Goal: Task Accomplishment & Management: Complete application form

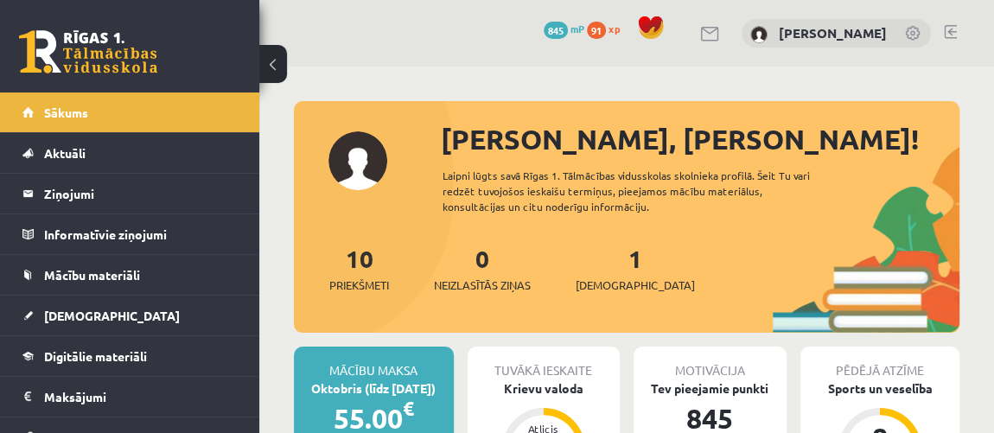
scroll to position [39, 0]
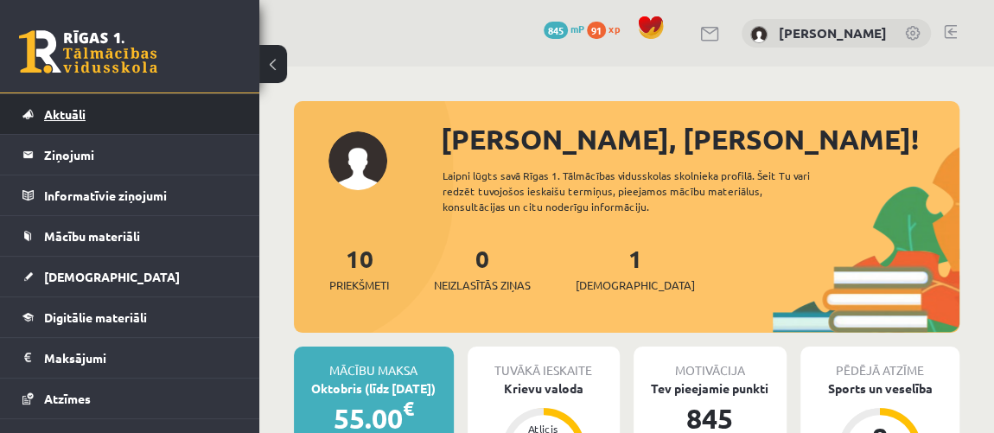
click at [80, 112] on span "Aktuāli" at bounding box center [65, 114] width 42 height 16
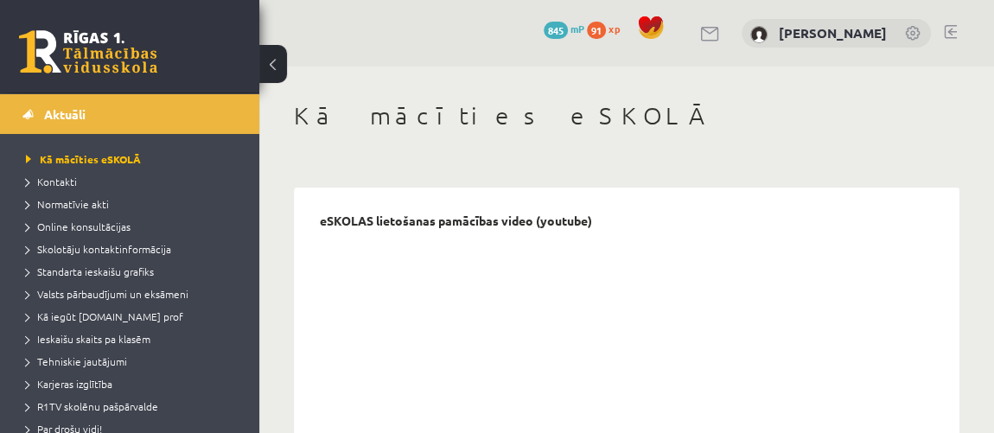
click at [94, 48] on link at bounding box center [88, 51] width 138 height 43
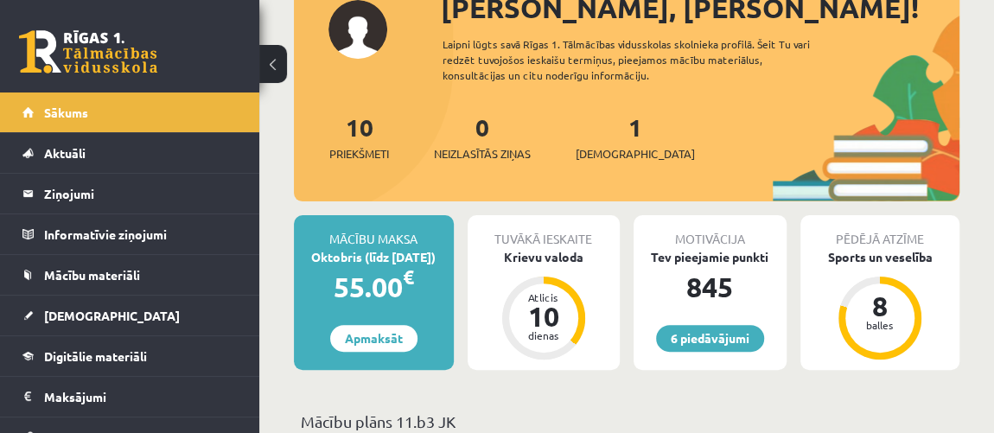
scroll to position [117, 0]
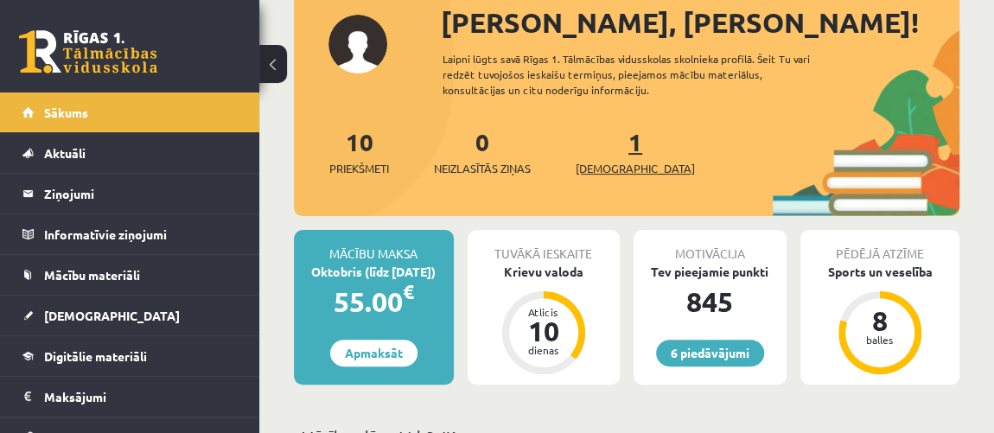
click at [597, 160] on span "[DEMOGRAPHIC_DATA]" at bounding box center [635, 168] width 119 height 17
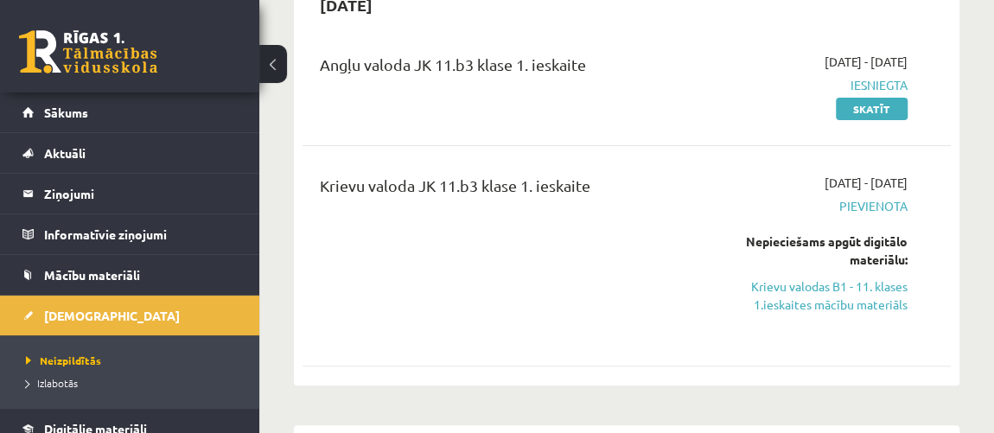
scroll to position [201, 0]
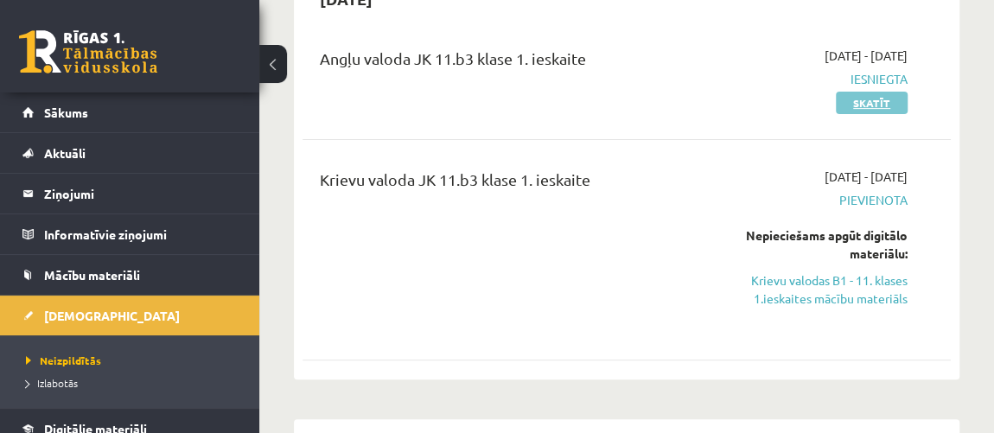
click at [867, 105] on link "Skatīt" at bounding box center [872, 103] width 72 height 22
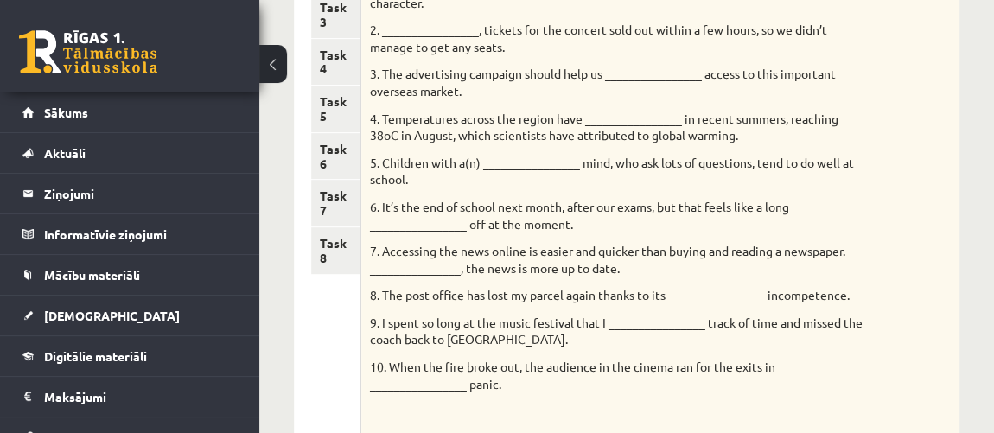
scroll to position [385, 0]
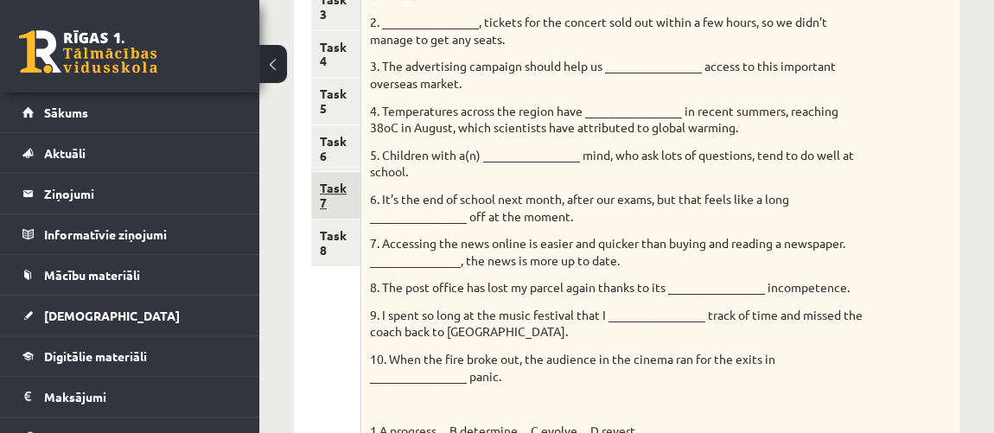
click at [336, 206] on link "Task 7" at bounding box center [335, 195] width 49 height 47
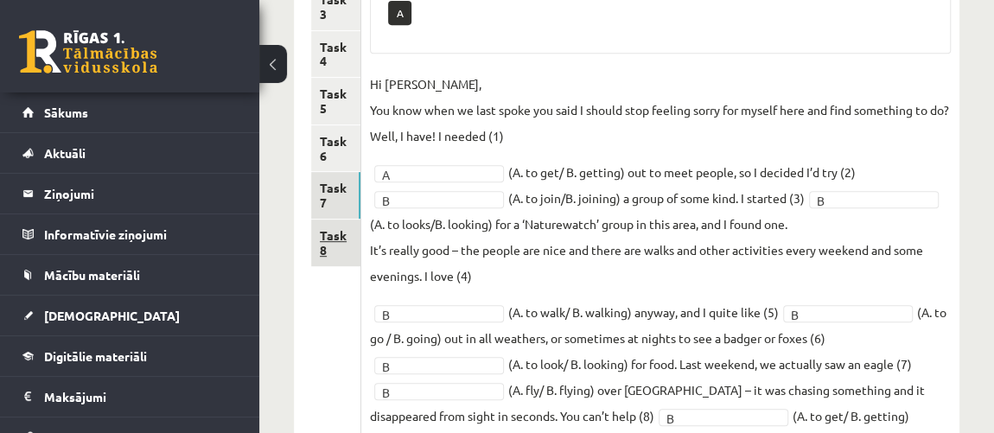
click at [328, 255] on link "Task 8" at bounding box center [335, 243] width 49 height 47
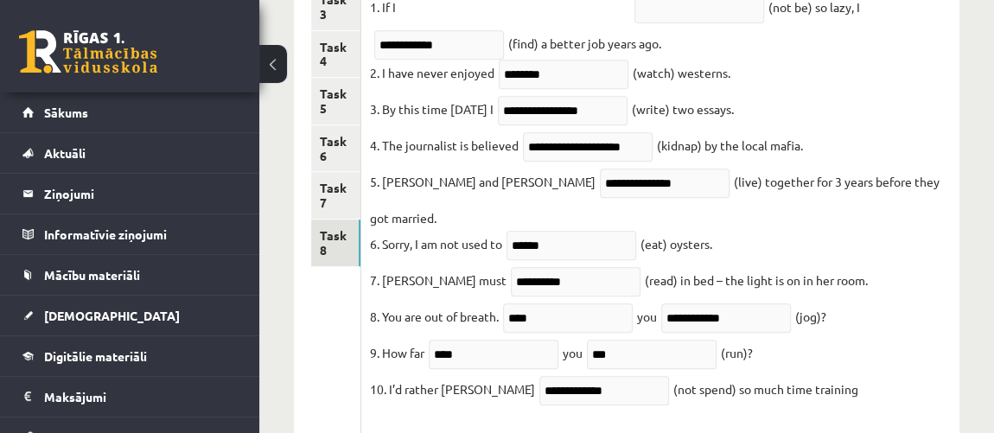
click at [85, 49] on link at bounding box center [88, 51] width 138 height 43
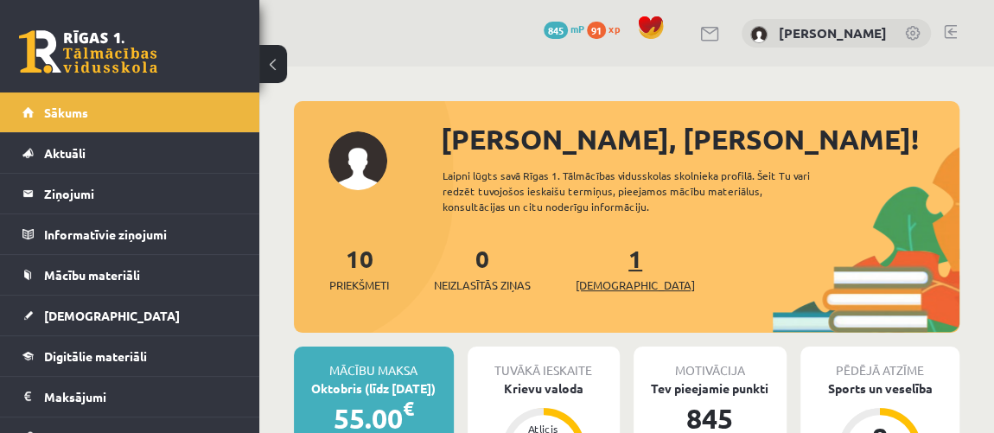
click at [604, 284] on span "[DEMOGRAPHIC_DATA]" at bounding box center [635, 285] width 119 height 17
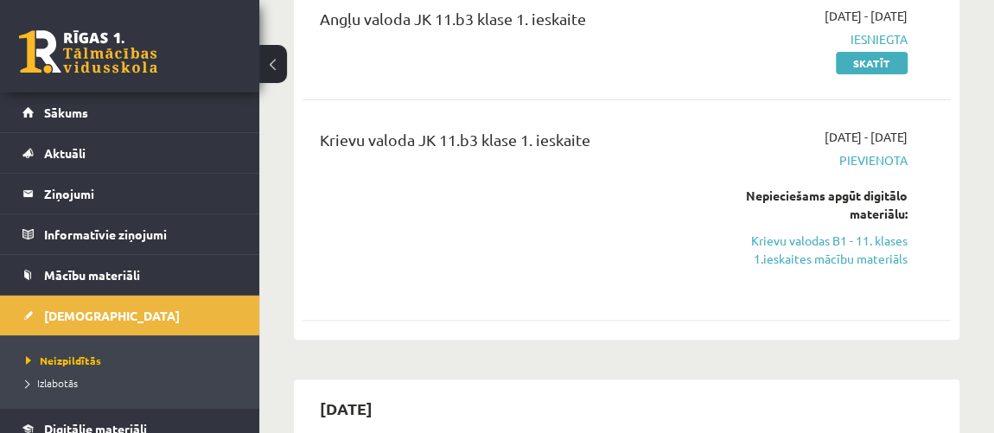
scroll to position [245, 0]
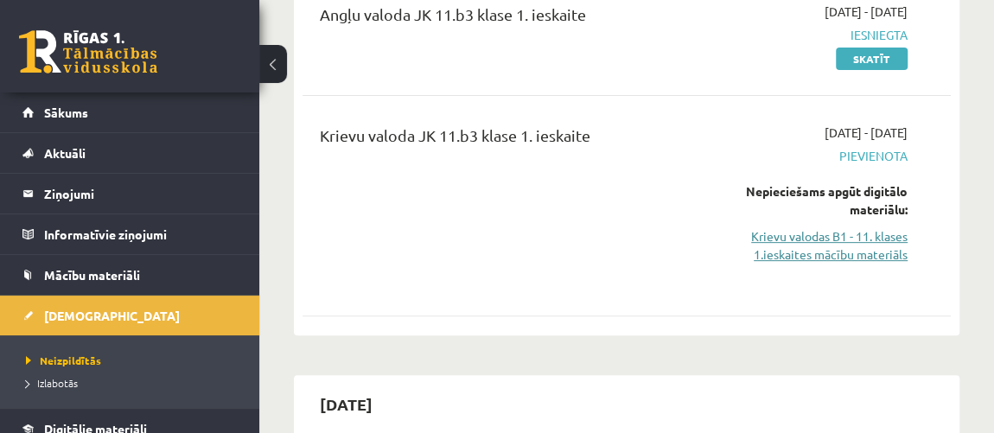
click at [807, 249] on link "Krievu valodas B1 - 11. klases 1.ieskaites mācību materiāls" at bounding box center [818, 245] width 179 height 36
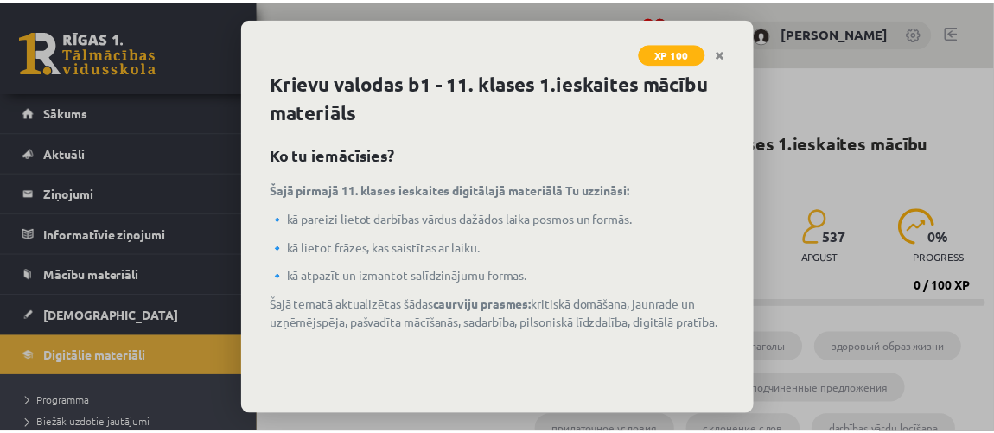
scroll to position [126, 0]
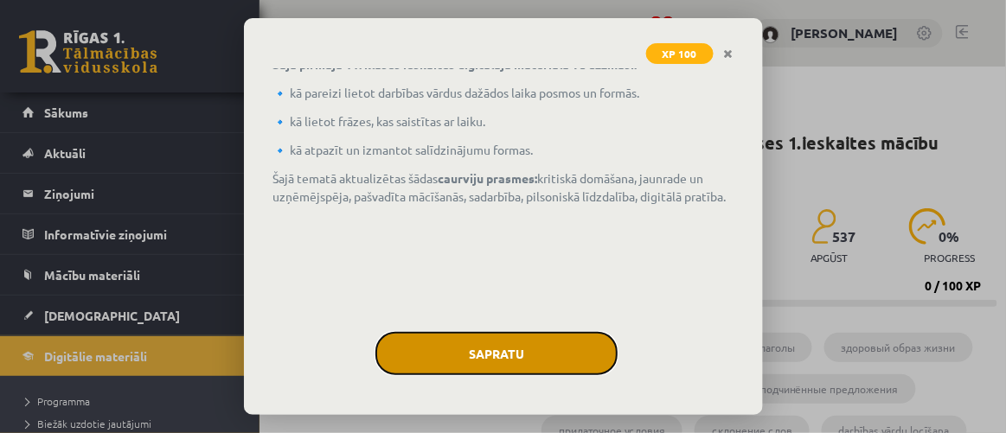
click at [512, 361] on button "Sapratu" at bounding box center [496, 353] width 242 height 43
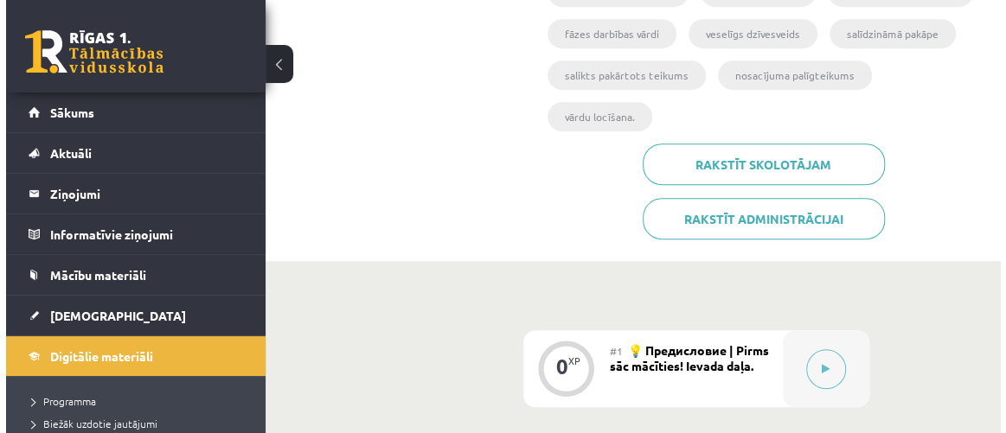
scroll to position [501, 0]
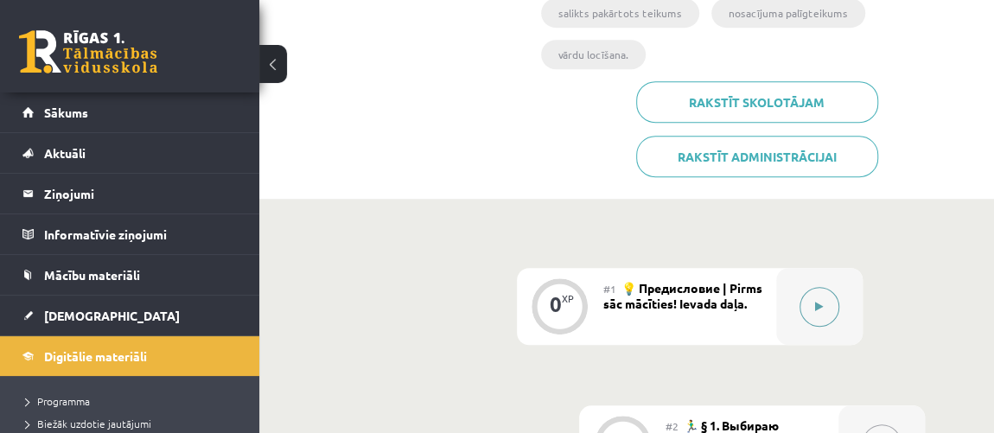
click at [816, 287] on button at bounding box center [820, 307] width 40 height 40
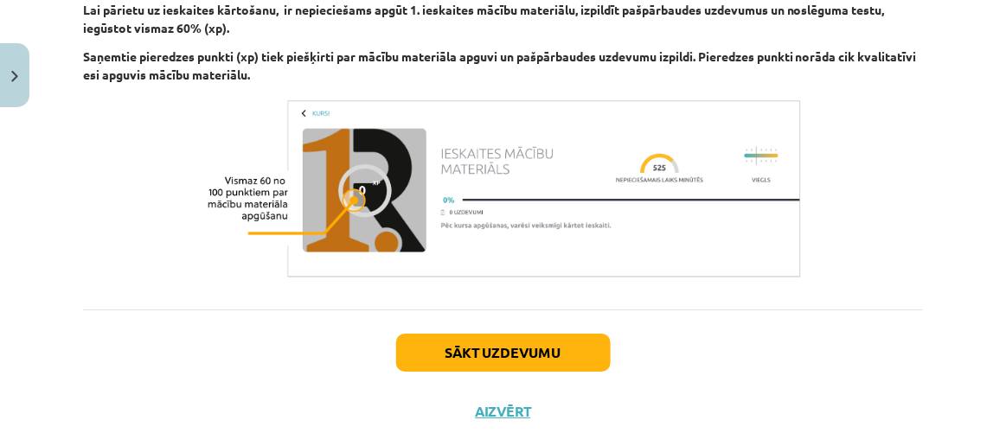
scroll to position [1330, 0]
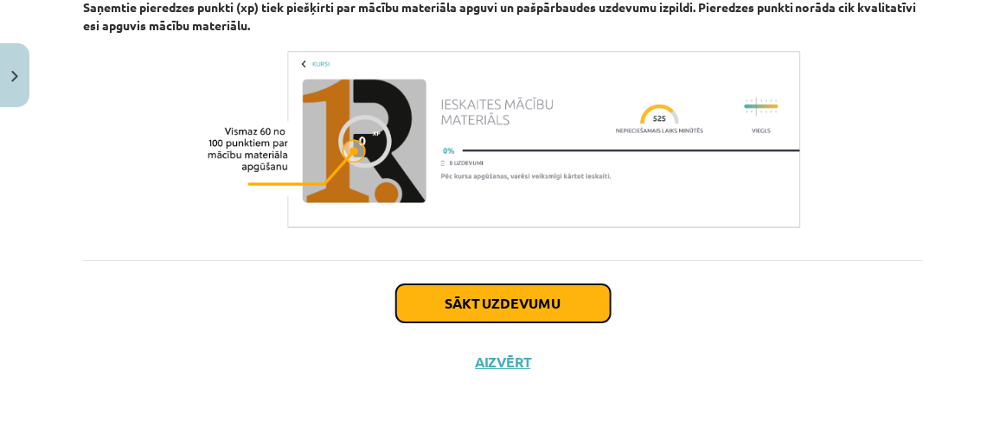
click at [492, 303] on button "Sākt uzdevumu" at bounding box center [503, 303] width 214 height 38
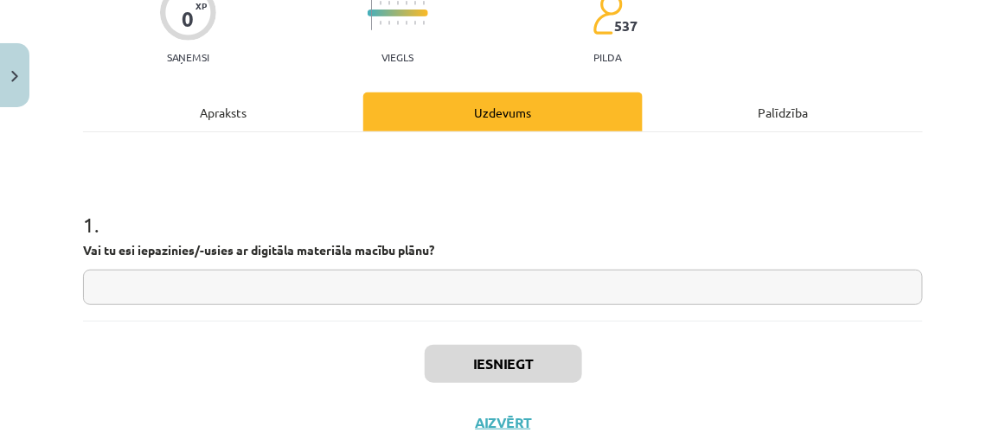
scroll to position [187, 0]
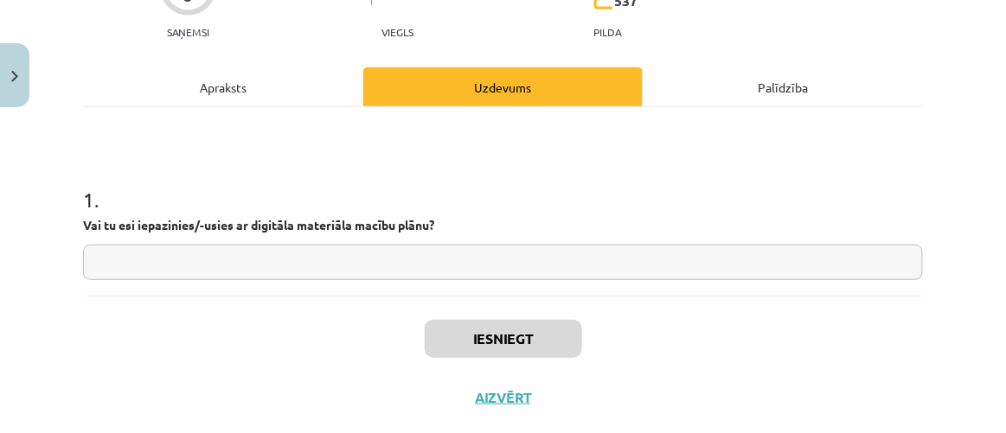
click at [559, 273] on input "text" at bounding box center [503, 262] width 840 height 35
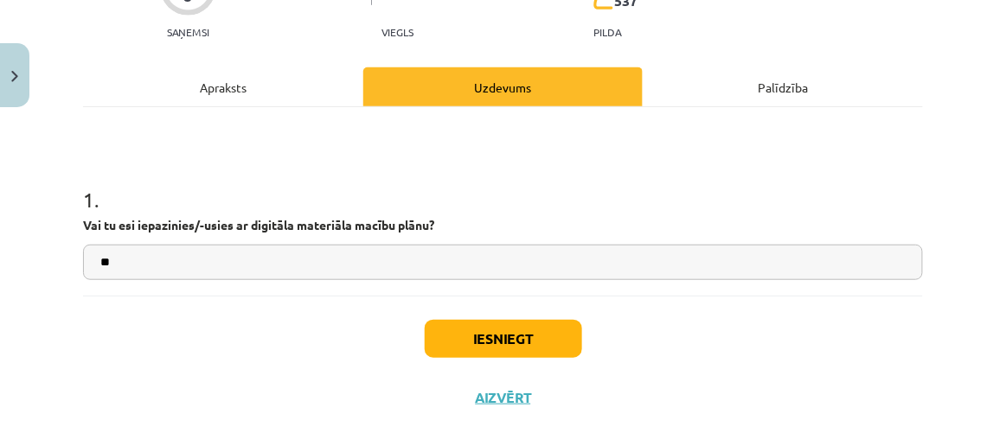
type input "**"
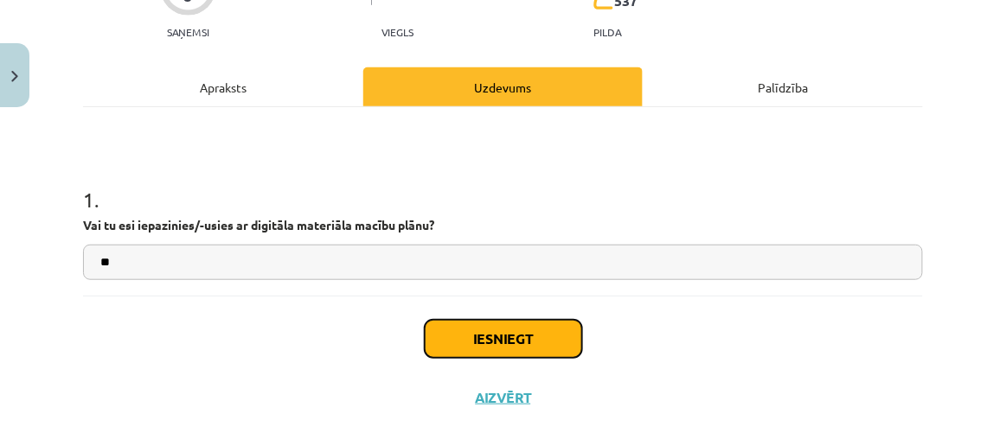
click at [504, 345] on button "Iesniegt" at bounding box center [503, 339] width 157 height 38
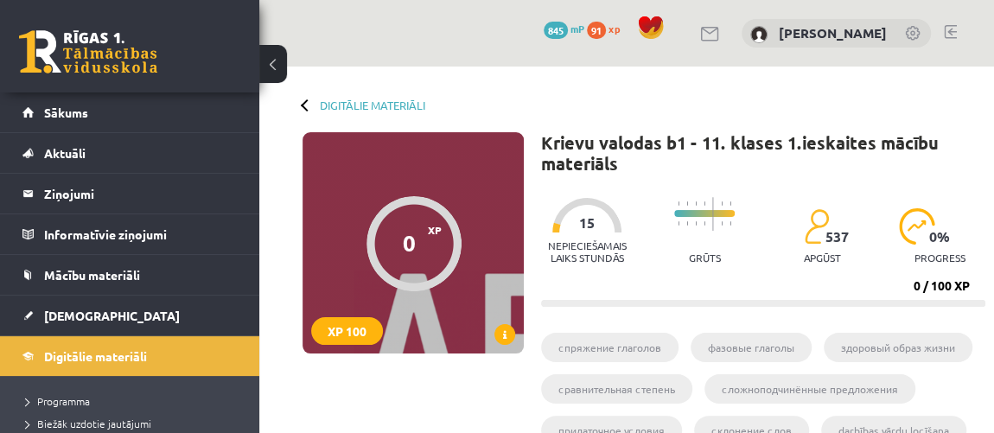
click at [559, 273] on div "Nepieciešamais laiks stundās 15" at bounding box center [587, 236] width 92 height 76
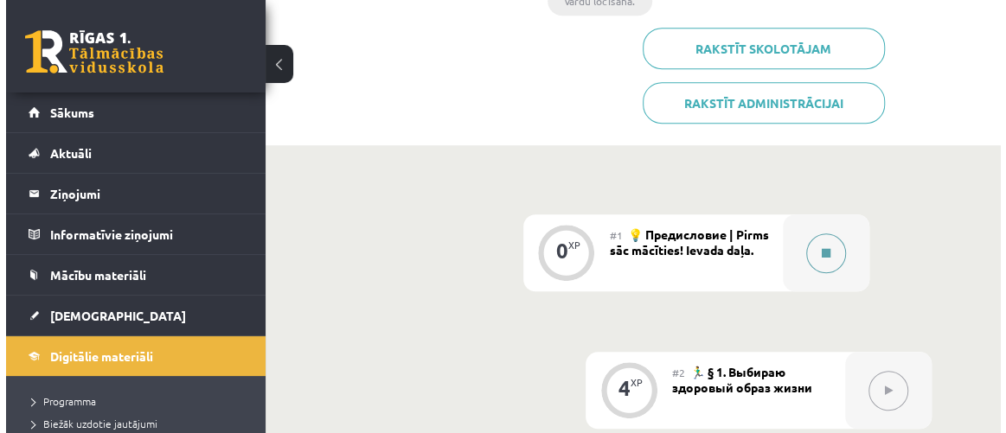
scroll to position [550, 0]
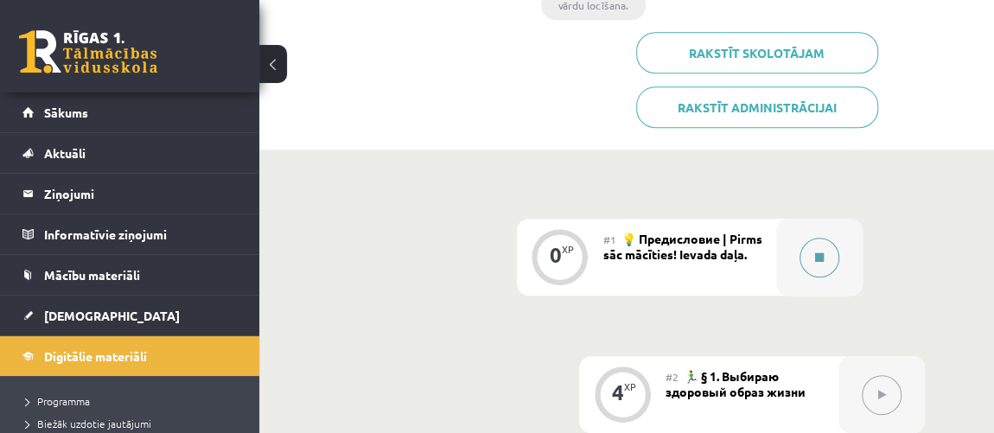
click at [831, 238] on button at bounding box center [820, 258] width 40 height 40
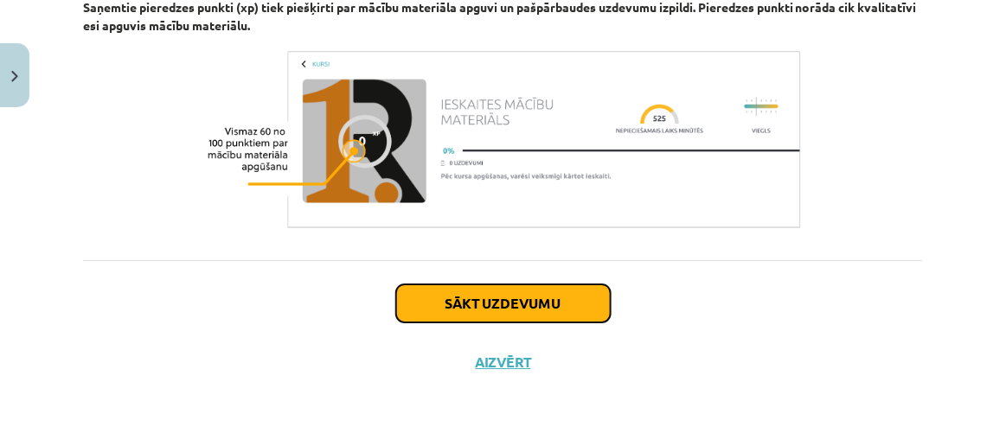
click at [468, 289] on button "Sākt uzdevumu" at bounding box center [503, 303] width 214 height 38
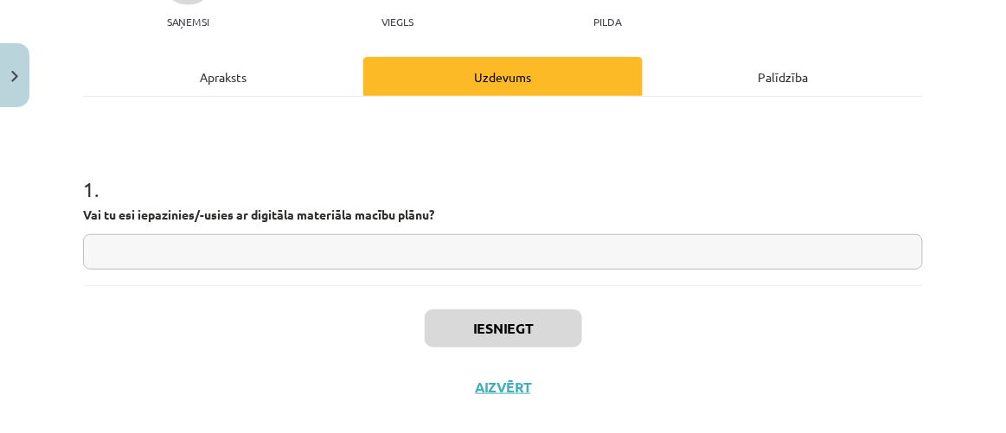
scroll to position [201, 0]
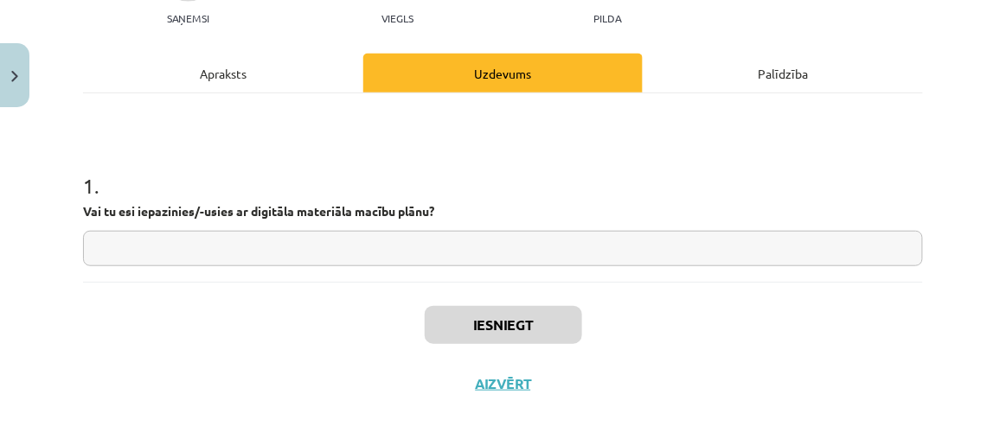
click at [493, 247] on input "text" at bounding box center [503, 248] width 840 height 35
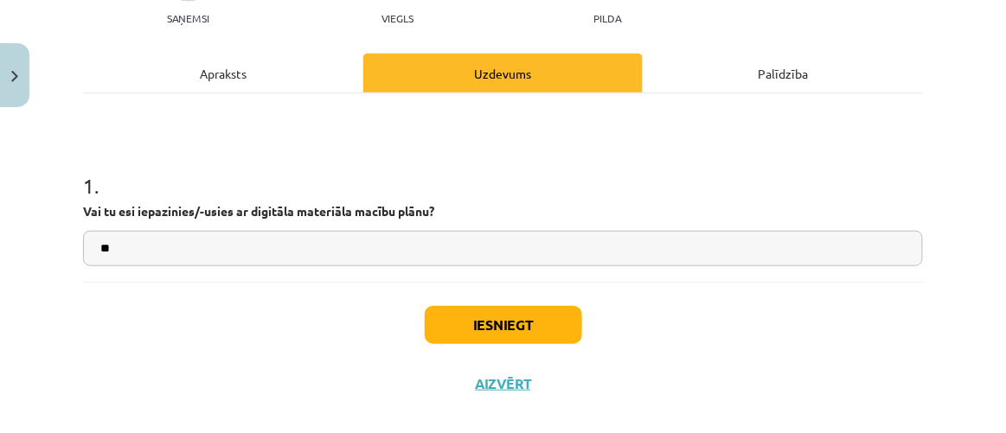
type input "**"
click at [493, 303] on div "Iesniegt Aizvērt" at bounding box center [503, 342] width 840 height 121
click at [487, 319] on button "Iesniegt" at bounding box center [503, 325] width 157 height 38
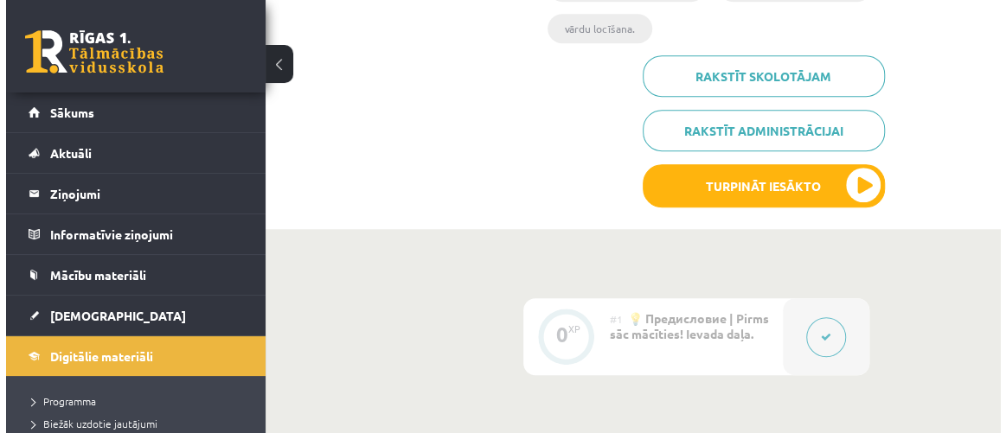
scroll to position [550, 0]
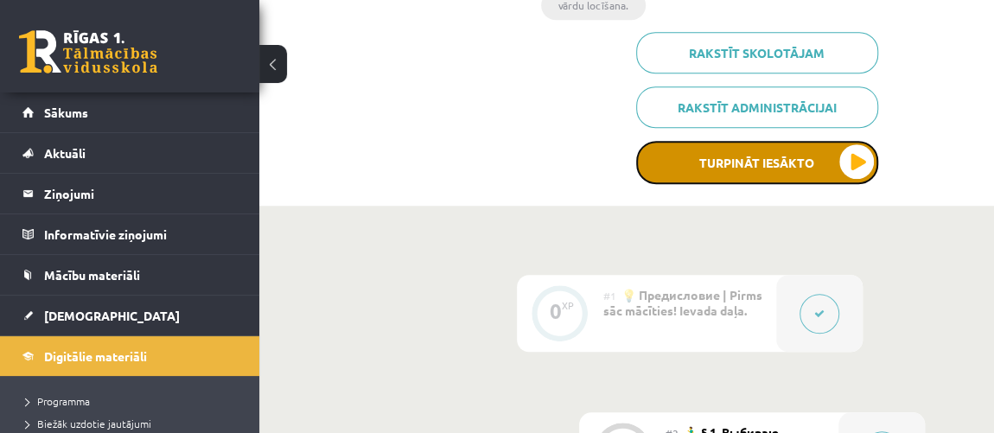
click at [795, 141] on button "Turpināt iesākto" at bounding box center [757, 162] width 242 height 43
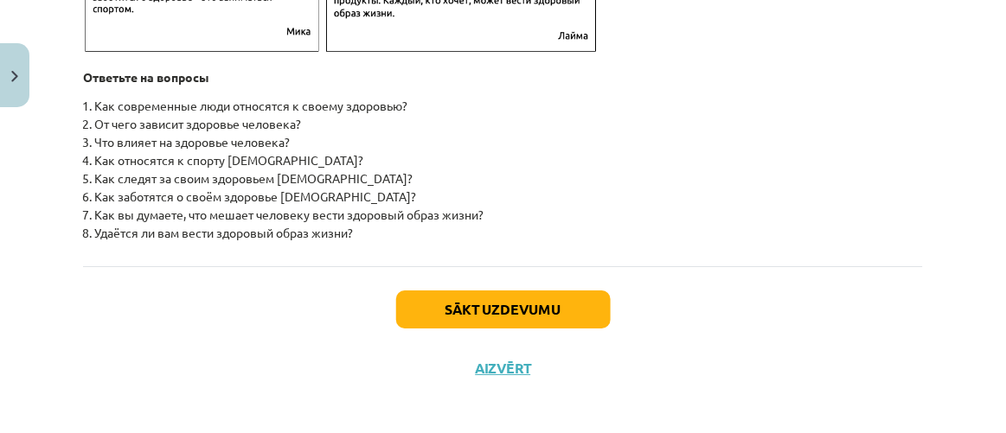
scroll to position [2972, 0]
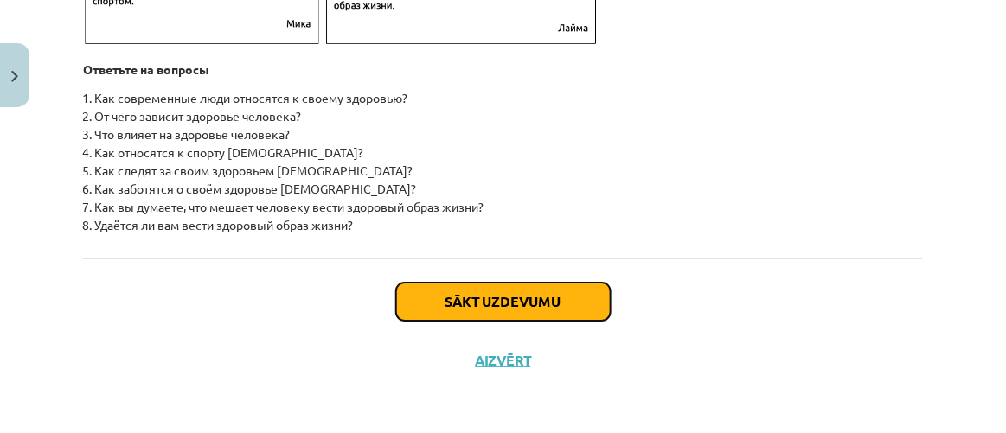
click at [438, 288] on button "Sākt uzdevumu" at bounding box center [503, 302] width 214 height 38
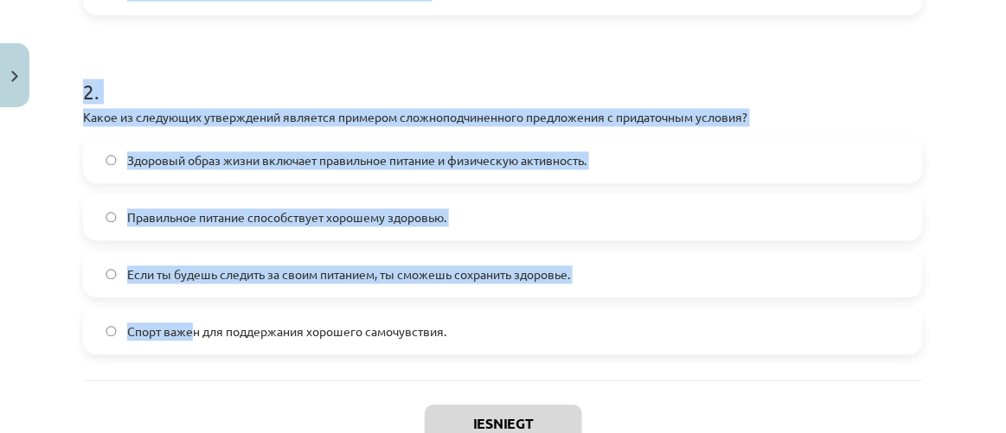
scroll to position [856, 0]
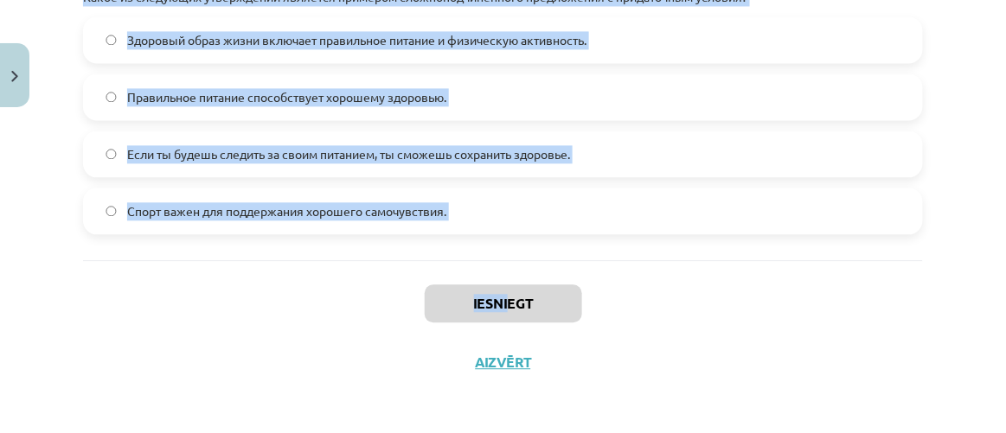
drag, startPoint x: 75, startPoint y: 261, endPoint x: 500, endPoint y: 260, distance: 424.5
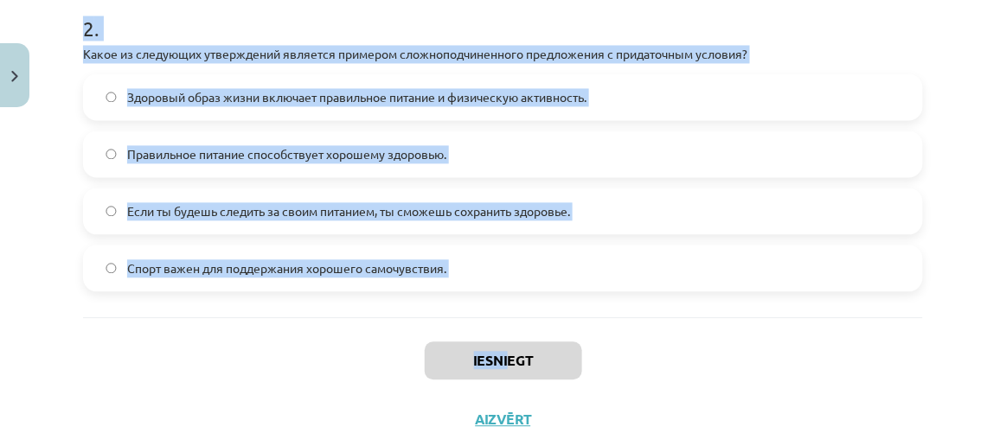
scroll to position [699, 0]
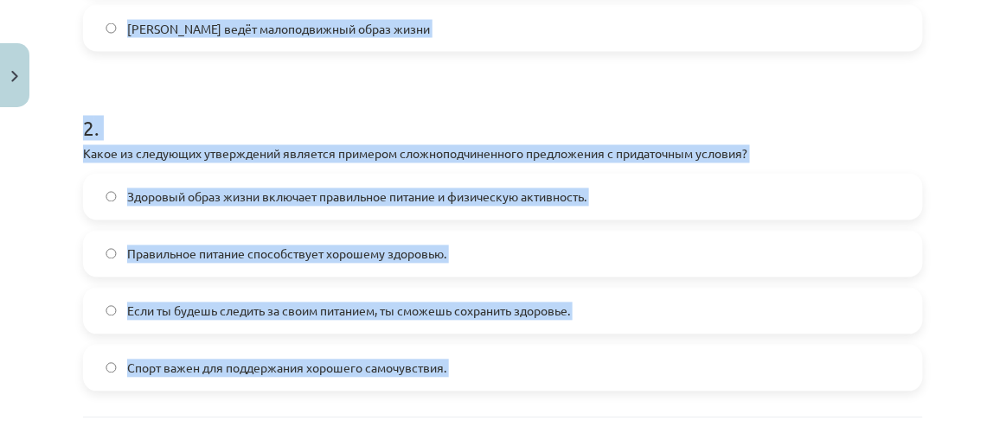
copy div "1 . Прочитайте текст и ответьте на вопрос "Какой образ жизни ведёт Олег, герой …"
click at [358, 81] on form "1 . Прочитайте текст и ответьте на вопрос "Какой образ жизни ведёт Олег, герой …" at bounding box center [503, 19] width 840 height 746
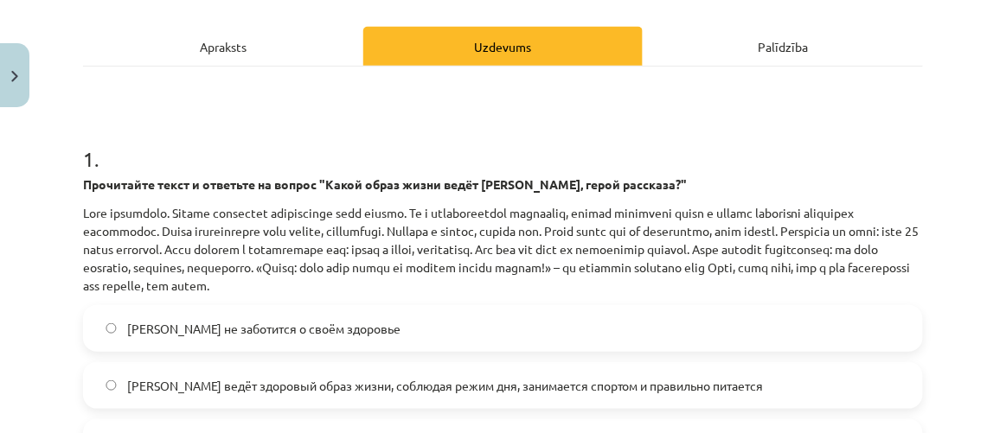
scroll to position [463, 0]
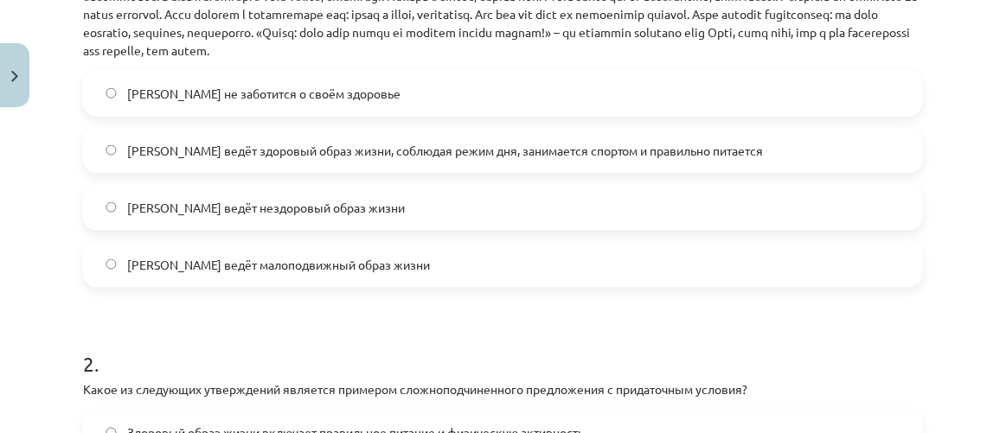
click at [598, 150] on span "Олег ведёт здоровый образ жизни, соблюдая режим дня, занимается спортом и прави…" at bounding box center [445, 151] width 636 height 18
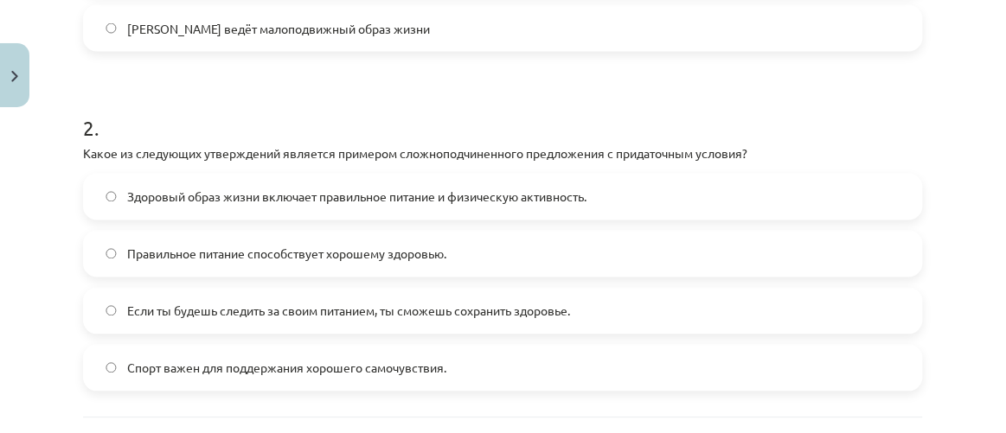
scroll to position [856, 0]
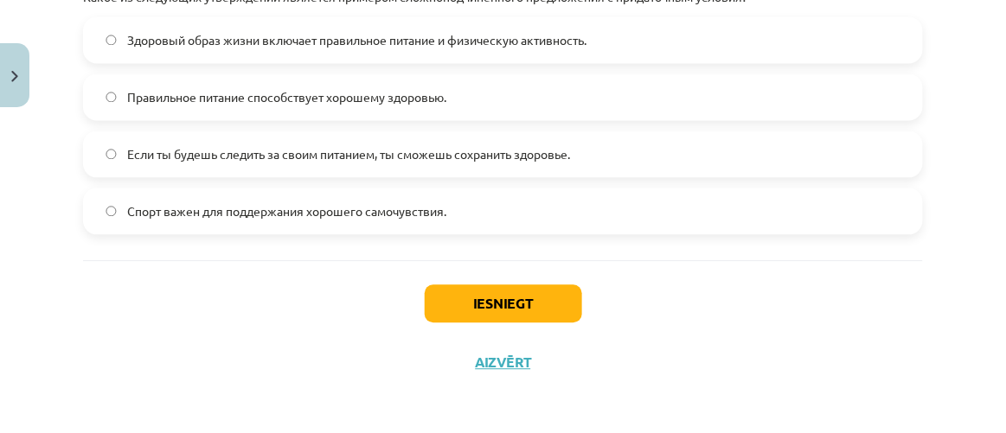
click at [466, 150] on span "Если ты будешь следить за своим питанием, ты сможешь сохранить здоровье." at bounding box center [348, 154] width 443 height 18
click at [541, 291] on button "Iesniegt" at bounding box center [503, 303] width 157 height 38
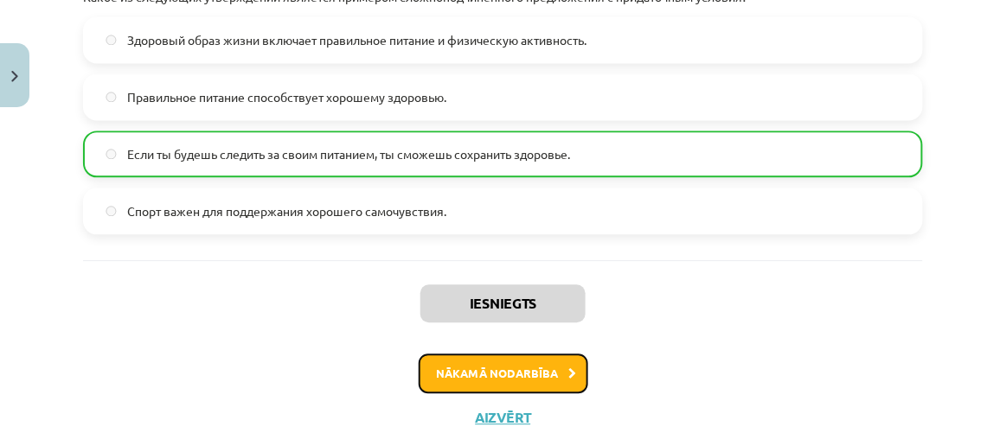
click at [491, 366] on button "Nākamā nodarbība" at bounding box center [502, 374] width 169 height 40
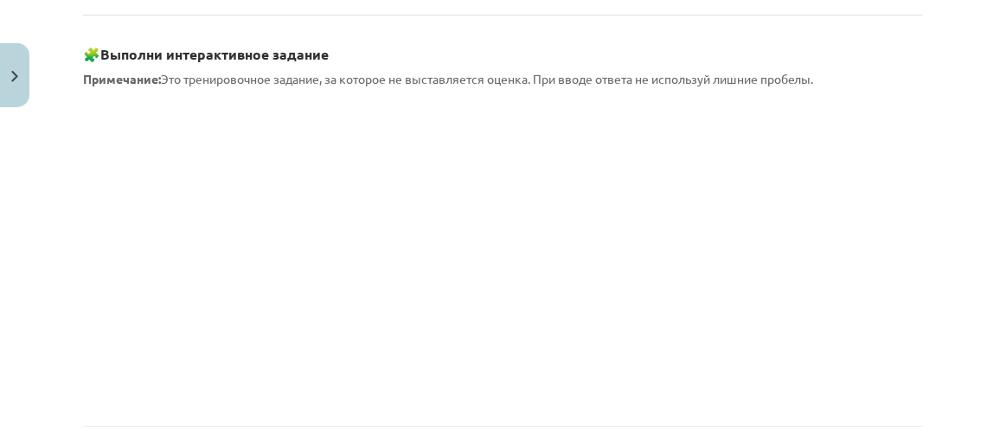
scroll to position [1752, 0]
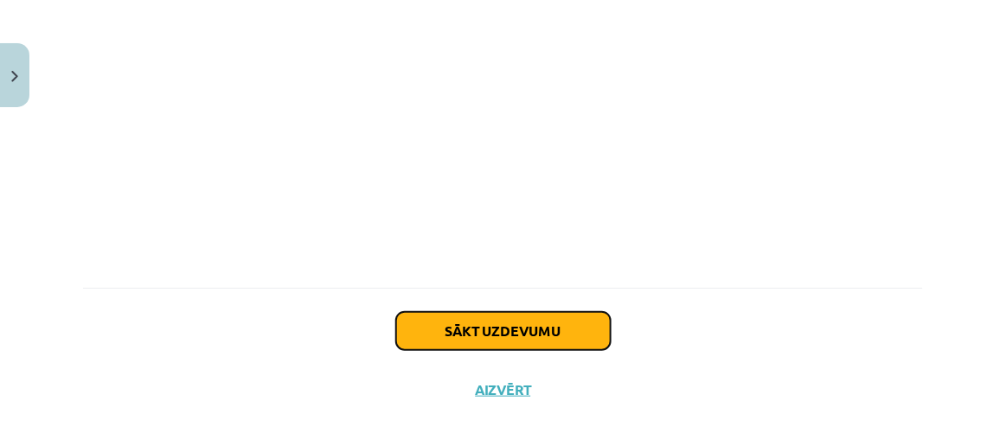
click at [527, 319] on button "Sākt uzdevumu" at bounding box center [503, 331] width 214 height 38
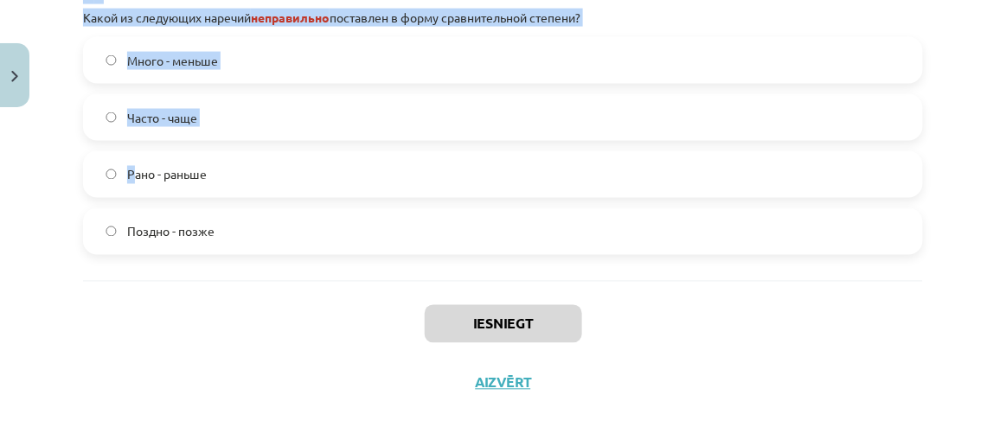
scroll to position [668, 0]
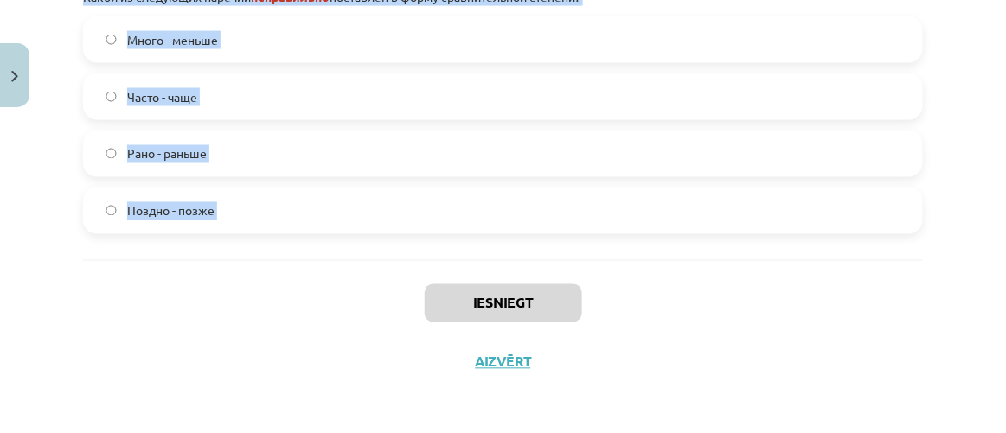
drag, startPoint x: 80, startPoint y: 161, endPoint x: 323, endPoint y: 281, distance: 270.3
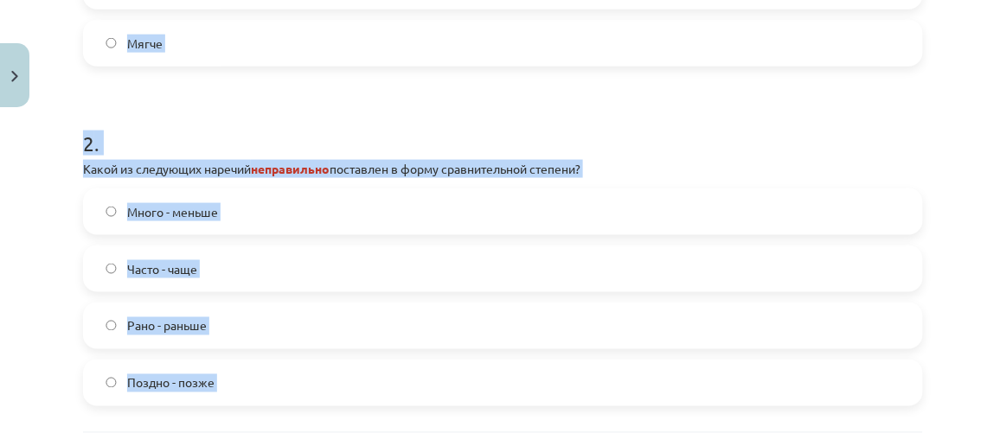
scroll to position [275, 0]
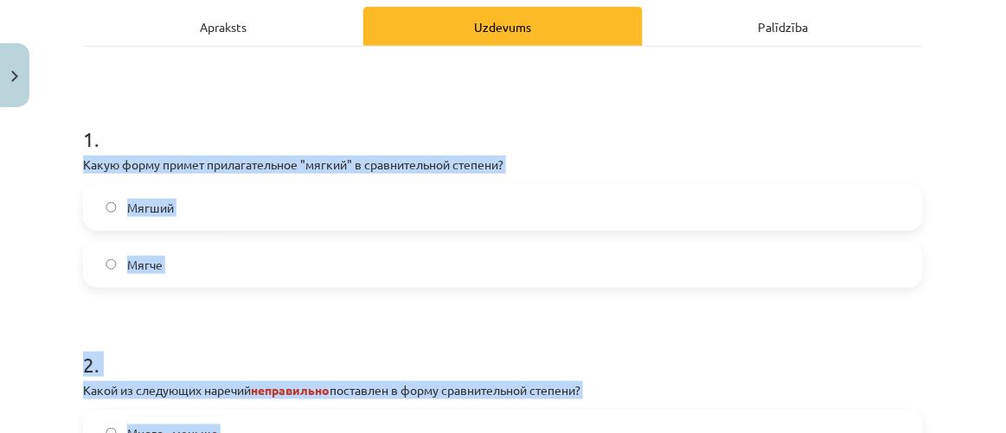
copy form "Какую форму примет прилагательное "мягкий" в сравнительной степени? Мягший Мягч…"
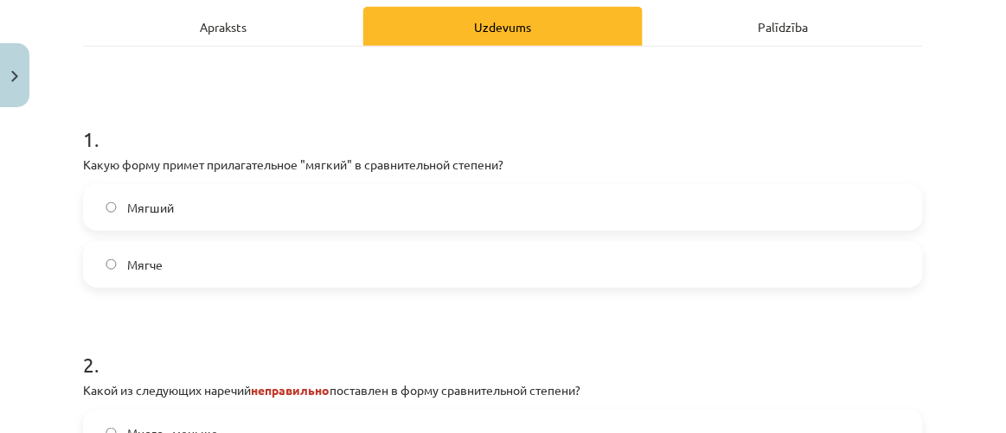
click at [275, 120] on h1 "1 ." at bounding box center [503, 124] width 840 height 54
click at [224, 260] on label "Мягче" at bounding box center [503, 264] width 836 height 43
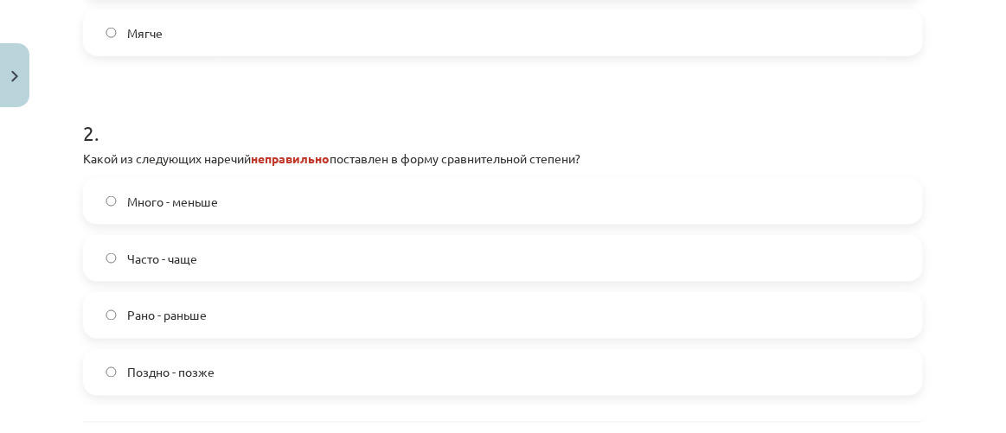
scroll to position [590, 0]
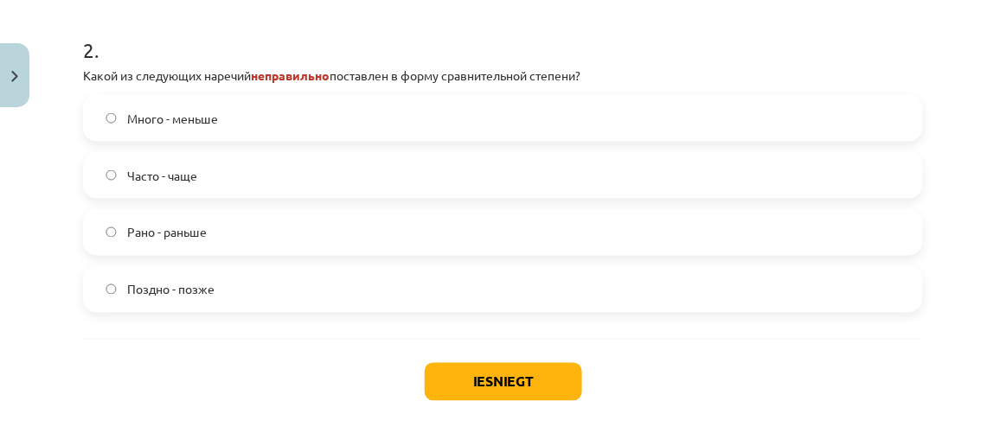
click at [354, 112] on label "Много - меньше" at bounding box center [503, 118] width 836 height 43
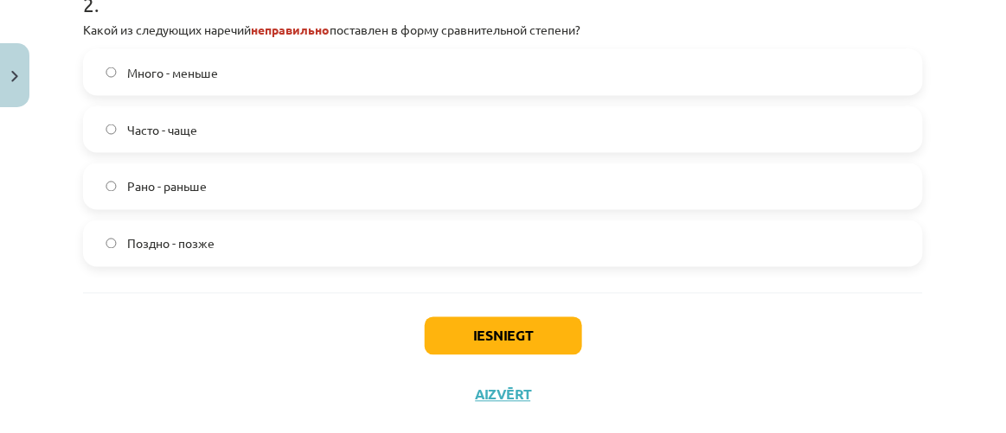
scroll to position [668, 0]
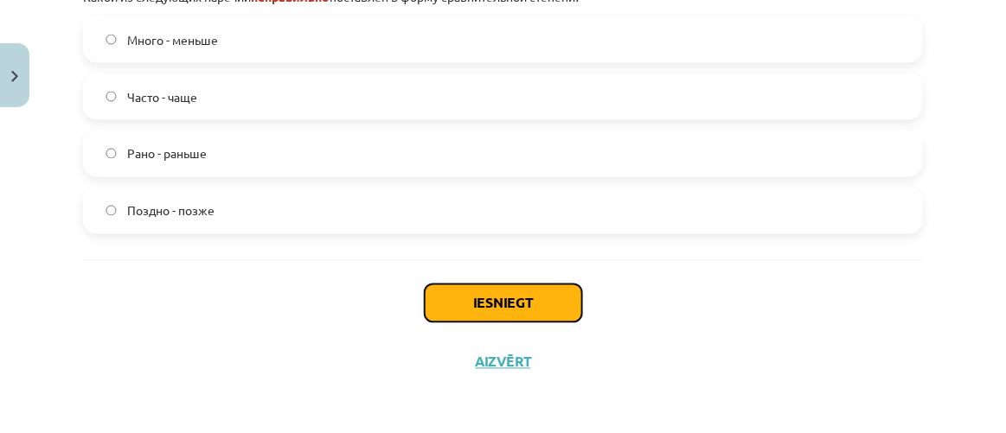
click at [490, 299] on button "Iesniegt" at bounding box center [503, 303] width 157 height 38
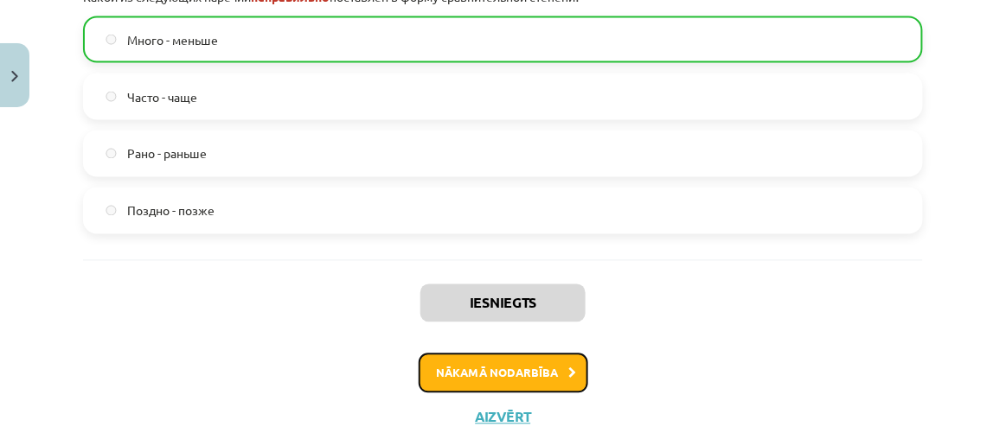
click at [541, 370] on button "Nākamā nodarbība" at bounding box center [502, 374] width 169 height 40
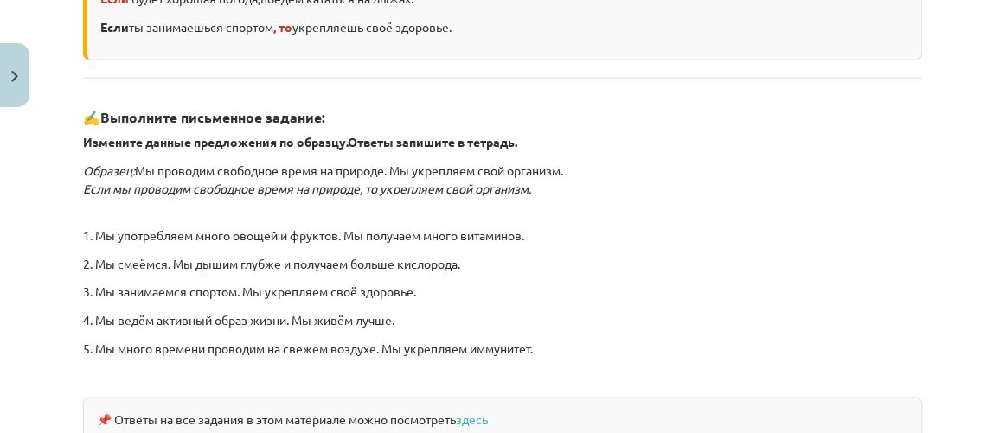
scroll to position [710, 0]
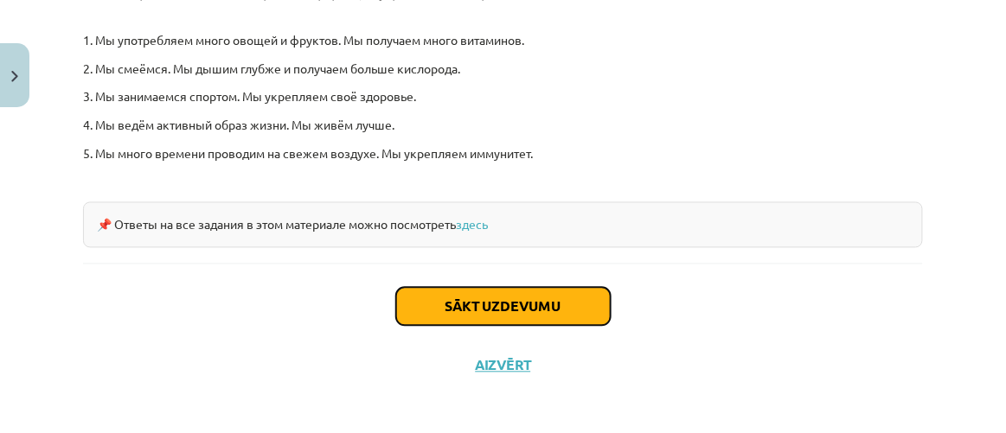
click at [555, 296] on button "Sākt uzdevumu" at bounding box center [503, 307] width 214 height 38
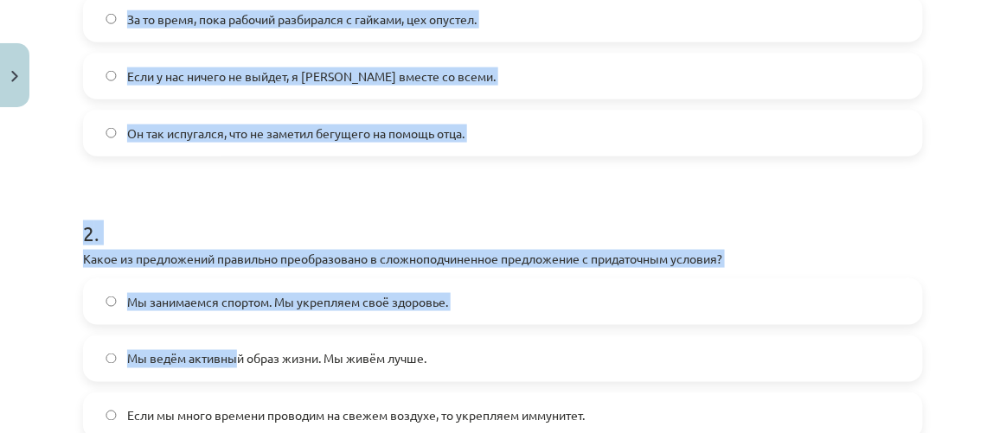
scroll to position [641, 0]
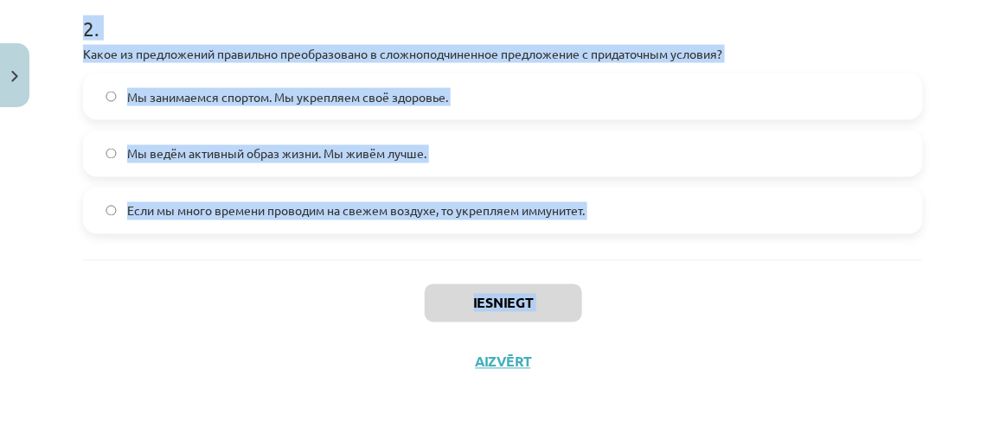
drag, startPoint x: 81, startPoint y: 366, endPoint x: 238, endPoint y: 374, distance: 156.7
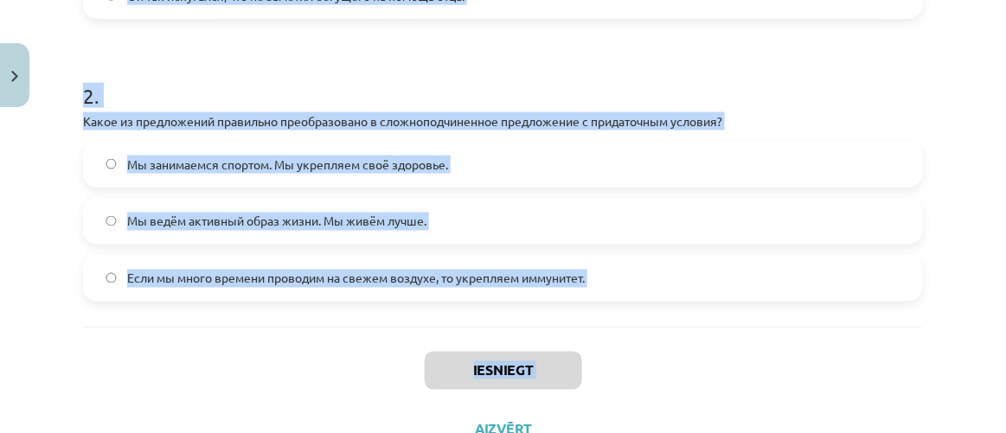
scroll to position [483, 0]
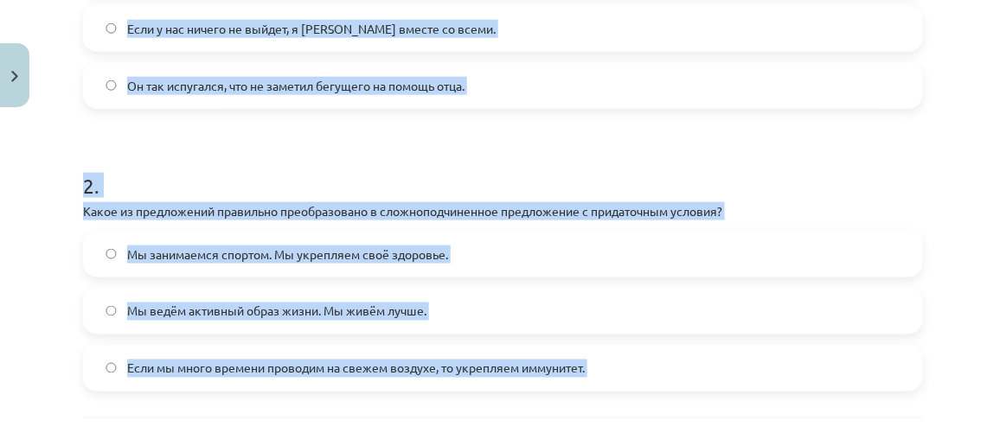
copy div "Найдите среди данных предложений СПП с придаточным условия. Отметьте предложени…"
click at [328, 167] on h1 "2 ." at bounding box center [503, 171] width 840 height 54
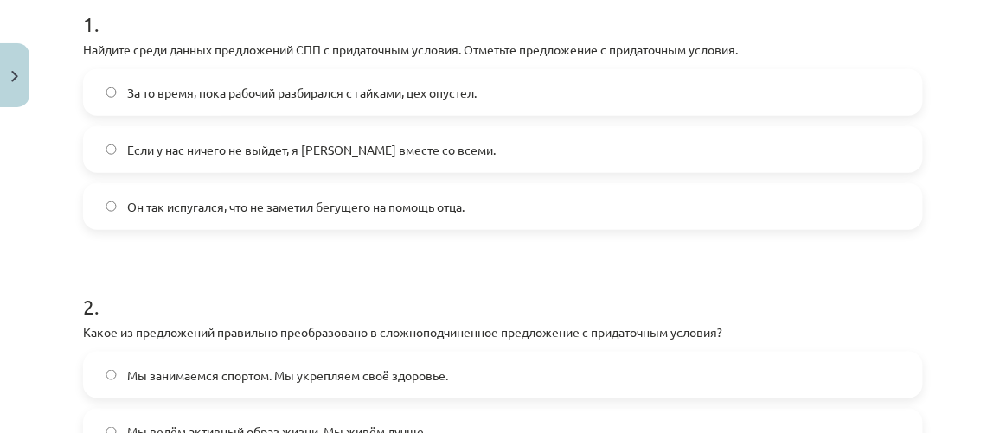
scroll to position [326, 0]
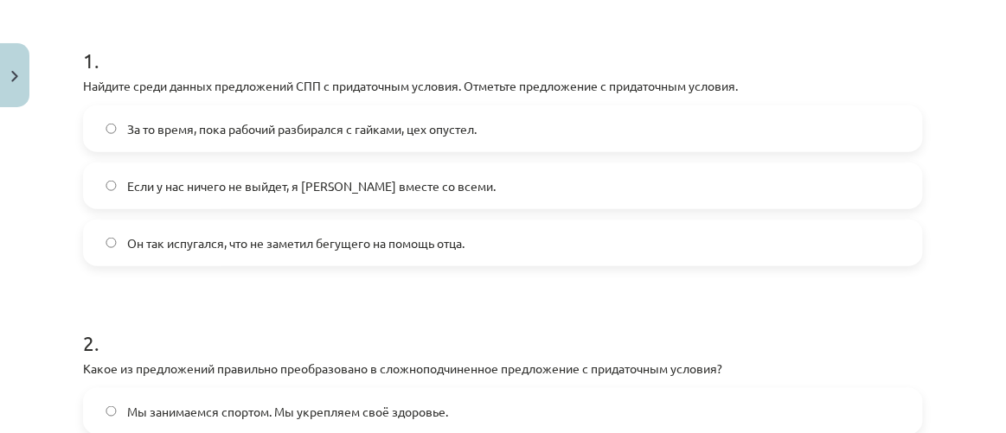
click at [343, 195] on label "Если у нас ничего не выйдет, я уеду вместе со всеми." at bounding box center [503, 185] width 836 height 43
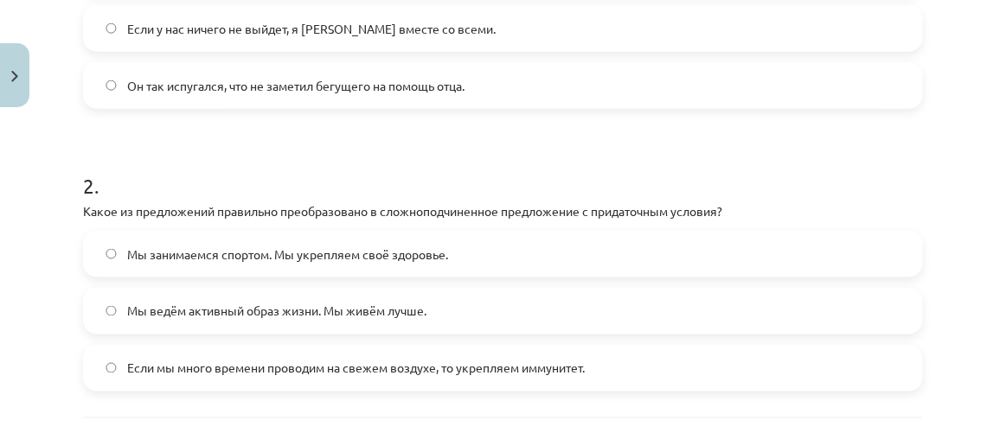
scroll to position [562, 0]
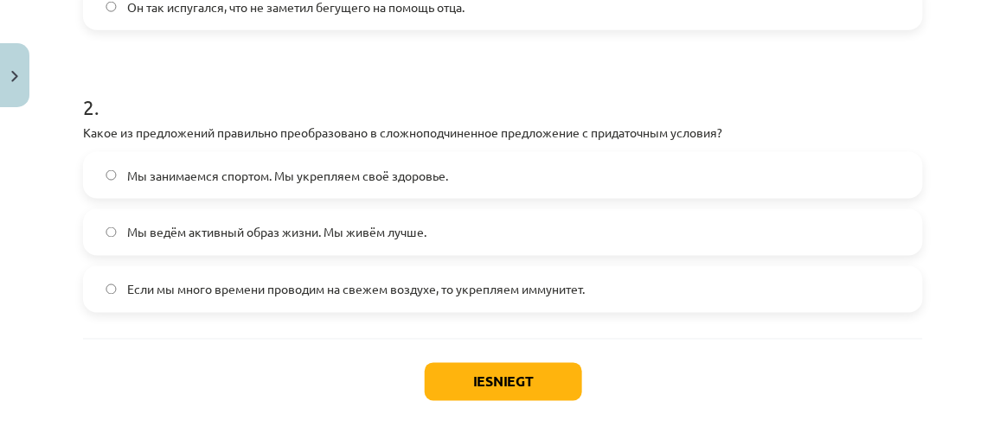
click at [271, 288] on span "Если мы много времени проводим на свежем воздухе, то укрепляем иммунитет." at bounding box center [355, 290] width 457 height 18
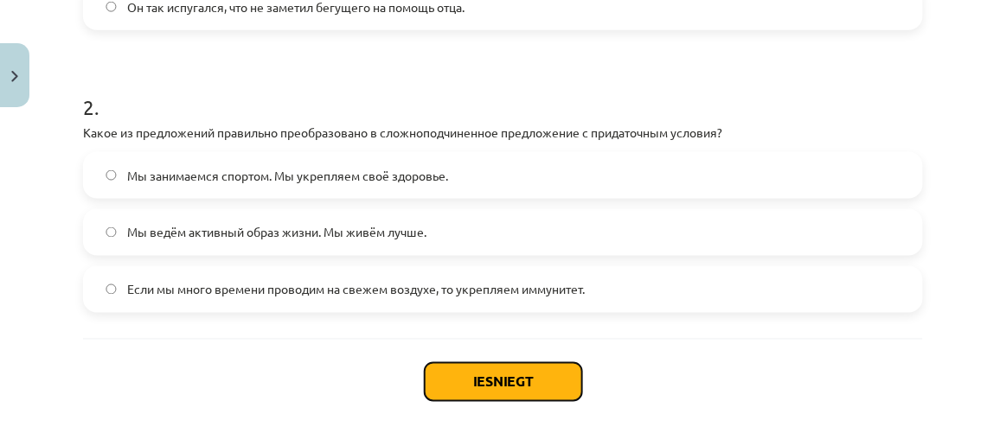
click at [487, 374] on button "Iesniegt" at bounding box center [503, 382] width 157 height 38
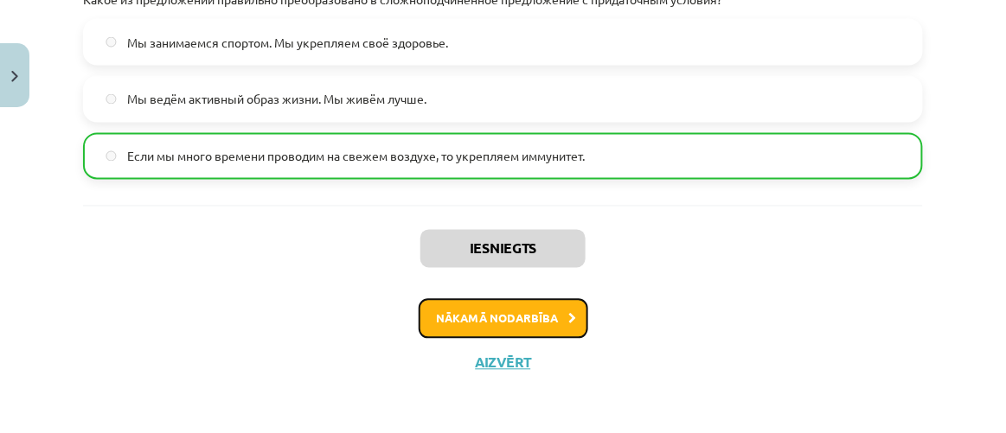
click at [521, 299] on button "Nākamā nodarbība" at bounding box center [502, 319] width 169 height 40
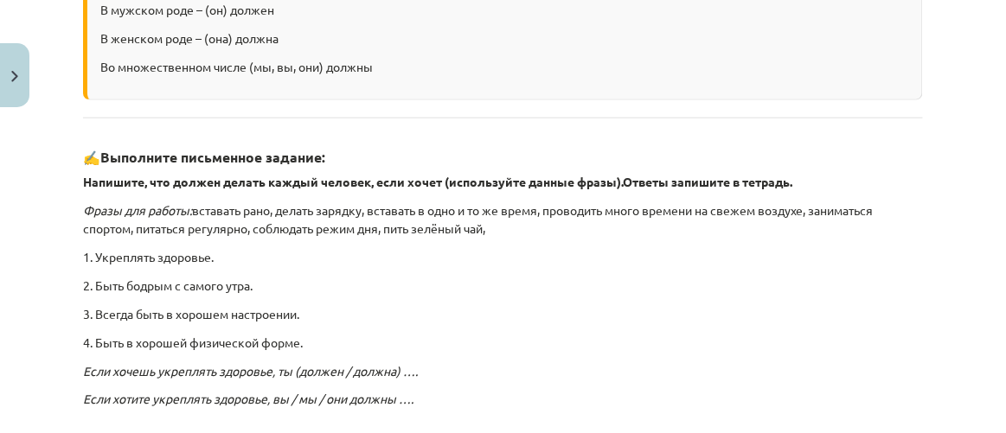
scroll to position [514, 0]
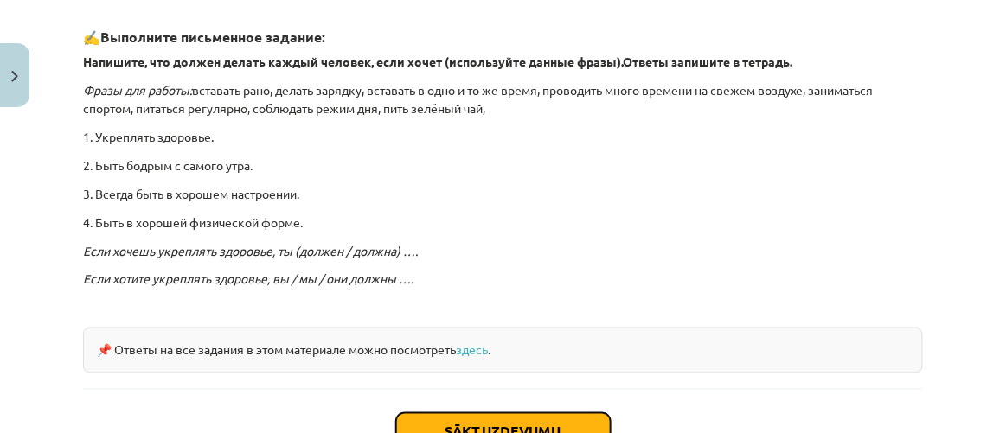
click at [495, 417] on button "Sākt uzdevumu" at bounding box center [503, 432] width 214 height 38
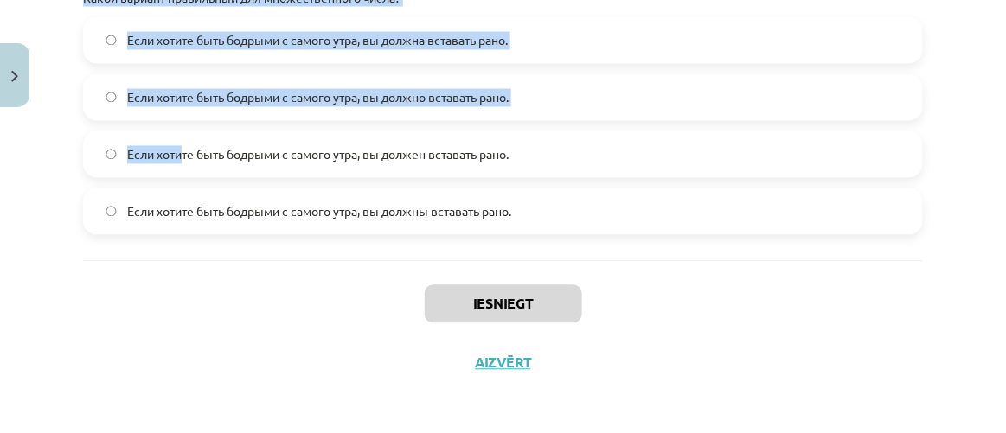
scroll to position [755, 0]
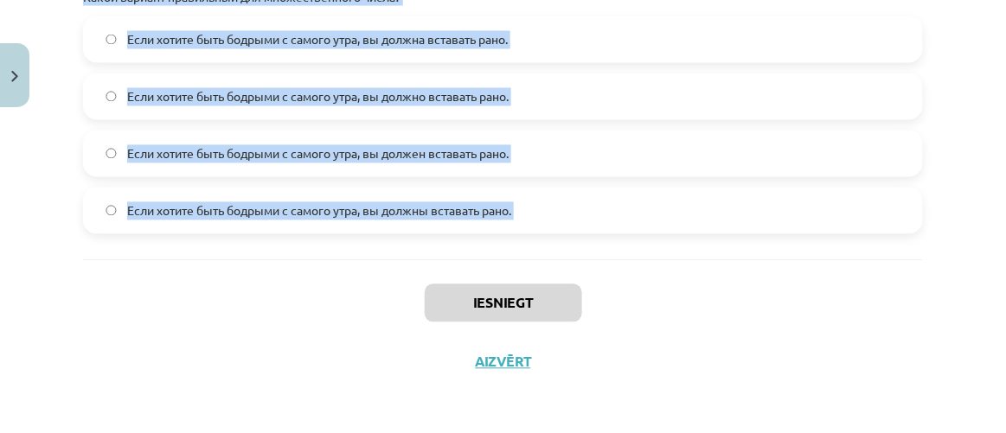
drag, startPoint x: 80, startPoint y: 137, endPoint x: 341, endPoint y: 286, distance: 300.9
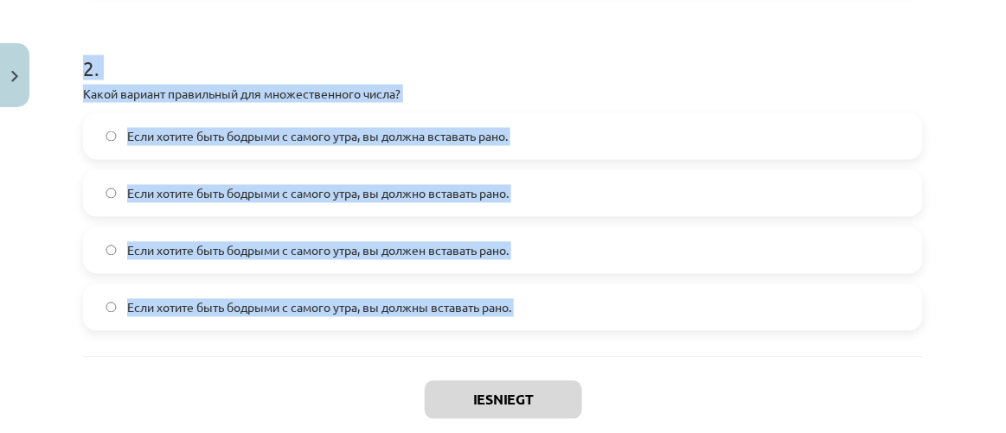
scroll to position [597, 0]
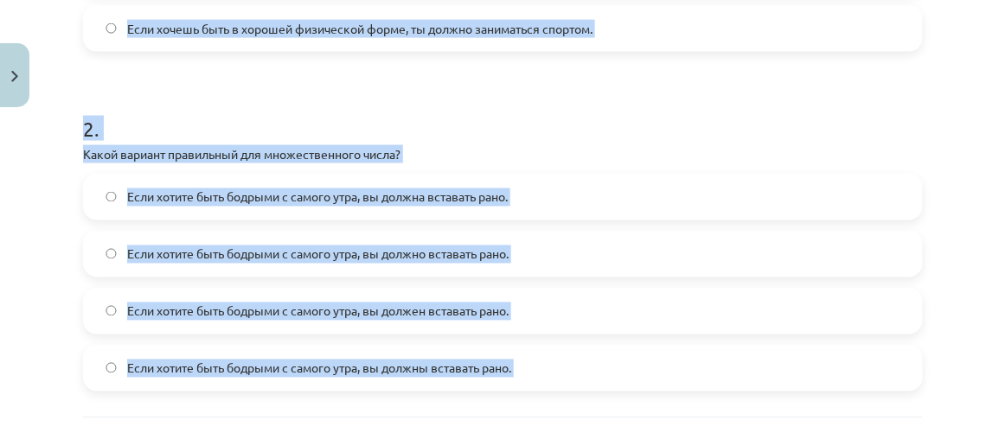
copy form "Какое из предложений правильно использует форму глагола "должен" или "должна" в…"
click at [361, 95] on h1 "2 ." at bounding box center [503, 113] width 840 height 54
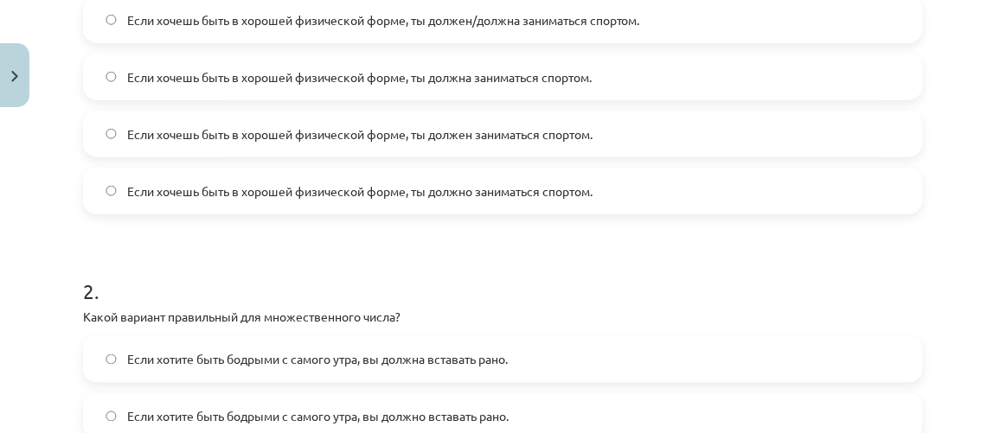
scroll to position [361, 0]
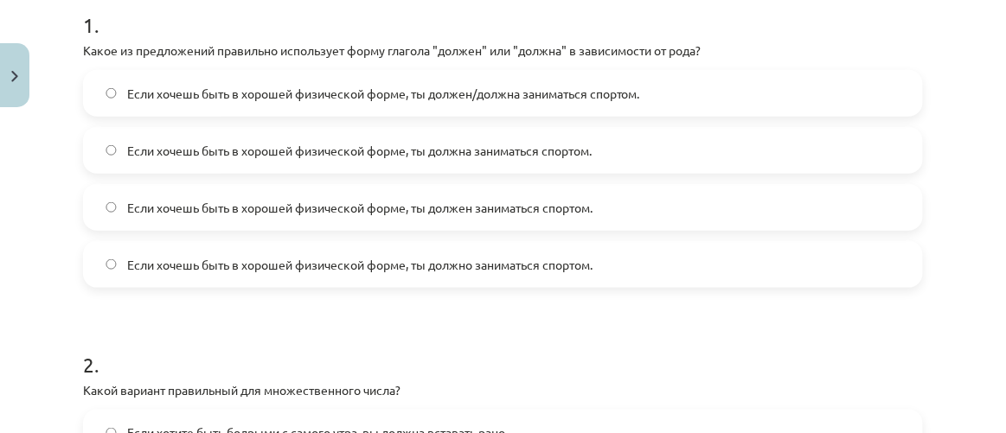
click at [504, 95] on span "Если хочешь быть в хорошей физической форме, ты должен/должна заниматься спорто…" at bounding box center [383, 94] width 513 height 18
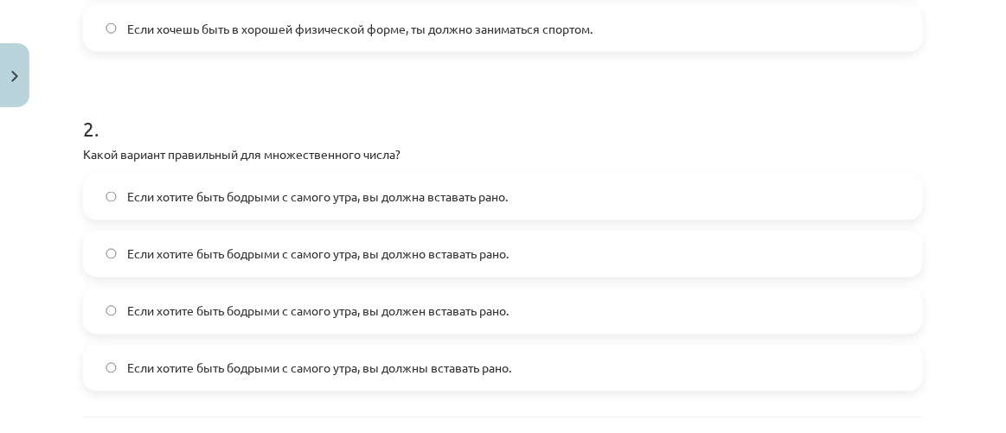
click at [511, 369] on span "Если хотите быть бодрыми с самого утра, вы должны вставать рано." at bounding box center [319, 369] width 384 height 18
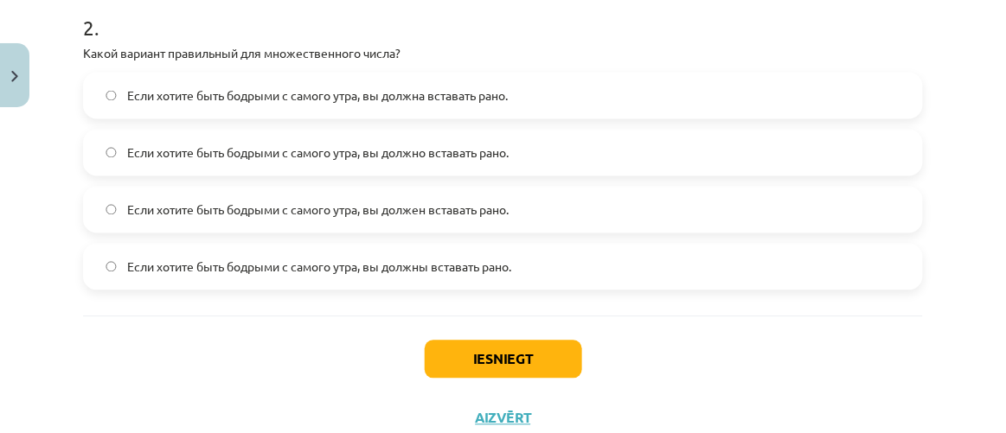
scroll to position [755, 0]
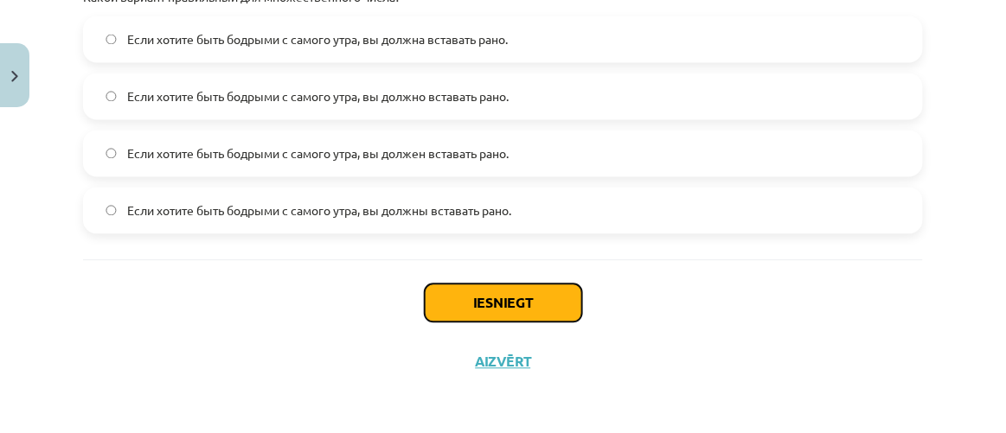
click at [523, 312] on button "Iesniegt" at bounding box center [503, 303] width 157 height 38
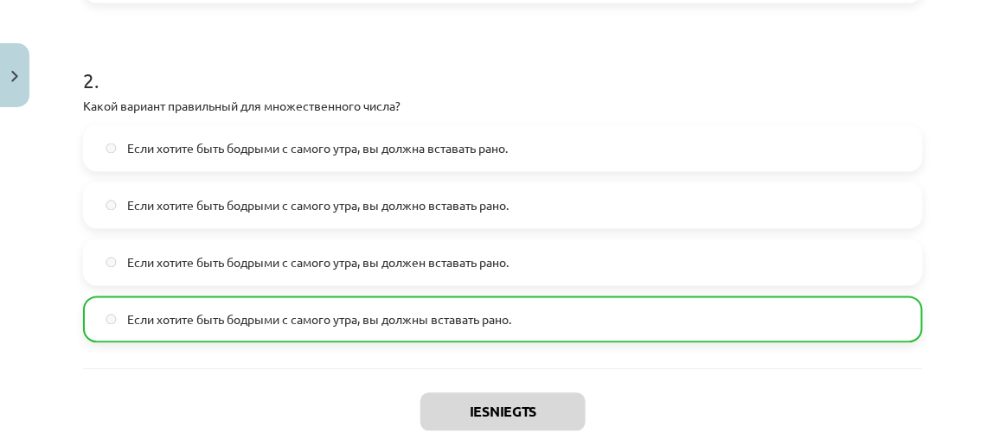
scroll to position [809, 0]
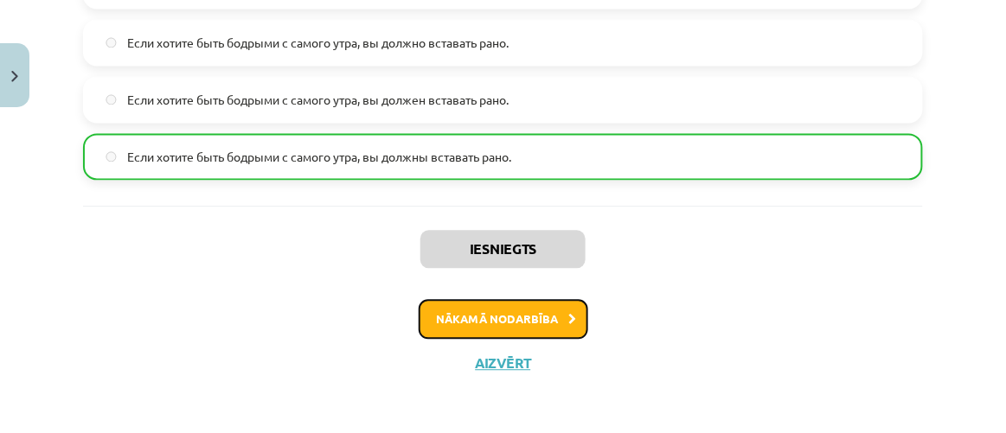
click at [533, 318] on button "Nākamā nodarbība" at bounding box center [502, 319] width 169 height 40
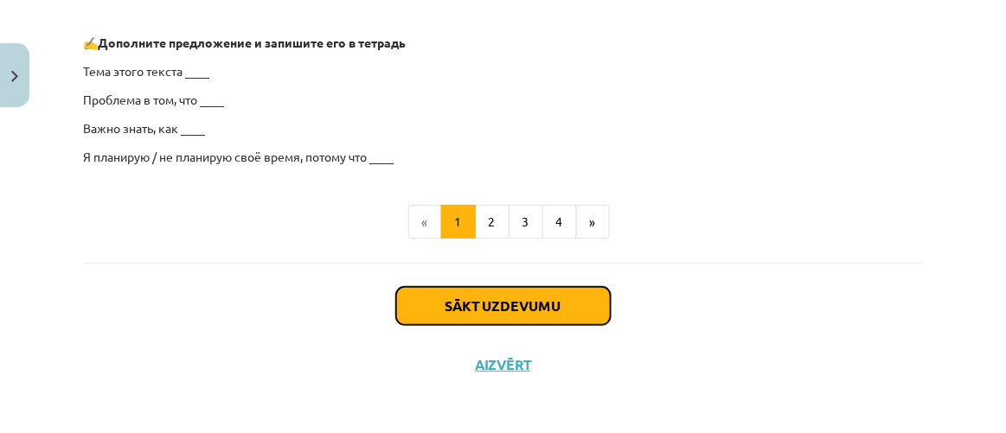
click at [533, 318] on button "Sākt uzdevumu" at bounding box center [503, 306] width 214 height 38
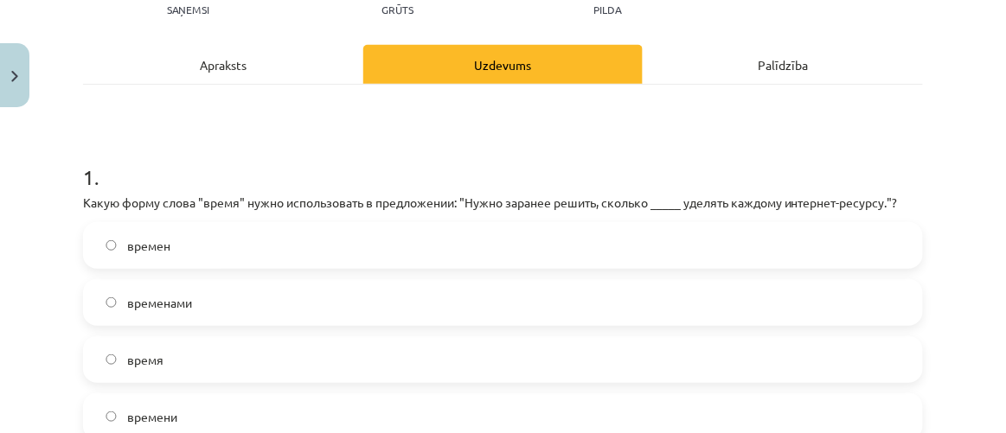
scroll to position [43, 0]
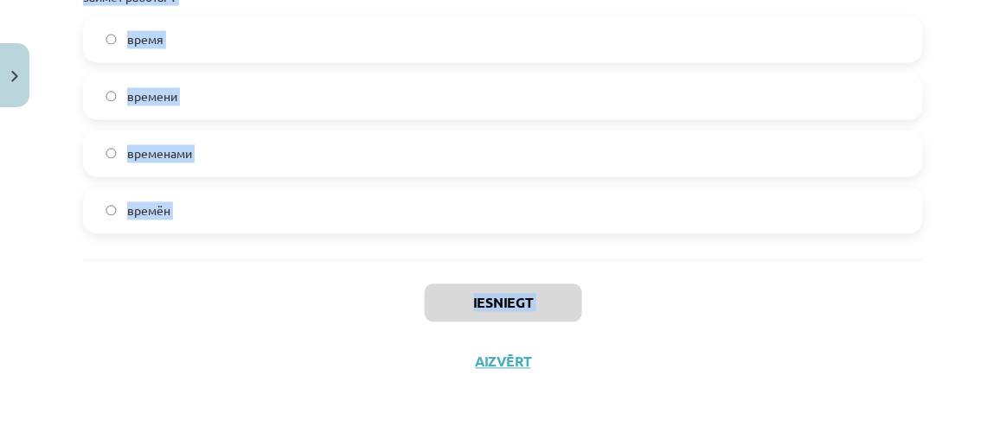
drag, startPoint x: 80, startPoint y: 368, endPoint x: 220, endPoint y: 365, distance: 140.1
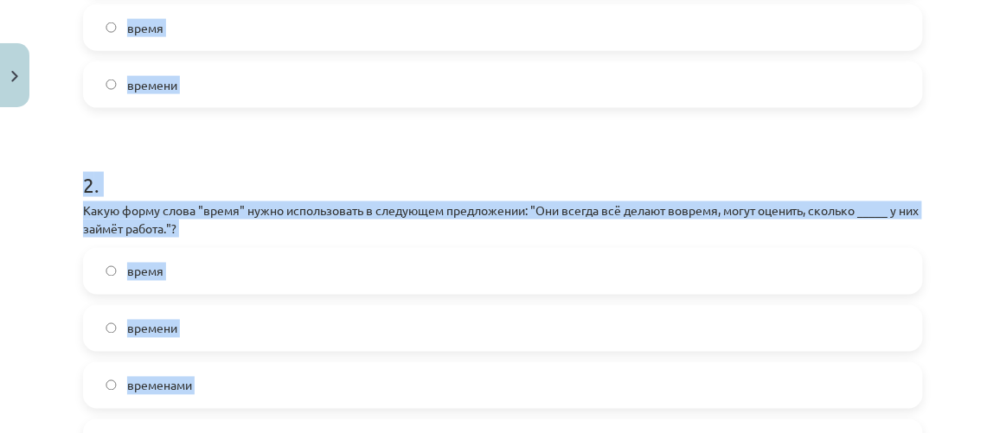
scroll to position [537, 0]
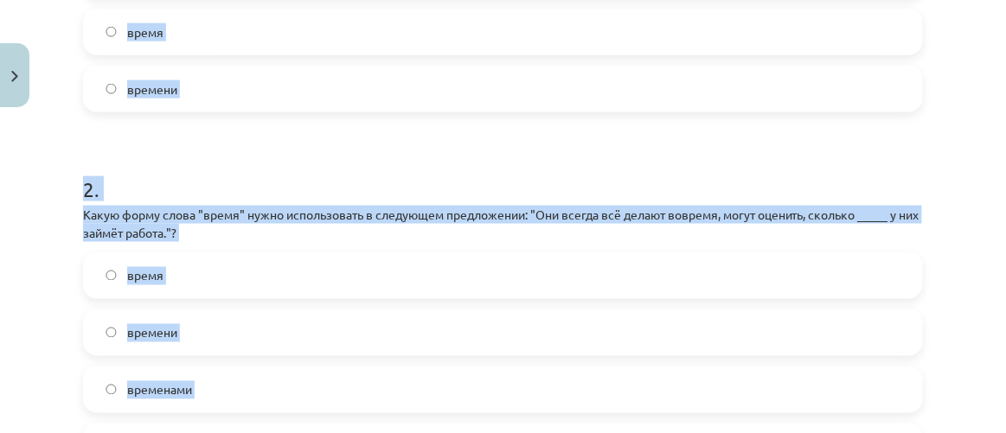
copy div "Какую форму слова "время" нужно использовать в предложении: "Нужно заранее реши…"
click at [450, 150] on h1 "2 ." at bounding box center [503, 174] width 840 height 54
click at [395, 142] on form "1 . Какую форму слова "время" нужно использовать в предложении: "Нужно заранее …" at bounding box center [503, 138] width 840 height 663
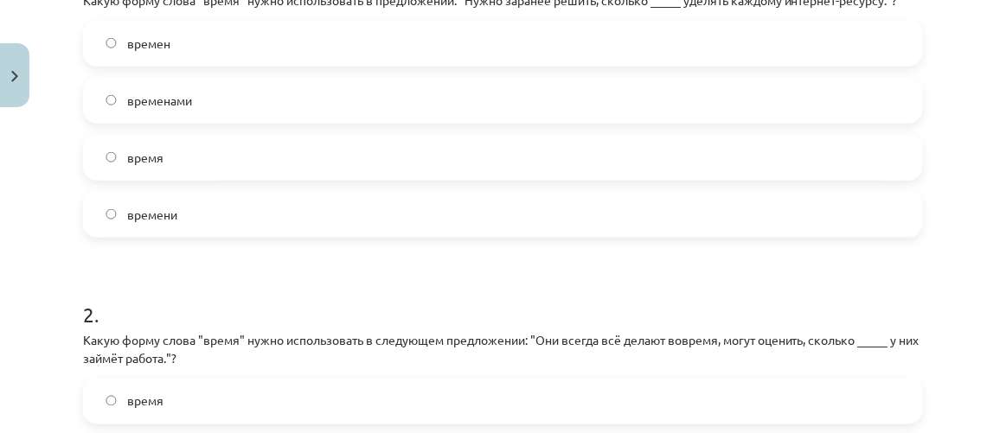
scroll to position [380, 0]
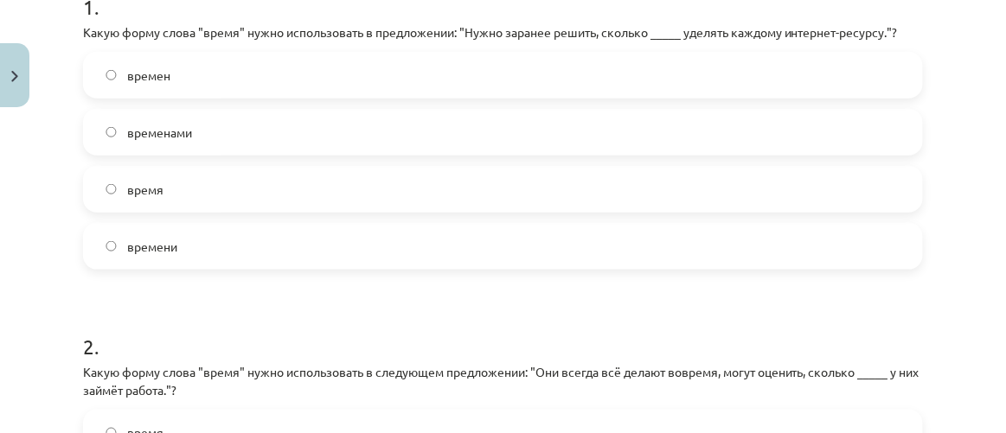
click at [227, 239] on label "времени" at bounding box center [503, 246] width 836 height 43
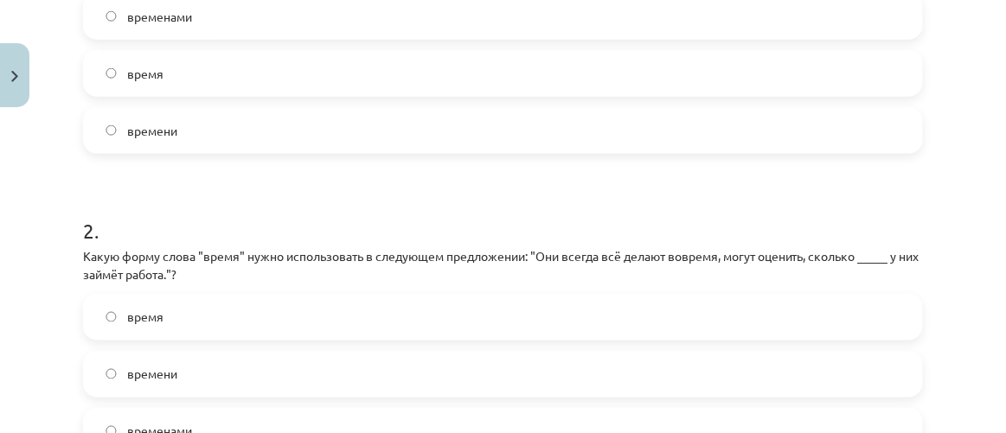
scroll to position [616, 0]
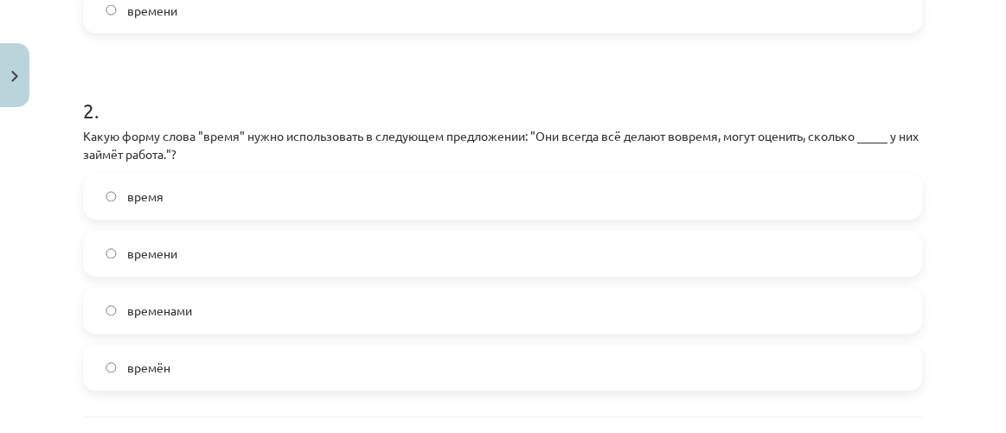
click at [298, 236] on label "времени" at bounding box center [503, 254] width 836 height 43
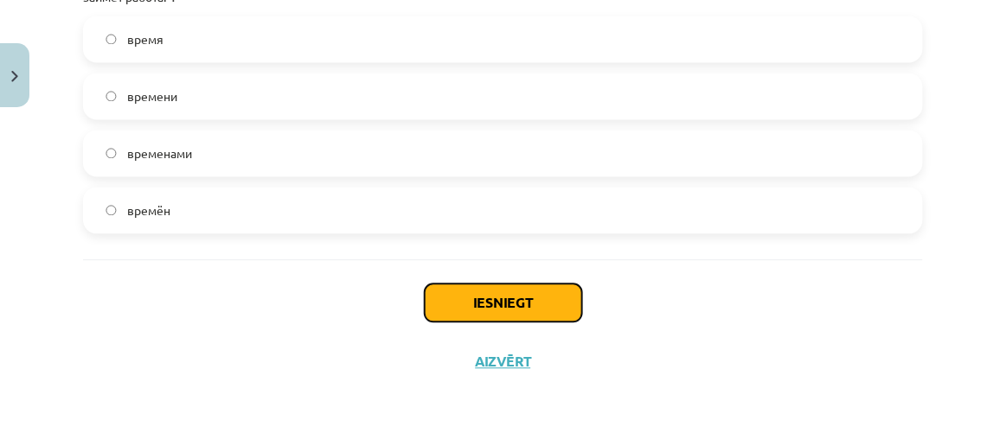
click at [533, 297] on button "Iesniegt" at bounding box center [503, 303] width 157 height 38
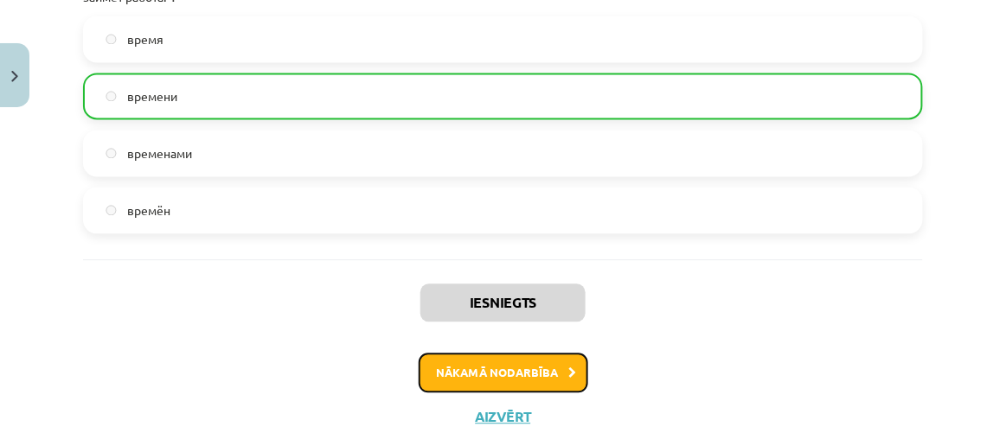
click at [539, 365] on button "Nākamā nodarbība" at bounding box center [502, 374] width 169 height 40
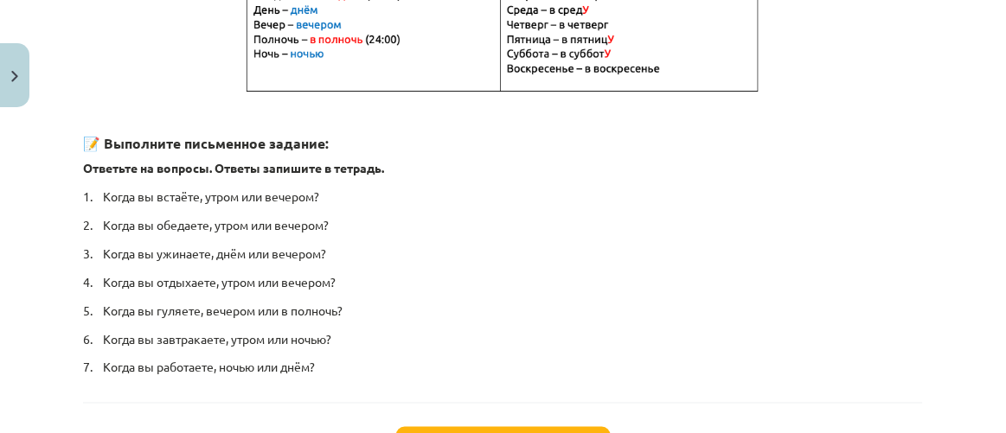
scroll to position [577, 0]
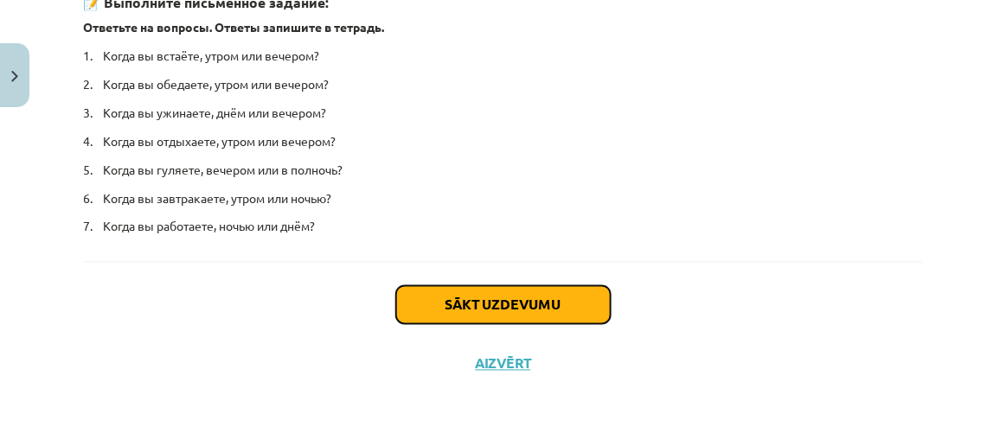
click at [548, 302] on button "Sākt uzdevumu" at bounding box center [503, 305] width 214 height 38
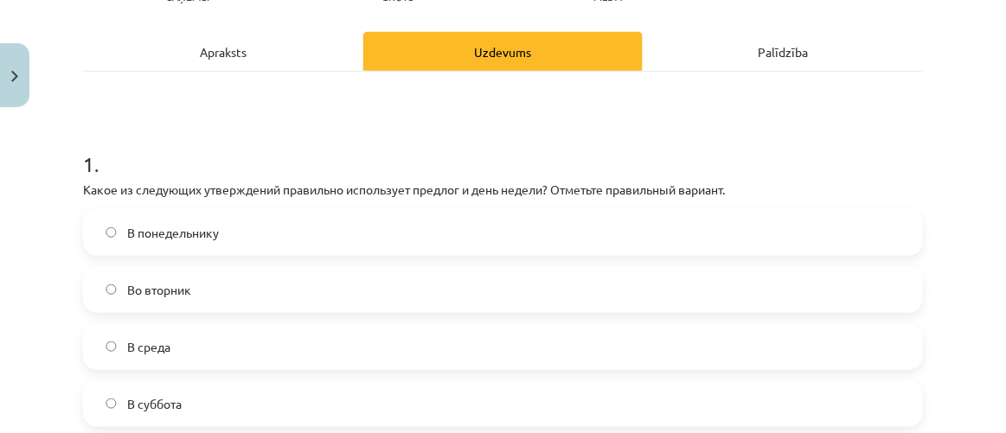
scroll to position [201, 0]
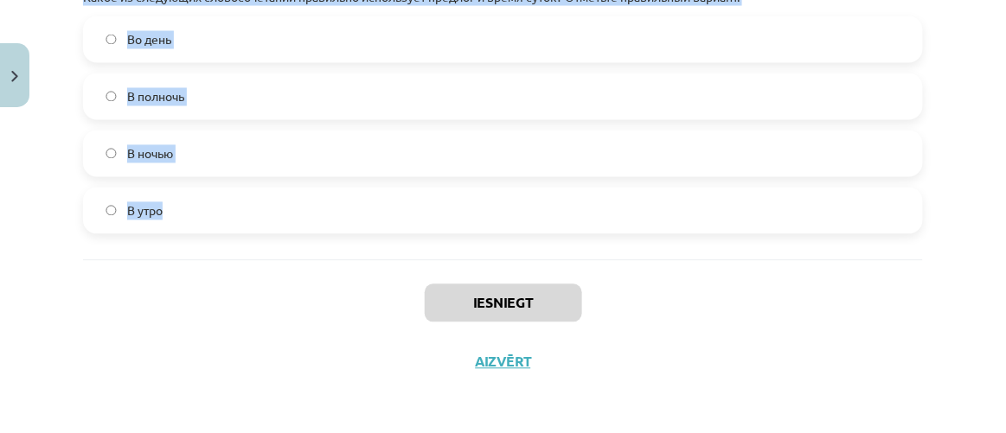
drag, startPoint x: 78, startPoint y: 203, endPoint x: 222, endPoint y: 225, distance: 146.0
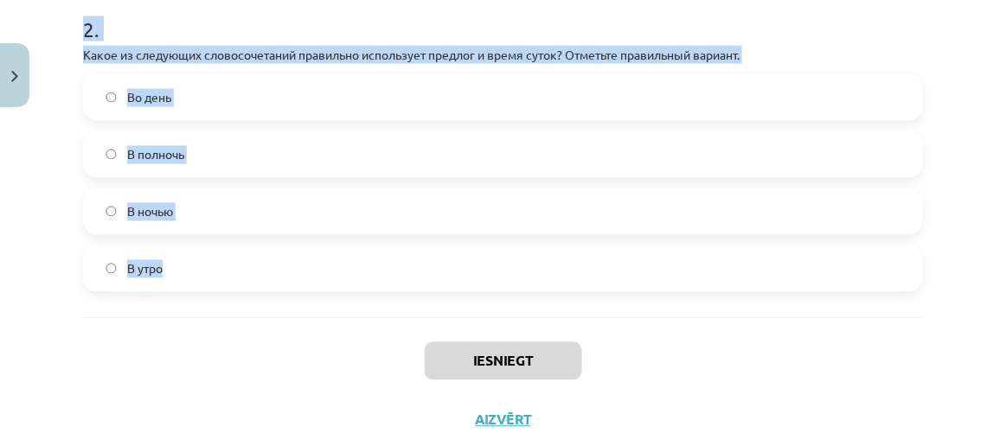
scroll to position [597, 0]
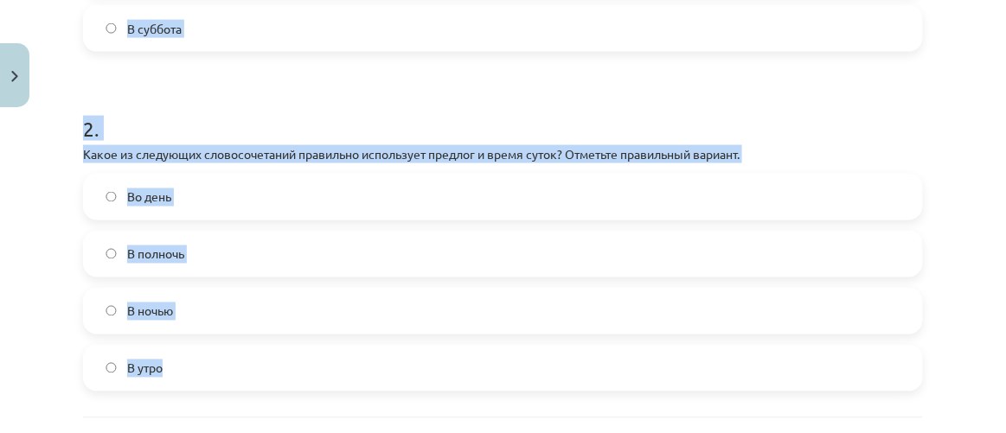
copy form "Какое из следующих утверждений правильно использует предлог и день недели? Отме…"
click at [339, 73] on form "1 . Какое из следующих утверждений правильно использует предлог и день недели? …" at bounding box center [503, 69] width 840 height 645
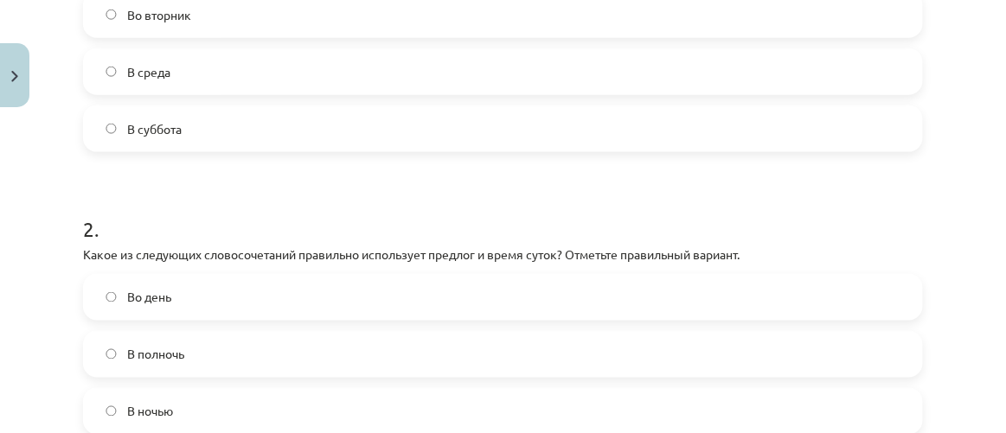
scroll to position [440, 0]
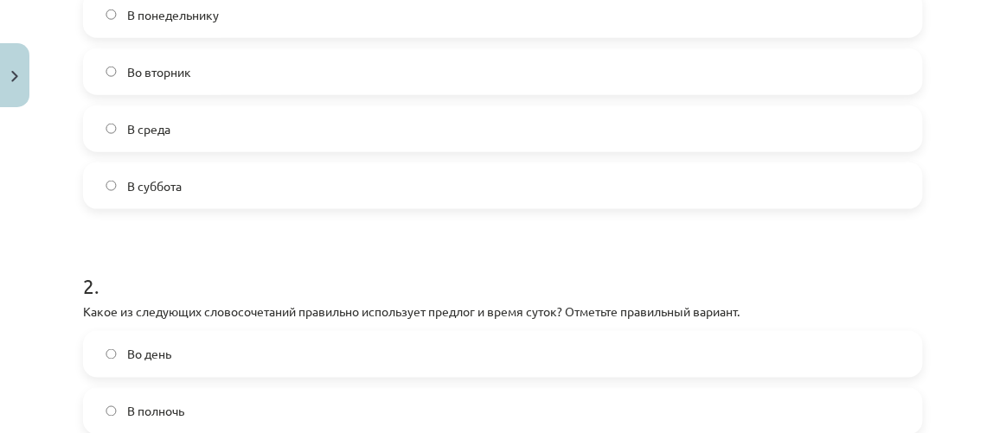
click at [268, 77] on label "Во вторник" at bounding box center [503, 71] width 836 height 43
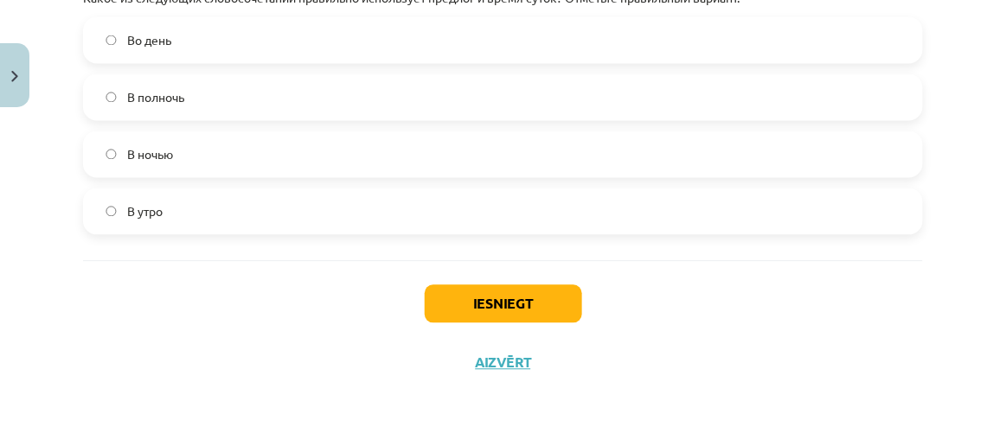
scroll to position [755, 0]
click at [369, 96] on label "В полночь" at bounding box center [503, 96] width 836 height 43
click at [524, 288] on button "Iesniegt" at bounding box center [503, 303] width 157 height 38
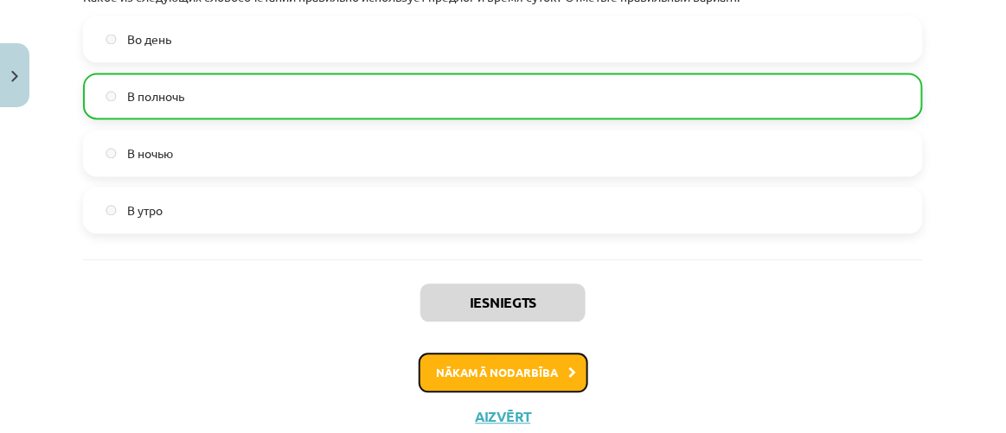
click at [546, 358] on button "Nākamā nodarbība" at bounding box center [502, 374] width 169 height 40
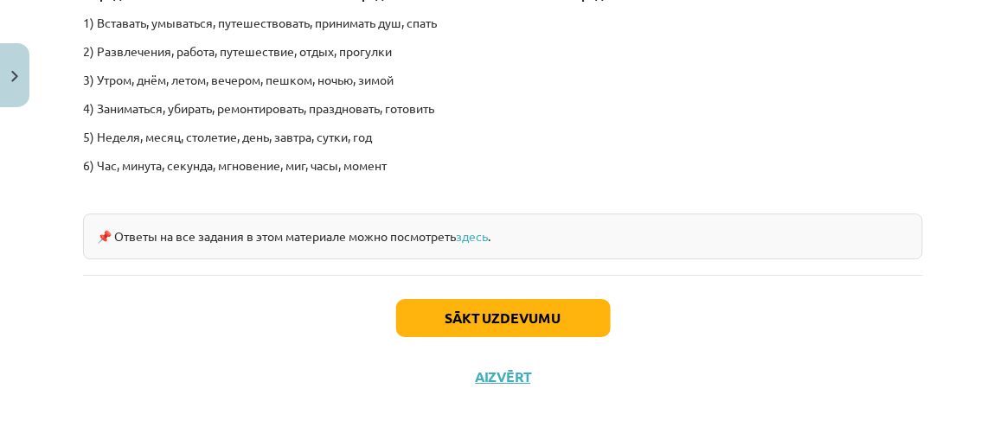
scroll to position [2783, 0]
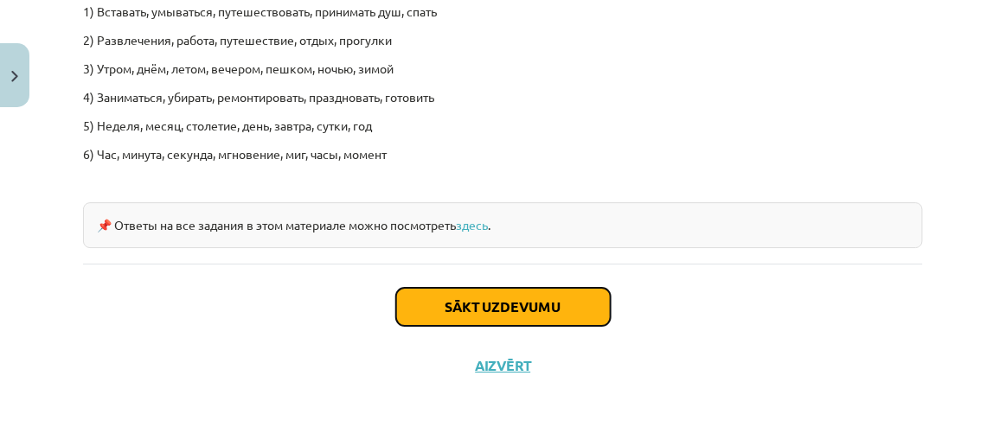
click at [538, 301] on button "Sākt uzdevumu" at bounding box center [503, 307] width 214 height 38
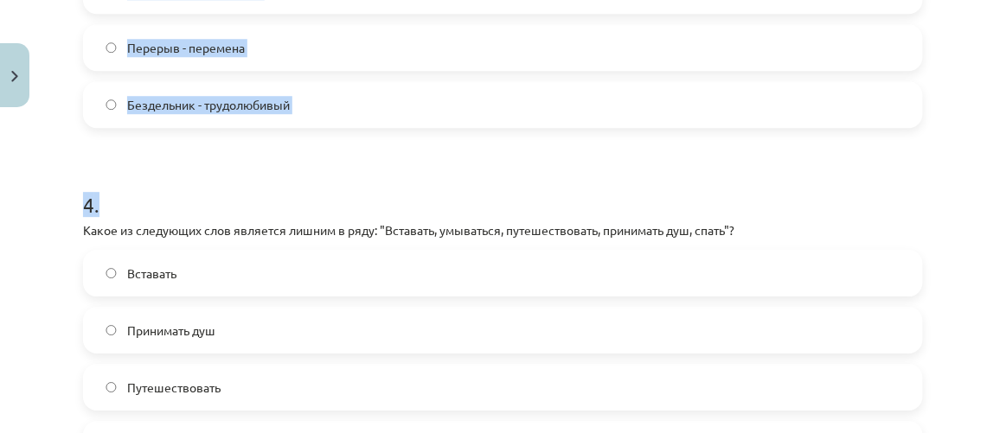
scroll to position [1377, 0]
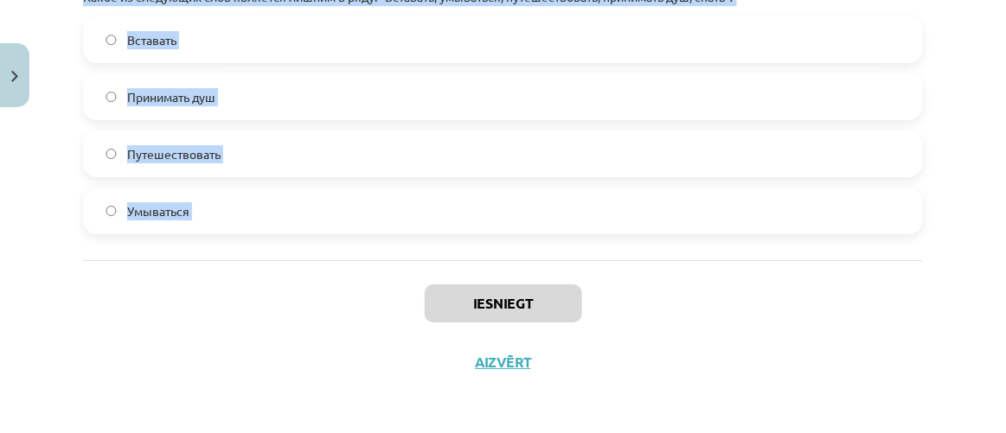
drag, startPoint x: 79, startPoint y: 51, endPoint x: 260, endPoint y: 263, distance: 279.0
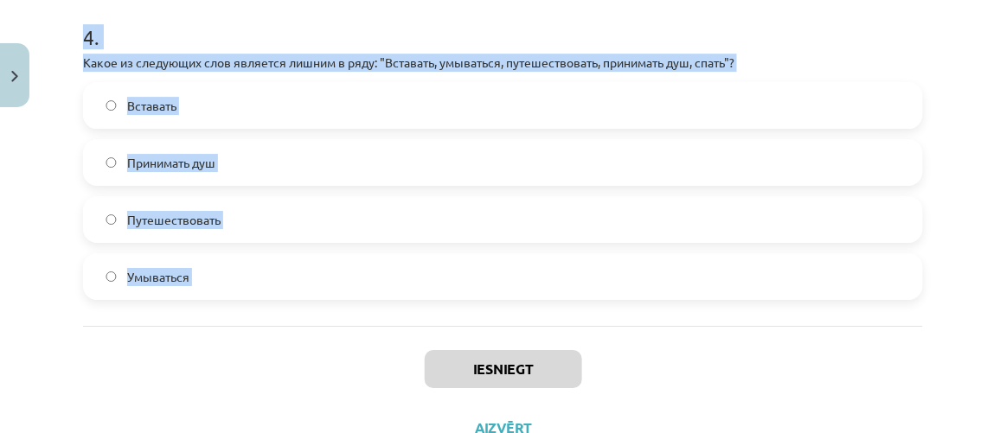
scroll to position [1220, 0]
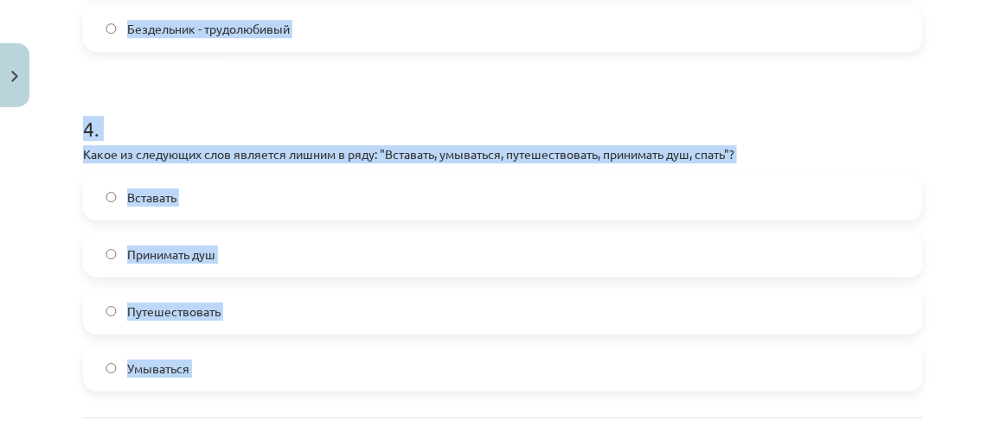
copy form "Какое из следующих слов является лишним в ряду: "Утром, днём, летом, вечером, п…"
click at [418, 104] on h1 "4 ." at bounding box center [503, 113] width 840 height 54
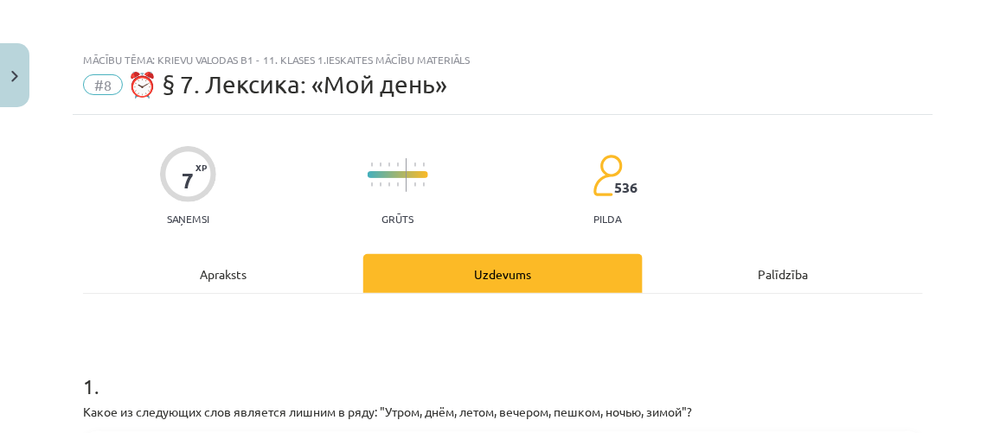
scroll to position [393, 0]
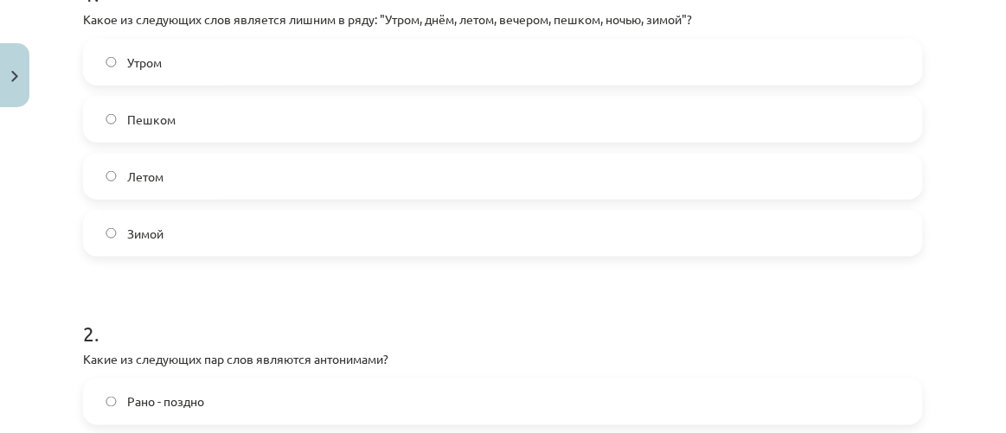
click at [256, 128] on label "Пешком" at bounding box center [503, 119] width 836 height 43
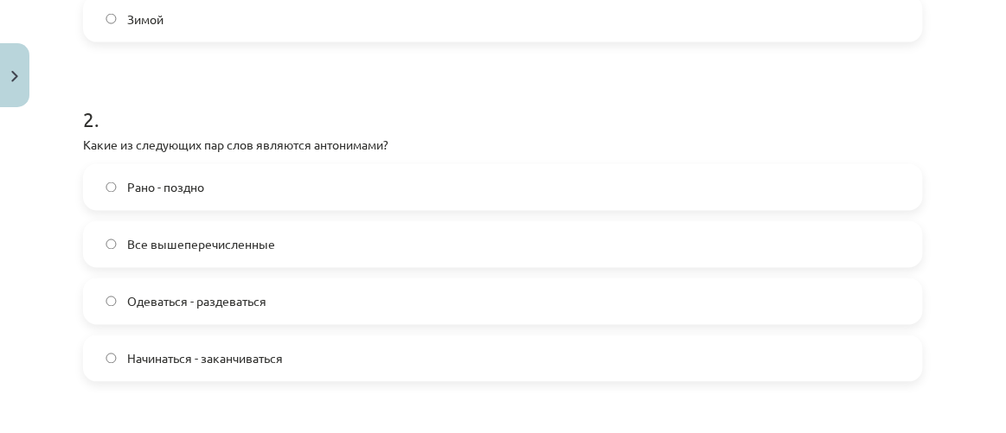
scroll to position [629, 0]
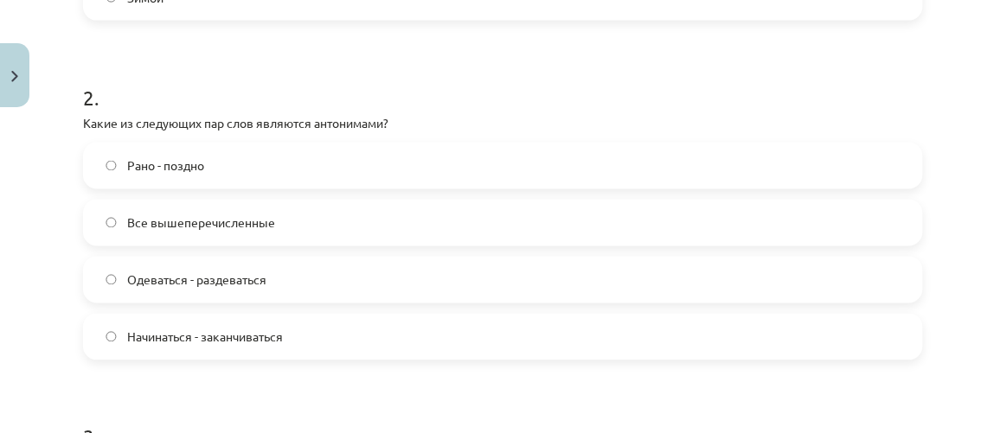
click at [374, 227] on label "Все вышеперечисленные" at bounding box center [503, 222] width 836 height 43
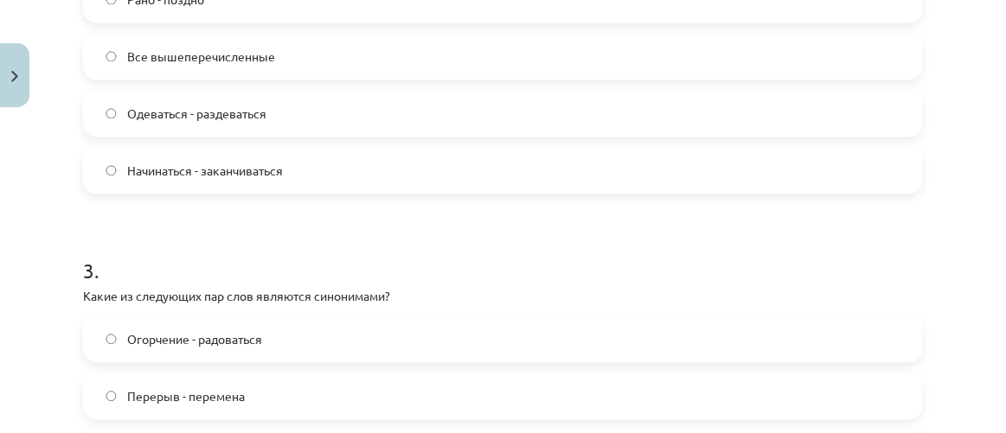
scroll to position [942, 0]
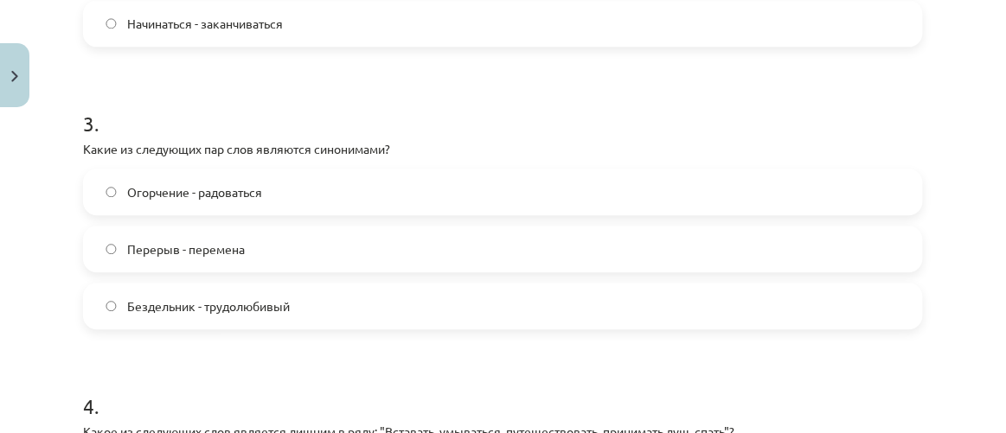
click at [287, 247] on label "Перерыв - перемена" at bounding box center [503, 248] width 836 height 43
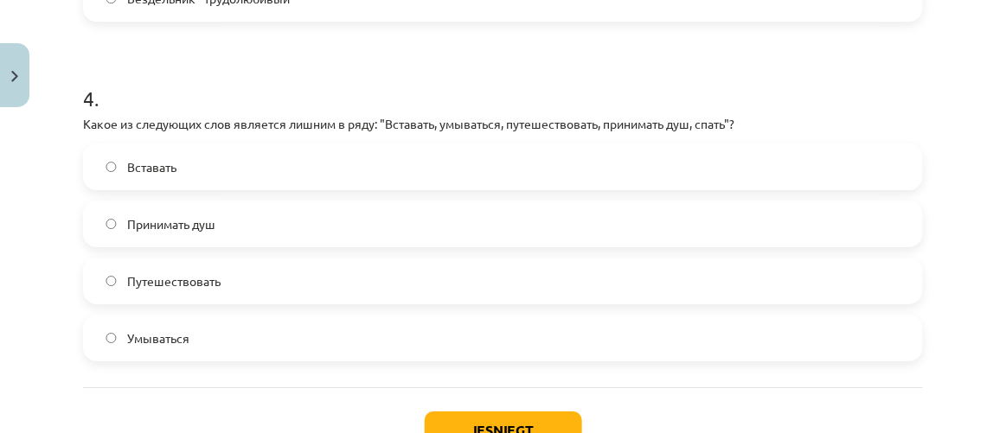
scroll to position [1336, 0]
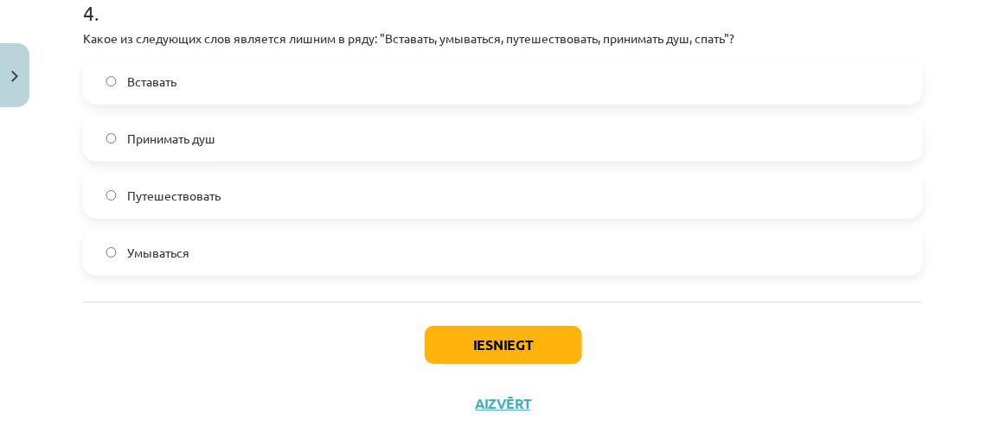
click at [368, 209] on label "Путешествовать" at bounding box center [503, 195] width 836 height 43
click at [506, 342] on button "Iesniegt" at bounding box center [503, 345] width 157 height 38
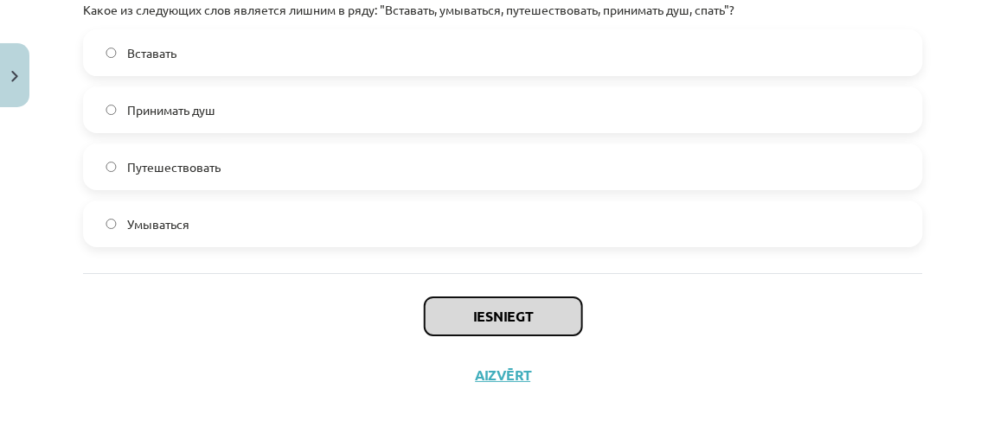
scroll to position [1377, 0]
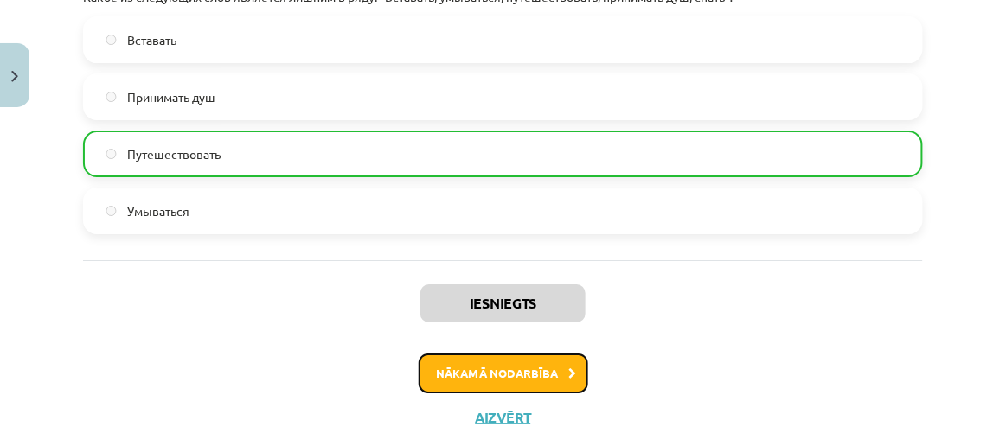
click at [478, 360] on button "Nākamā nodarbība" at bounding box center [502, 374] width 169 height 40
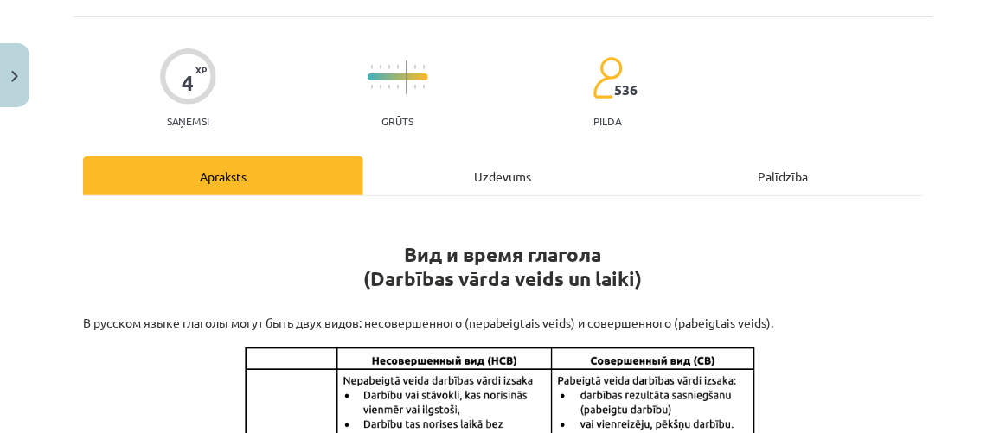
scroll to position [43, 0]
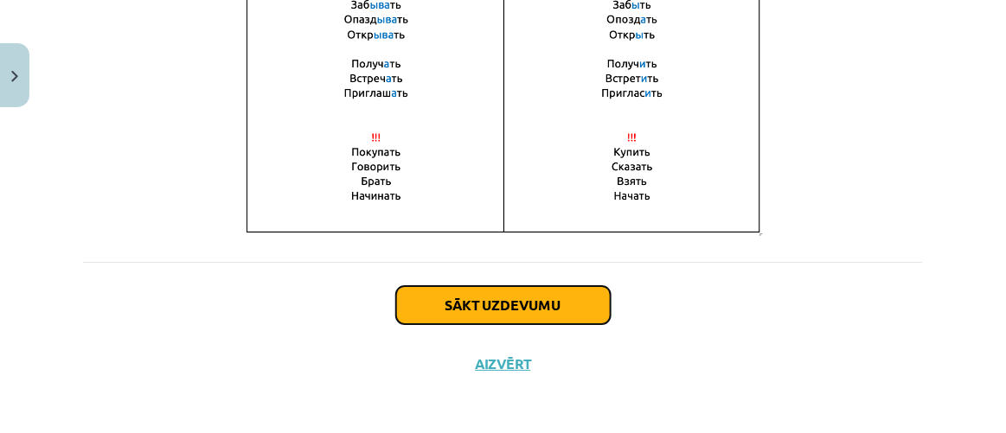
click at [499, 289] on button "Sākt uzdevumu" at bounding box center [503, 305] width 214 height 38
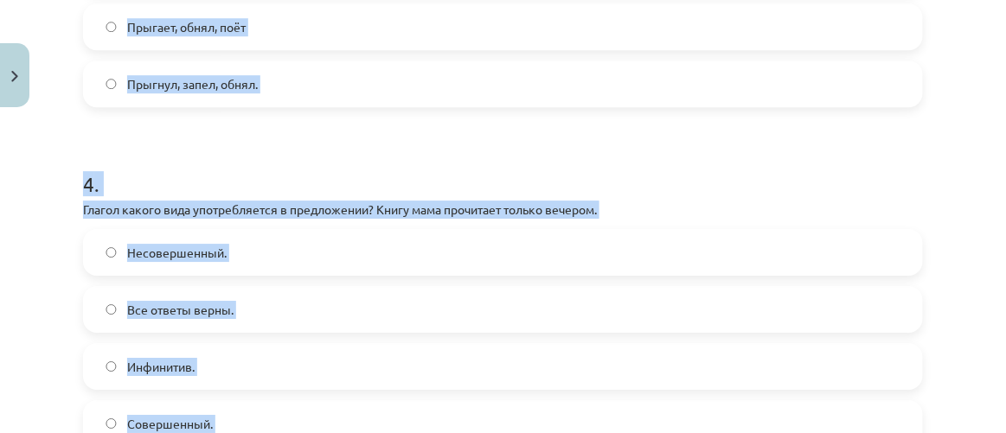
copy div "В каком варианте ответа все глаголы несовершенного вида? Бежит, читает, вышел. …"
click at [569, 150] on h1 "4 ." at bounding box center [503, 169] width 840 height 54
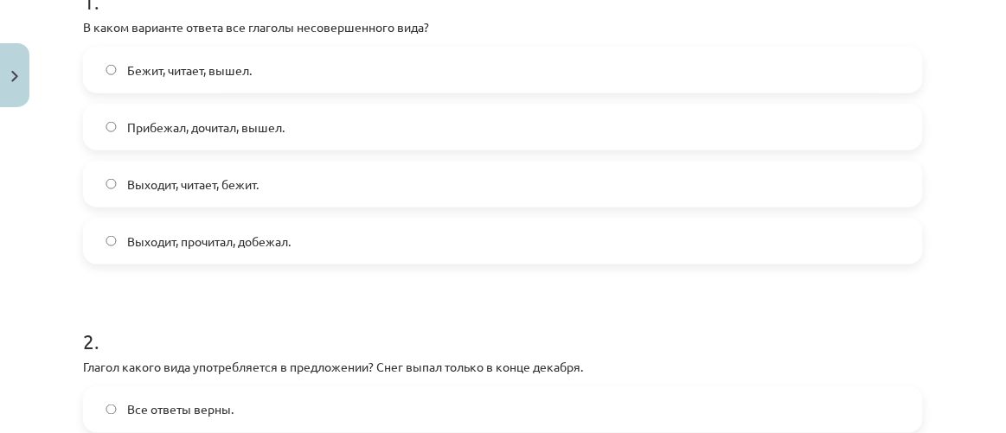
scroll to position [279, 0]
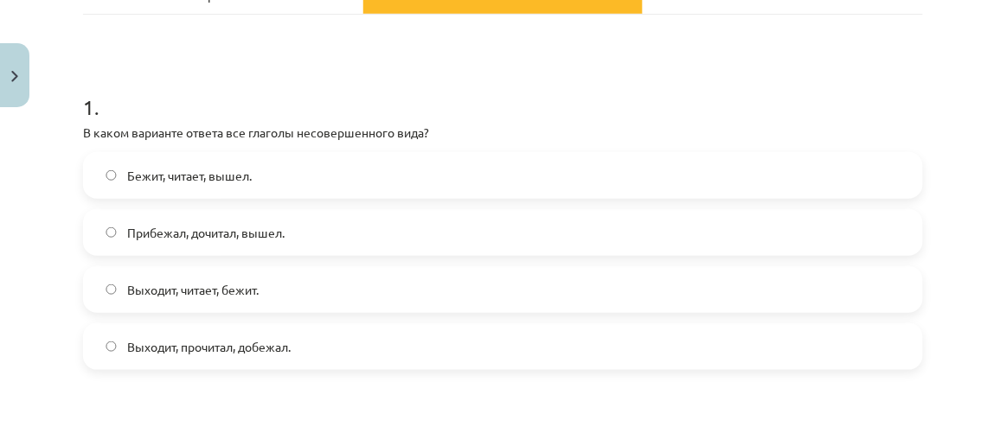
click at [292, 297] on label "Выходит, читает, бежит." at bounding box center [503, 289] width 836 height 43
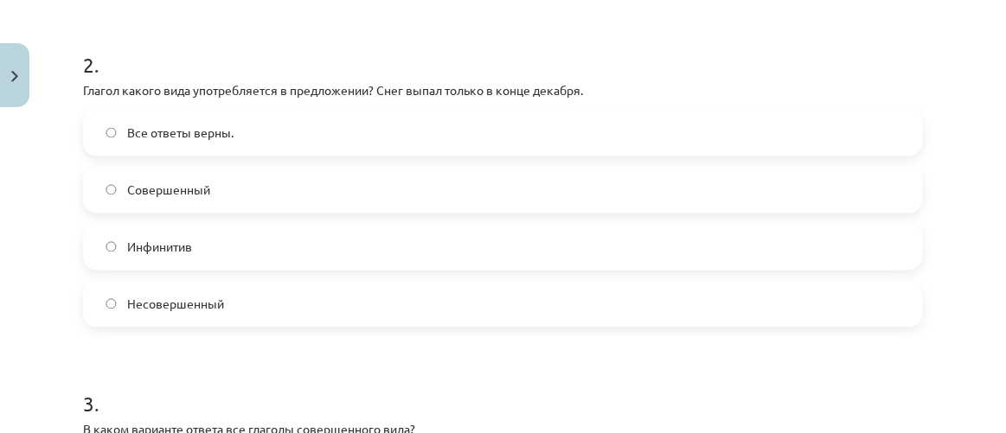
scroll to position [672, 0]
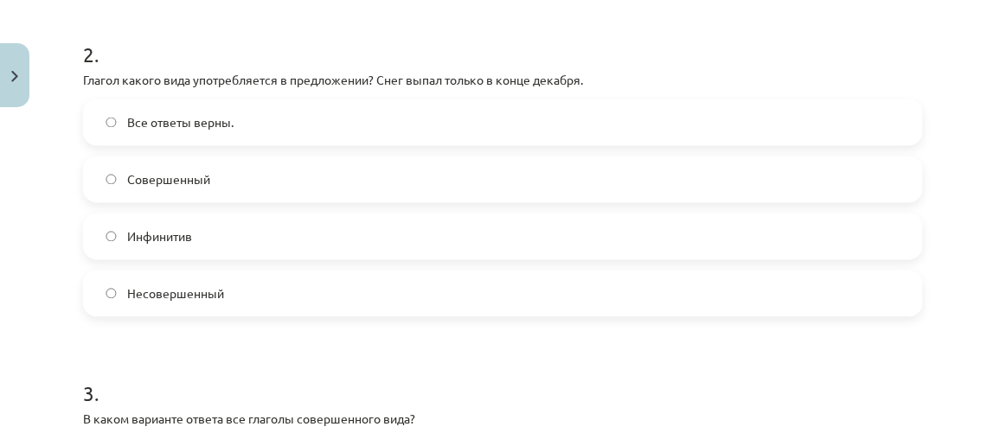
click at [293, 184] on label "Совершенный" at bounding box center [503, 179] width 836 height 43
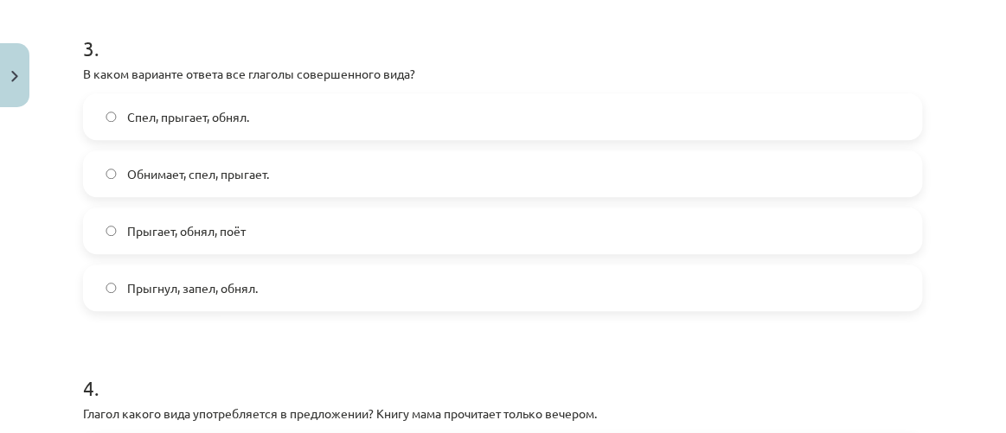
scroll to position [987, 0]
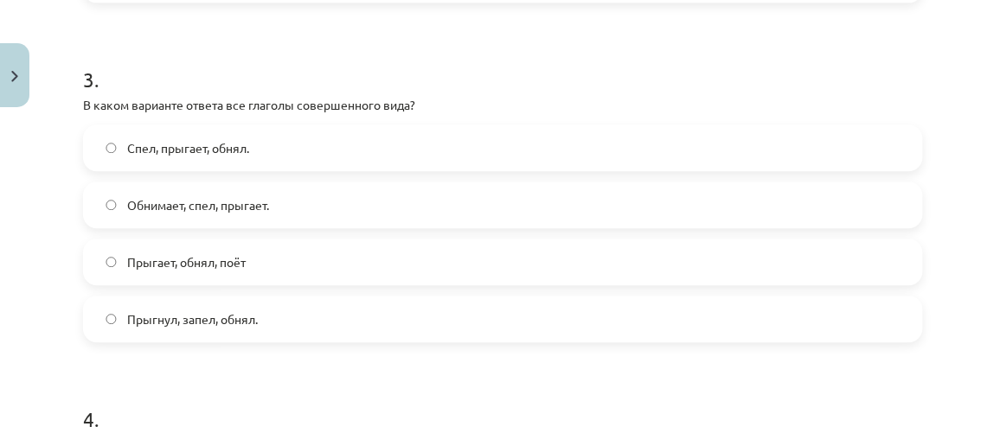
click at [211, 321] on span "Прыгнул, запел, обнял." at bounding box center [192, 319] width 131 height 18
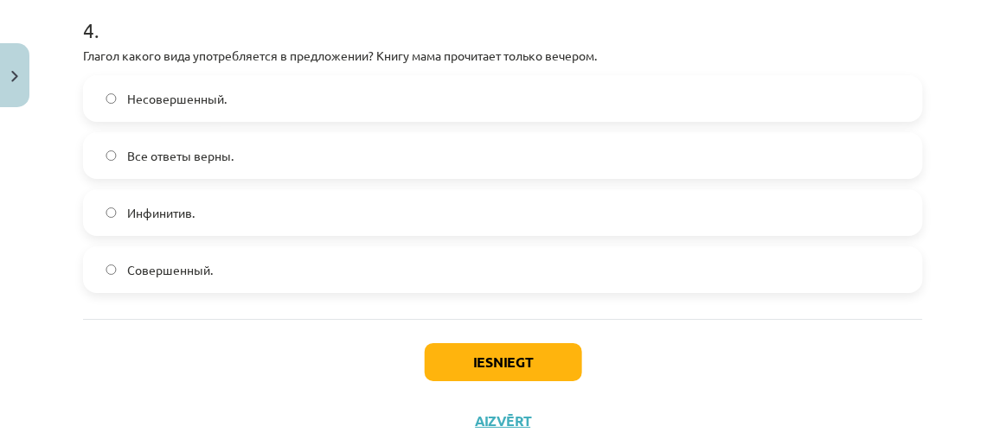
scroll to position [1379, 0]
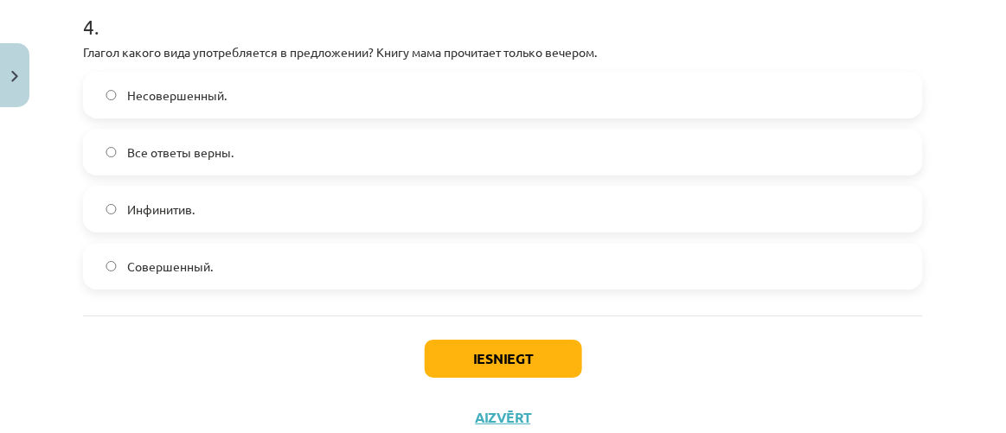
click at [306, 256] on label "Совершенный." at bounding box center [503, 266] width 836 height 43
click at [521, 352] on button "Iesniegt" at bounding box center [503, 359] width 157 height 38
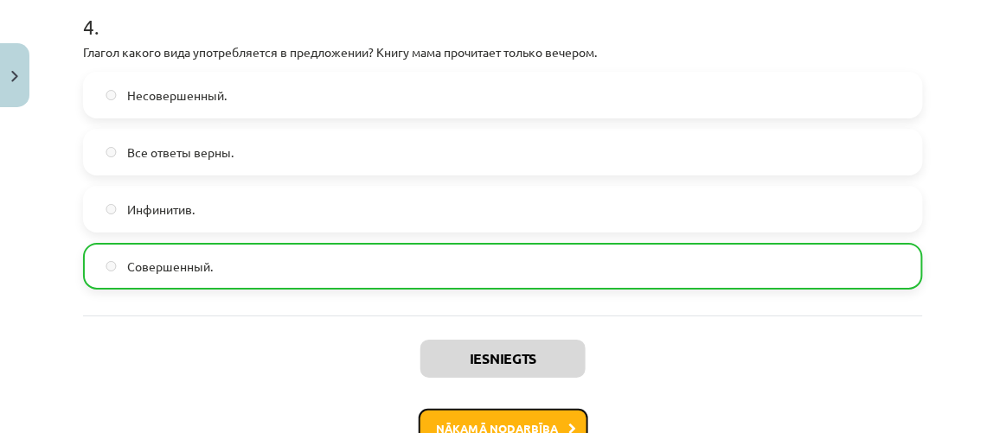
click at [520, 420] on button "Nākamā nodarbība" at bounding box center [502, 429] width 169 height 40
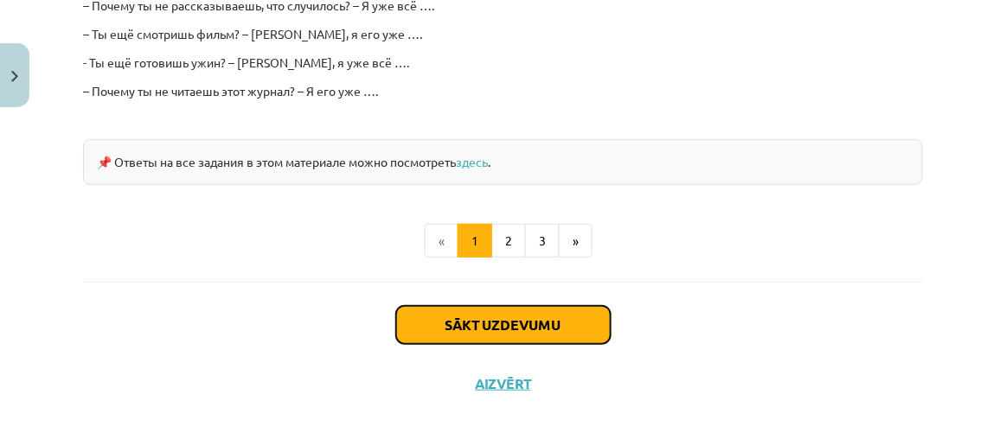
drag, startPoint x: 528, startPoint y: 288, endPoint x: 521, endPoint y: 298, distance: 12.5
click at [529, 306] on button "Sākt uzdevumu" at bounding box center [503, 325] width 214 height 38
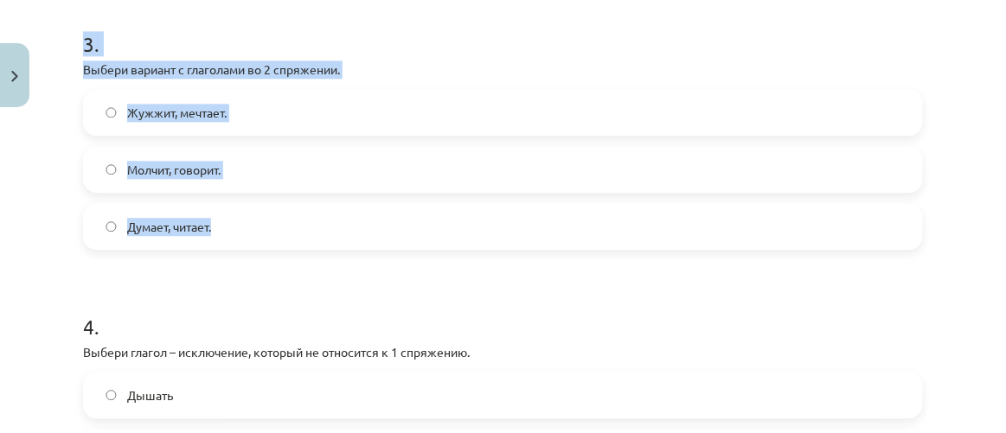
scroll to position [1206, 0]
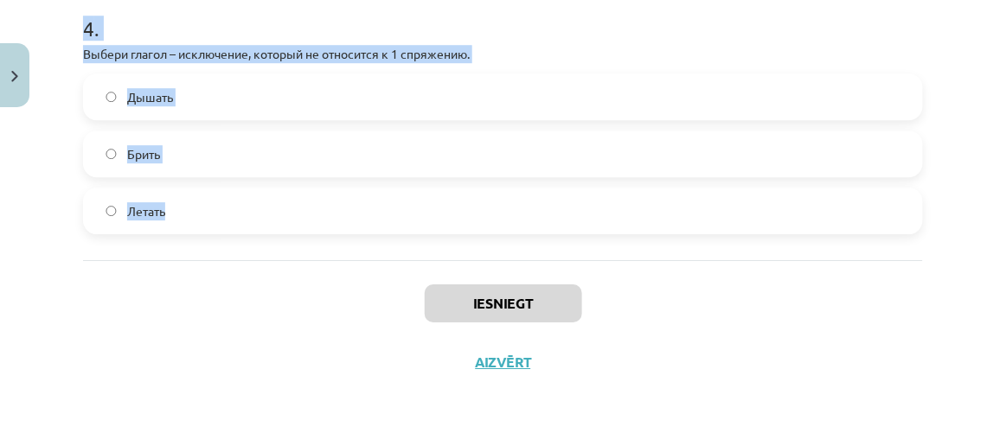
drag, startPoint x: 71, startPoint y: 209, endPoint x: 431, endPoint y: 200, distance: 359.8
click at [431, 200] on div "Mācību tēma: Krievu valodas b1 - 11. klases 1.ieskaites mācību materiāls #10 📖 …" at bounding box center [503, 216] width 1006 height 433
copy form "Выбери глагол – исключение, который не относится ко 2 спряжению. Ходить. Стелит…"
click at [514, 10] on h1 "4 ." at bounding box center [503, 13] width 840 height 54
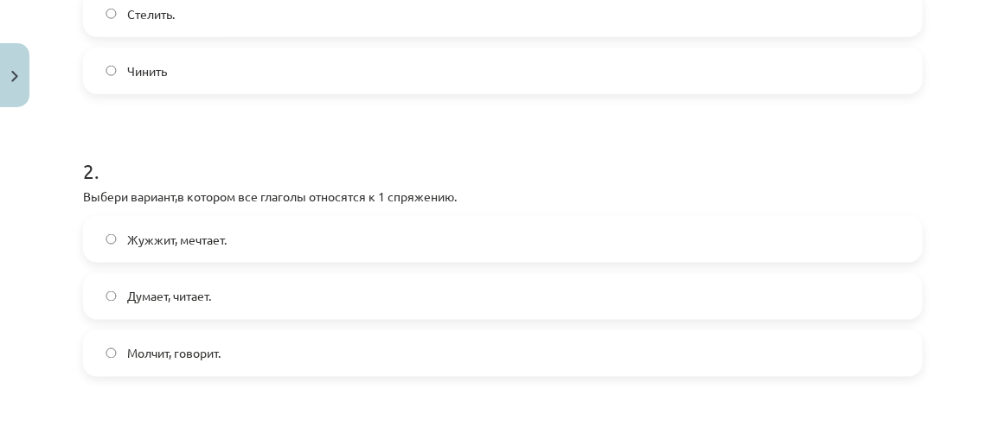
scroll to position [263, 0]
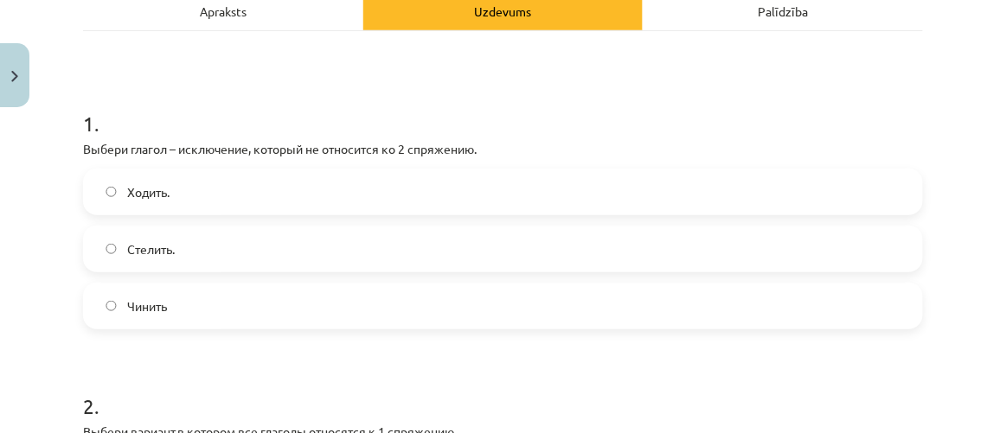
click at [280, 192] on label "Ходить." at bounding box center [503, 191] width 836 height 43
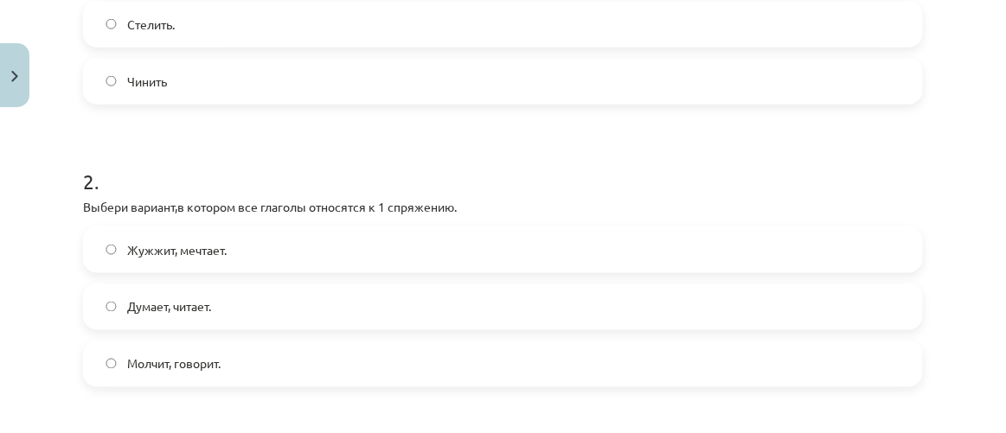
scroll to position [577, 0]
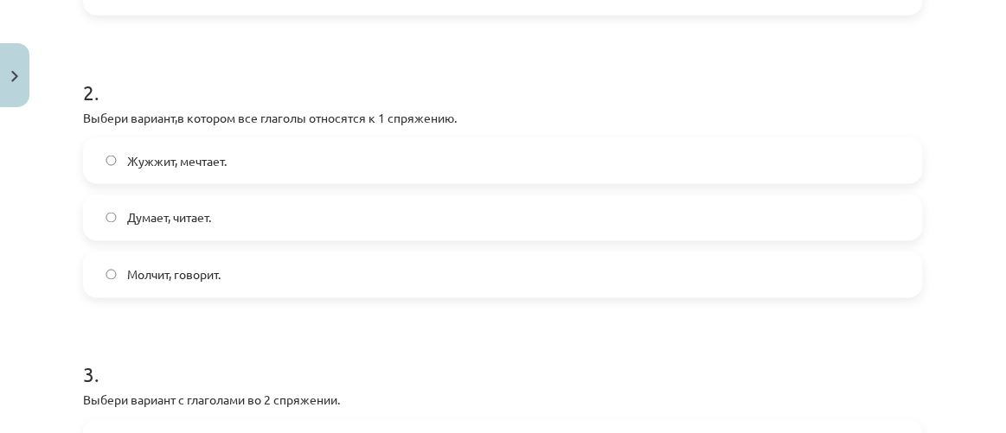
click at [274, 218] on label "Думает, читает." at bounding box center [503, 217] width 836 height 43
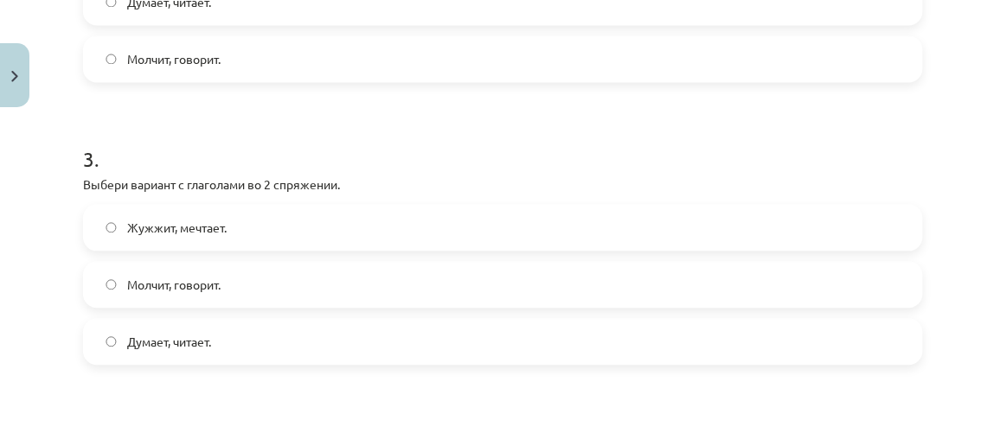
scroll to position [891, 0]
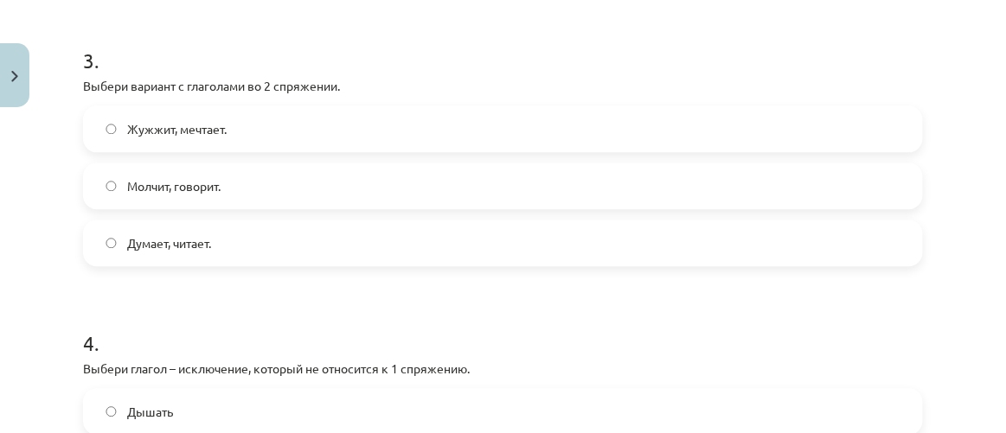
click at [376, 174] on label "Молчит, говорит." at bounding box center [503, 185] width 836 height 43
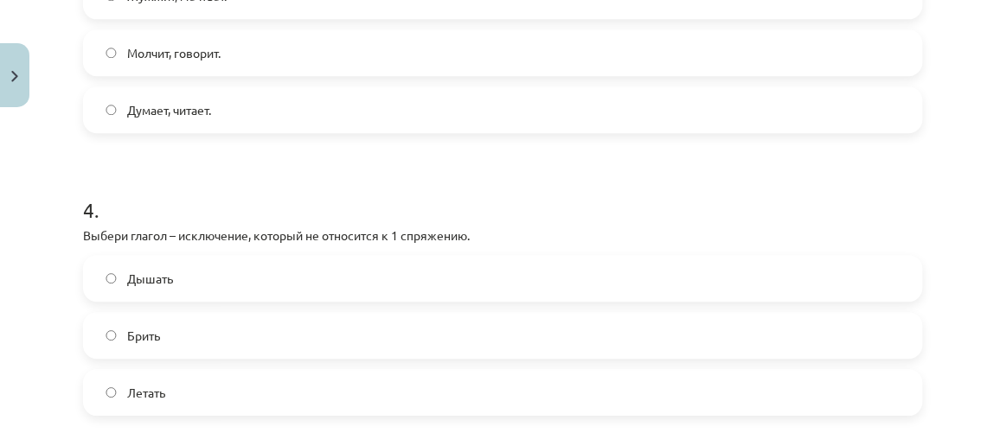
scroll to position [1127, 0]
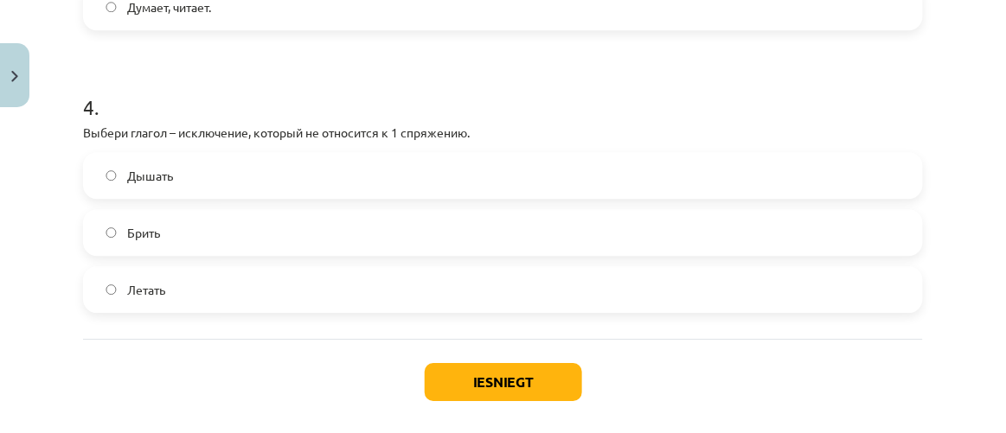
click at [310, 233] on label "Брить" at bounding box center [503, 232] width 836 height 43
click at [546, 374] on button "Iesniegt" at bounding box center [503, 382] width 157 height 38
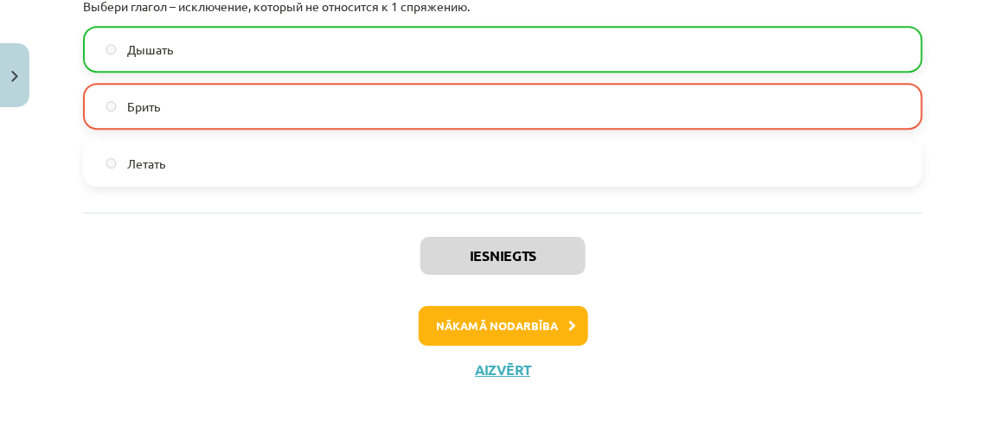
scroll to position [1261, 0]
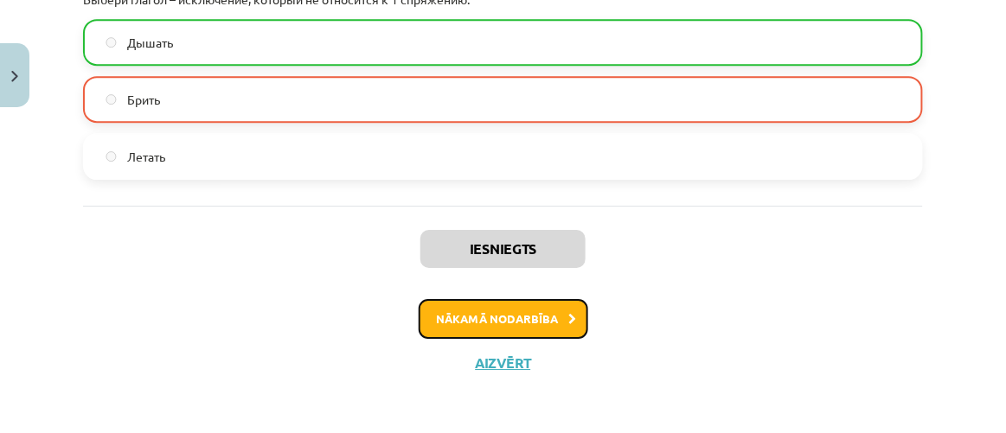
click at [540, 316] on button "Nākamā nodarbība" at bounding box center [502, 319] width 169 height 40
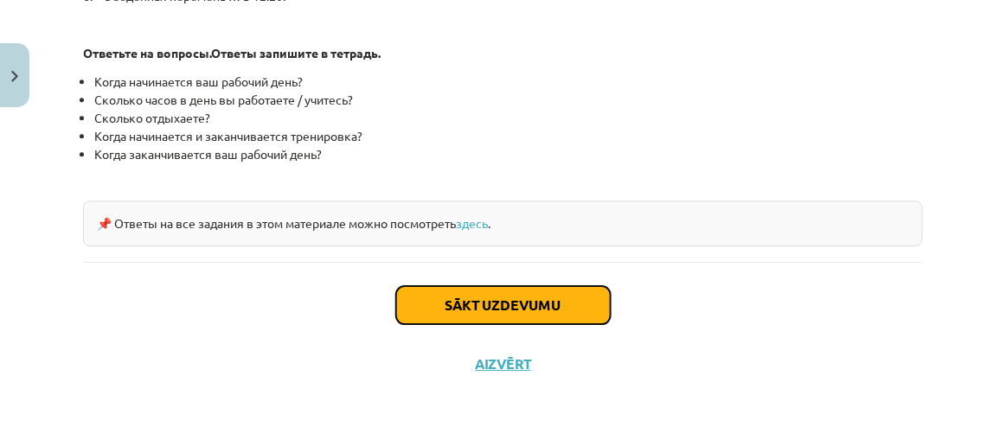
click at [527, 305] on button "Sākt uzdevumu" at bounding box center [503, 305] width 214 height 38
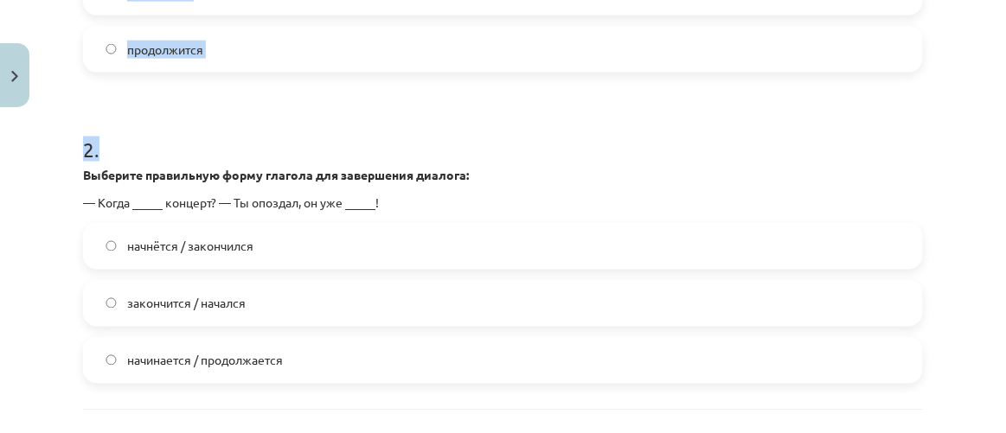
scroll to position [754, 0]
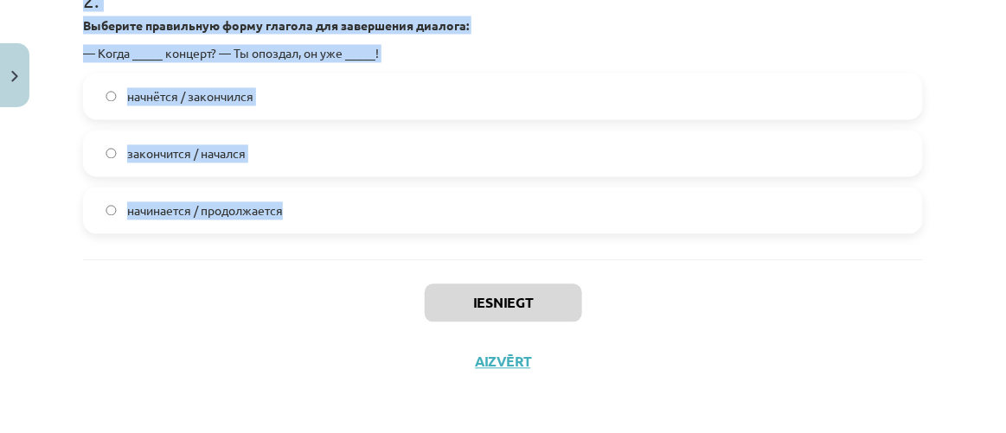
drag, startPoint x: 73, startPoint y: 73, endPoint x: 591, endPoint y: 254, distance: 548.0
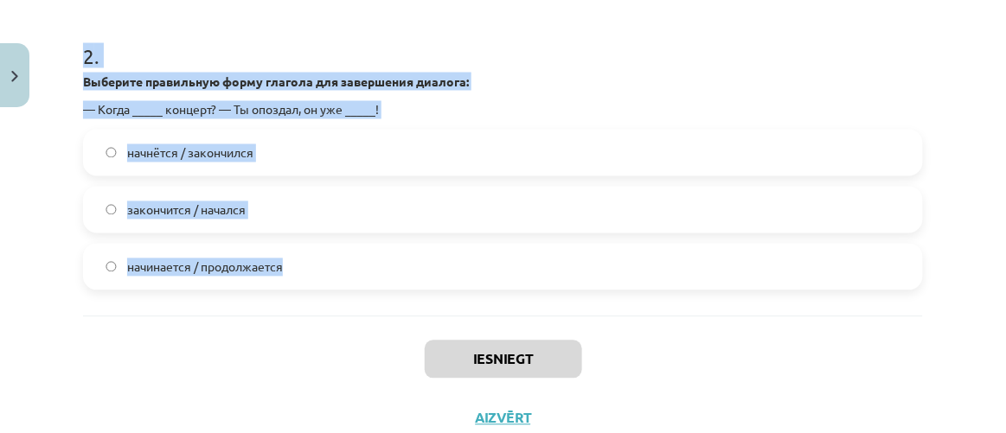
scroll to position [675, 0]
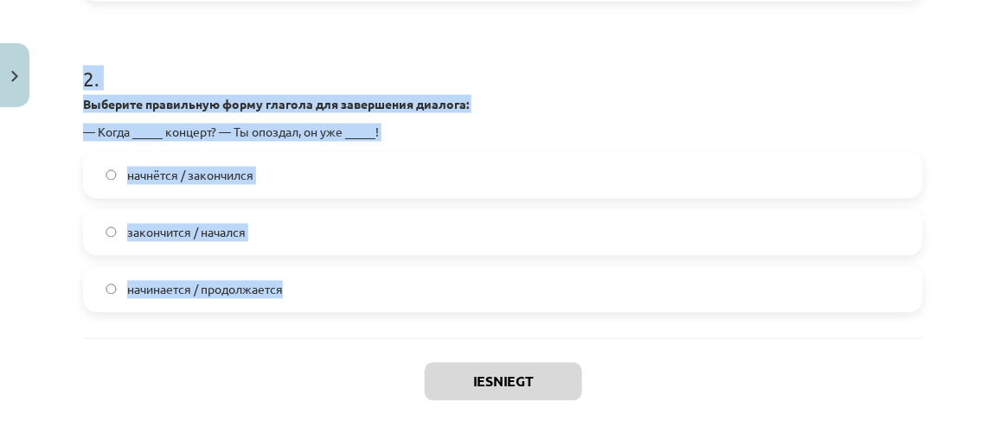
copy form "Выберите правильную форму глагола для завершения предложения: Я свободный худож…"
click at [535, 42] on h1 "2 ." at bounding box center [503, 63] width 840 height 54
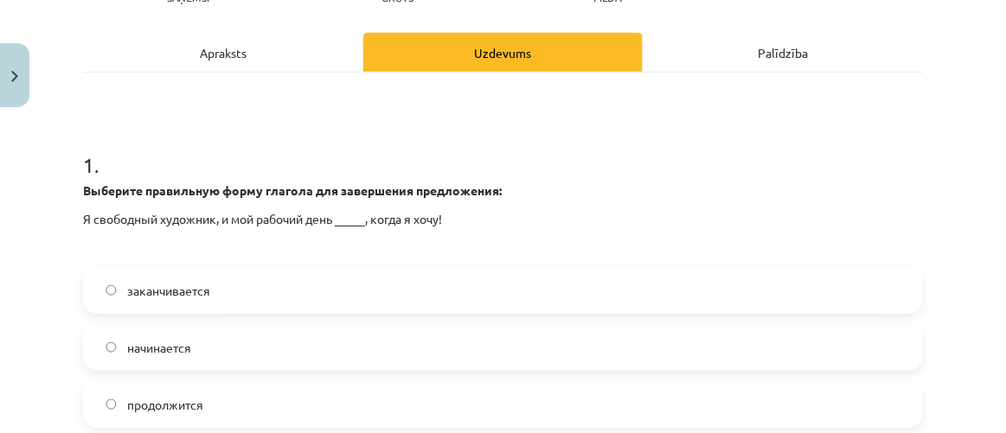
scroll to position [282, 0]
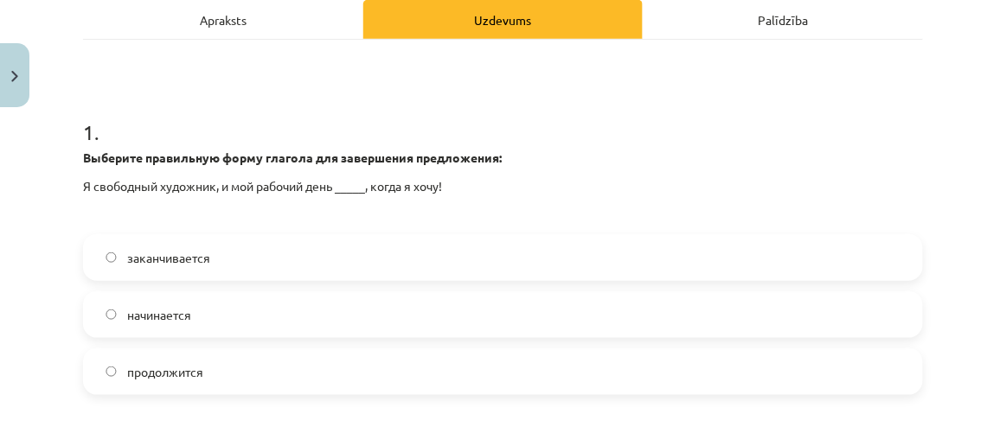
click at [203, 323] on label "начинается" at bounding box center [503, 314] width 836 height 43
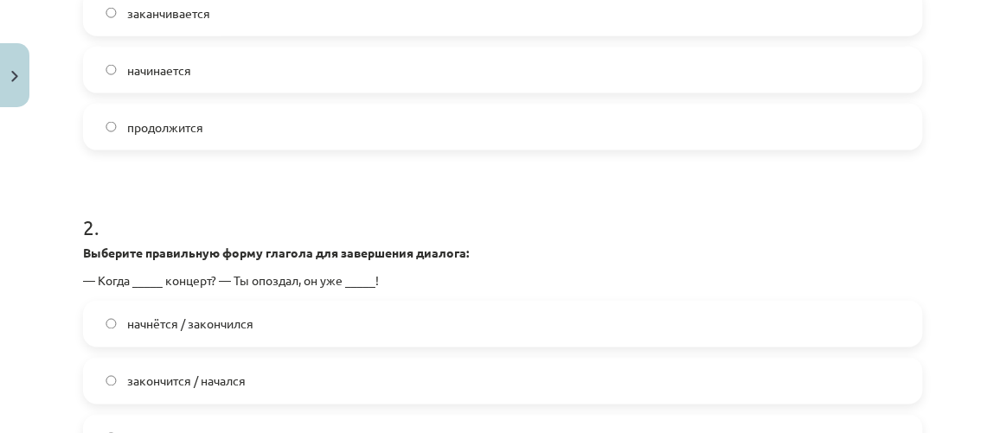
scroll to position [597, 0]
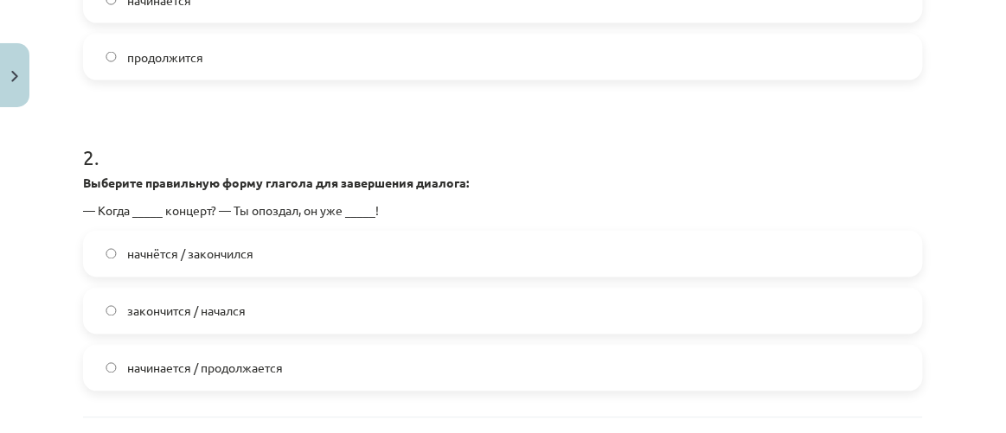
click at [392, 245] on label "начнётся / закончился" at bounding box center [503, 254] width 836 height 43
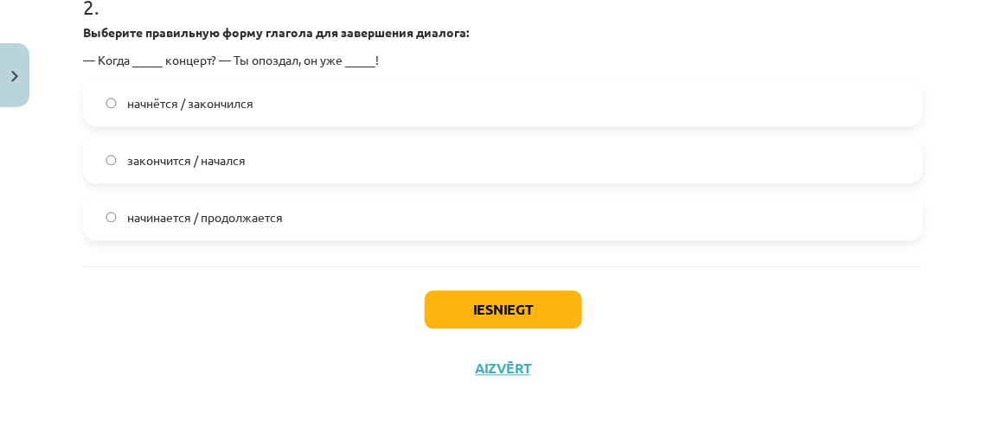
scroll to position [754, 0]
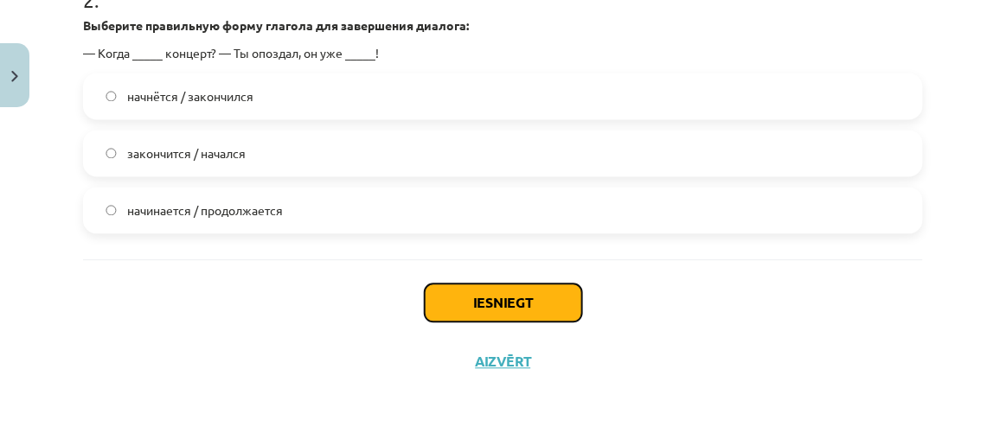
click at [540, 304] on button "Iesniegt" at bounding box center [503, 303] width 157 height 38
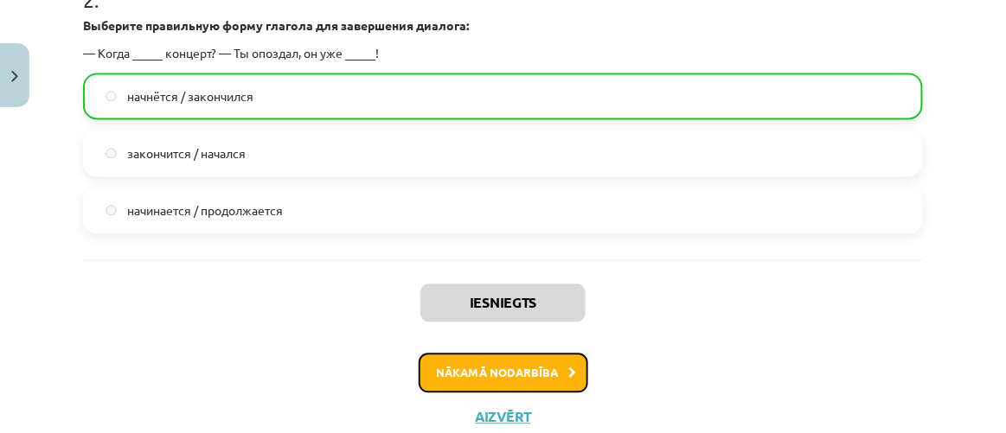
click at [551, 358] on button "Nākamā nodarbība" at bounding box center [502, 374] width 169 height 40
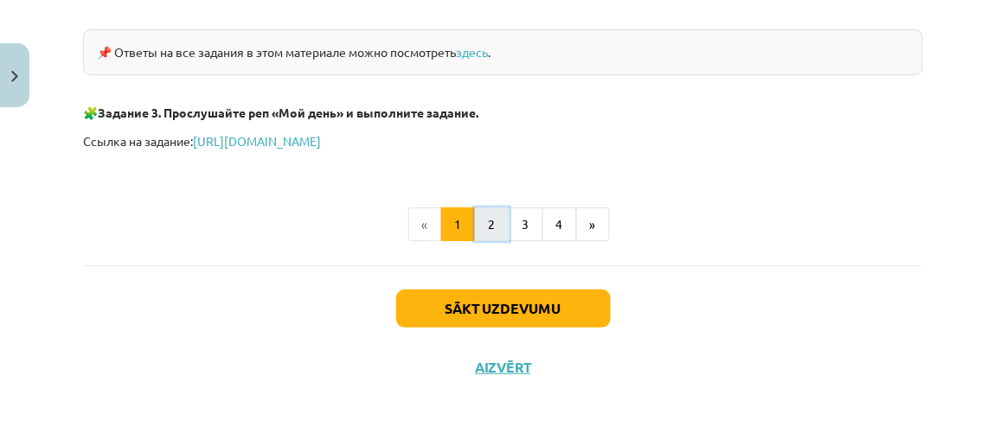
click at [493, 220] on button "2" at bounding box center [492, 225] width 35 height 35
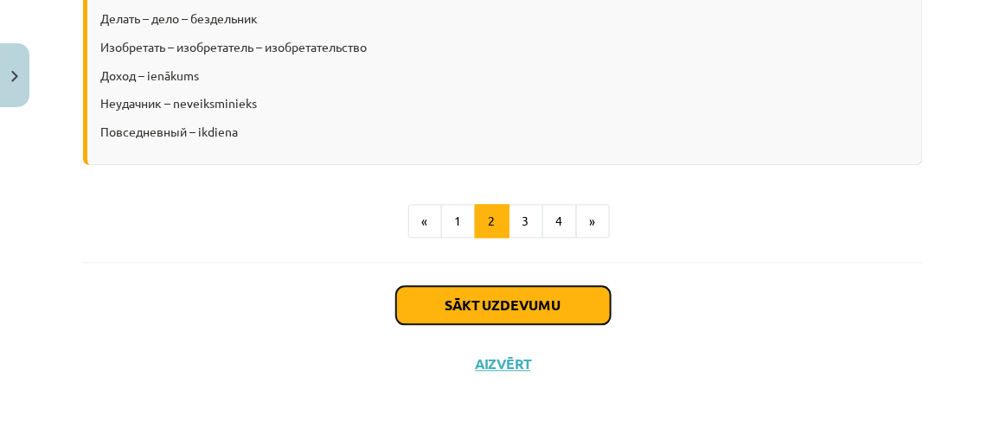
click at [493, 305] on button "Sākt uzdevumu" at bounding box center [503, 306] width 214 height 38
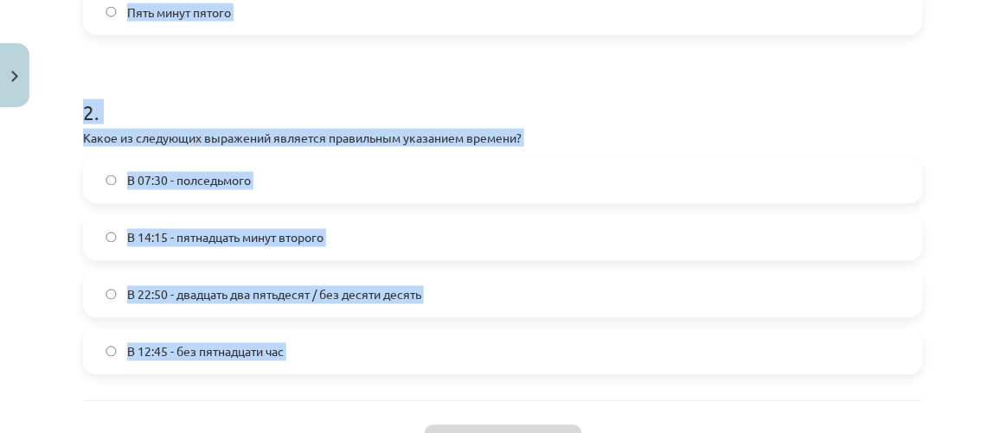
scroll to position [755, 0]
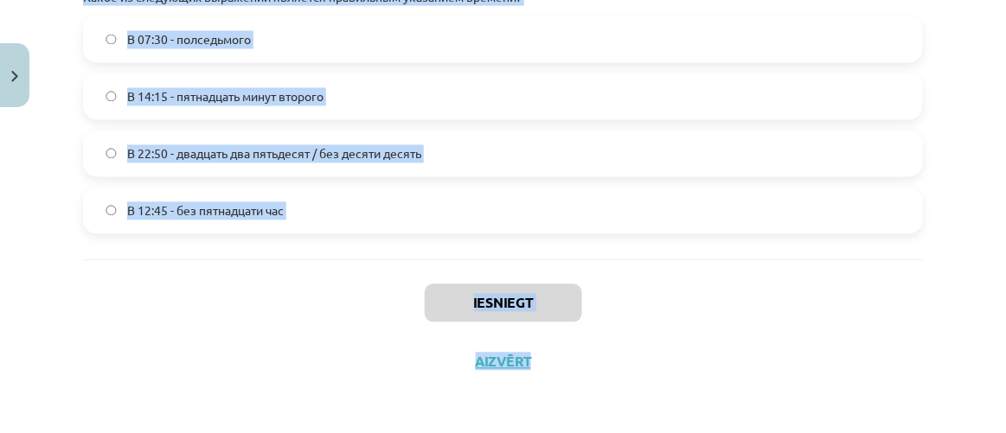
drag, startPoint x: 251, startPoint y: 386, endPoint x: 529, endPoint y: 371, distance: 278.8
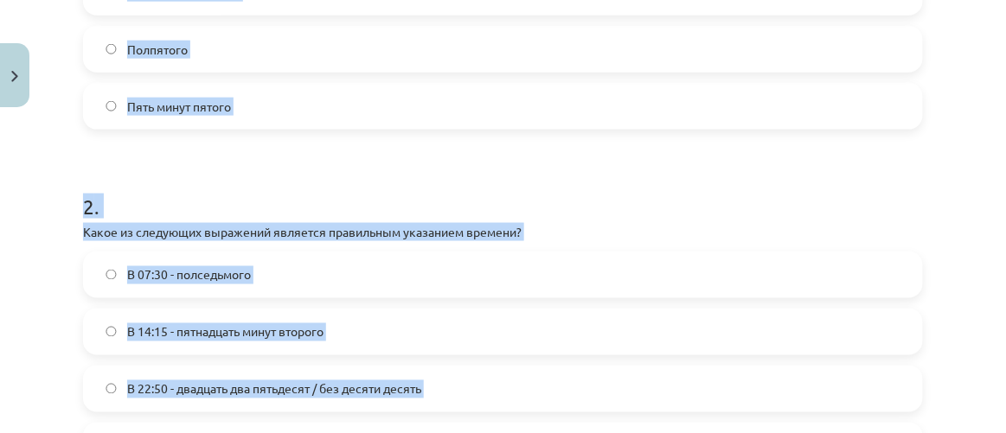
scroll to position [519, 0]
click at [498, 175] on h1 "2 ." at bounding box center [503, 192] width 840 height 54
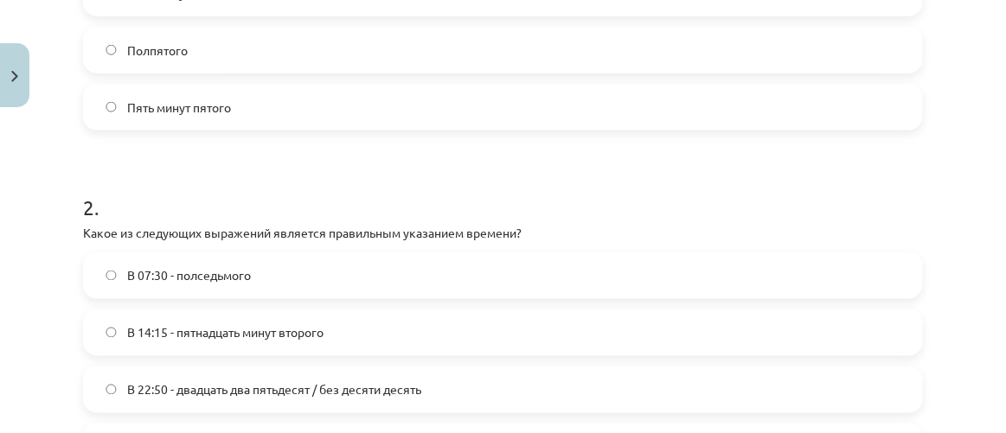
scroll to position [361, 0]
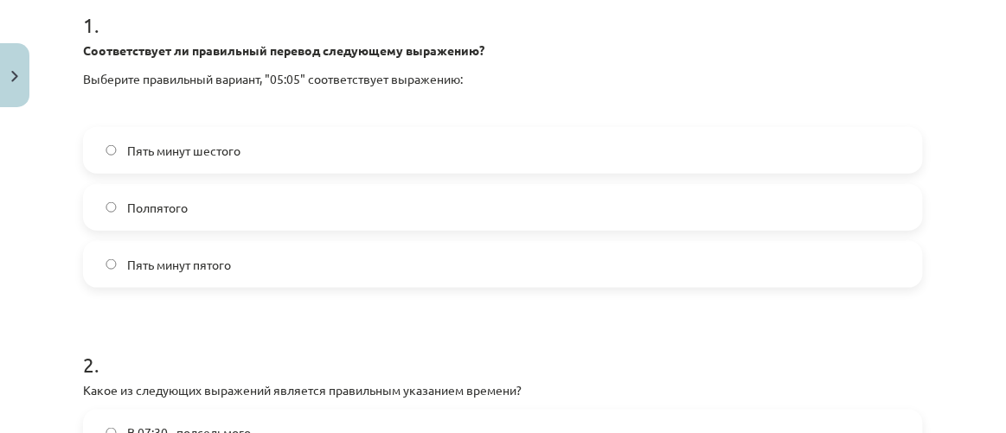
click at [258, 140] on label "Пять минут шестого" at bounding box center [503, 150] width 836 height 43
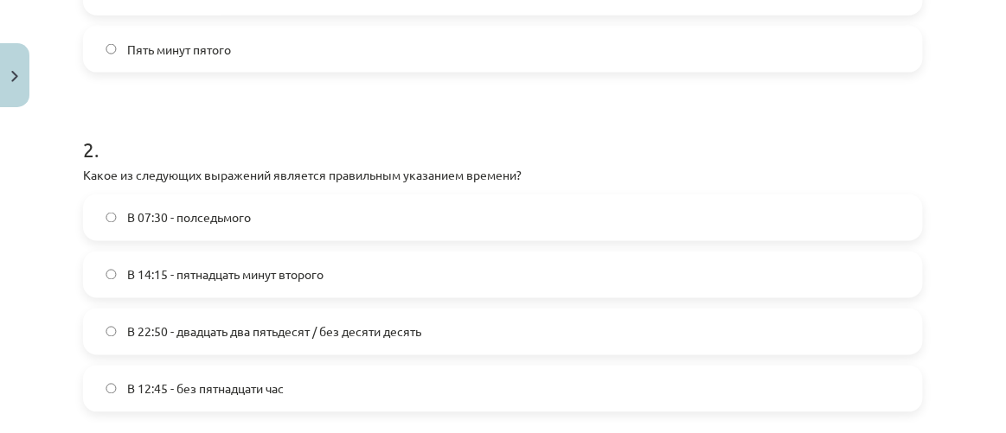
scroll to position [597, 0]
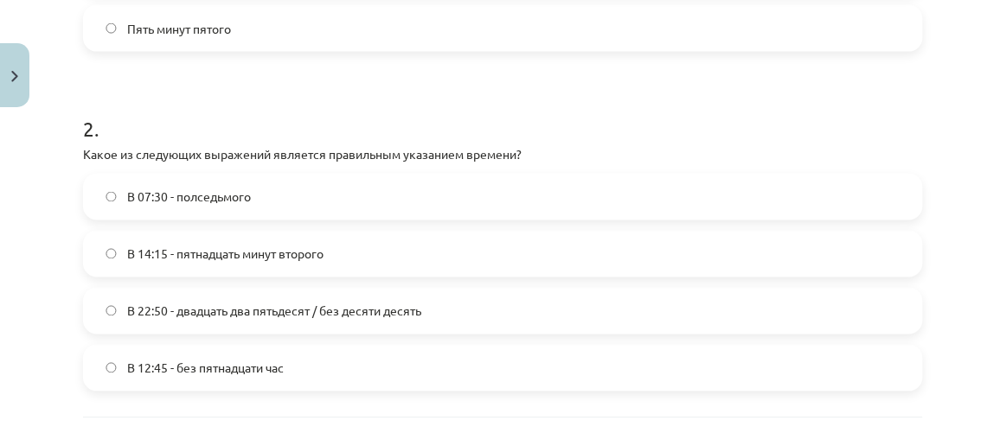
click at [310, 291] on label "В 22:50 - двадцать два пятьдесят / без десяти десять" at bounding box center [503, 311] width 836 height 43
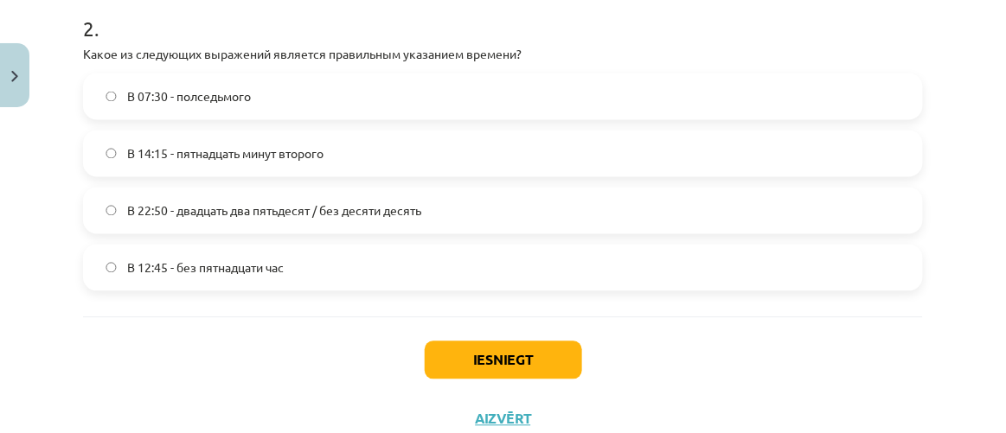
scroll to position [755, 0]
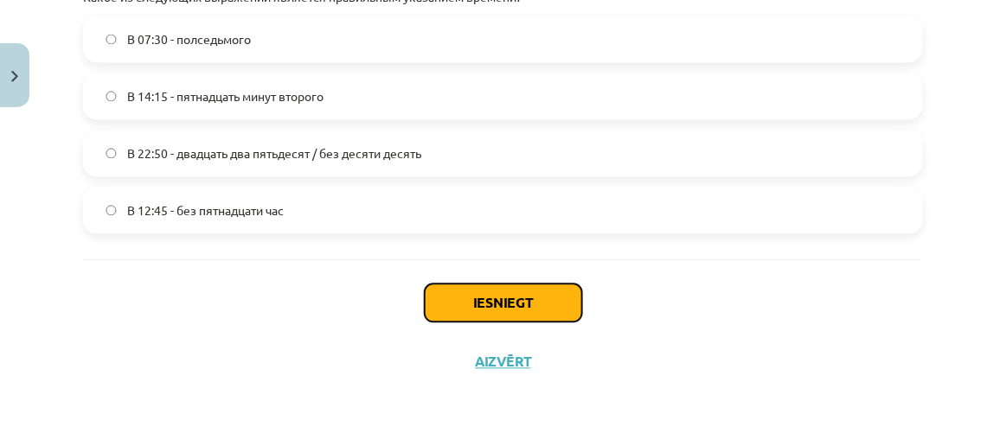
click at [480, 297] on button "Iesniegt" at bounding box center [503, 303] width 157 height 38
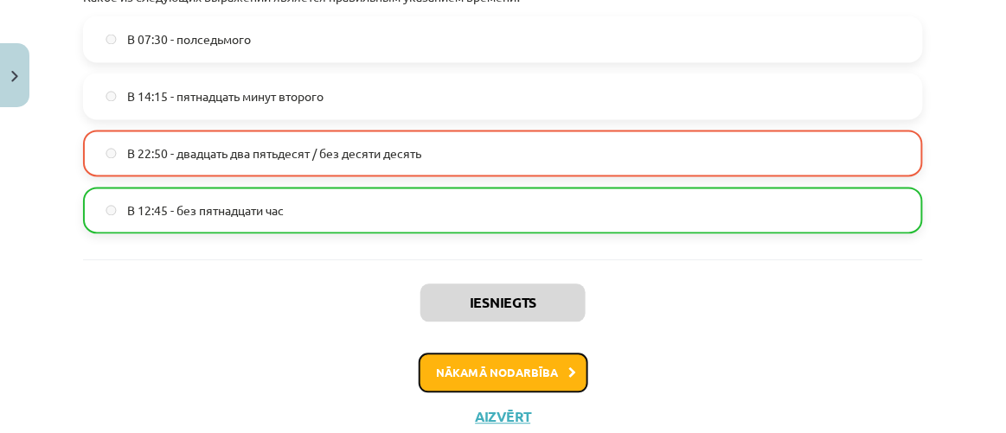
click at [476, 373] on button "Nākamā nodarbība" at bounding box center [502, 374] width 169 height 40
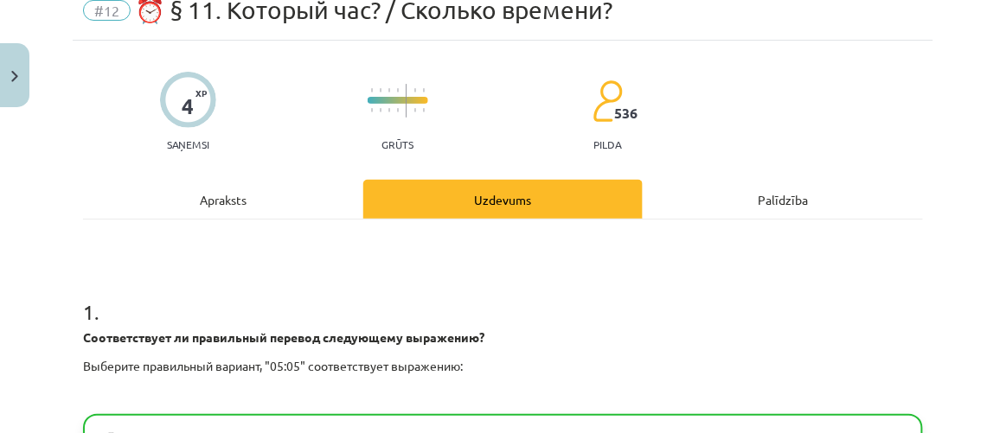
scroll to position [43, 0]
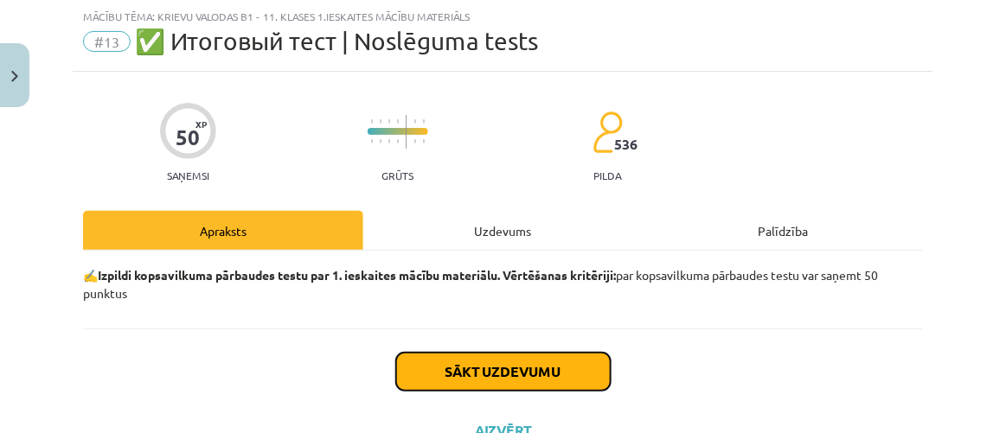
click at [476, 368] on button "Sākt uzdevumu" at bounding box center [503, 372] width 214 height 38
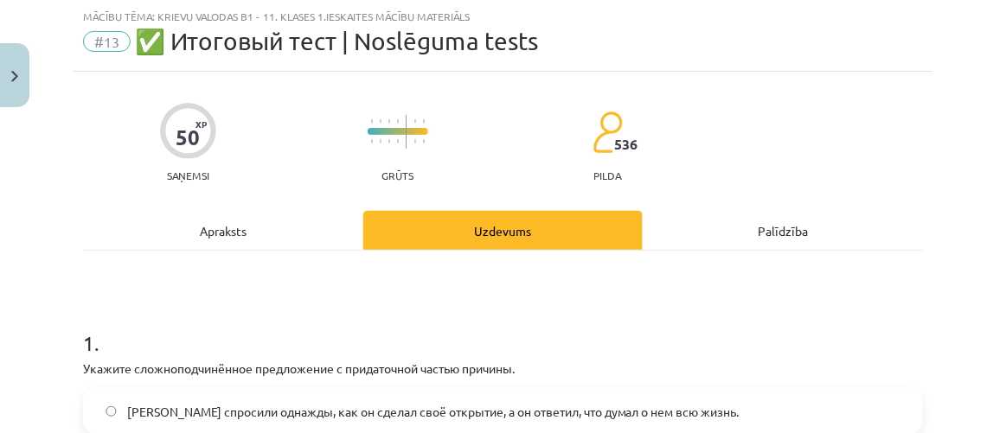
scroll to position [279, 0]
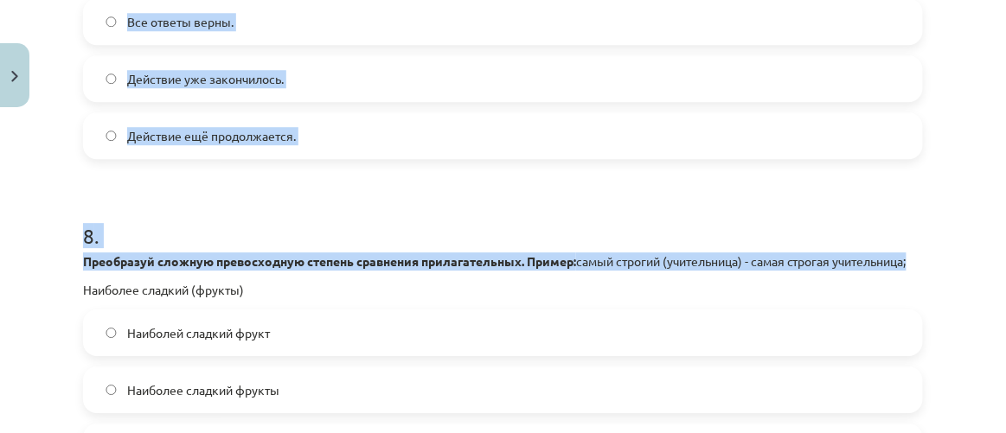
drag, startPoint x: 74, startPoint y: 126, endPoint x: 714, endPoint y: 331, distance: 671.8
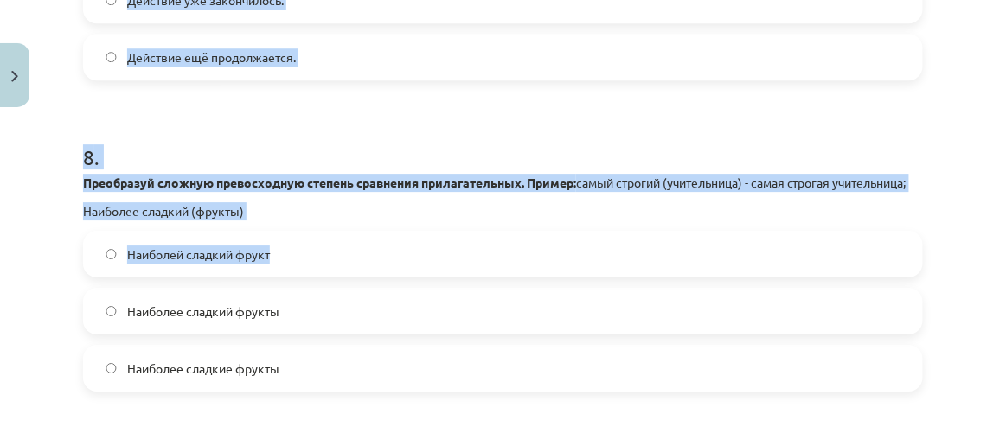
click at [714, 331] on label "Наиболее сладкий фрукты" at bounding box center [503, 311] width 836 height 43
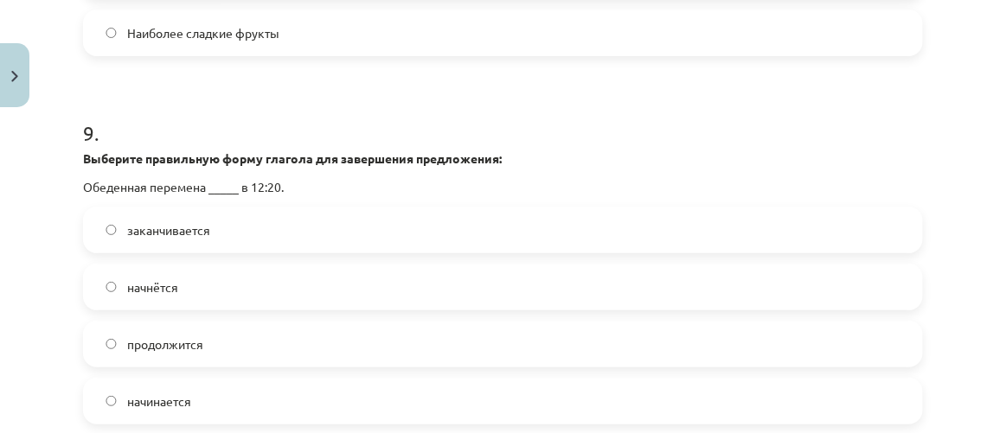
scroll to position [3187, 0]
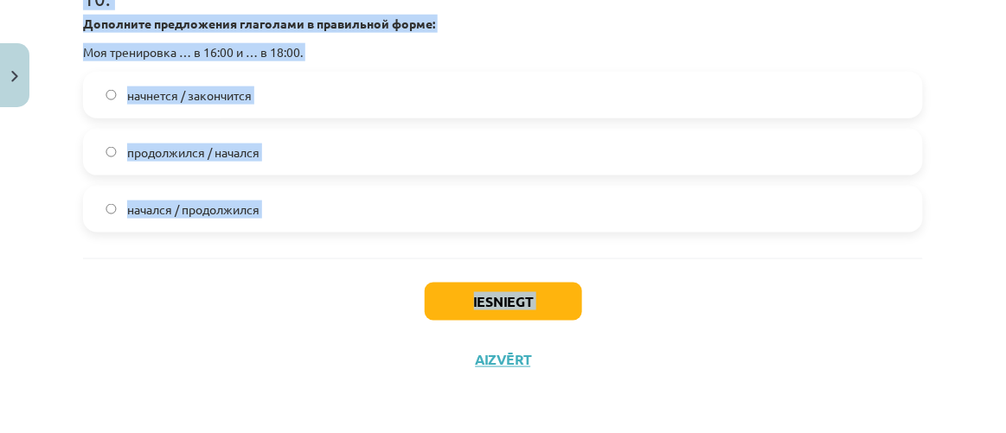
drag, startPoint x: 714, startPoint y: 331, endPoint x: 620, endPoint y: 310, distance: 96.5
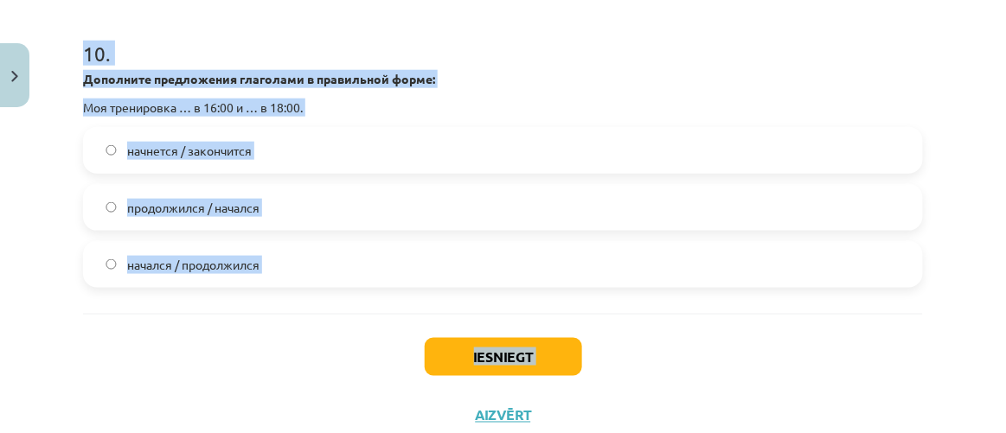
scroll to position [3492, 0]
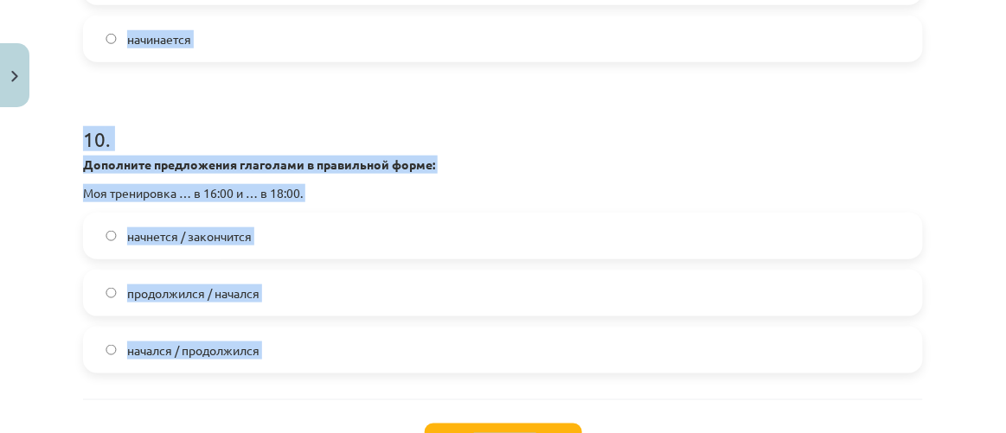
click at [423, 126] on h1 "10 ." at bounding box center [503, 124] width 840 height 54
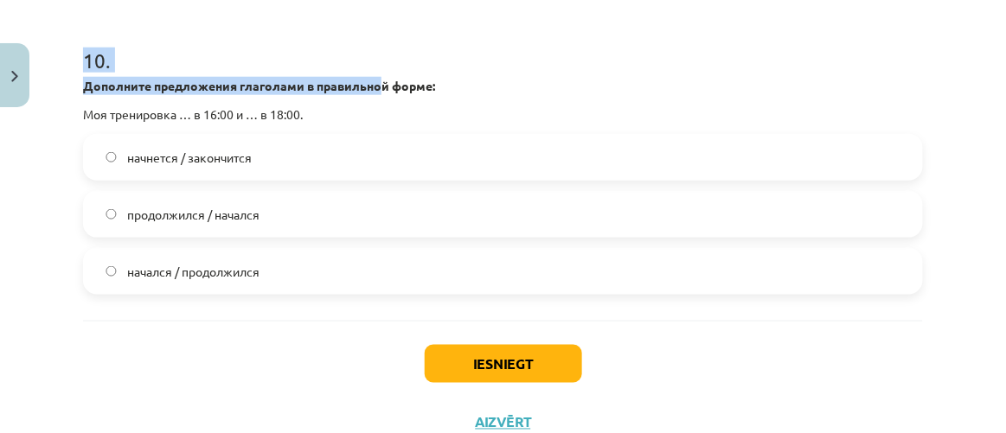
scroll to position [3650, 0]
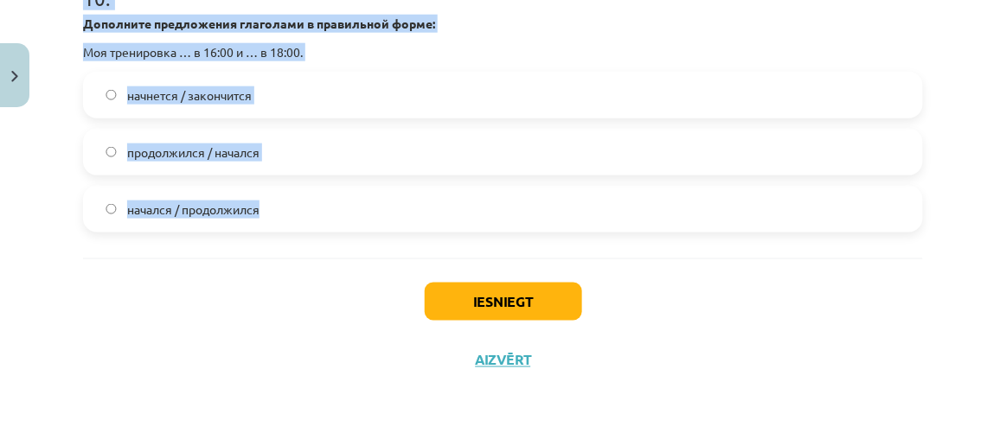
drag, startPoint x: 76, startPoint y: 67, endPoint x: 347, endPoint y: 241, distance: 322.1
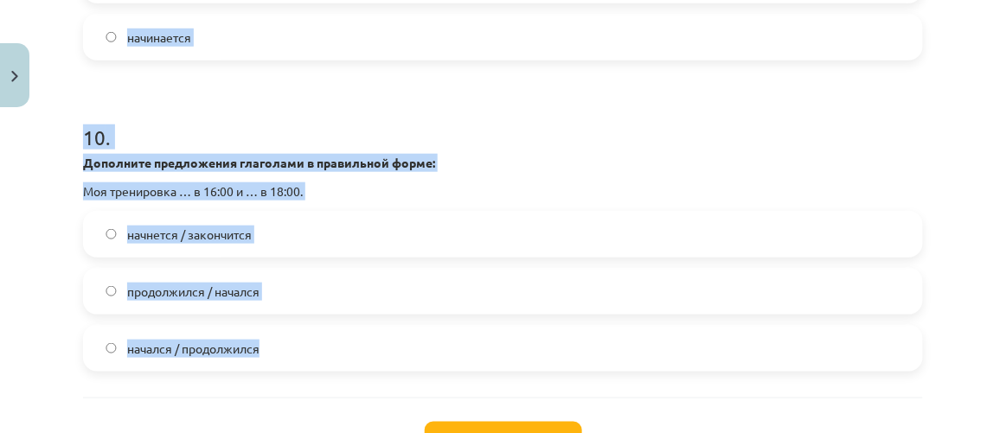
scroll to position [3492, 0]
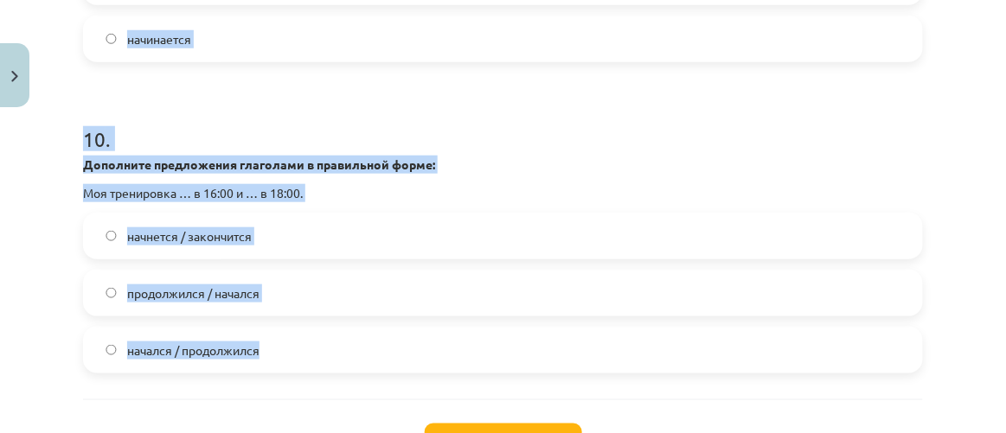
click at [440, 139] on h1 "10 ." at bounding box center [503, 124] width 840 height 54
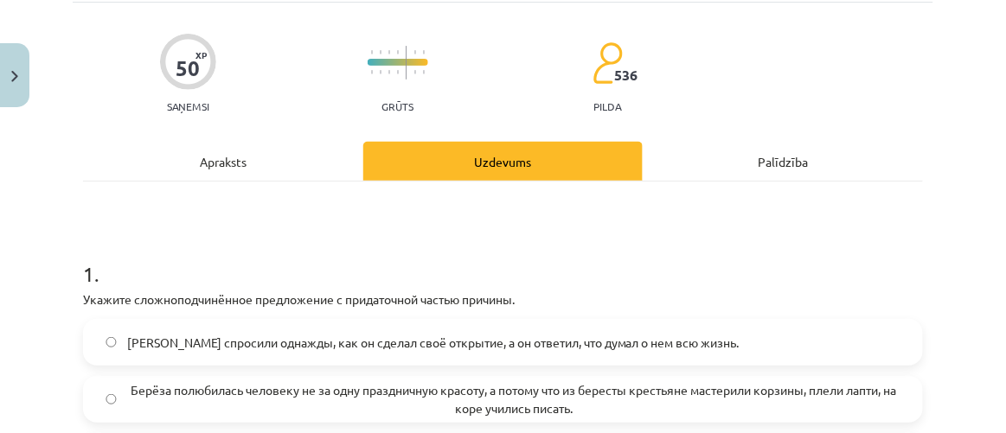
scroll to position [270, 0]
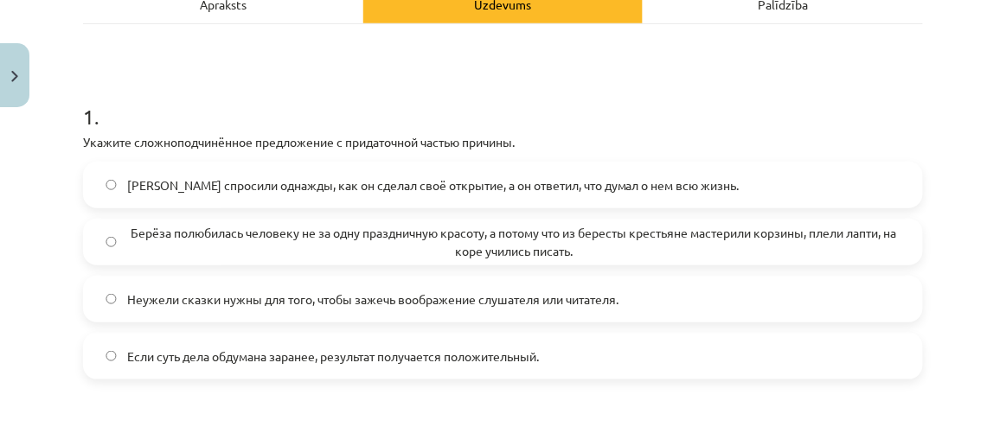
click at [291, 245] on span "Берёза полюбилась человеку не за одну праздничную красоту, а потому что из бере…" at bounding box center [513, 242] width 773 height 36
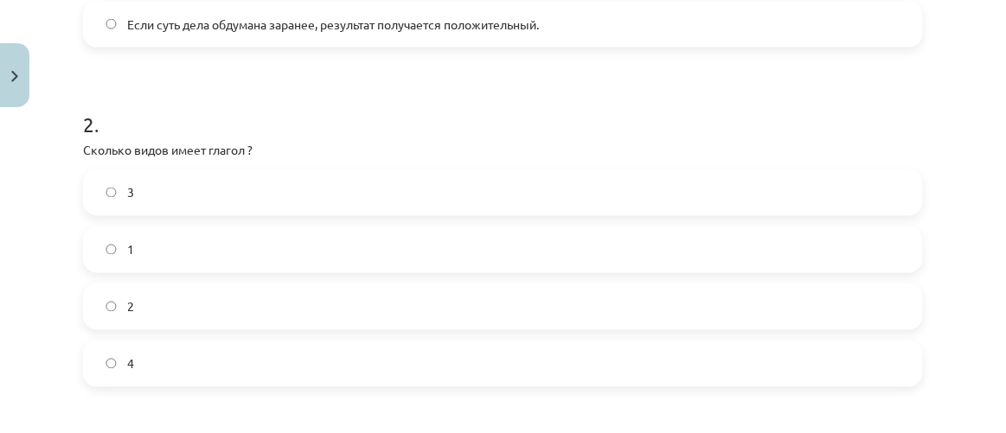
scroll to position [662, 0]
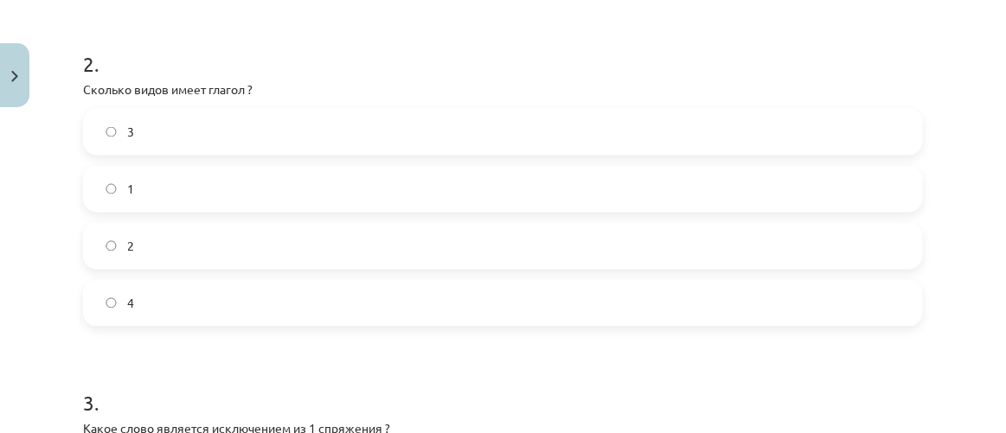
click at [302, 139] on label "3" at bounding box center [503, 132] width 836 height 43
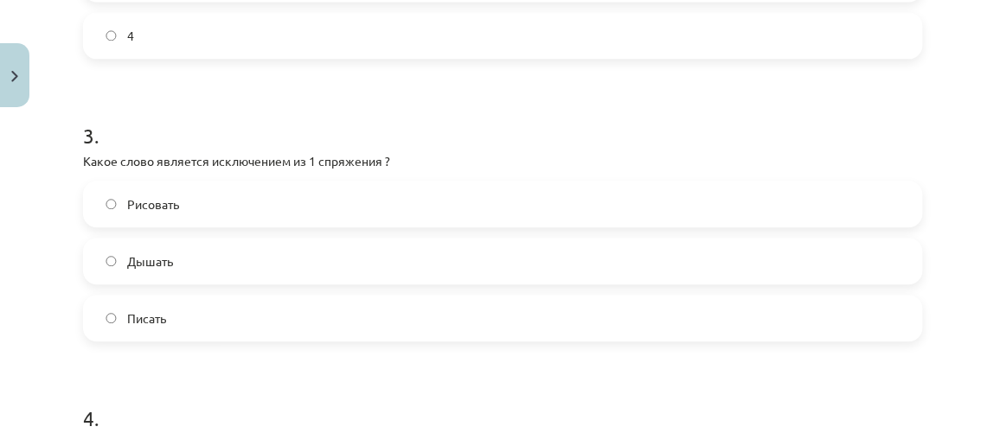
scroll to position [977, 0]
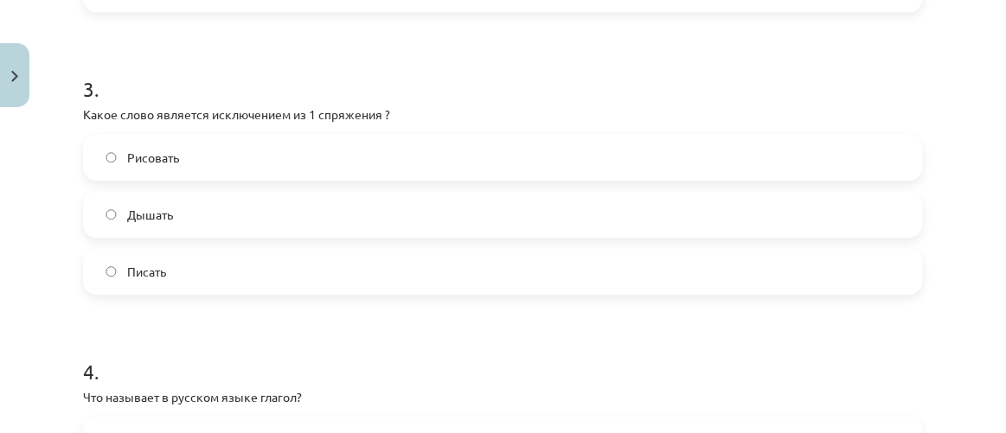
click at [318, 224] on label "Дышать" at bounding box center [503, 214] width 836 height 43
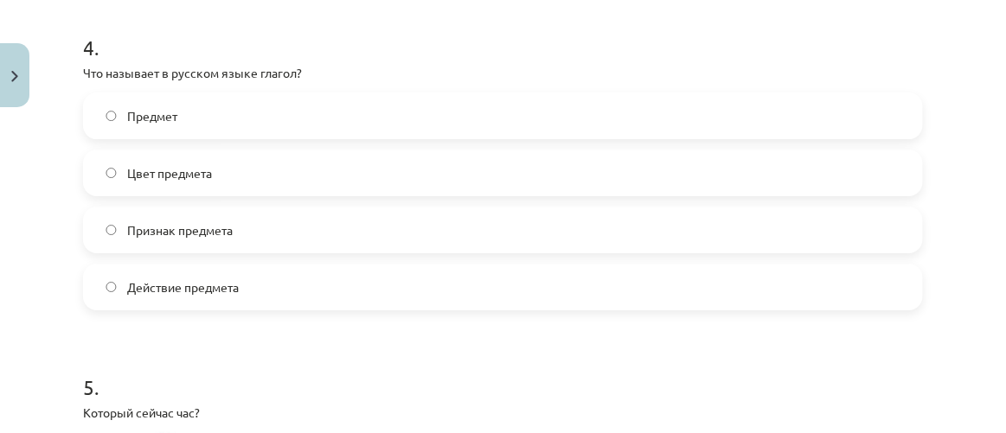
scroll to position [1370, 0]
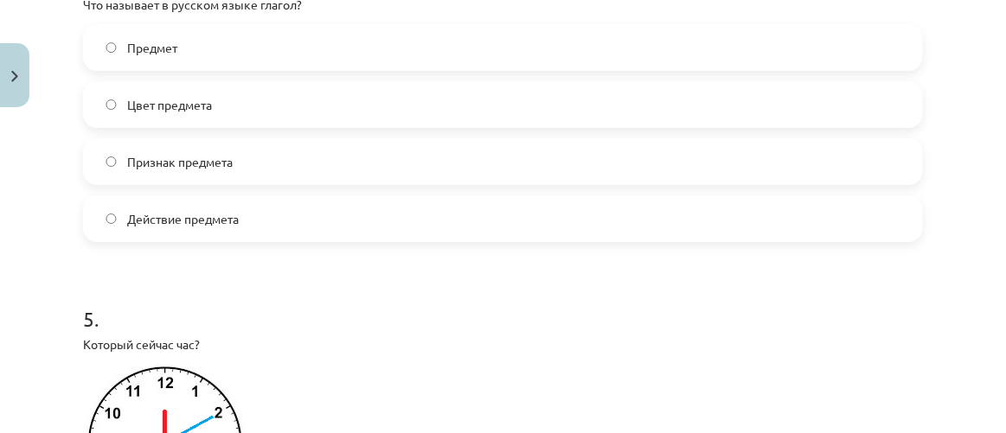
click at [298, 214] on label "Действие предмета" at bounding box center [503, 218] width 836 height 43
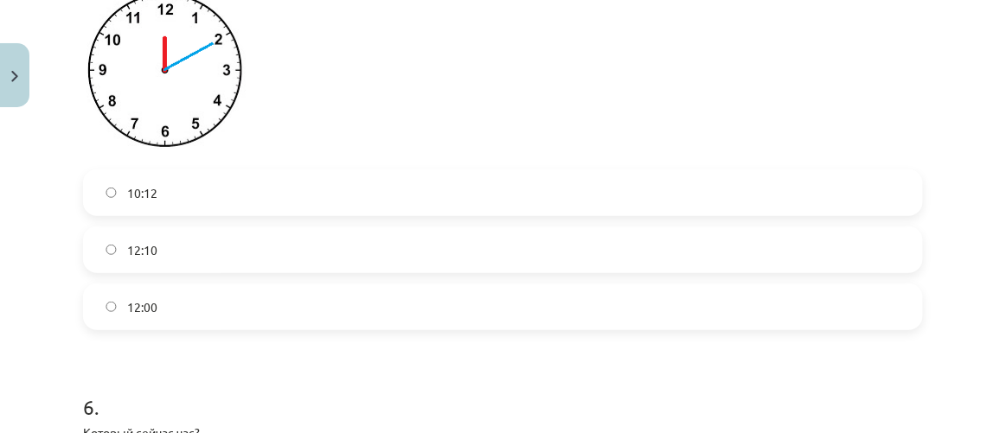
scroll to position [1842, 0]
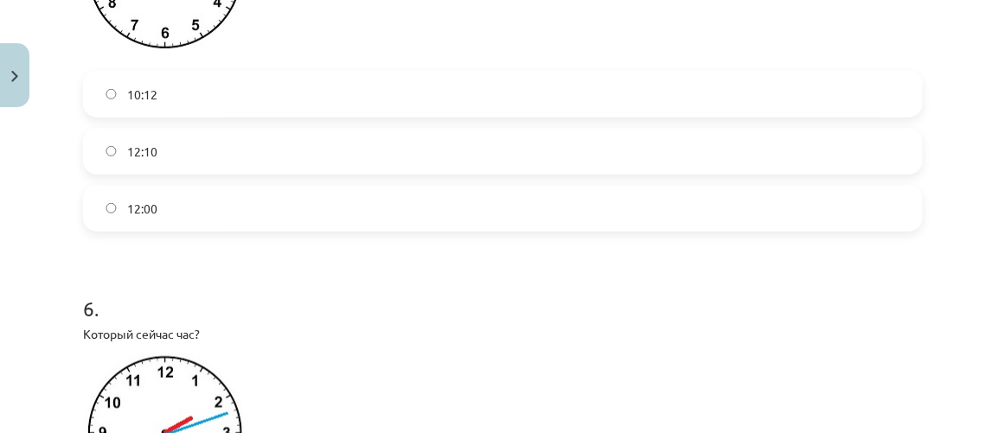
click at [312, 155] on label "12:10" at bounding box center [503, 151] width 836 height 43
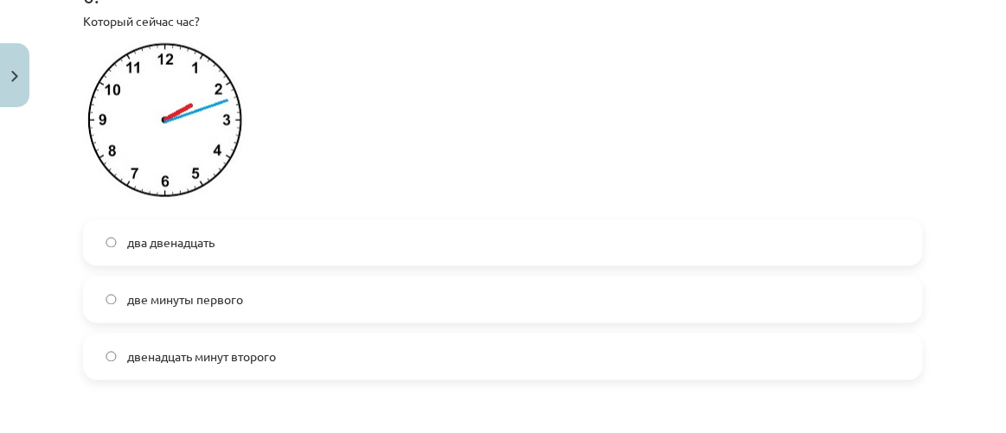
scroll to position [2313, 0]
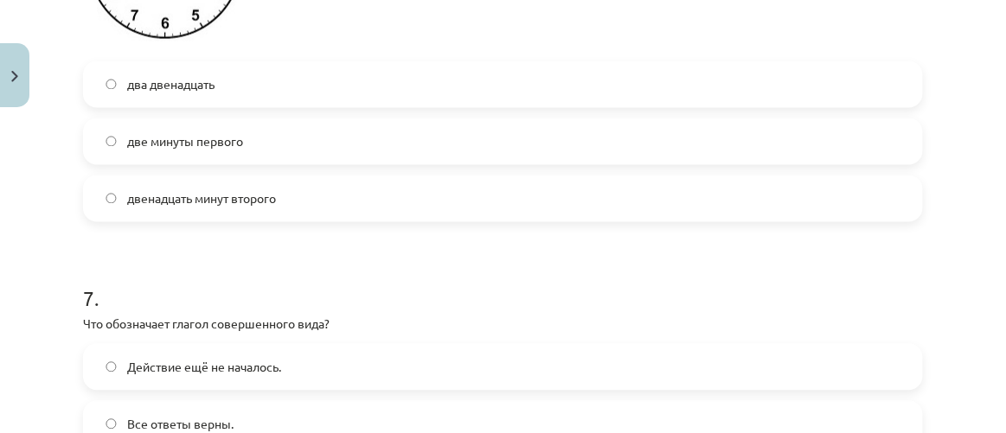
drag, startPoint x: 354, startPoint y: 212, endPoint x: 353, endPoint y: 202, distance: 9.7
click at [354, 210] on label "двенадцать минут второго" at bounding box center [503, 198] width 836 height 43
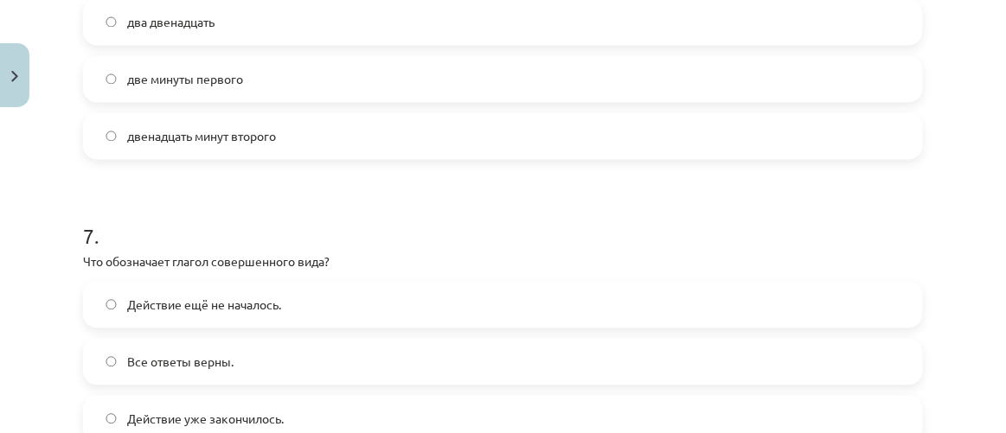
scroll to position [2549, 0]
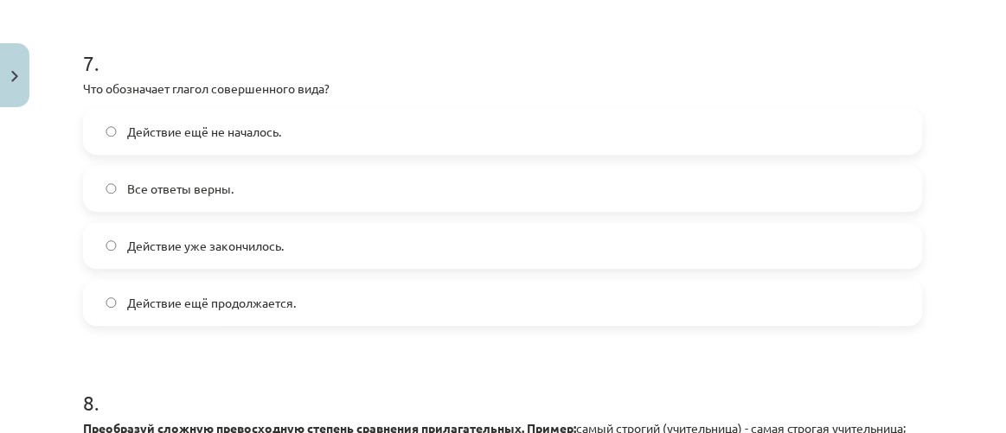
click at [420, 244] on label "Действие уже закончилось." at bounding box center [503, 245] width 836 height 43
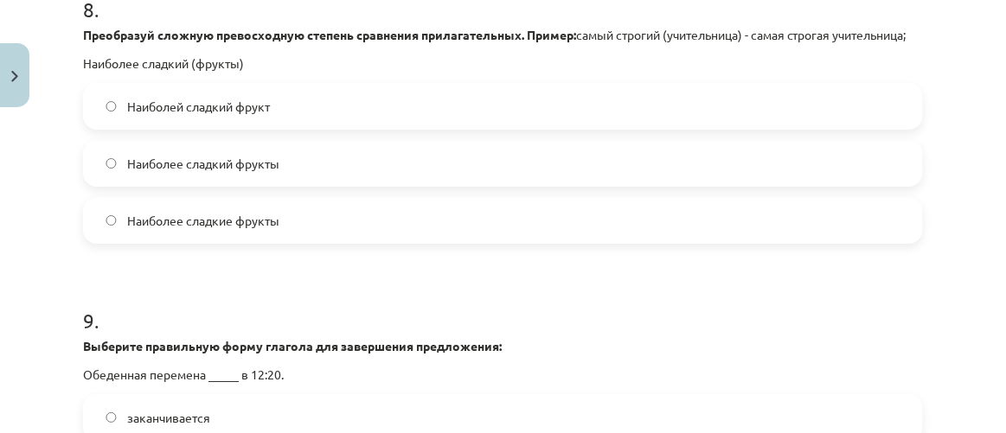
scroll to position [3020, 0]
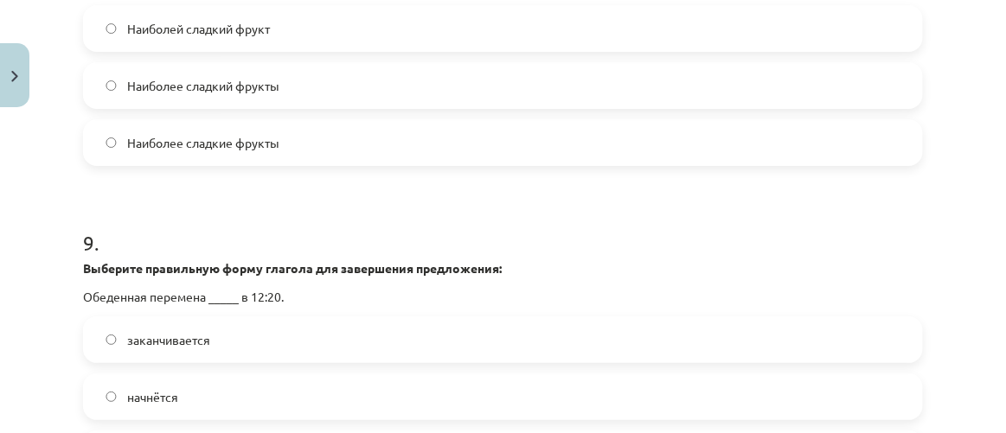
click at [315, 159] on label "Наиболее сладкие фрукты" at bounding box center [503, 142] width 836 height 43
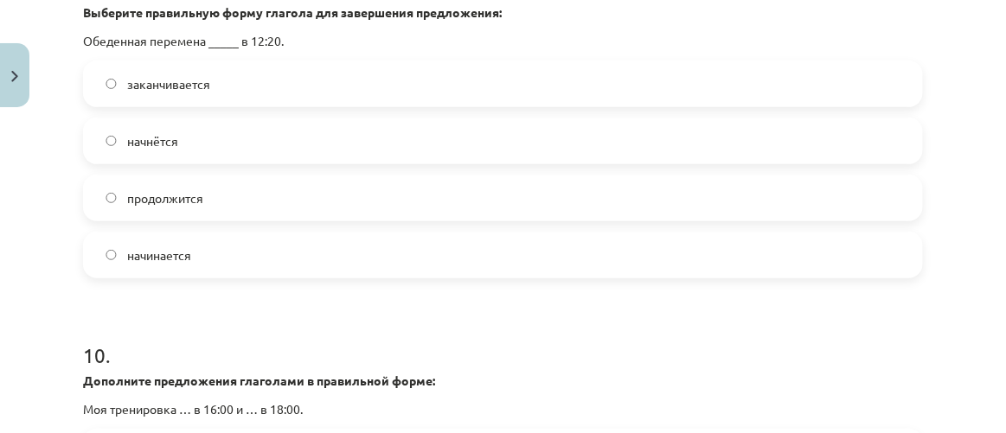
scroll to position [3256, 0]
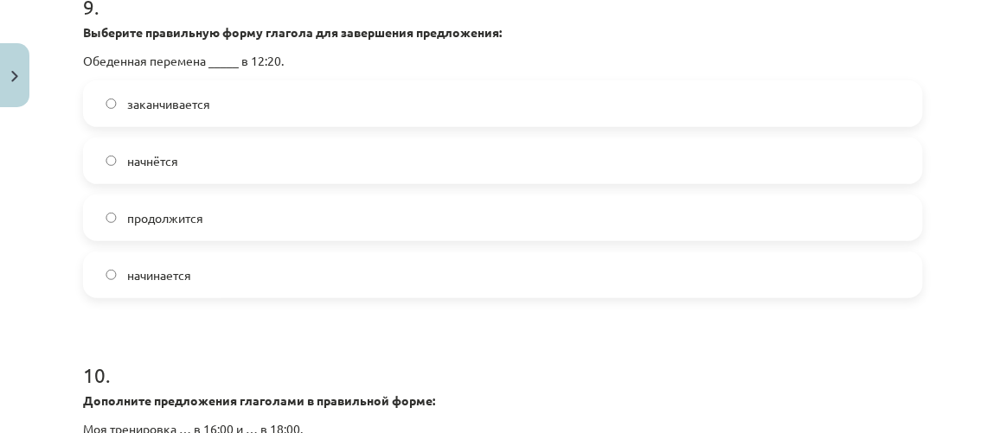
click at [265, 295] on label "начинается" at bounding box center [503, 274] width 836 height 43
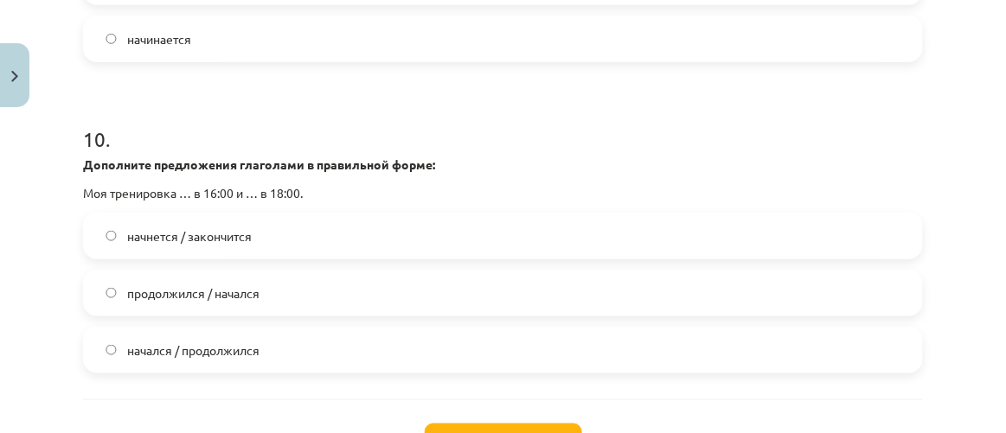
scroll to position [3571, 0]
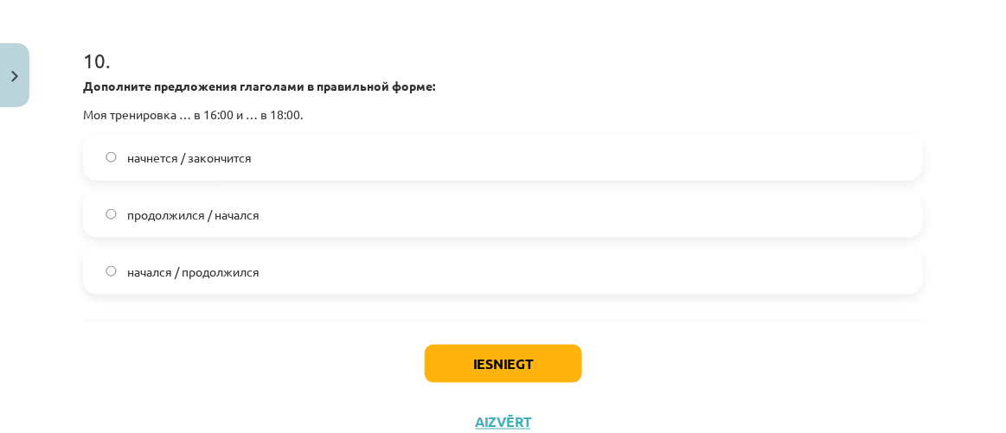
click at [295, 165] on label "начнется / закончится" at bounding box center [503, 157] width 836 height 43
click at [488, 380] on button "Iesniegt" at bounding box center [503, 364] width 157 height 38
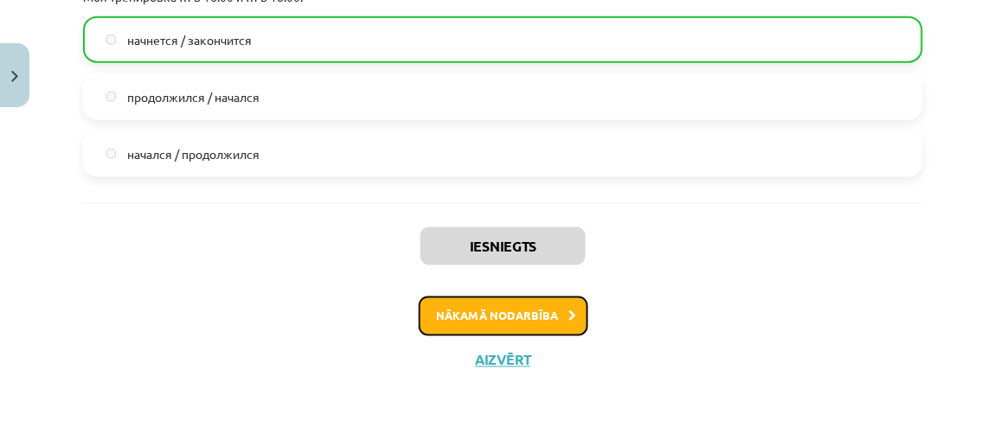
click at [552, 303] on button "Nākamā nodarbība" at bounding box center [502, 317] width 169 height 40
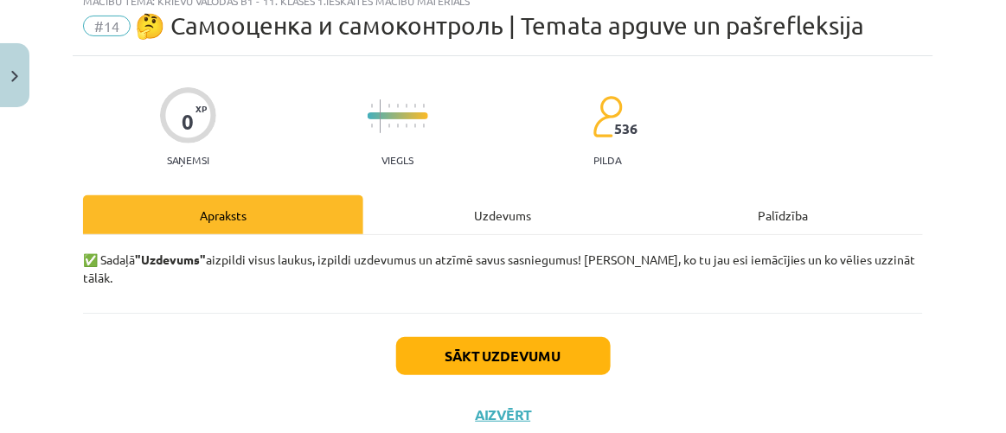
scroll to position [43, 0]
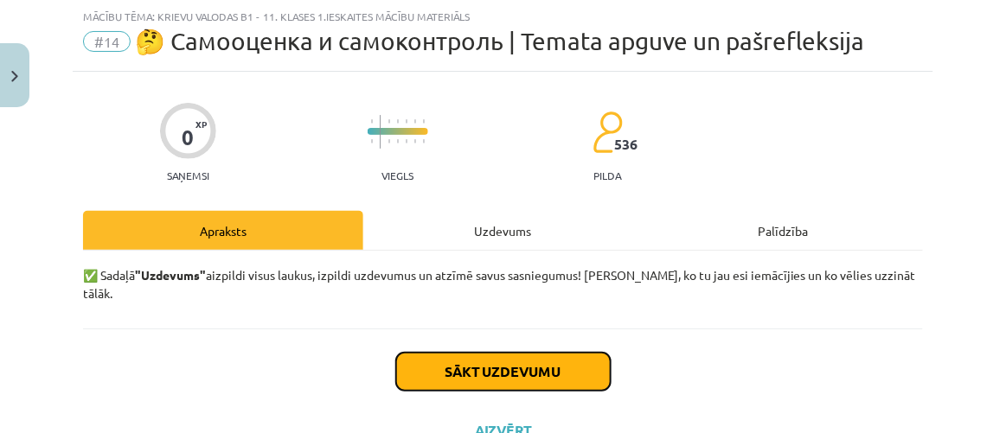
click at [495, 353] on button "Sākt uzdevumu" at bounding box center [503, 372] width 214 height 38
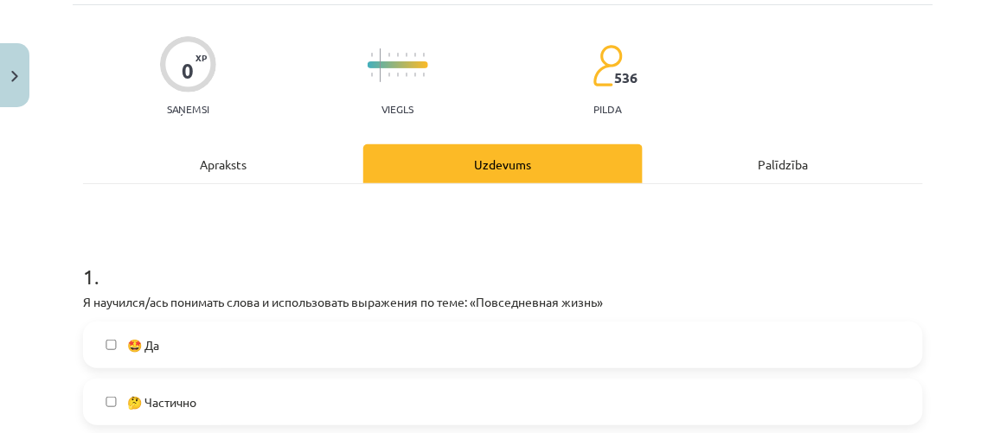
scroll to position [201, 0]
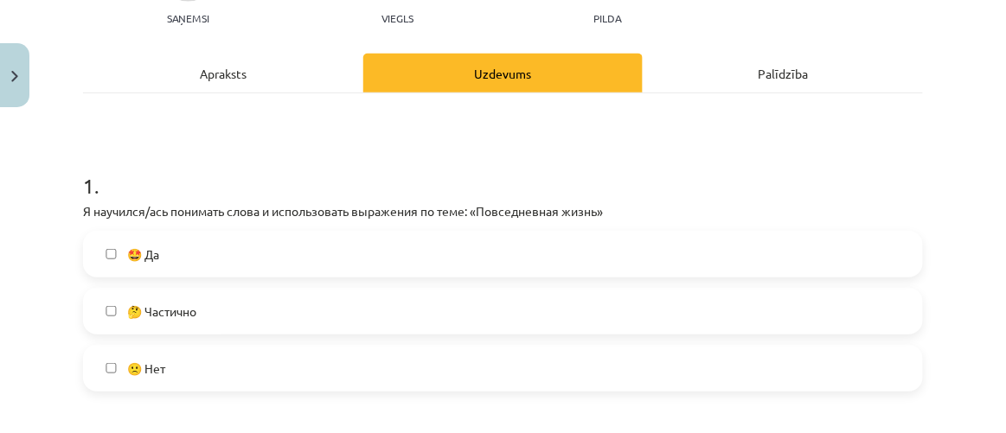
click at [478, 264] on label "🤩 Да" at bounding box center [503, 254] width 836 height 43
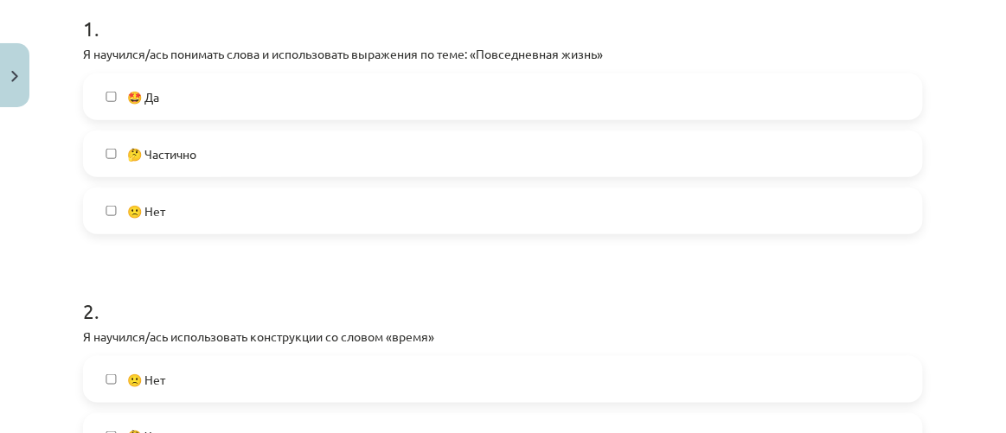
scroll to position [436, 0]
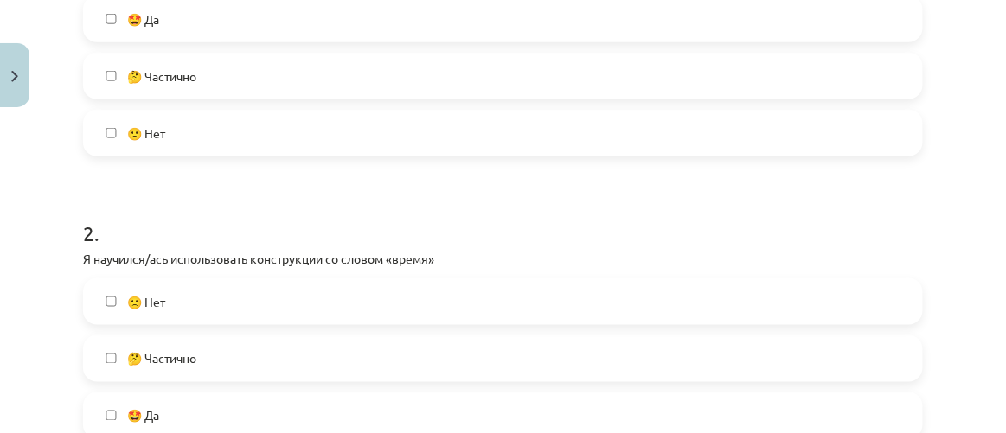
click at [432, 356] on label "🤔 Частично" at bounding box center [503, 358] width 836 height 43
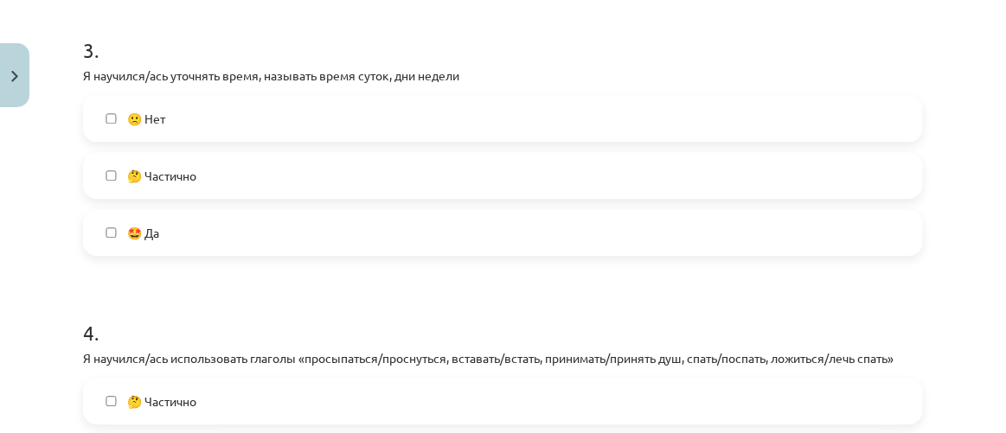
scroll to position [908, 0]
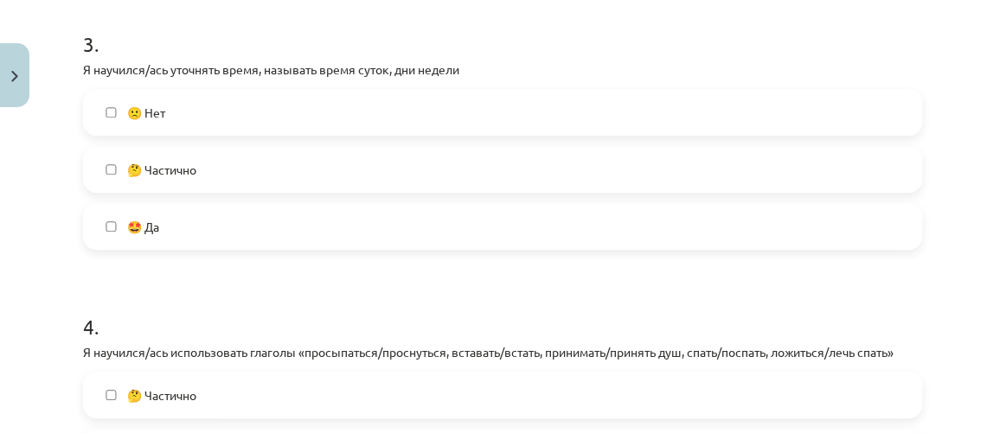
click at [414, 234] on label "🤩 Да" at bounding box center [503, 226] width 836 height 43
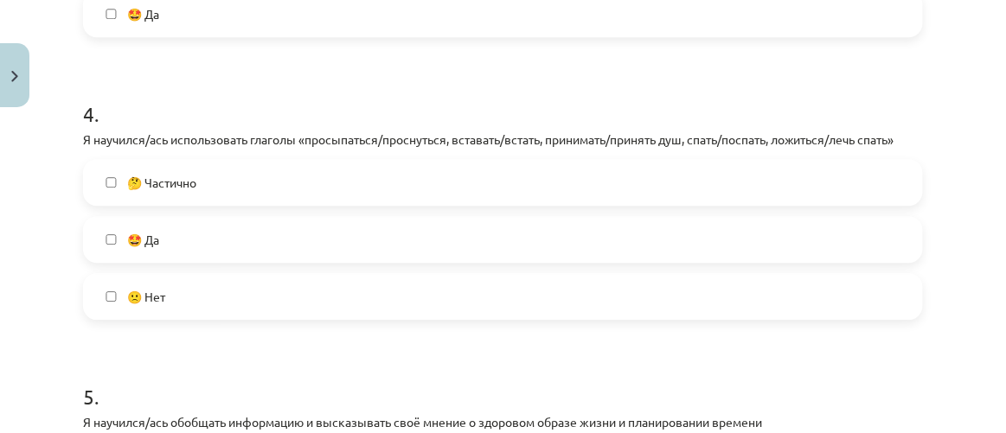
scroll to position [1144, 0]
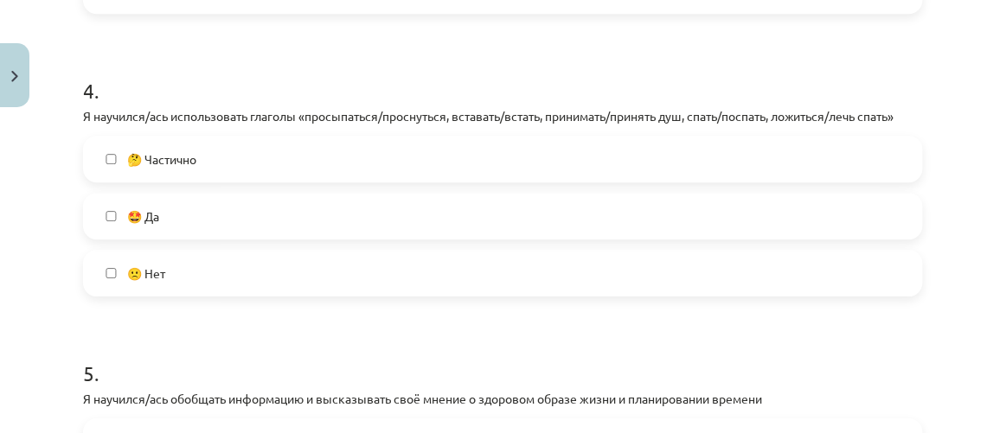
click at [446, 238] on label "🤩 Да" at bounding box center [503, 216] width 836 height 43
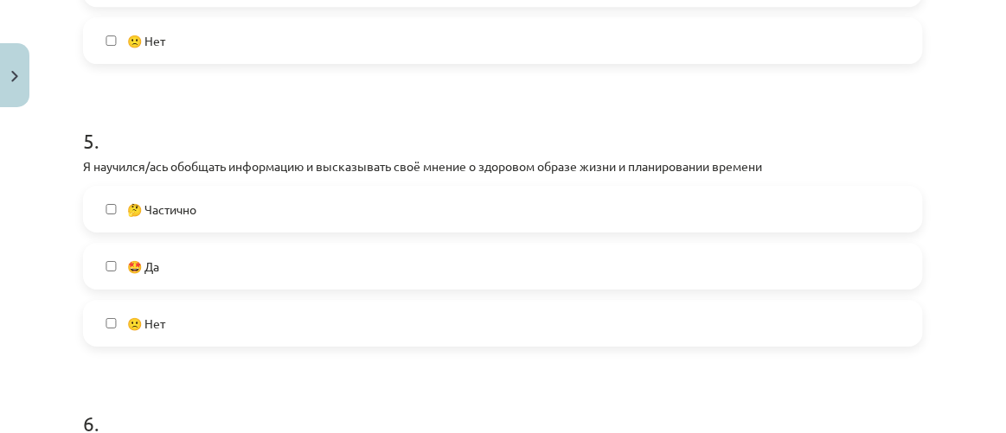
scroll to position [1379, 0]
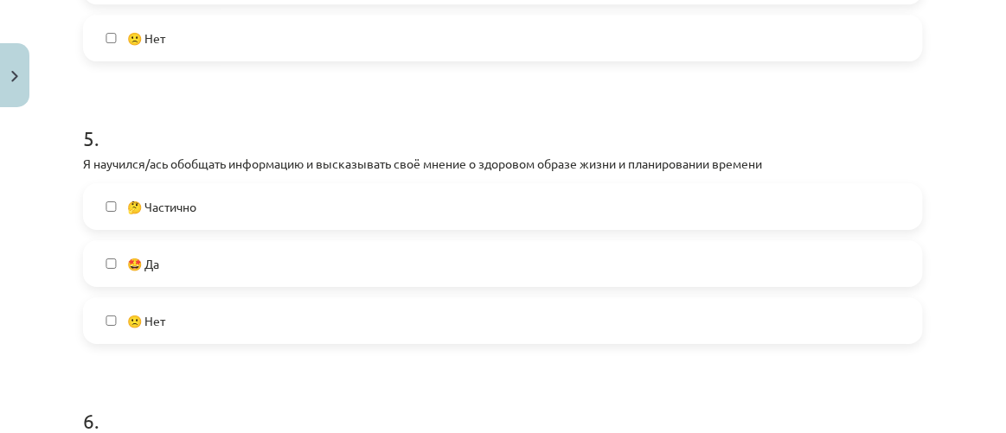
click at [432, 285] on label "🤩 Да" at bounding box center [503, 263] width 836 height 43
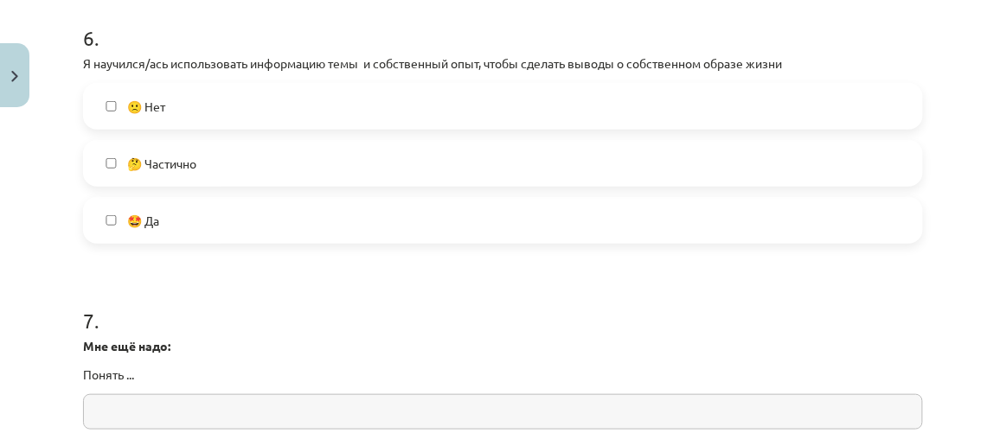
scroll to position [1772, 0]
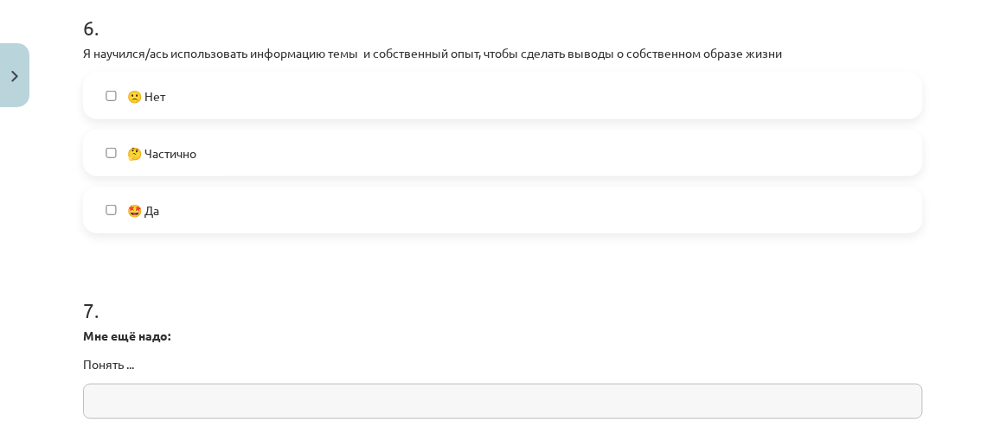
click at [435, 229] on label "🤩 Да" at bounding box center [503, 209] width 836 height 43
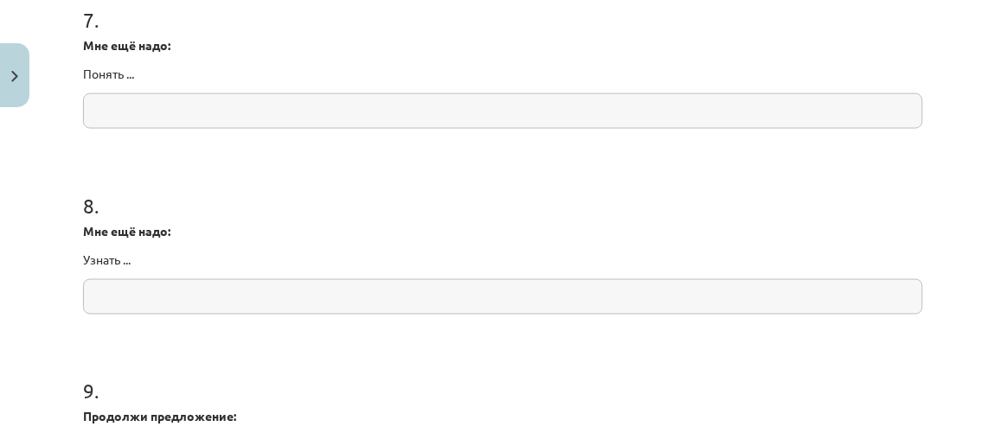
scroll to position [2086, 0]
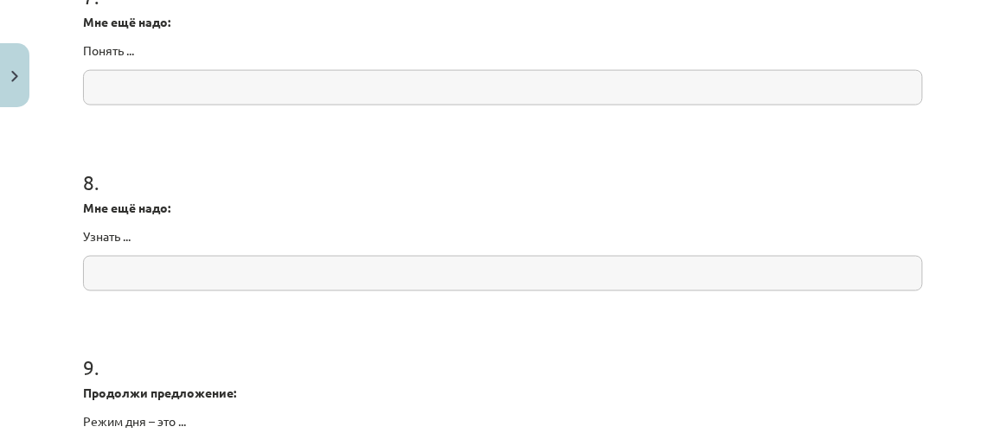
click at [351, 291] on input "text" at bounding box center [503, 273] width 840 height 35
type input "**"
click at [328, 105] on input "text" at bounding box center [503, 87] width 840 height 35
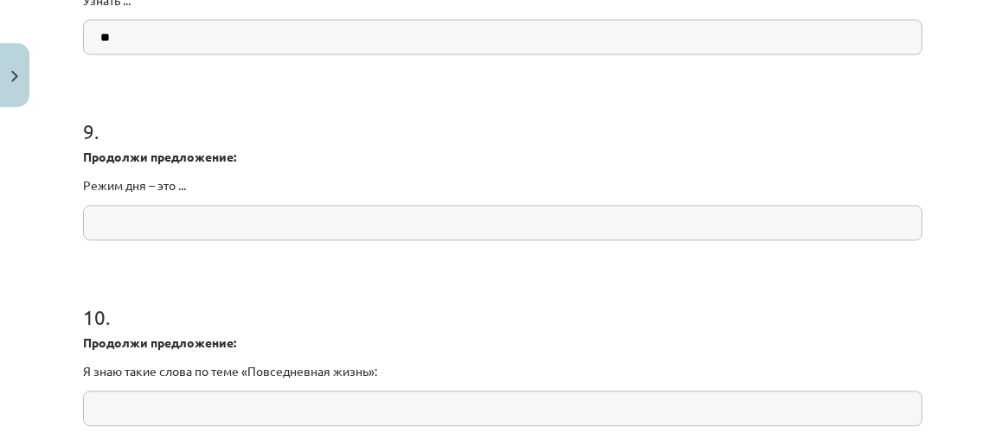
type input "**"
click at [322, 241] on input "text" at bounding box center [503, 223] width 840 height 35
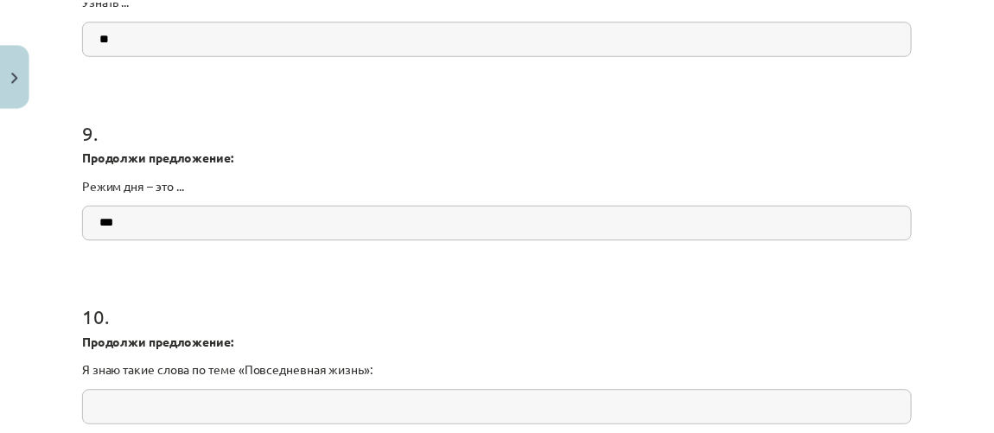
scroll to position [2523, 0]
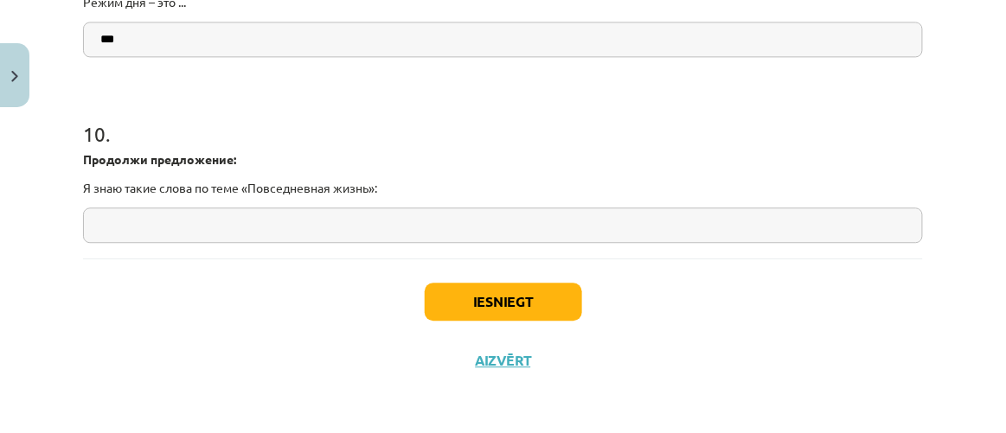
type input "***"
click at [310, 221] on input "text" at bounding box center [503, 225] width 840 height 35
type input "****"
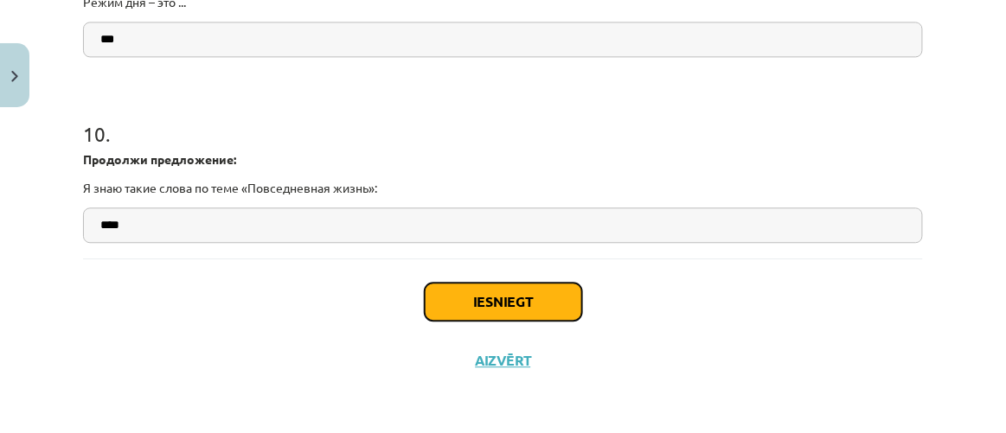
click at [489, 298] on button "Iesniegt" at bounding box center [503, 302] width 157 height 38
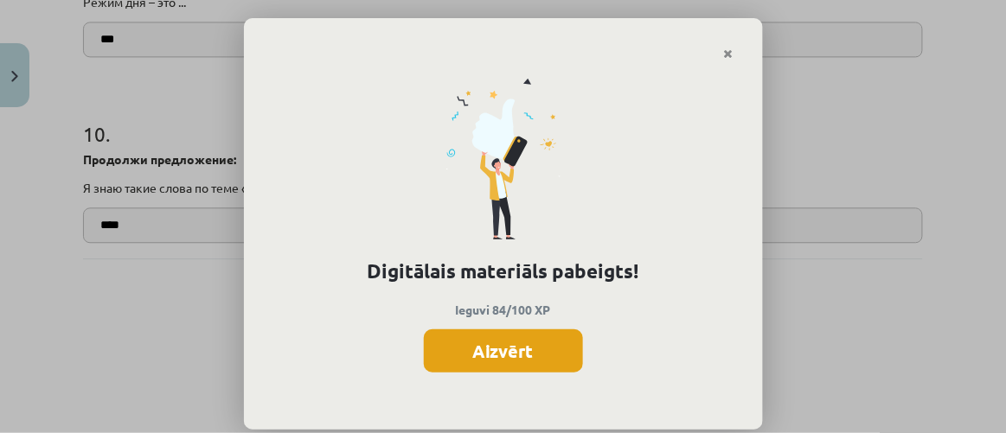
click at [499, 348] on button "Aizvērt" at bounding box center [503, 350] width 159 height 43
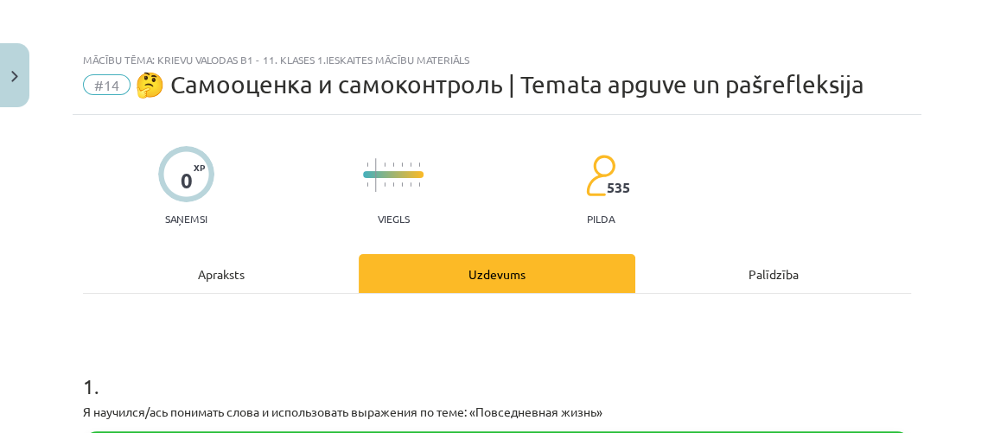
scroll to position [235, 0]
click at [7, 71] on button "Close" at bounding box center [14, 75] width 29 height 64
click at [87, 56] on div "Mācību tēma: Krievu valodas b1 - 11. klases 1.ieskaites mācību materiāls #14 🤔 …" at bounding box center [497, 216] width 994 height 433
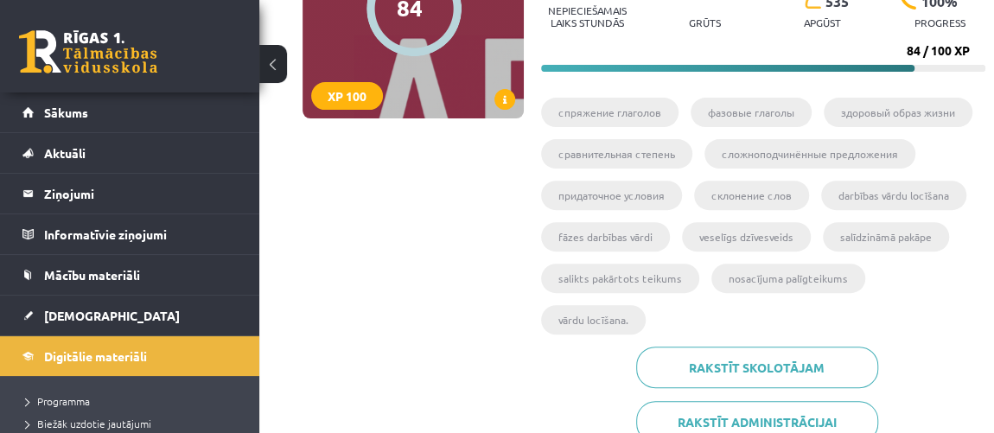
click at [50, 56] on link at bounding box center [88, 51] width 138 height 43
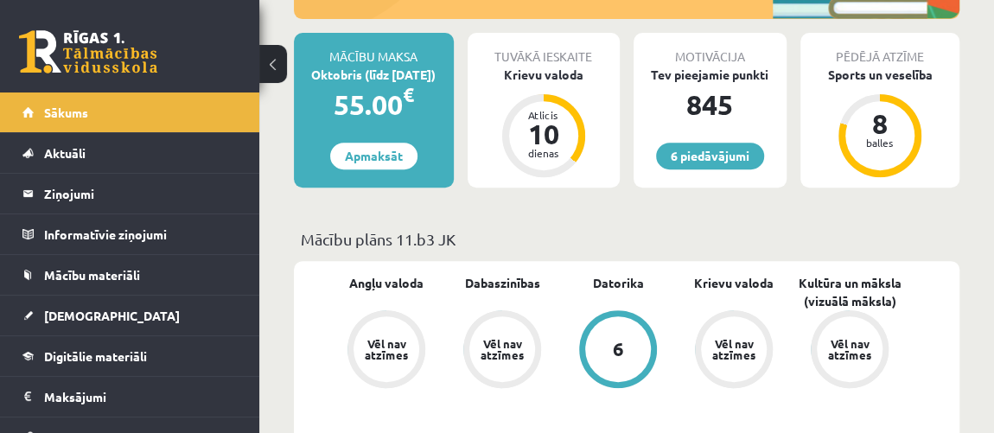
scroll to position [156, 0]
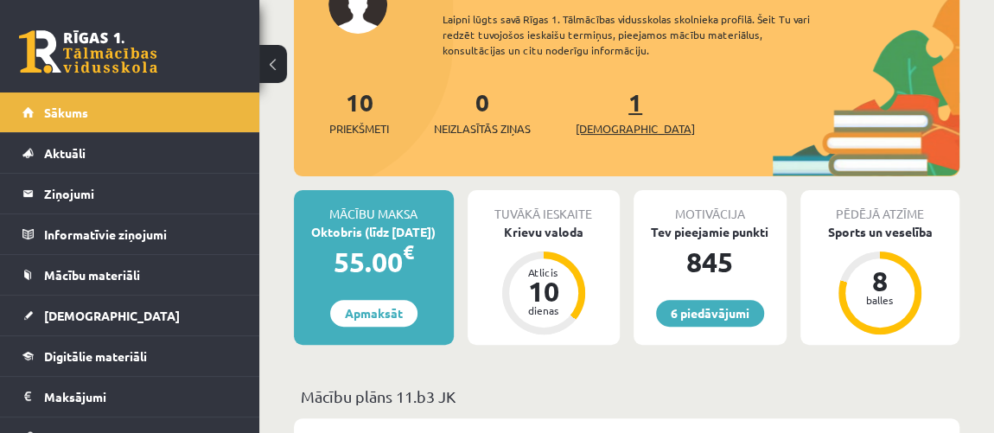
click at [620, 125] on span "[DEMOGRAPHIC_DATA]" at bounding box center [635, 128] width 119 height 17
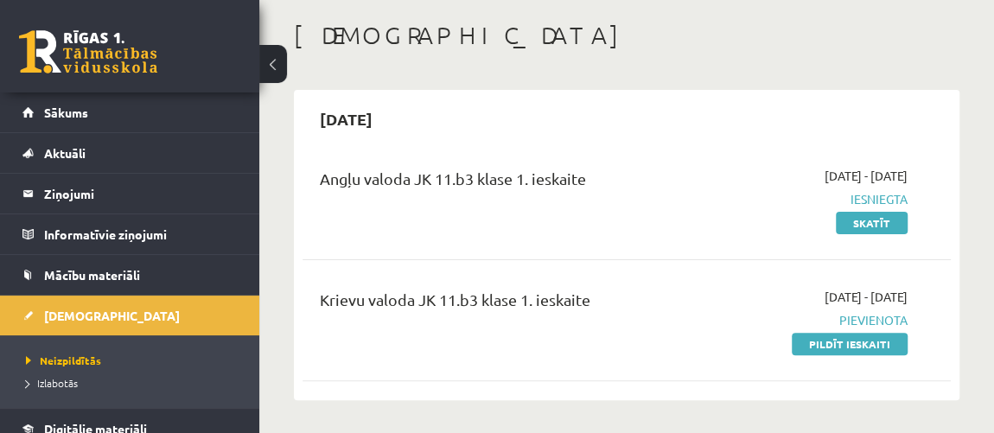
scroll to position [156, 0]
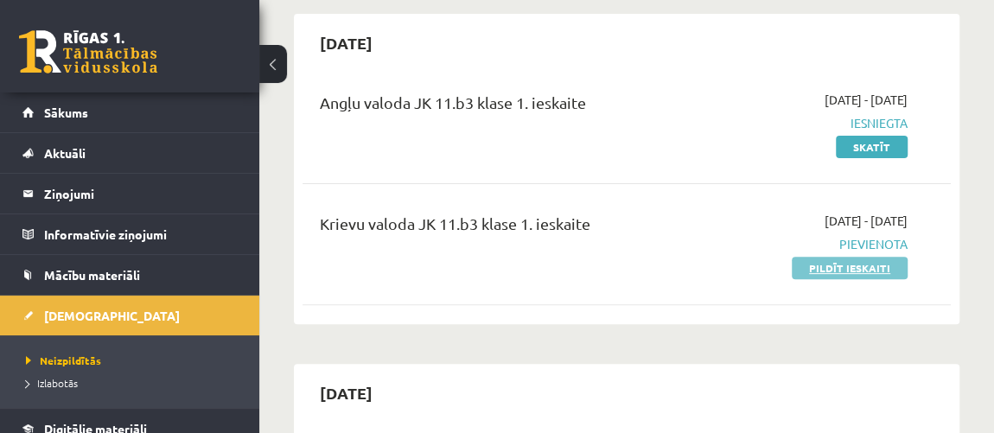
click at [851, 262] on link "Pildīt ieskaiti" at bounding box center [850, 268] width 116 height 22
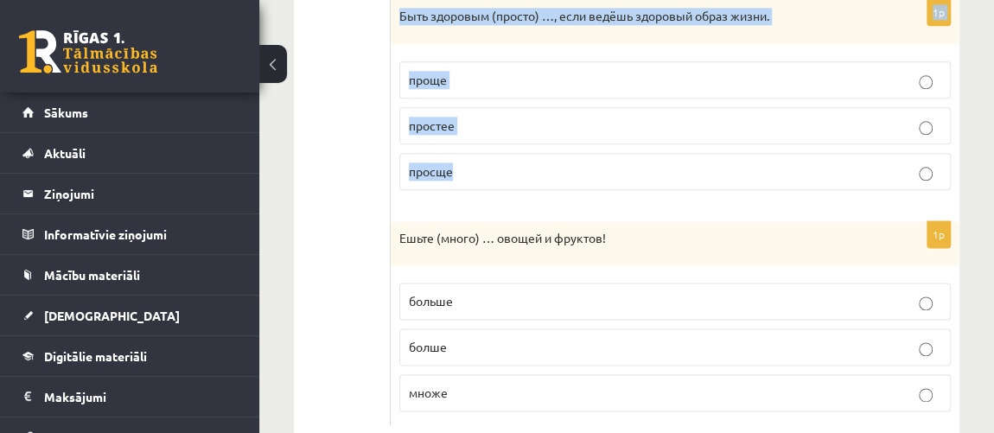
scroll to position [1054, 0]
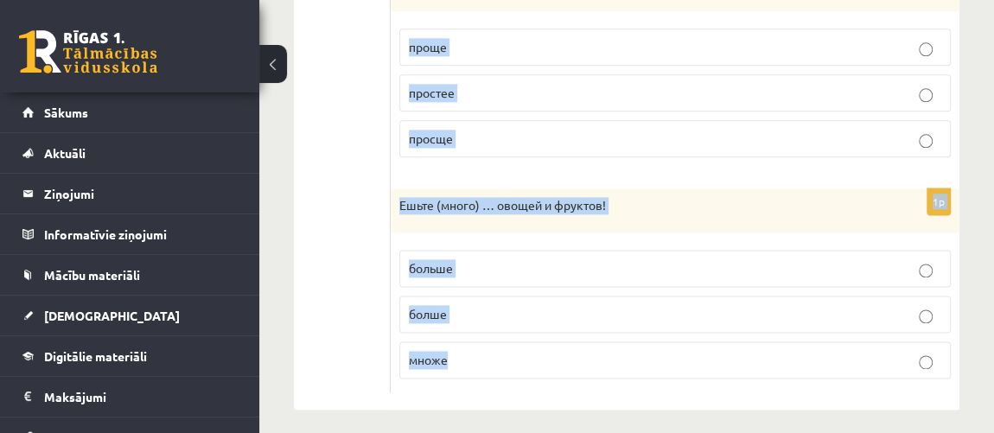
drag, startPoint x: 404, startPoint y: 83, endPoint x: 833, endPoint y: 385, distance: 524.4
copy form "Loremips dolorsitam conse adipiscingeli seddoei. 9t Incidi utlabore etdol (magn…"
click at [645, 197] on p "Ешьте (много) … овощей и фруктов!" at bounding box center [631, 205] width 465 height 17
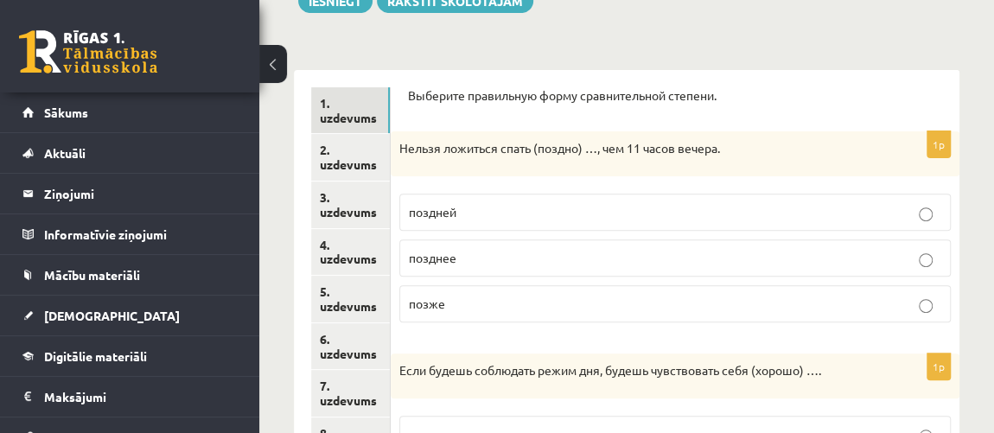
scroll to position [189, 0]
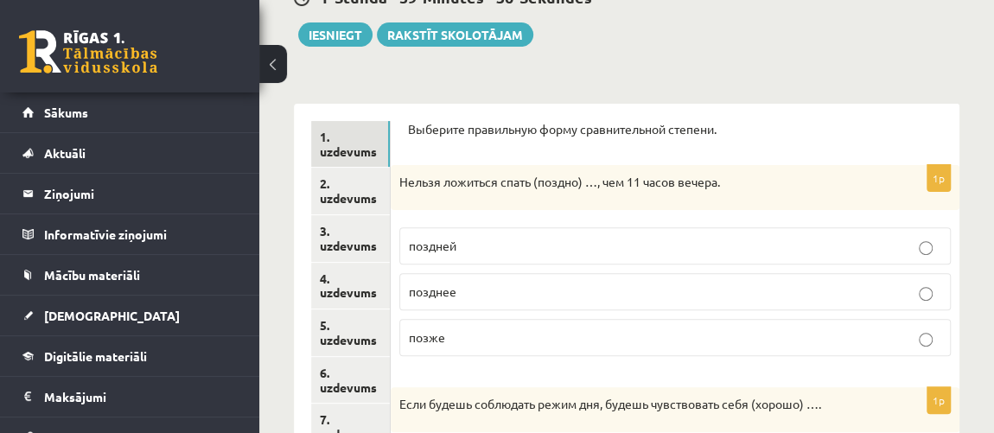
click at [584, 340] on p "позже" at bounding box center [675, 338] width 533 height 18
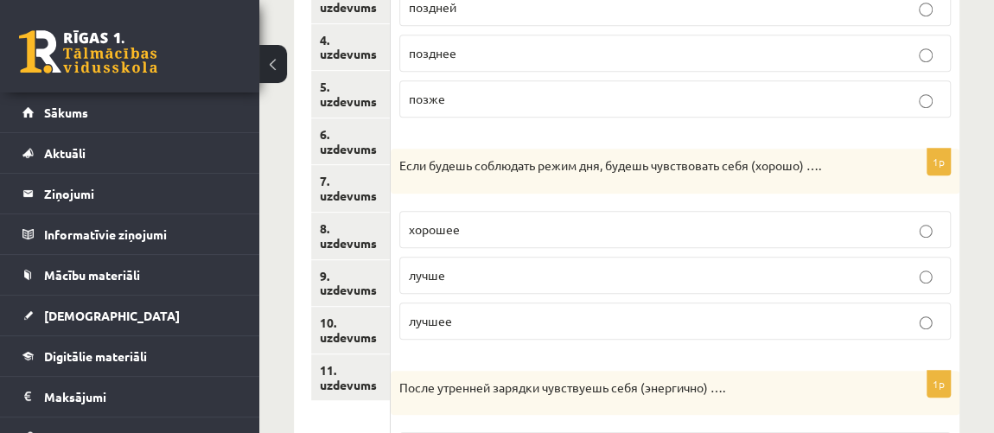
scroll to position [504, 0]
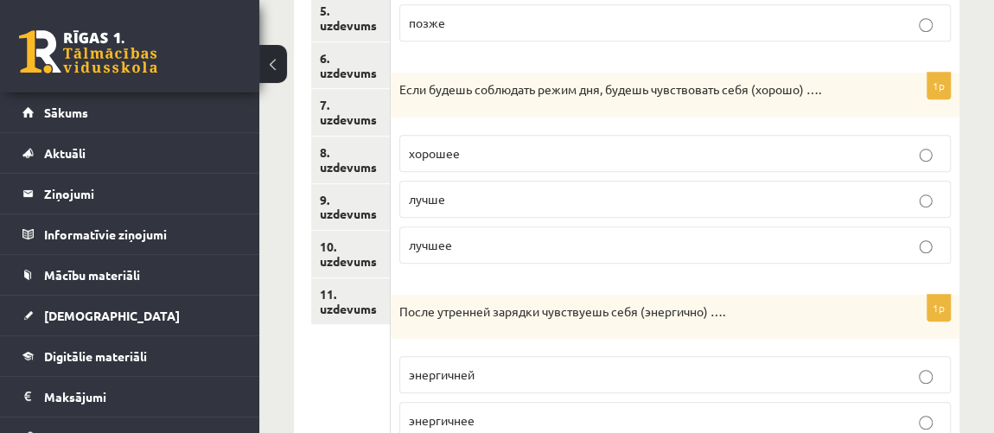
click at [534, 201] on p "лучше" at bounding box center [675, 199] width 533 height 18
click at [514, 240] on p "лучшее" at bounding box center [675, 245] width 533 height 18
click at [549, 210] on label "лучше" at bounding box center [675, 199] width 552 height 37
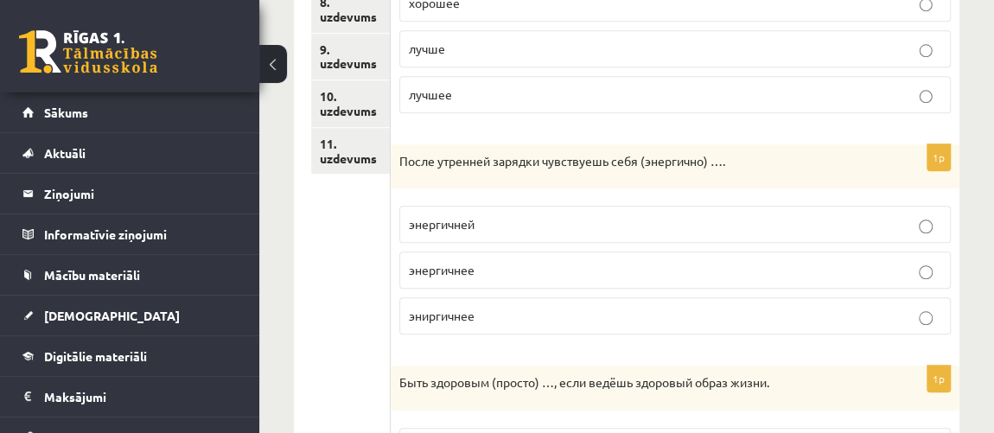
scroll to position [740, 0]
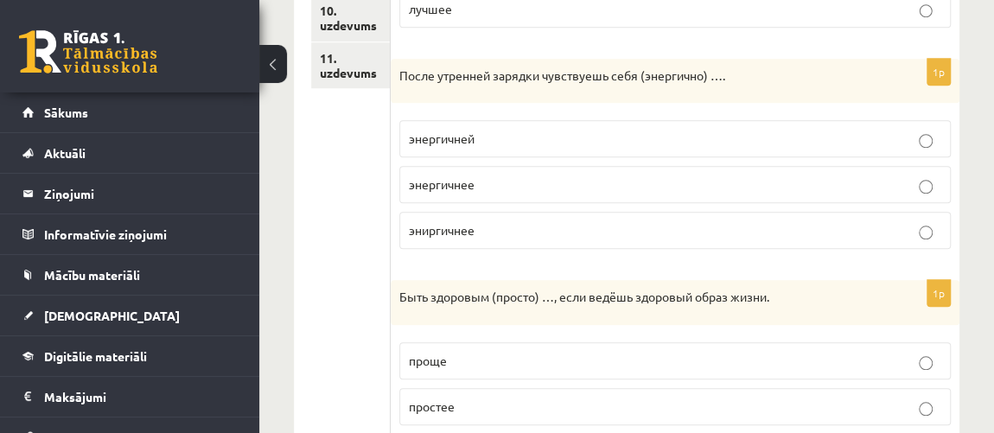
click at [629, 238] on label "эниргичнее" at bounding box center [675, 230] width 552 height 37
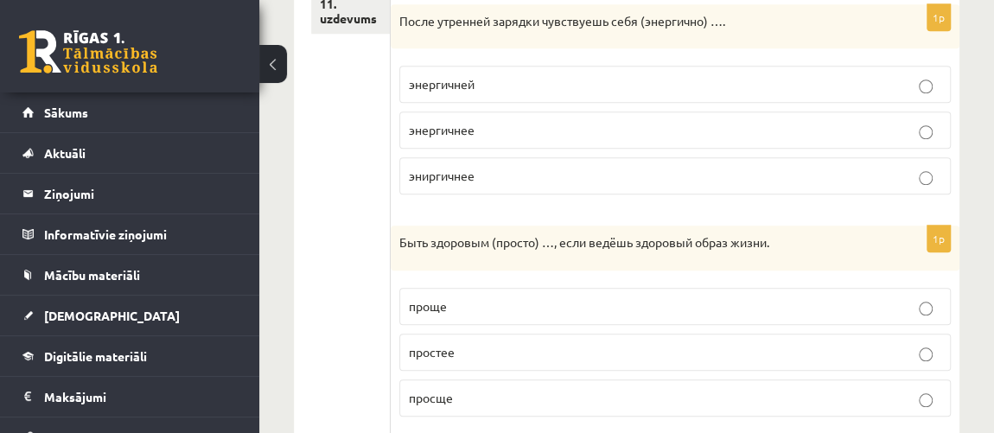
scroll to position [819, 0]
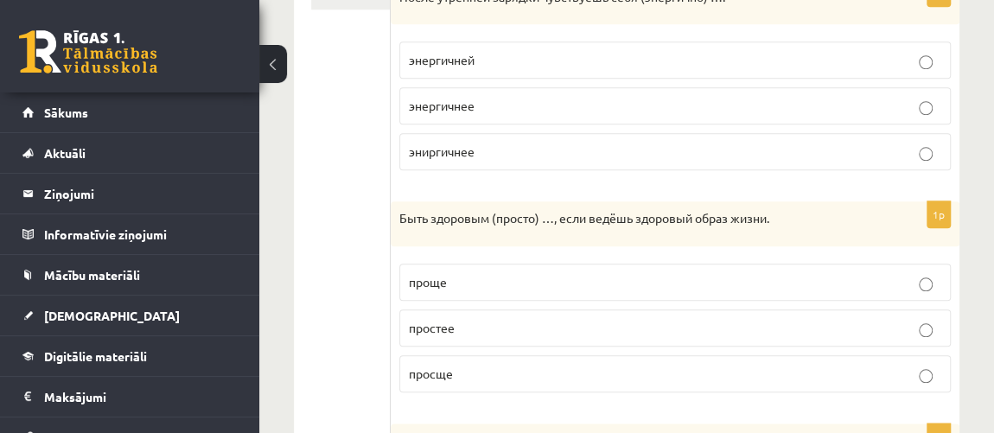
click at [622, 264] on label "проще" at bounding box center [675, 282] width 552 height 37
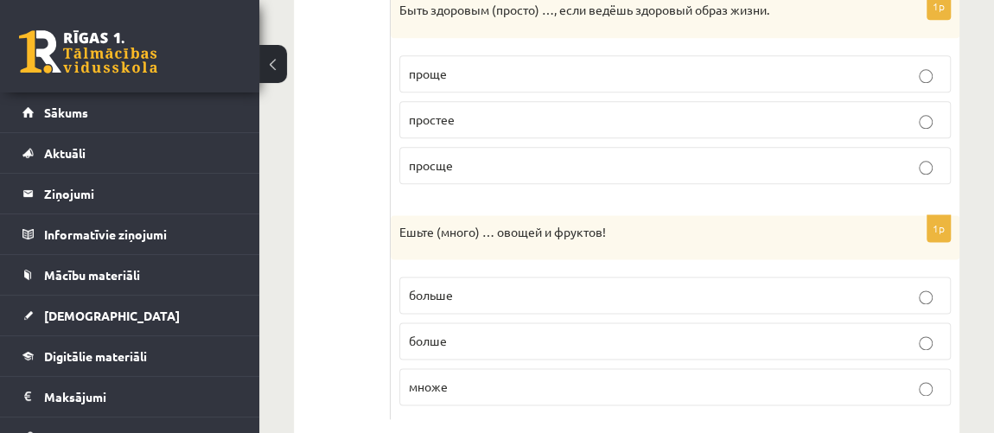
scroll to position [1054, 0]
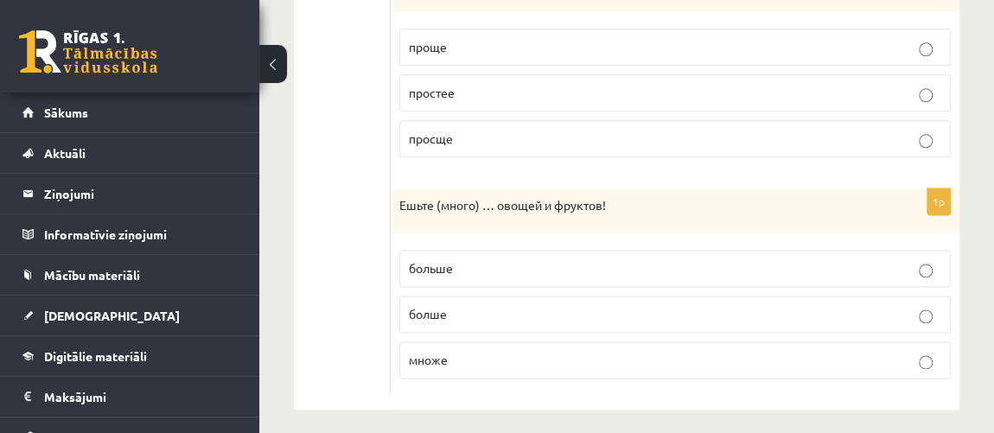
click at [506, 266] on p "больше" at bounding box center [675, 268] width 533 height 18
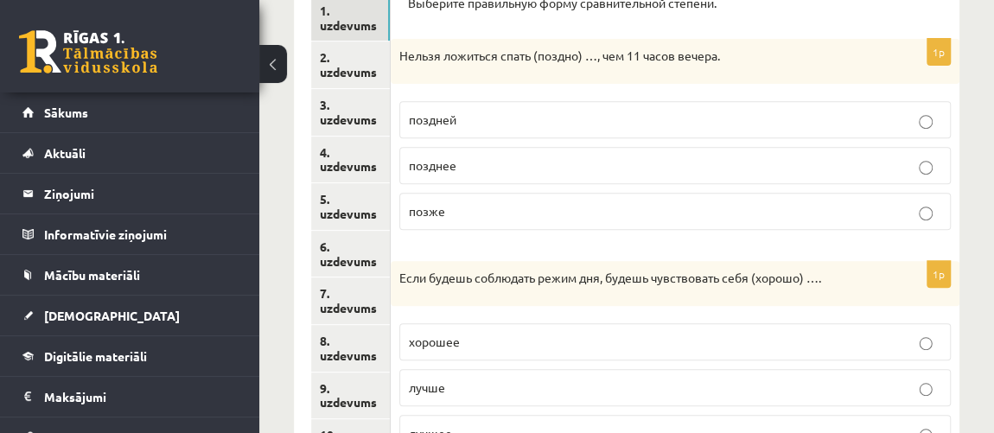
scroll to position [268, 0]
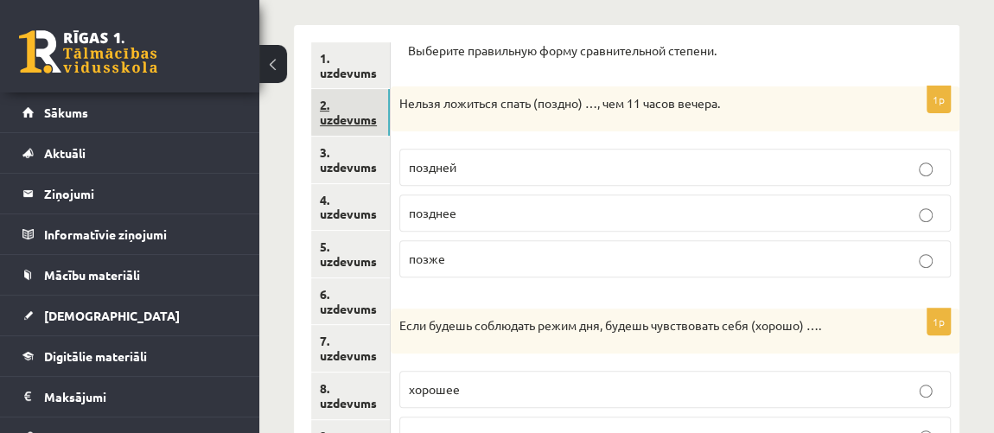
click at [366, 107] on link "2. uzdevums" at bounding box center [350, 112] width 79 height 47
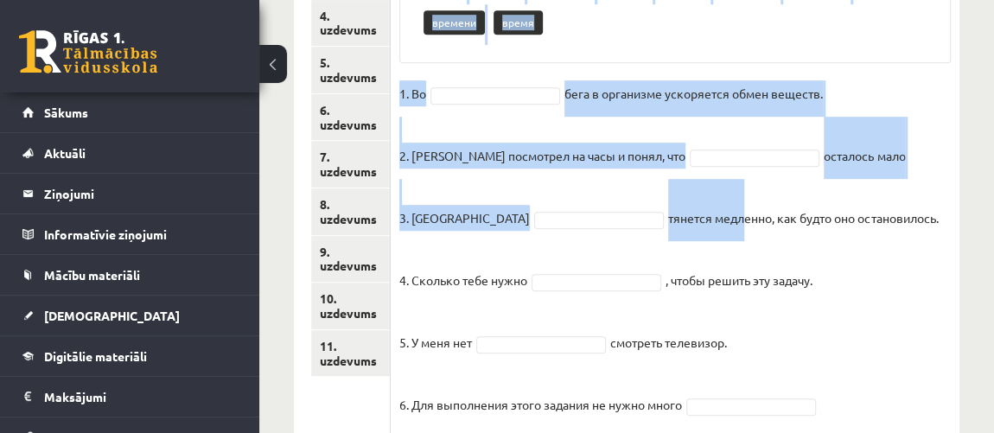
scroll to position [507, 0]
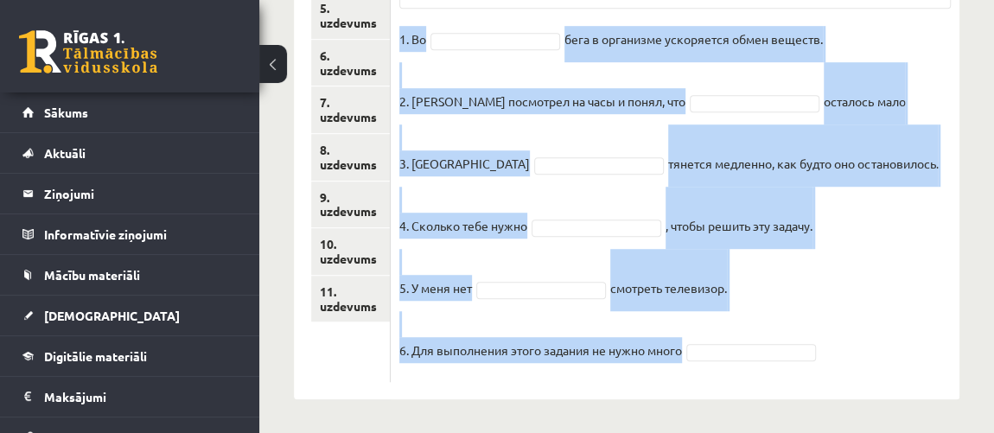
drag, startPoint x: 403, startPoint y: 79, endPoint x: 747, endPoint y: 386, distance: 461.1
click at [747, 386] on div "6p Дополните предложения. Используйте правильные формы слова «время». Pieejamie…" at bounding box center [675, 92] width 569 height 613
copy div "Loremipsu dolorsitame. Consectetur adipiscing elits doeiu «tempo». Incididun ut…"
click at [526, 189] on p "4. Сколько тебе нужно" at bounding box center [463, 213] width 128 height 52
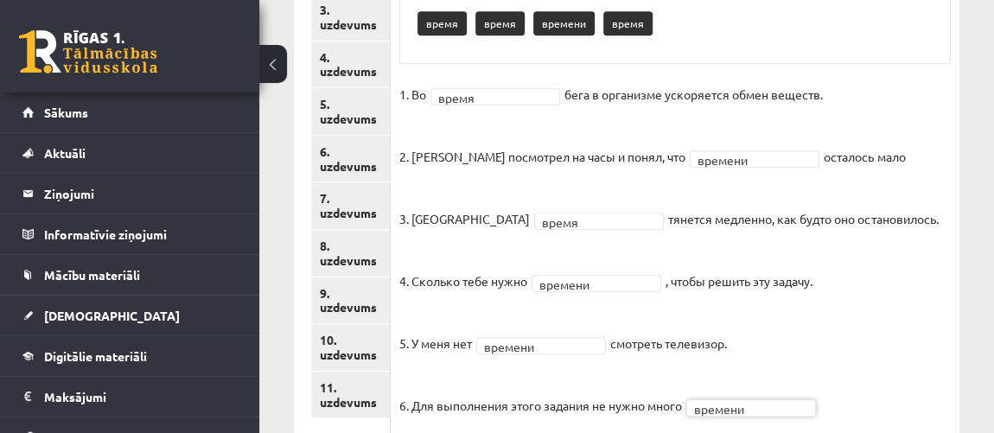
scroll to position [387, 0]
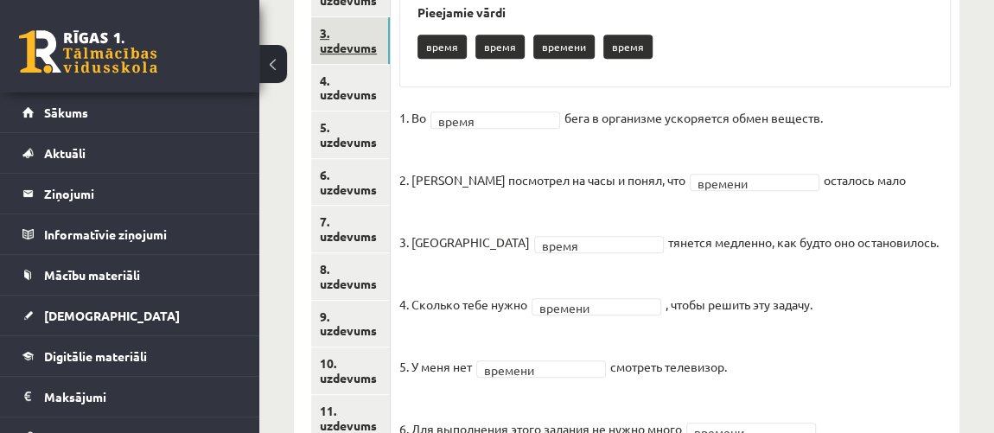
click at [331, 46] on link "3. uzdevums" at bounding box center [350, 40] width 79 height 47
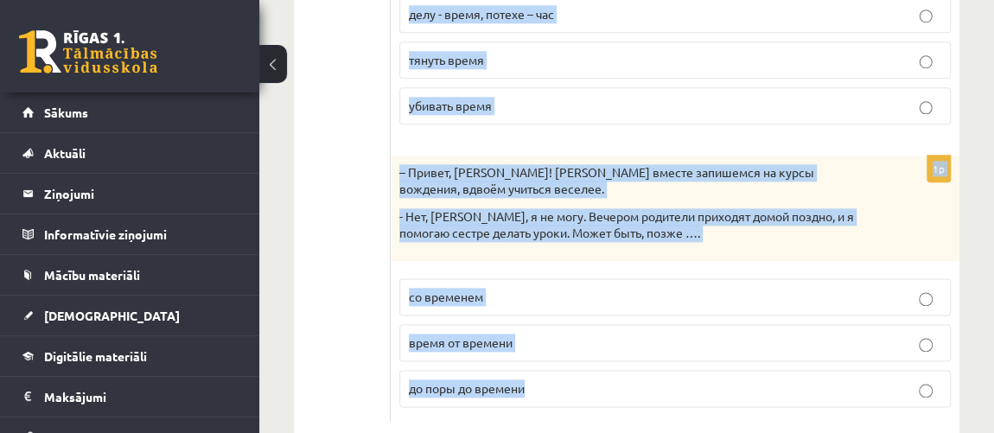
scroll to position [978, 0]
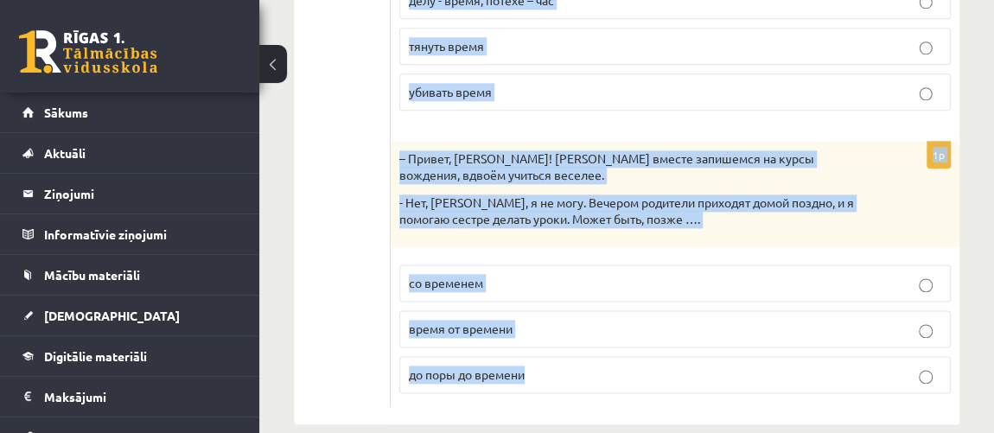
drag, startPoint x: 401, startPoint y: 144, endPoint x: 677, endPoint y: 337, distance: 337.0
copy form "– Рита, ты ещё не написала эссе по литературе! Садись и пиши, не надо …. - Да, …"
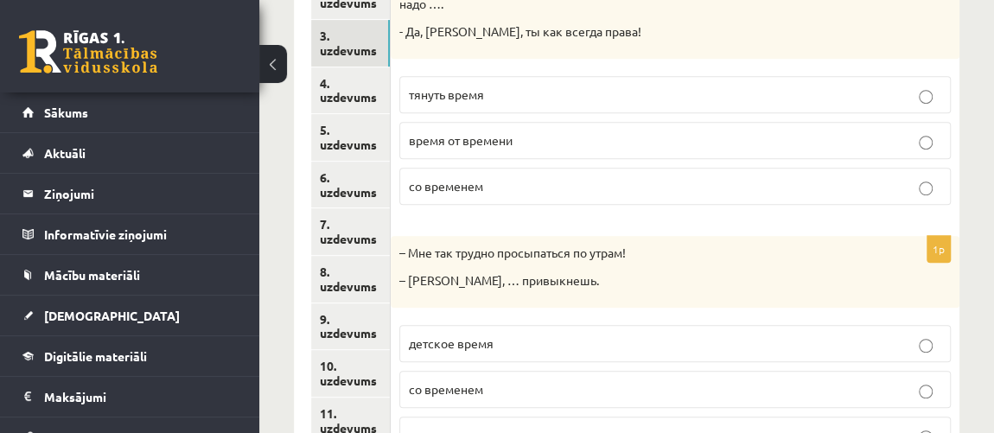
scroll to position [271, 0]
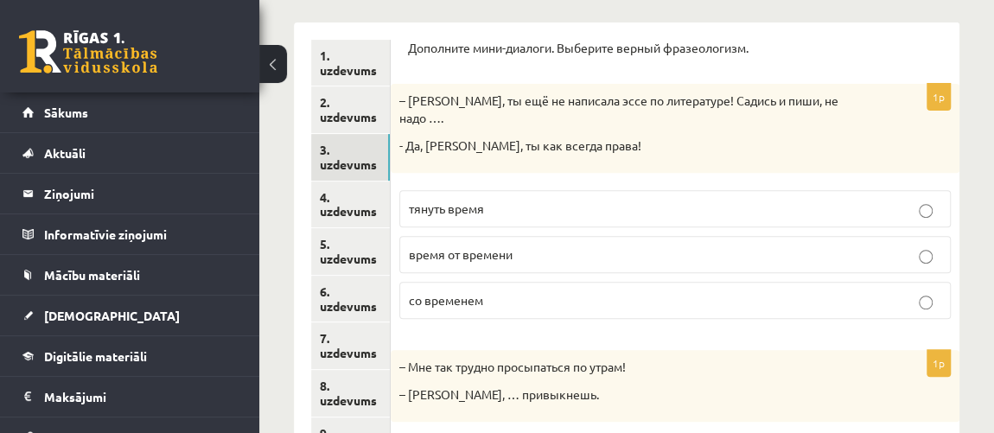
click at [541, 200] on p "тянуть время" at bounding box center [675, 209] width 533 height 18
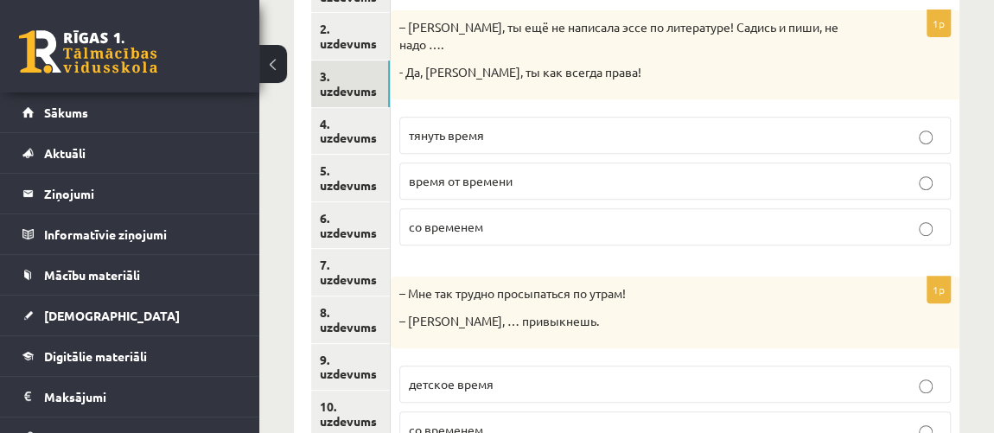
scroll to position [428, 0]
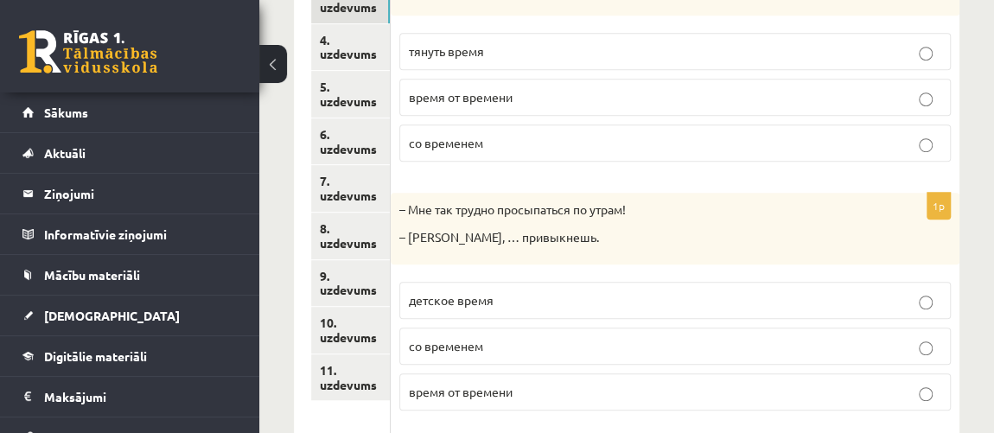
click at [599, 337] on p "со временем" at bounding box center [675, 346] width 533 height 18
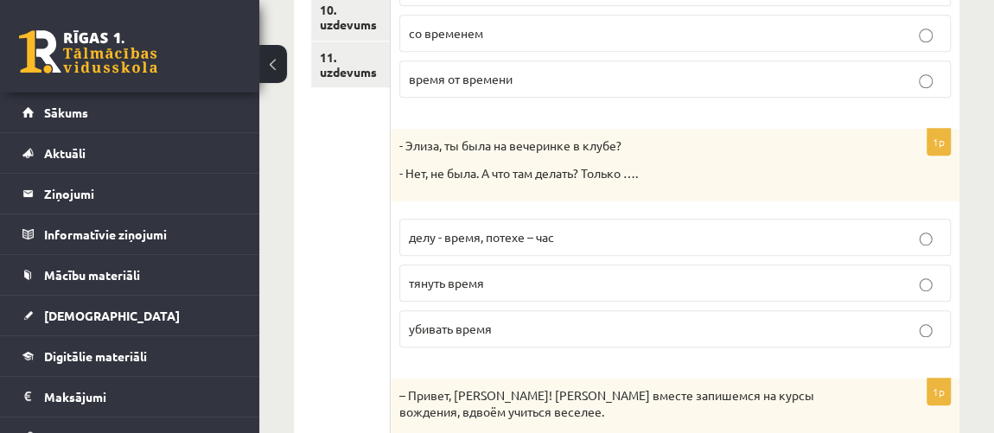
scroll to position [742, 0]
click at [533, 319] on p "убивать время" at bounding box center [675, 328] width 533 height 18
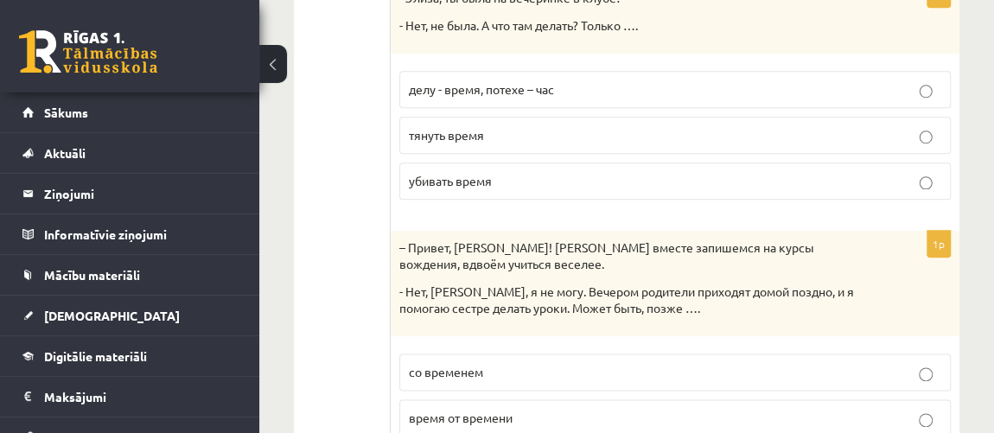
scroll to position [978, 0]
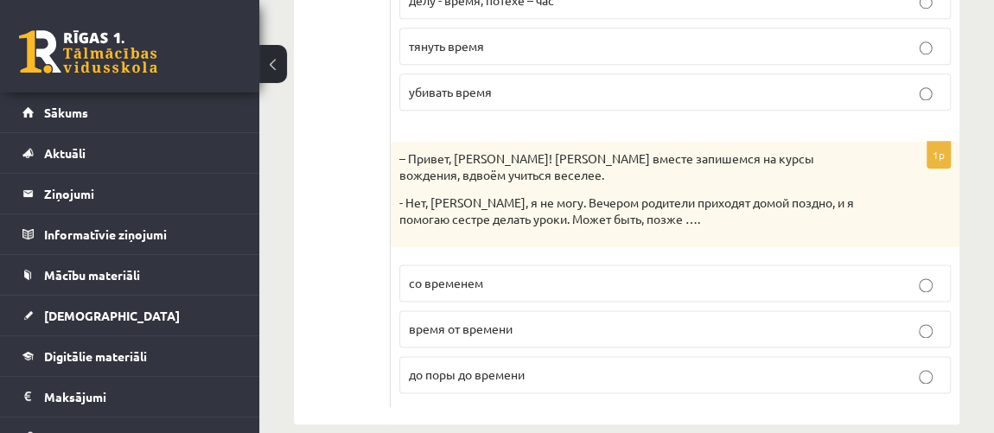
click at [542, 366] on p "до поры до времени" at bounding box center [675, 375] width 533 height 18
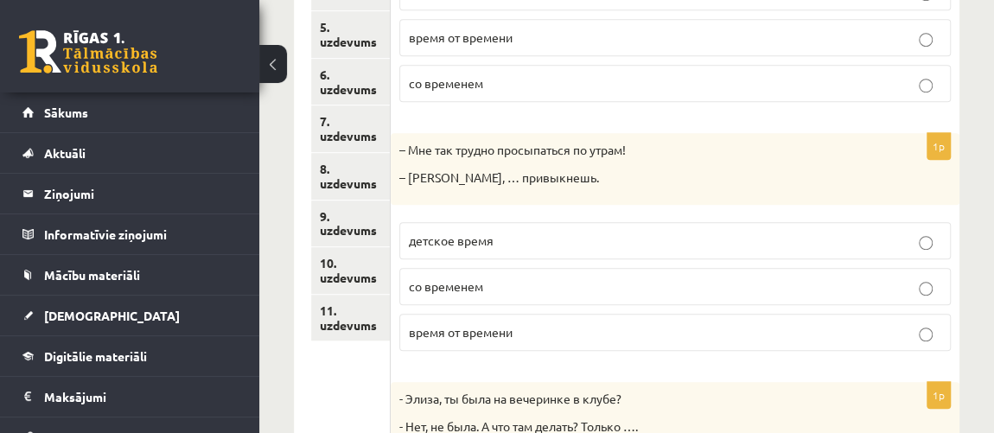
scroll to position [428, 0]
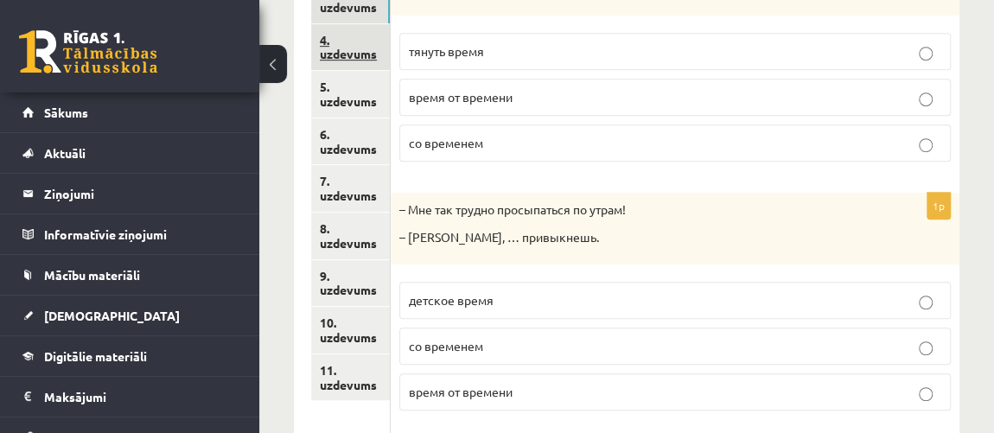
click at [341, 43] on link "4. uzdevums" at bounding box center [350, 47] width 79 height 47
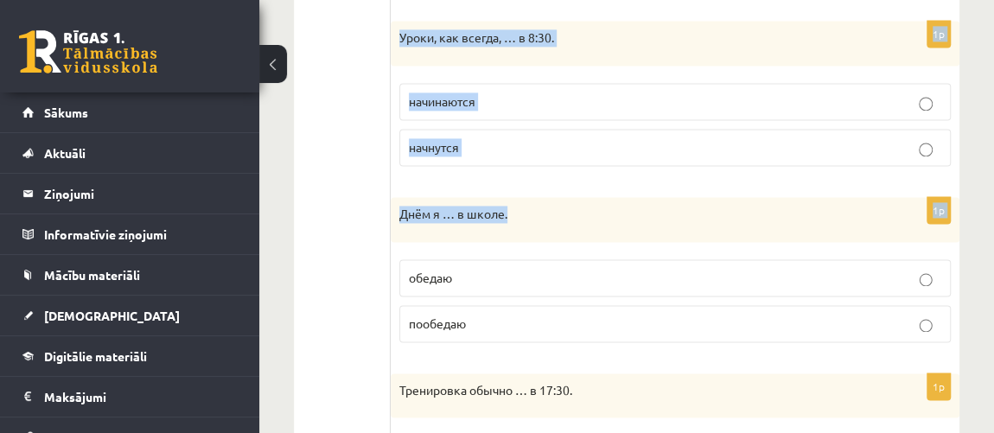
scroll to position [1353, 0]
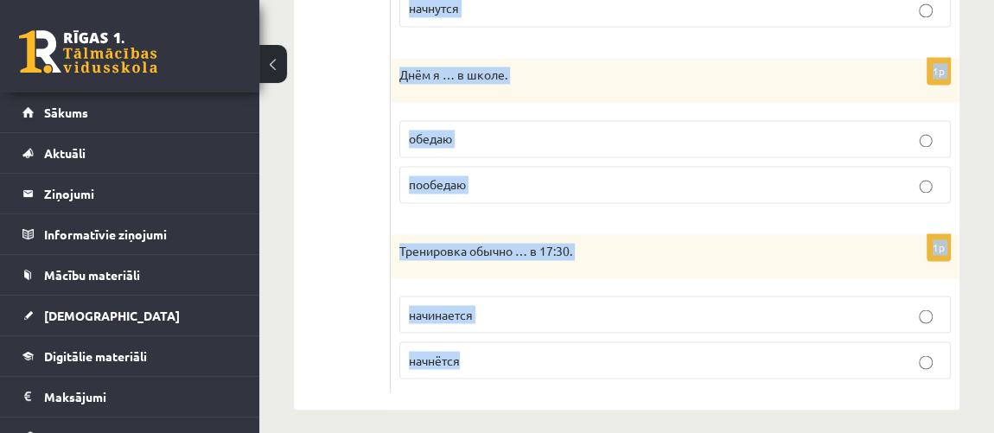
drag, startPoint x: 399, startPoint y: 125, endPoint x: 712, endPoint y: 386, distance: 407.1
copy form "Выберите правильную форму глагола (НСВ / СВ). 1p По вечерам я …. читаю прочитаю…"
click at [664, 189] on label "пообедаю" at bounding box center [675, 184] width 552 height 37
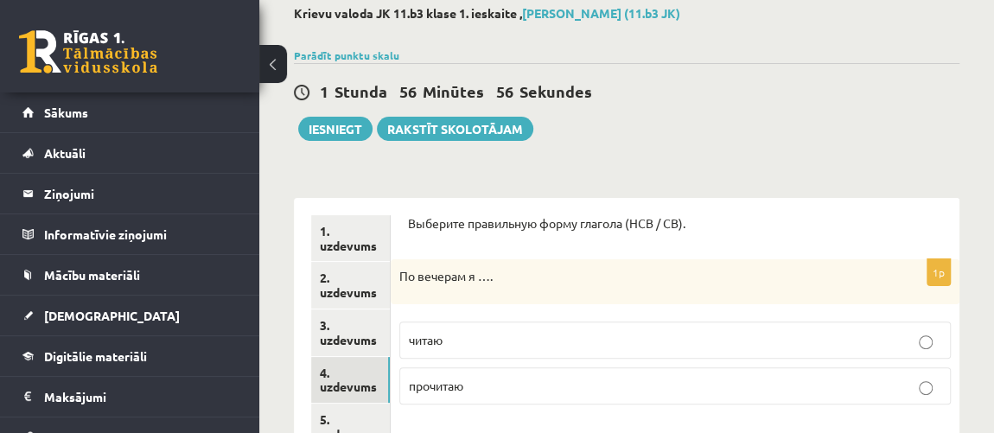
scroll to position [174, 0]
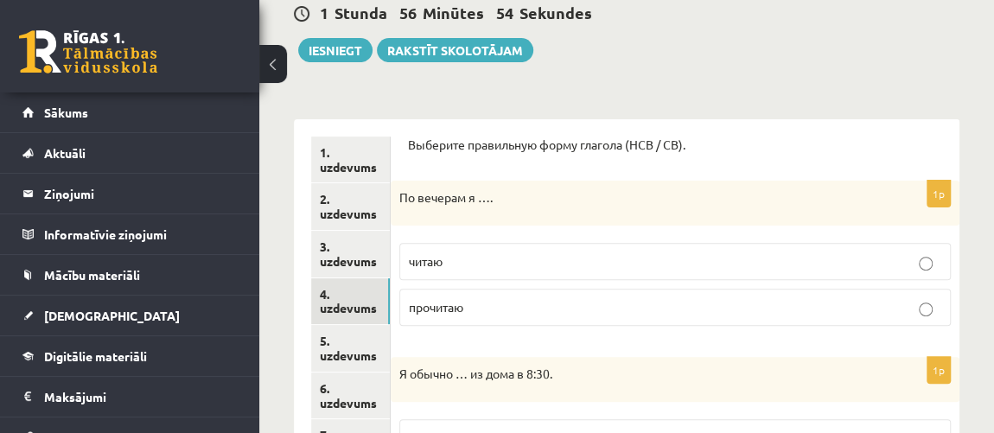
click at [486, 269] on p "читаю" at bounding box center [675, 261] width 533 height 18
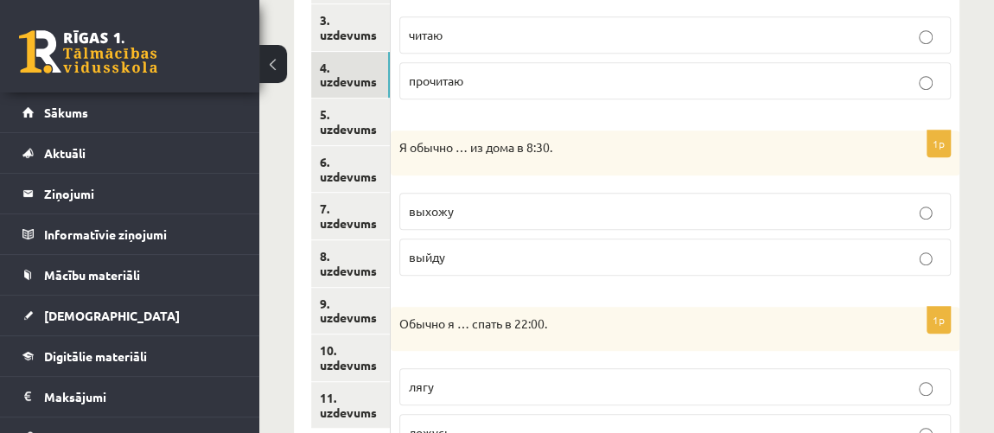
scroll to position [410, 0]
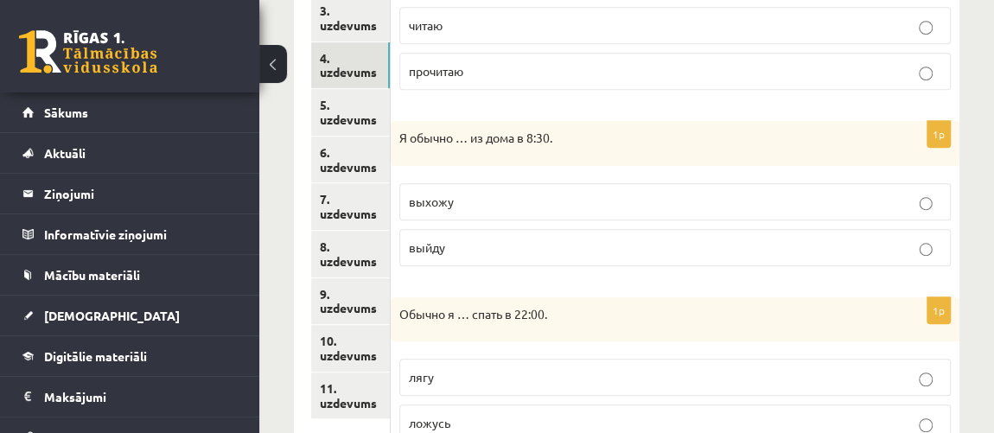
click at [497, 206] on p "выхожу" at bounding box center [675, 202] width 533 height 18
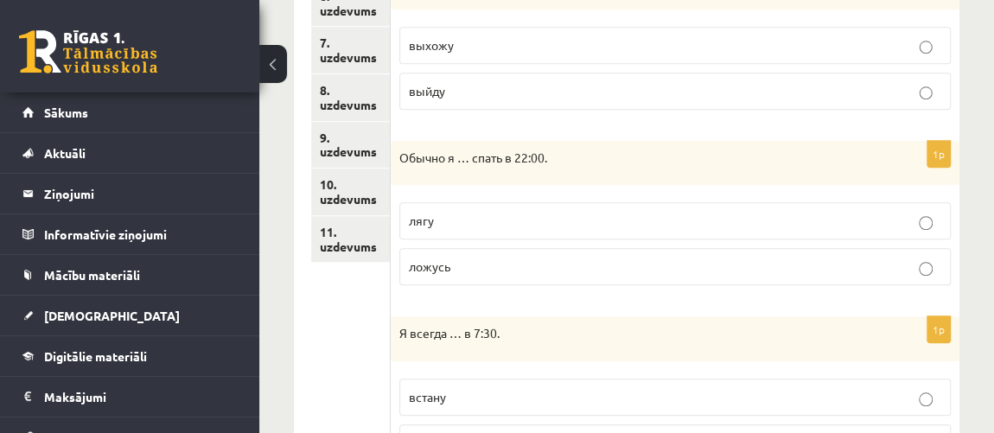
scroll to position [567, 0]
click at [487, 263] on p "ложусь" at bounding box center [675, 266] width 533 height 18
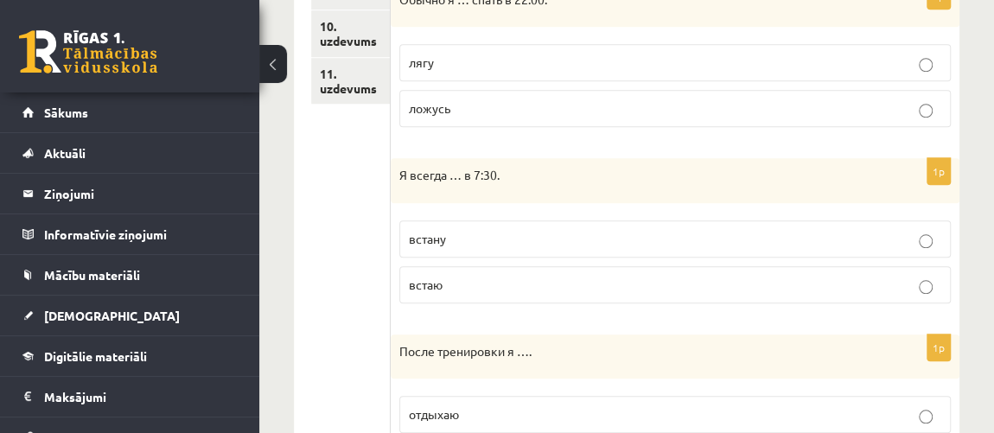
click at [492, 276] on p "встаю" at bounding box center [675, 285] width 533 height 18
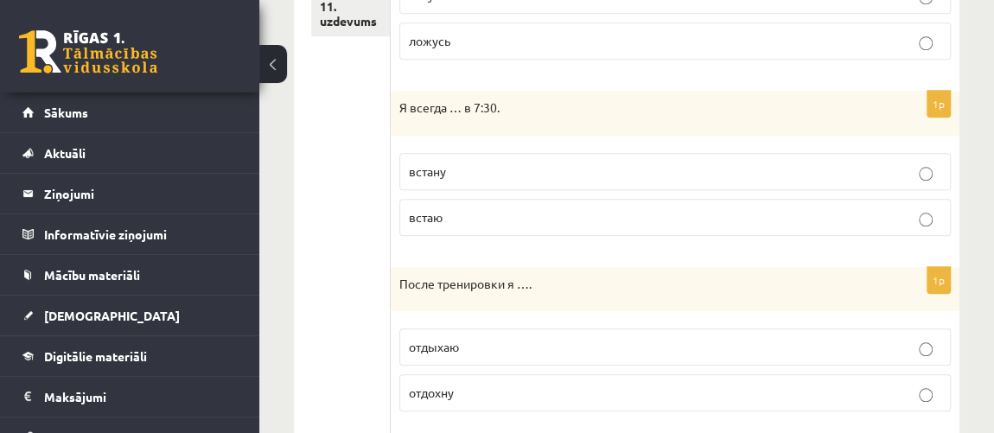
scroll to position [881, 0]
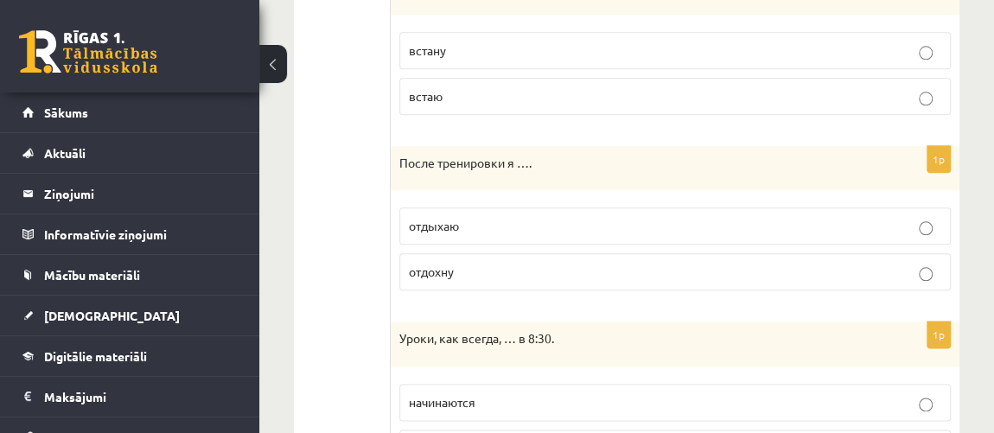
click at [512, 247] on fieldset "отдыхаю отдохну" at bounding box center [675, 247] width 552 height 97
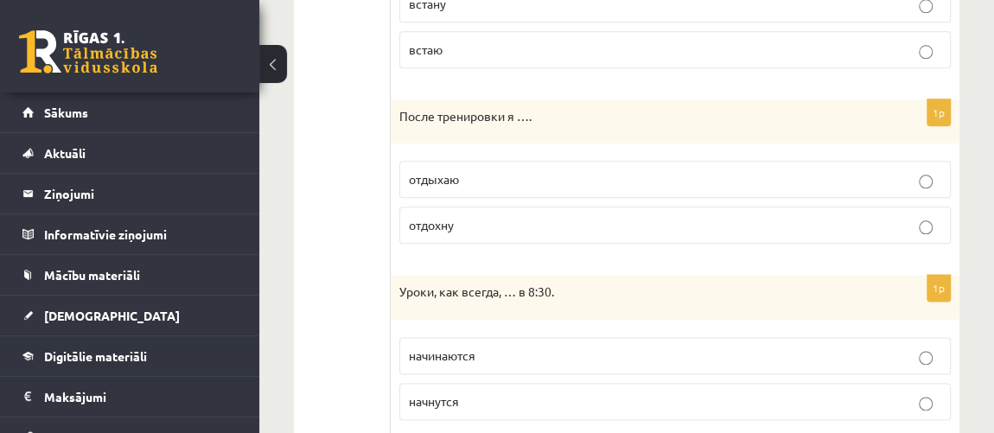
click at [551, 181] on p "отдыхаю" at bounding box center [675, 179] width 533 height 18
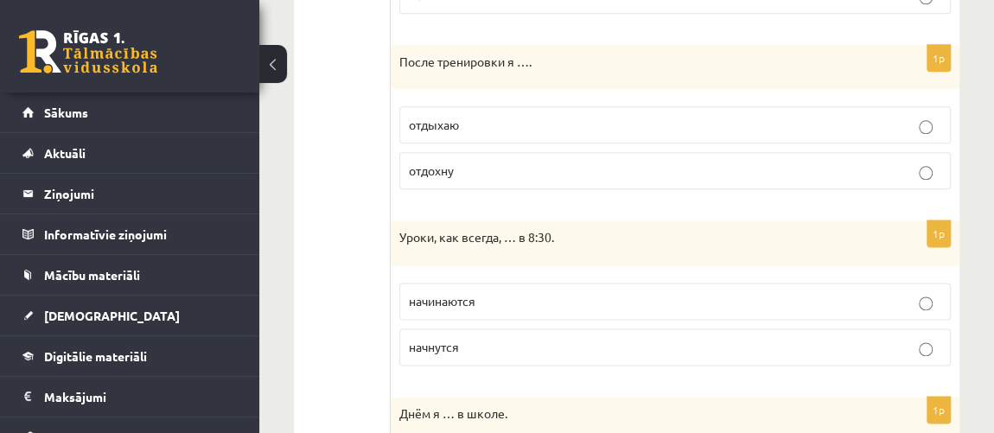
scroll to position [1038, 0]
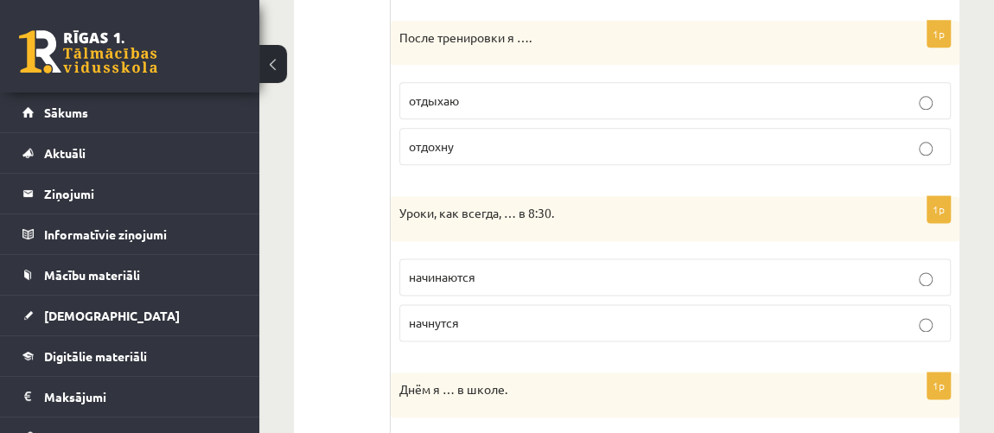
click at [564, 269] on p "начинаются" at bounding box center [675, 277] width 533 height 18
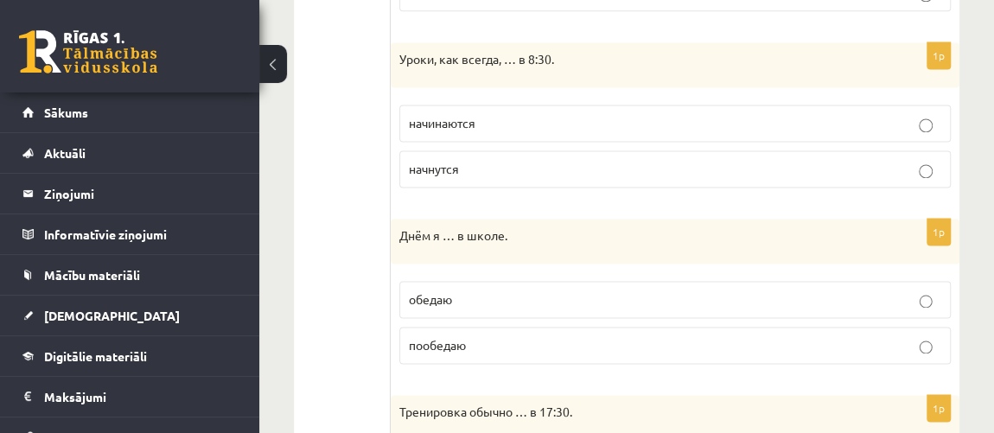
scroll to position [1196, 0]
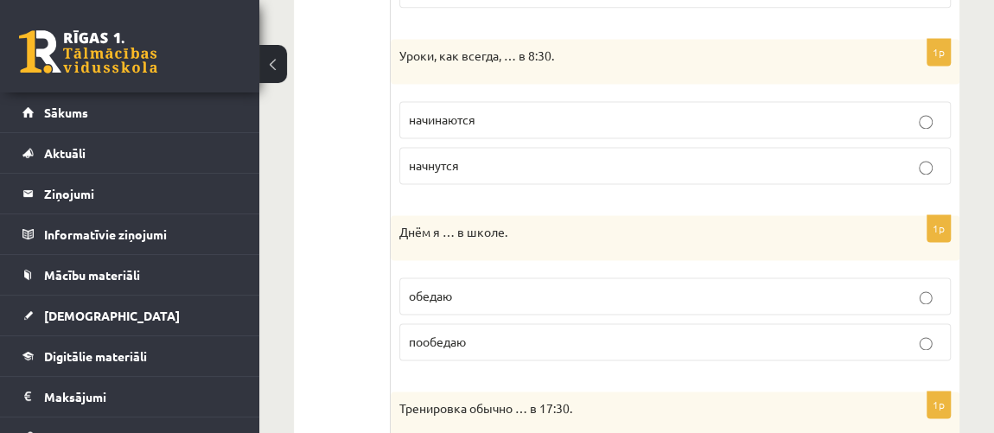
click at [558, 287] on p "обедаю" at bounding box center [675, 296] width 533 height 18
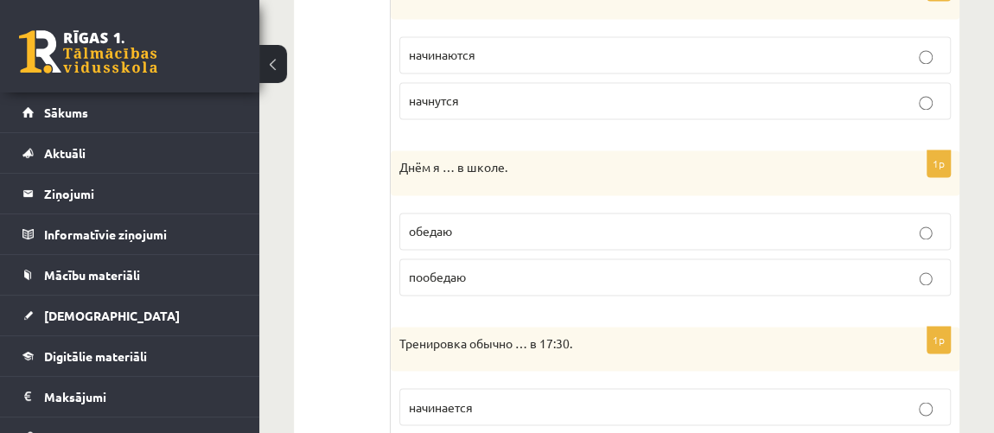
scroll to position [1353, 0]
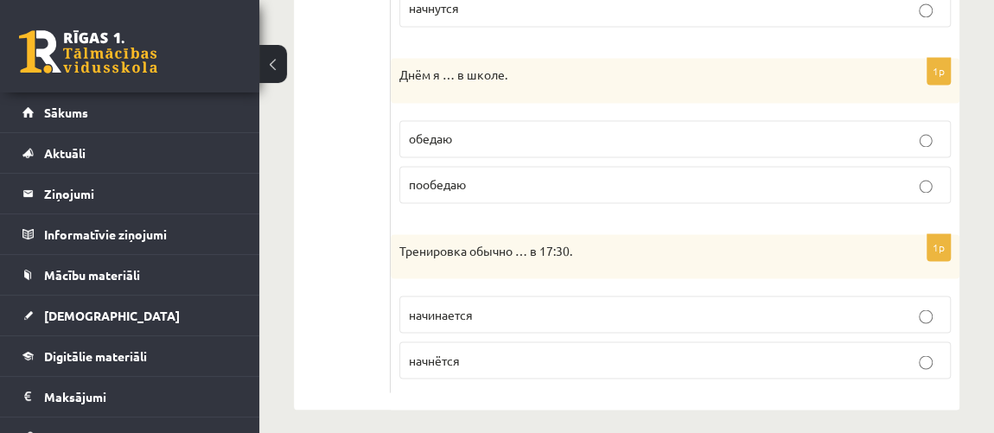
click at [559, 305] on p "начинается" at bounding box center [675, 314] width 533 height 18
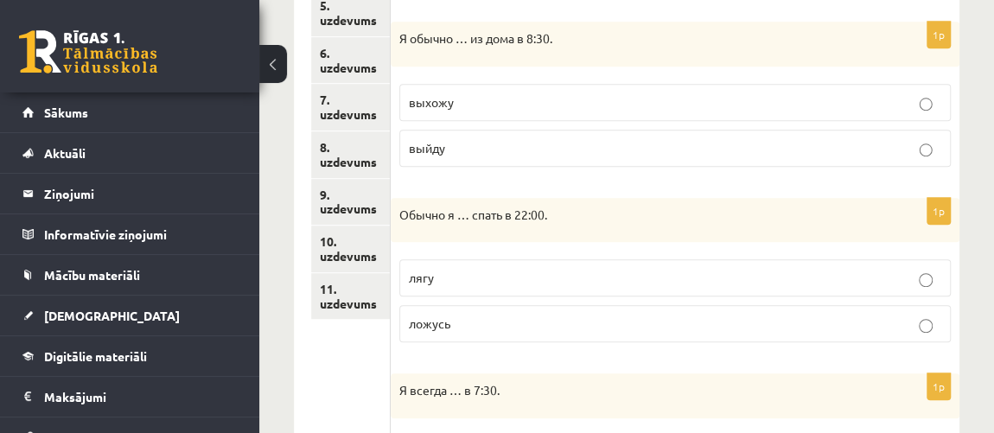
scroll to position [489, 0]
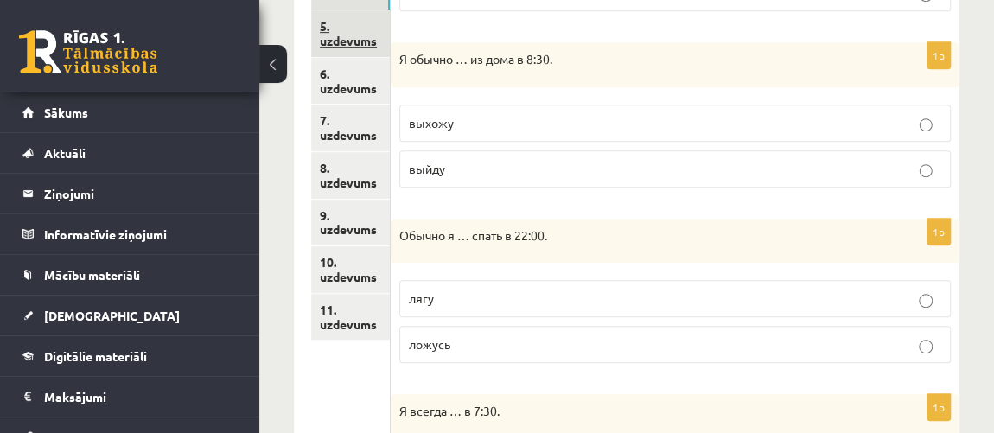
click at [380, 36] on link "5. uzdevums" at bounding box center [350, 33] width 79 height 47
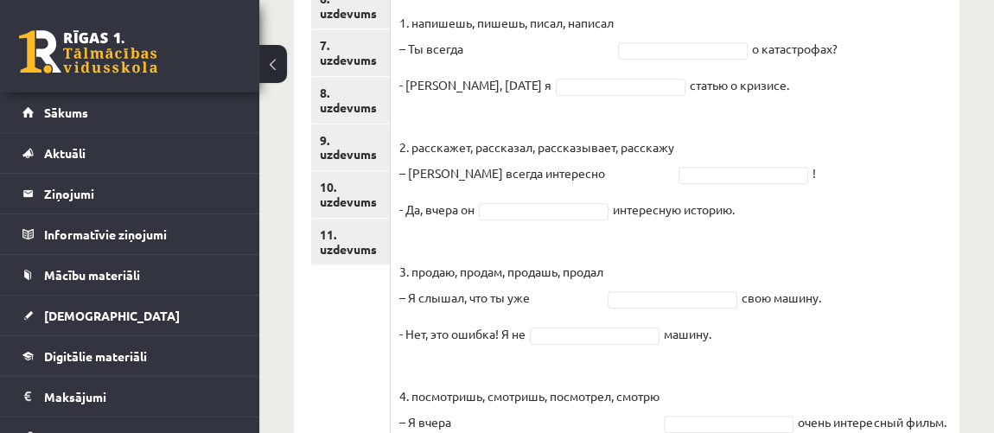
scroll to position [821, 0]
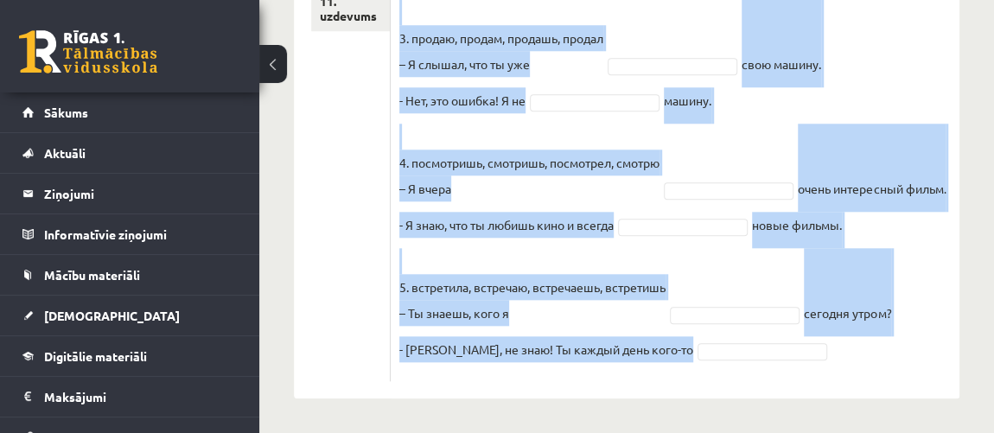
drag, startPoint x: 399, startPoint y: 165, endPoint x: 795, endPoint y: 358, distance: 440.4
copy div "Выберите правильную форму глагола (НСВ / СВ). Pieejamie vārdi встречаю рассказа…"
click at [515, 176] on fieldset "1. напишешь, пишешь, писал, написал – Ты всегда о катастрофах? - Нет, вчера я с…" at bounding box center [675, 74] width 552 height 597
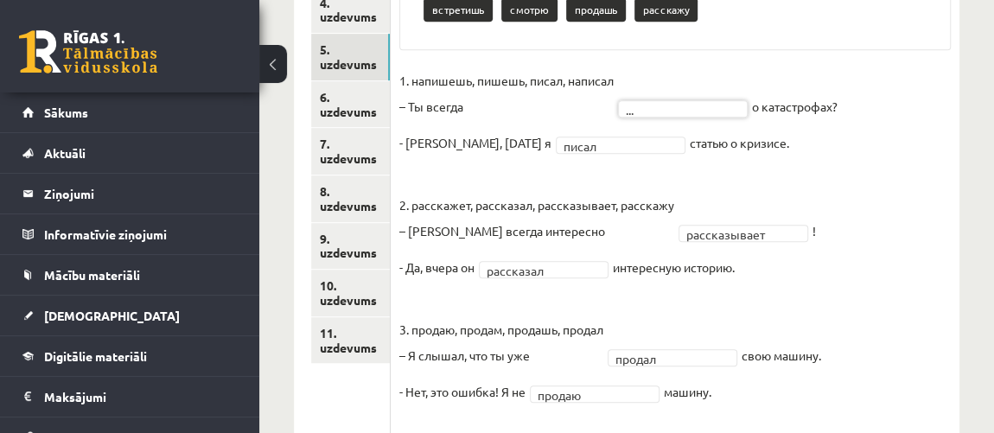
scroll to position [388, 0]
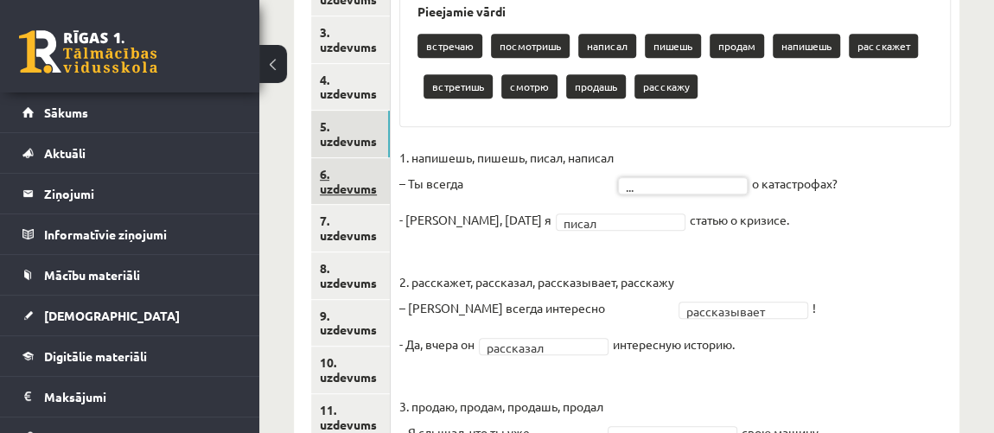
click at [340, 172] on link "6. uzdevums" at bounding box center [350, 181] width 79 height 47
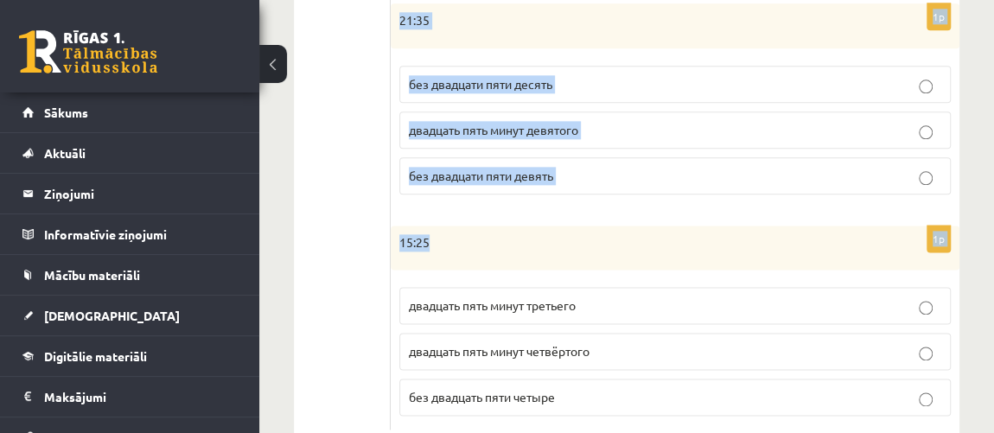
scroll to position [1054, 0]
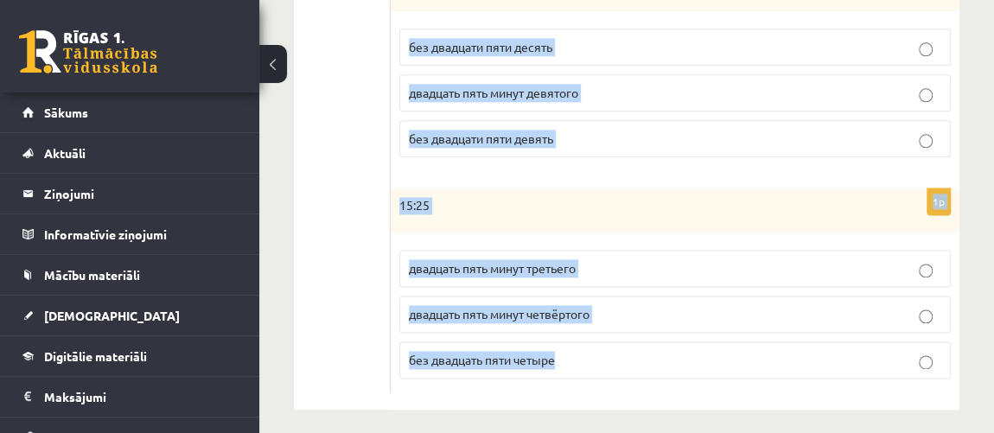
drag, startPoint x: 420, startPoint y: 73, endPoint x: 678, endPoint y: 394, distance: 411.4
copy form "Сколько времени? Выберите правильный вариант. 1p 12:20 двадцать минут первого д…"
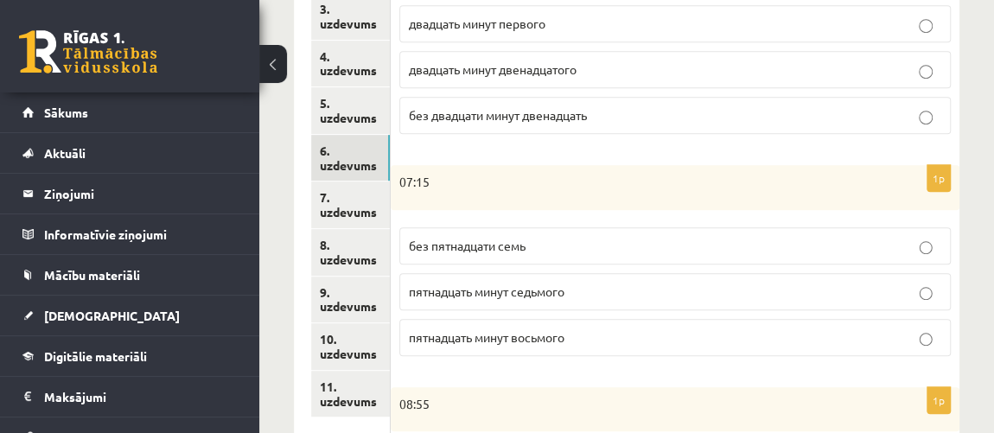
scroll to position [268, 0]
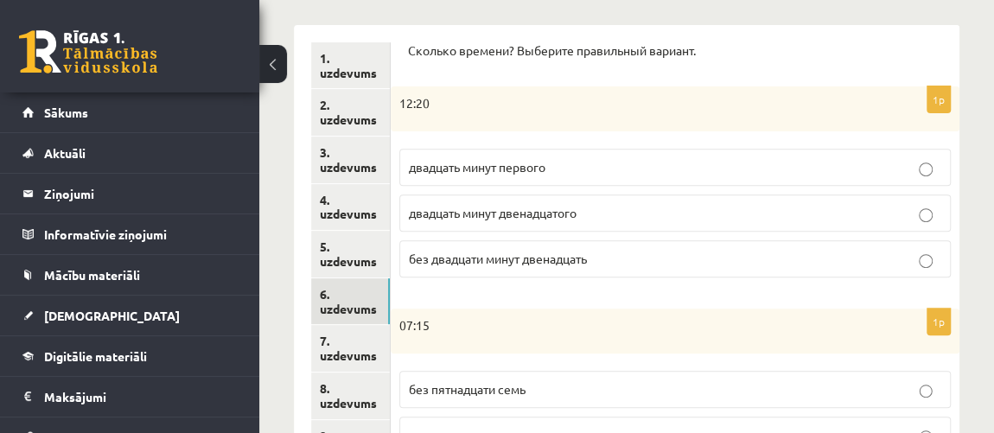
click at [582, 170] on p "двадцать минут первого" at bounding box center [675, 167] width 533 height 18
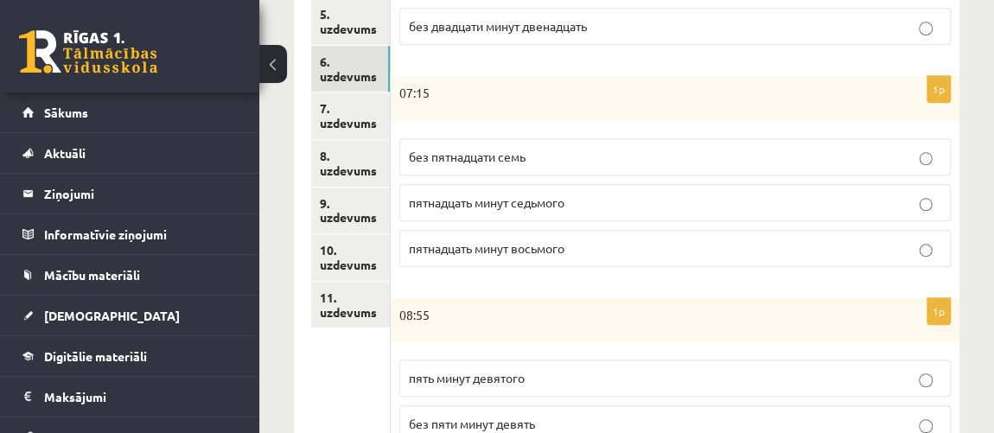
scroll to position [504, 0]
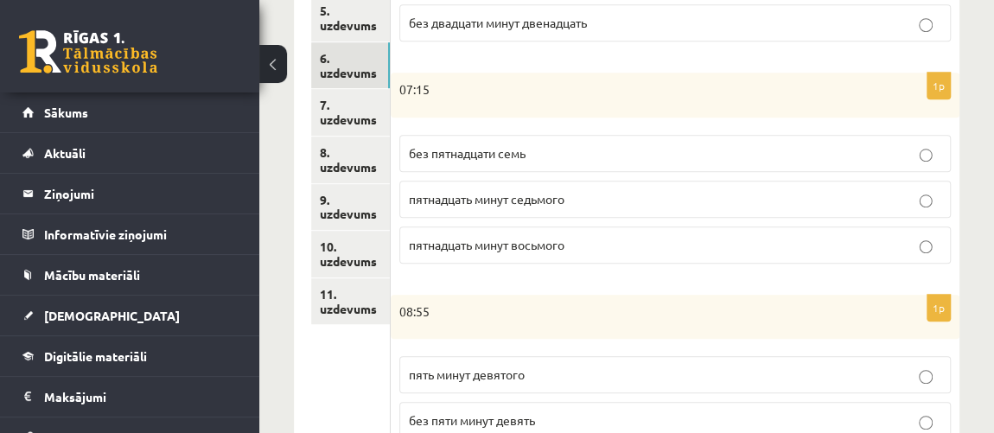
click at [584, 227] on label "пятнадцать минут восьмого" at bounding box center [675, 245] width 552 height 37
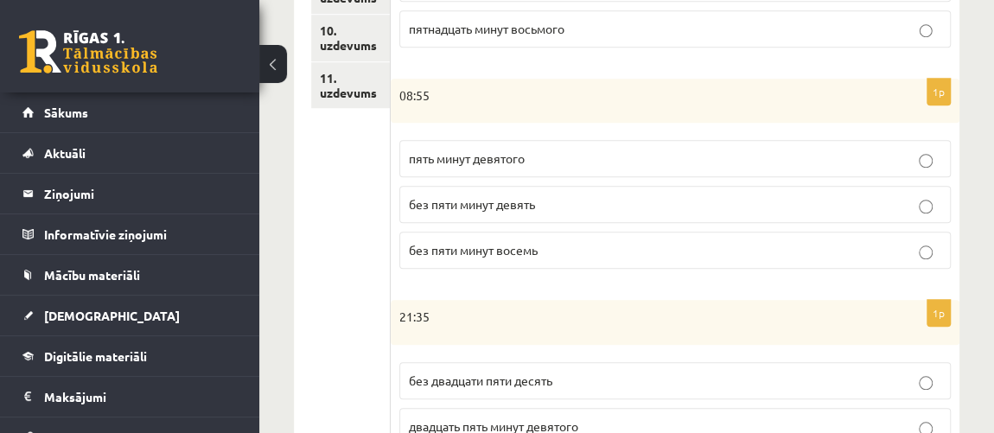
scroll to position [740, 0]
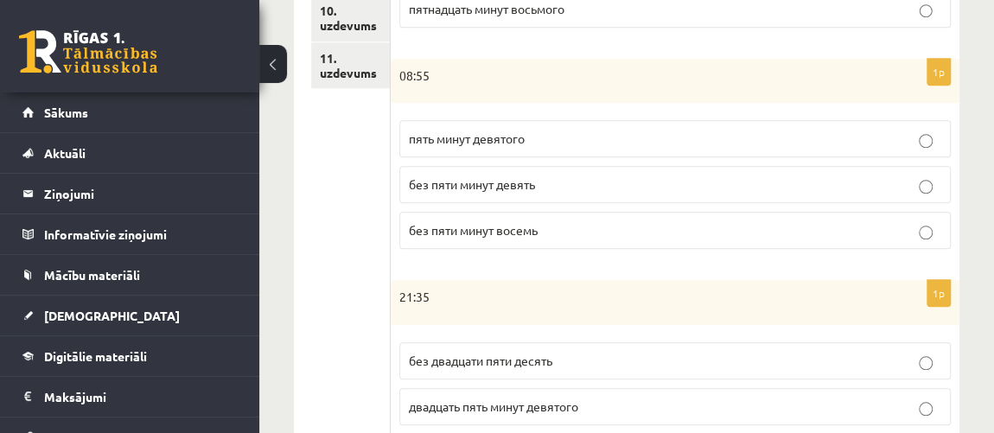
click at [565, 180] on p "без пяти минут девять" at bounding box center [675, 185] width 533 height 18
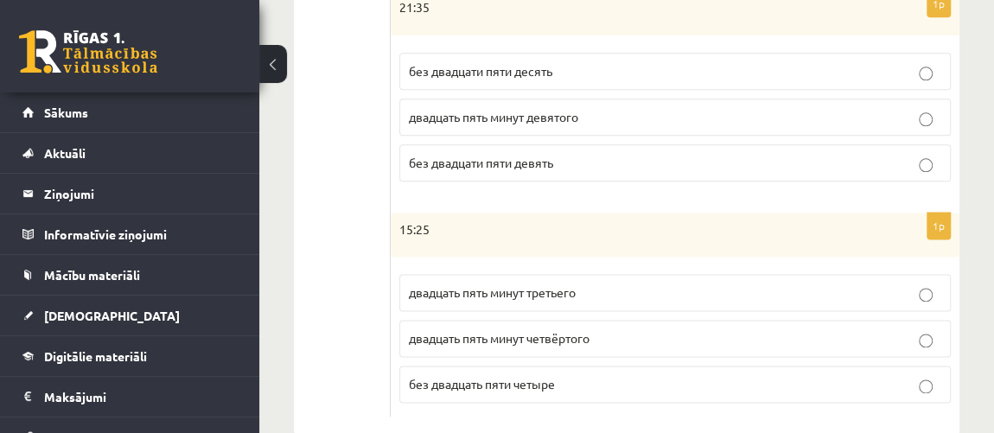
scroll to position [1054, 0]
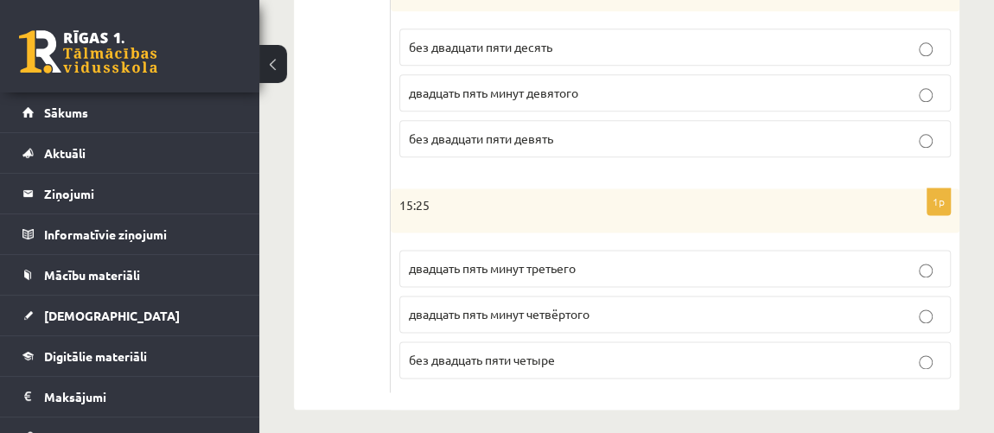
click at [589, 29] on label "без двадцати пяти десять" at bounding box center [675, 47] width 552 height 37
click at [604, 313] on p "двадцать пять минут четвёртого" at bounding box center [675, 314] width 533 height 18
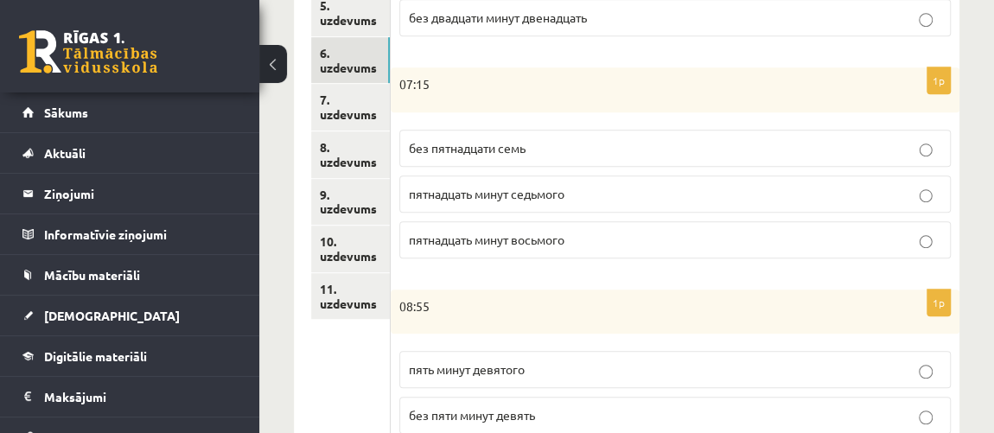
scroll to position [504, 0]
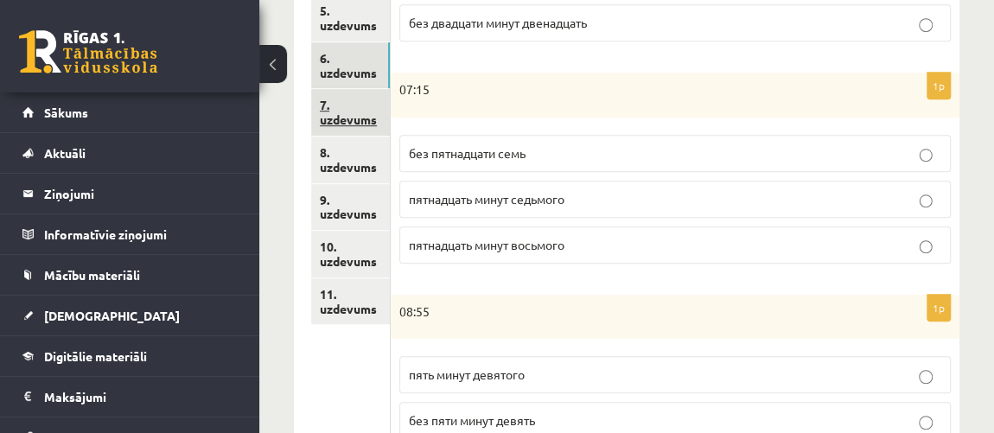
click at [347, 111] on link "7. uzdevums" at bounding box center [350, 112] width 79 height 47
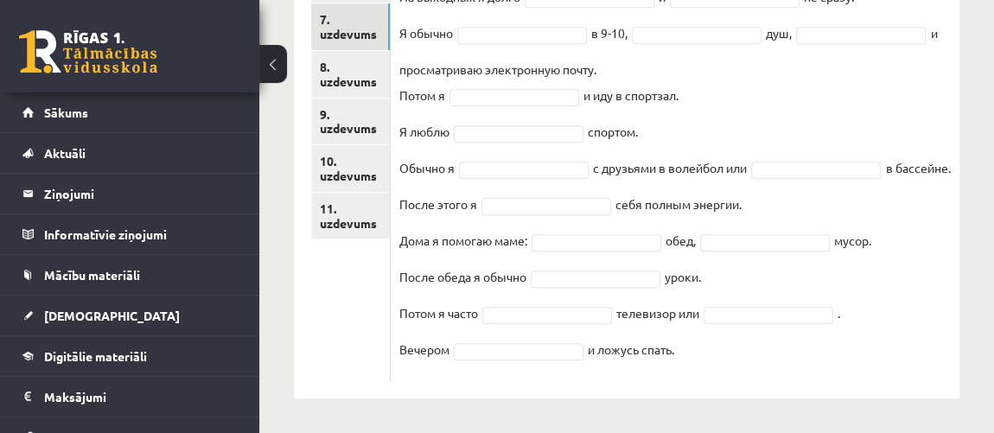
scroll to position [614, 0]
drag, startPoint x: 399, startPoint y: 75, endPoint x: 743, endPoint y: 371, distance: 453.7
click at [743, 371] on div "16p Выберите правильную форму глагола Pieejamie vārdi делаю играю принимаю одев…" at bounding box center [675, 59] width 569 height 643
copy div "Выберите правильную форму глагола Pieejamie vārdi делаю играю принимаю одеваюсь…"
click at [312, 245] on ul "1. uzdevums 2. uzdevums 3. uzdevums 4. uzdevums 5. uzdevums 6. uzdevums 7. uzde…" at bounding box center [351, 51] width 80 height 661
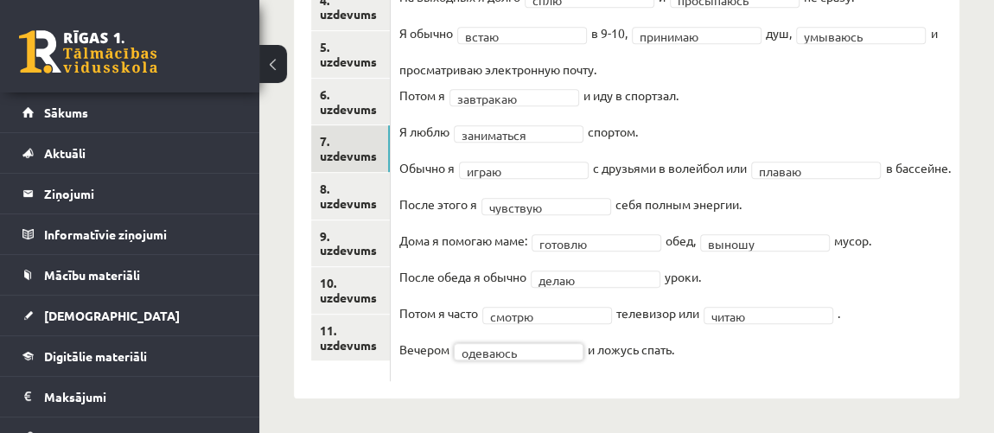
scroll to position [493, 0]
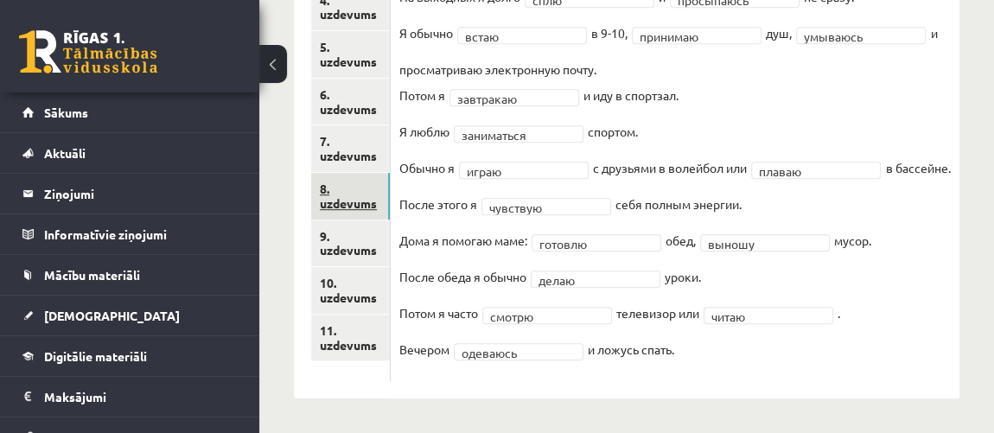
click at [362, 173] on link "8. uzdevums" at bounding box center [350, 196] width 79 height 47
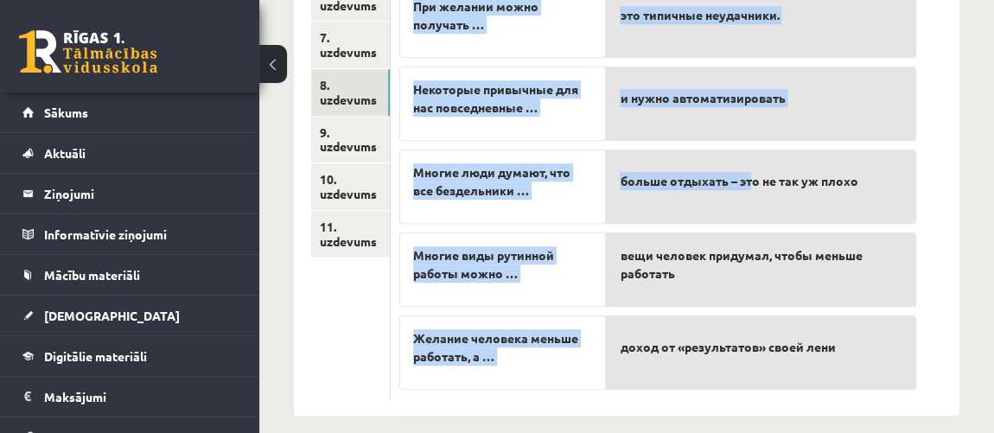
scroll to position [618, 0]
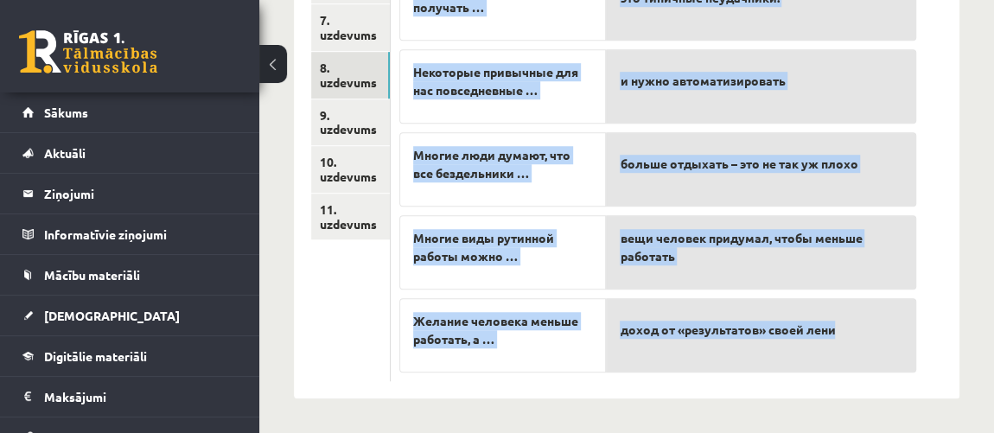
drag, startPoint x: 406, startPoint y: 88, endPoint x: 897, endPoint y: 347, distance: 555.0
click at [897, 347] on div "5p Прослушайте текст и соедините начало и конец предложений. https://www.zvaigz…" at bounding box center [658, 60] width 534 height 642
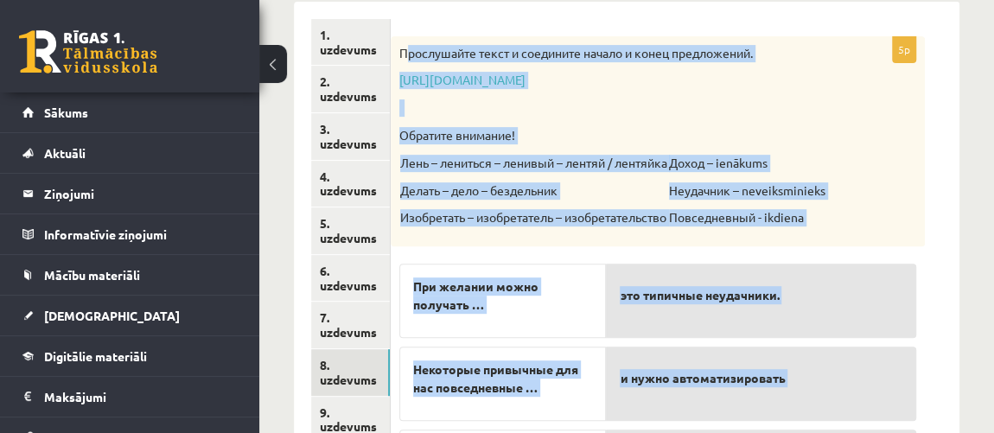
scroll to position [226, 0]
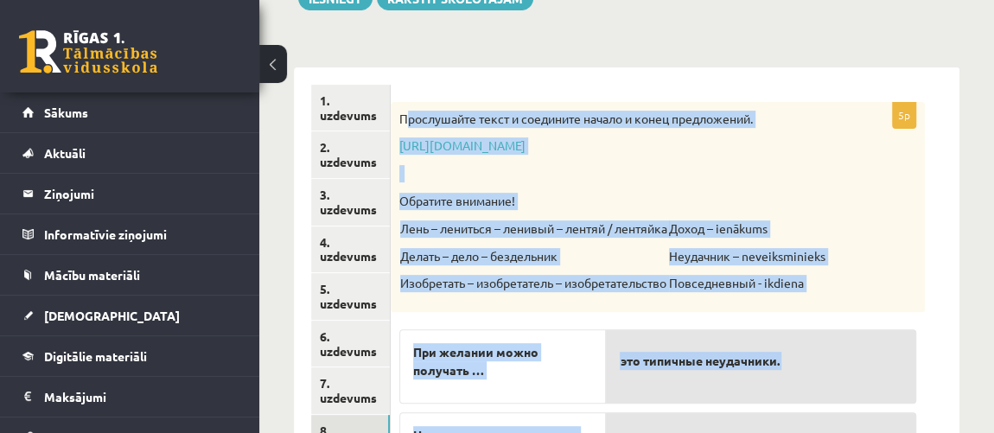
copy div "рослушайте текст и соедините начало и конец предложений. https://www.zvaigzne.l…"
click at [583, 185] on div "Прослушайте текст и соедините начало и конец предложений. https://www.zvaigzne.…" at bounding box center [658, 207] width 534 height 210
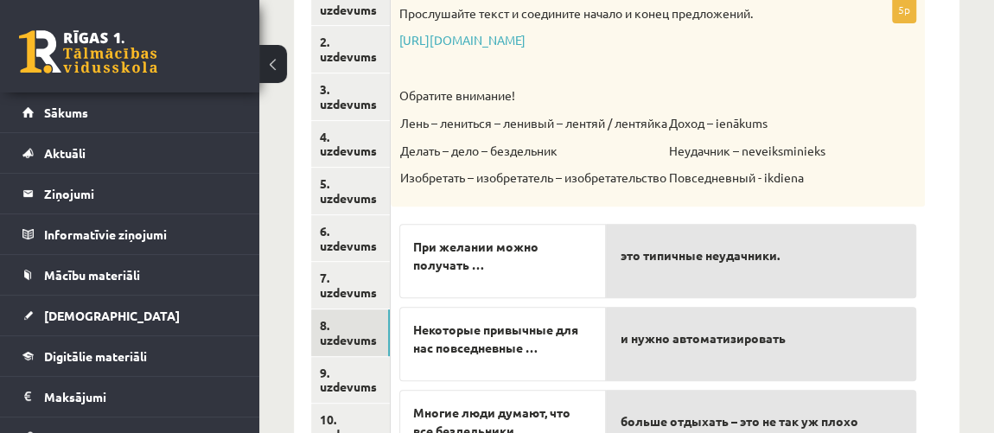
scroll to position [304, 0]
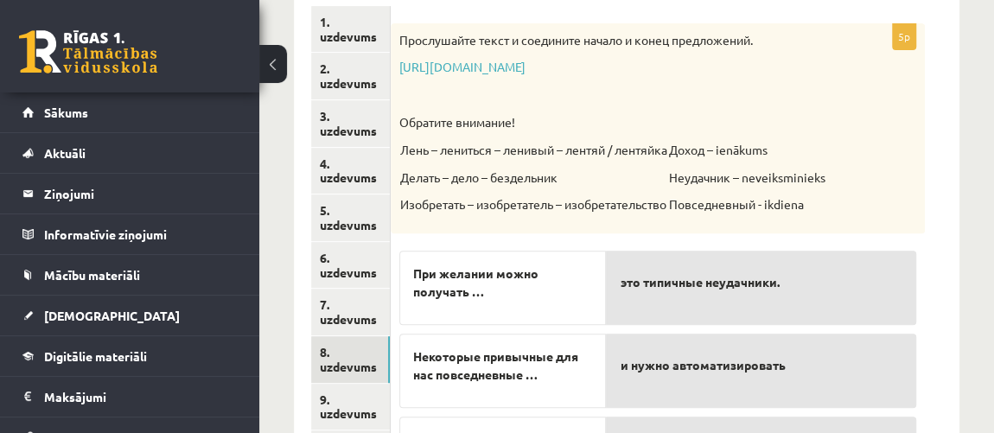
drag, startPoint x: 706, startPoint y: 336, endPoint x: 700, endPoint y: 316, distance: 20.8
click at [700, 291] on span "это типичные неудачники." at bounding box center [699, 282] width 159 height 18
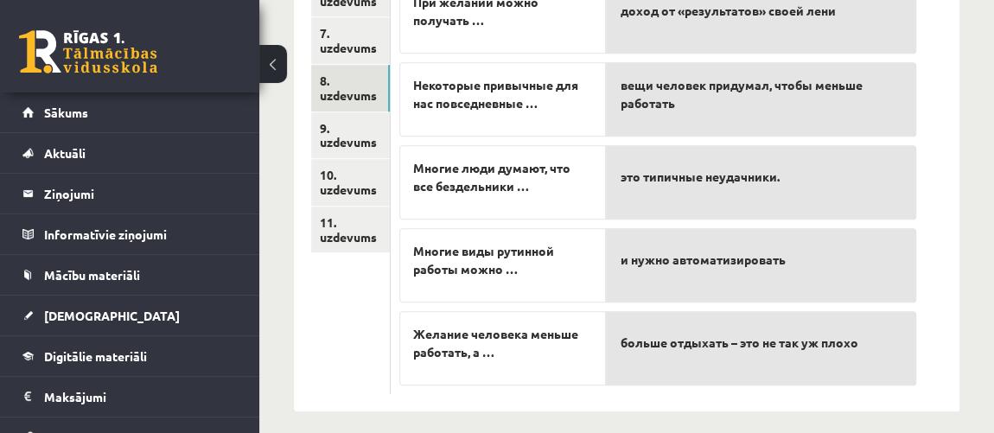
scroll to position [540, 0]
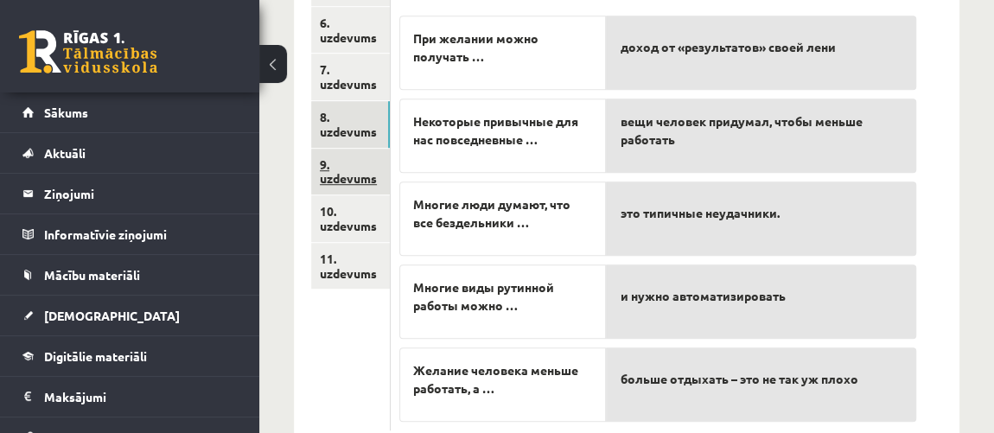
click at [359, 164] on link "9. uzdevums" at bounding box center [350, 172] width 79 height 47
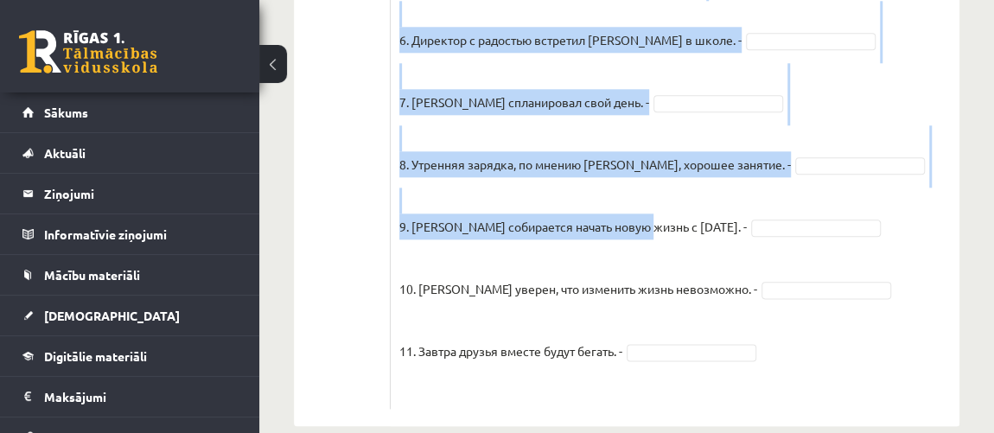
scroll to position [959, 0]
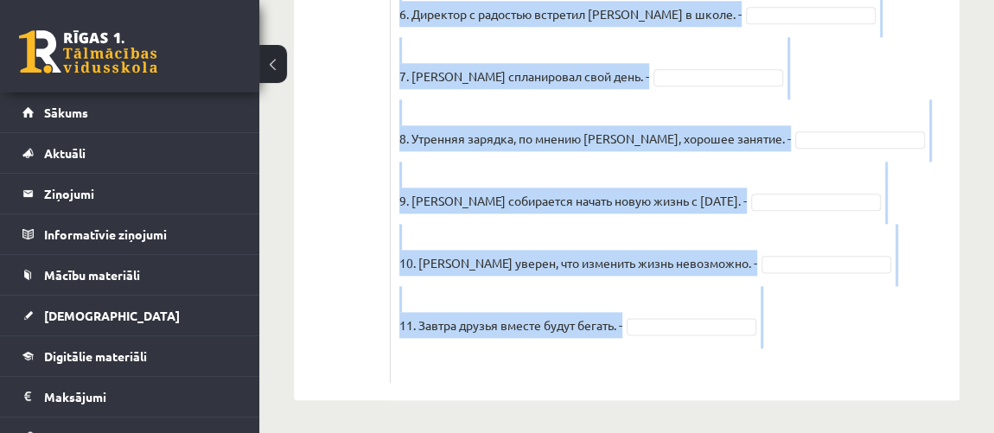
drag, startPoint x: 405, startPoint y: 186, endPoint x: 688, endPoint y: 348, distance: 326.4
copy div "рочитайте текст и отметьте верные / неверные утверждения в соответствии с текст…"
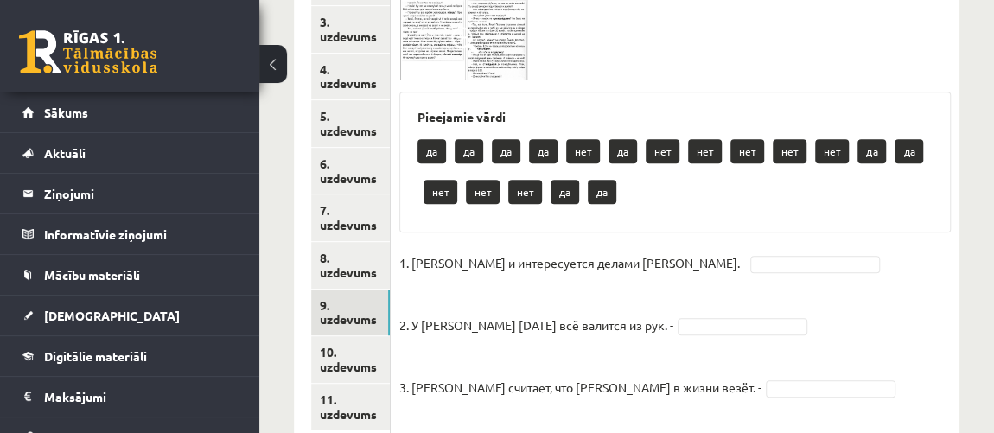
scroll to position [330, 0]
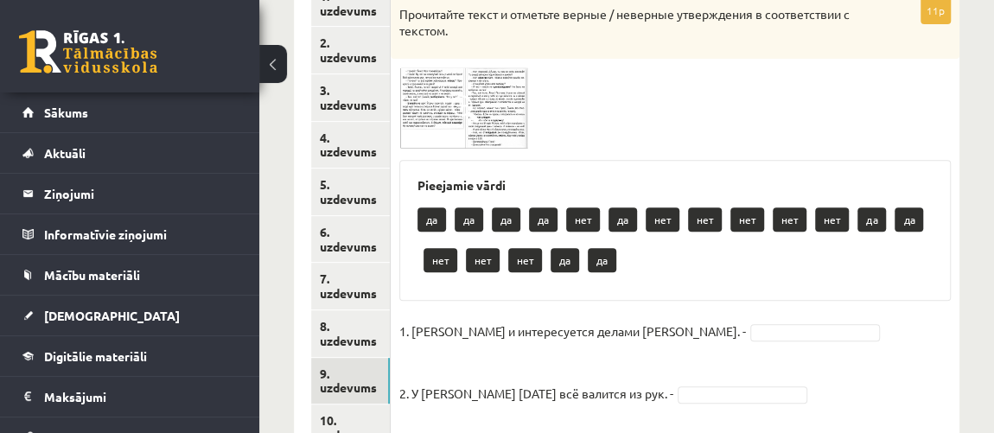
click at [495, 101] on img at bounding box center [464, 107] width 130 height 81
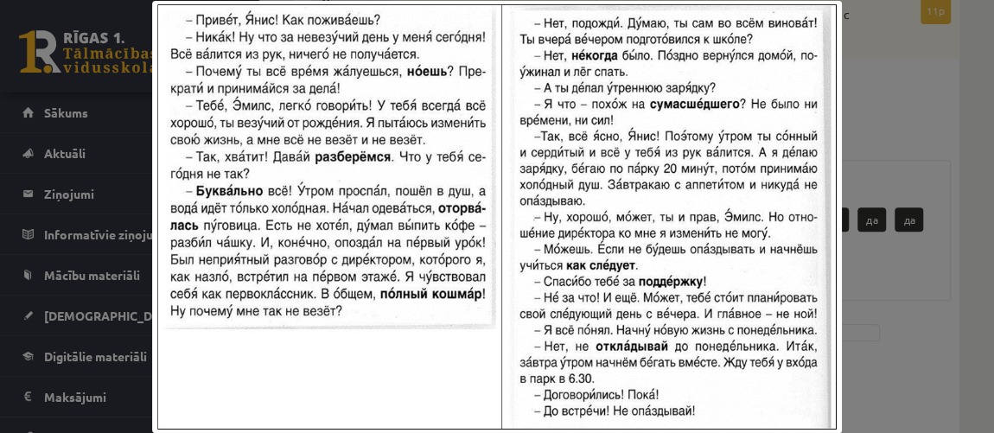
drag, startPoint x: 223, startPoint y: 20, endPoint x: 411, endPoint y: 57, distance: 191.3
click at [865, 7] on div at bounding box center [497, 216] width 994 height 433
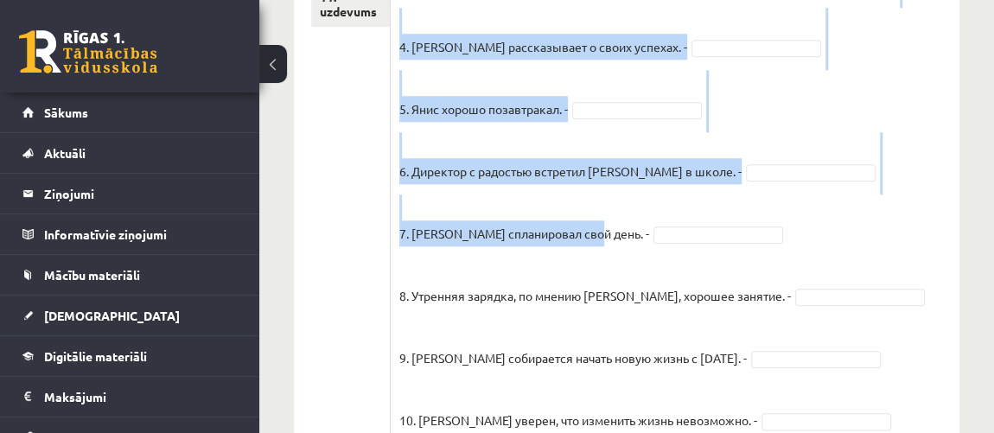
scroll to position [959, 0]
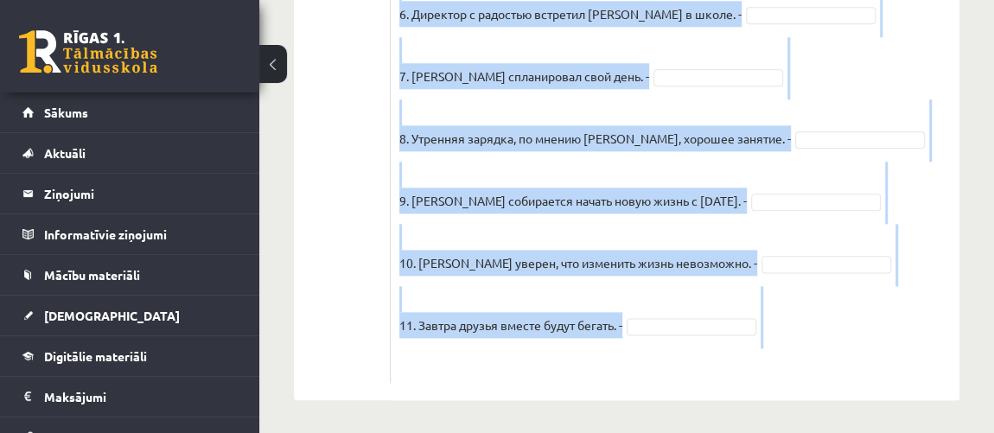
drag, startPoint x: 412, startPoint y: 105, endPoint x: 643, endPoint y: 372, distance: 353.7
copy div "Pieejamie vārdi да да да да нет да нет нет нет нет нет да да нет нет нет да да …"
click at [617, 170] on p "9. Янис собирается начать новую жизнь с понедельника. -" at bounding box center [573, 188] width 348 height 52
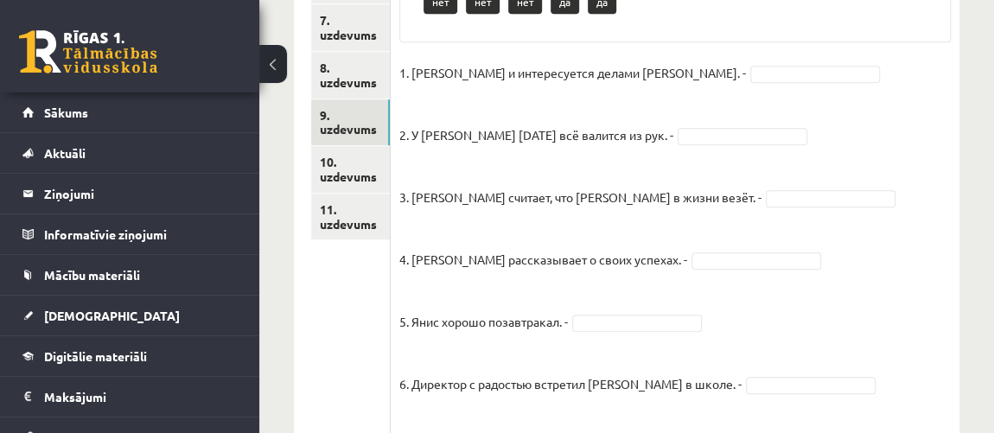
scroll to position [566, 0]
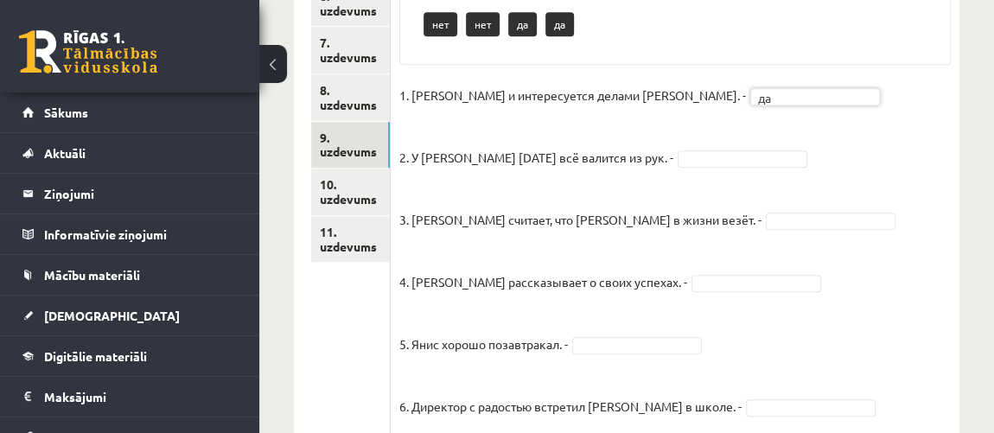
click at [720, 148] on fieldset "1. Эмилс и интересуется делами Яниса. - да ** 2. У Яниса сегодня всё валится из…" at bounding box center [675, 424] width 552 height 685
click at [694, 209] on fieldset "1. Эмилс и интересуется делами Яниса. - да ** 2. У Яниса сегодня всё валится из…" at bounding box center [675, 424] width 552 height 685
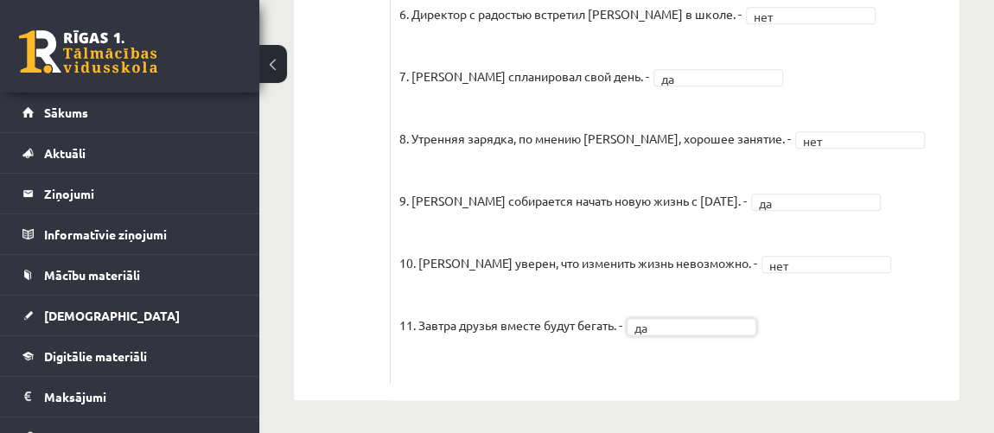
scroll to position [604, 0]
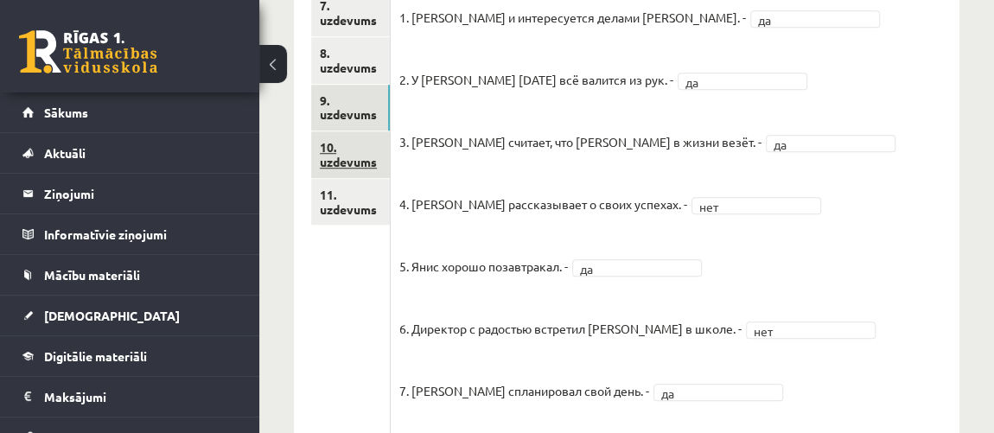
click at [359, 141] on link "10. uzdevums" at bounding box center [350, 154] width 79 height 47
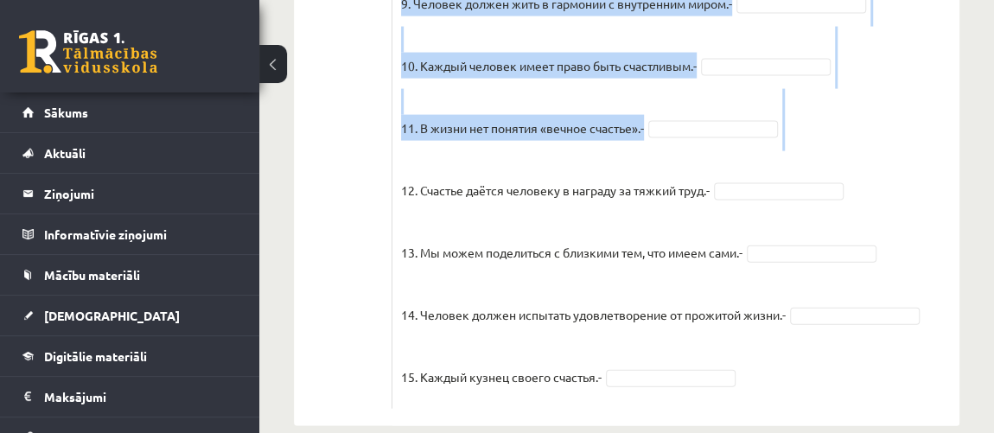
scroll to position [1871, 0]
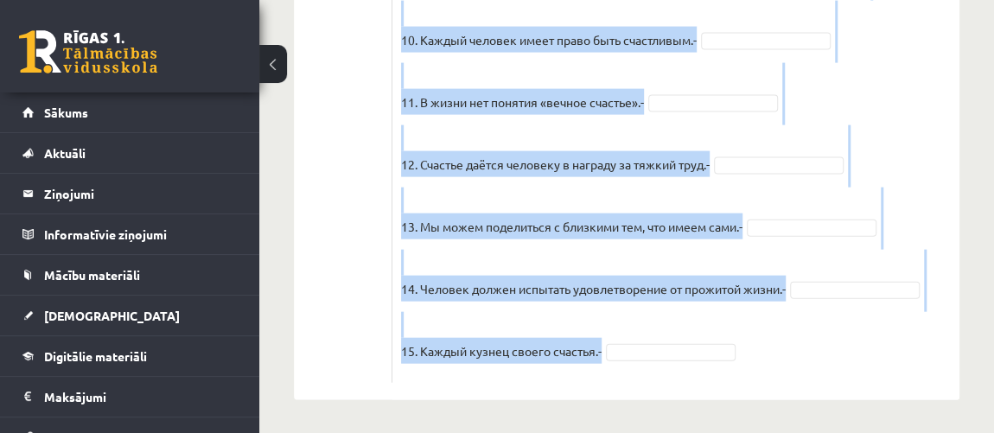
drag, startPoint x: 404, startPoint y: 54, endPoint x: 705, endPoint y: 391, distance: 451.9
click at [610, 125] on p "12. Счастье даётся человеку в награду за тяжкий труд.-" at bounding box center [555, 151] width 309 height 52
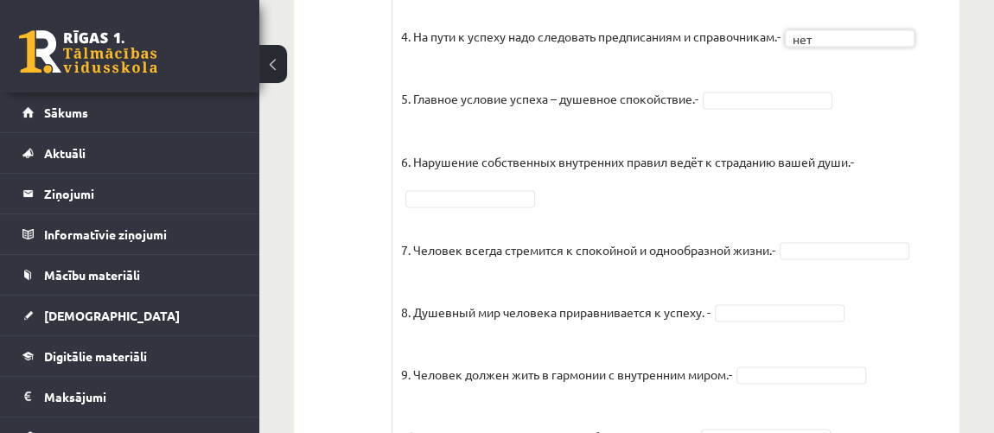
scroll to position [1479, 0]
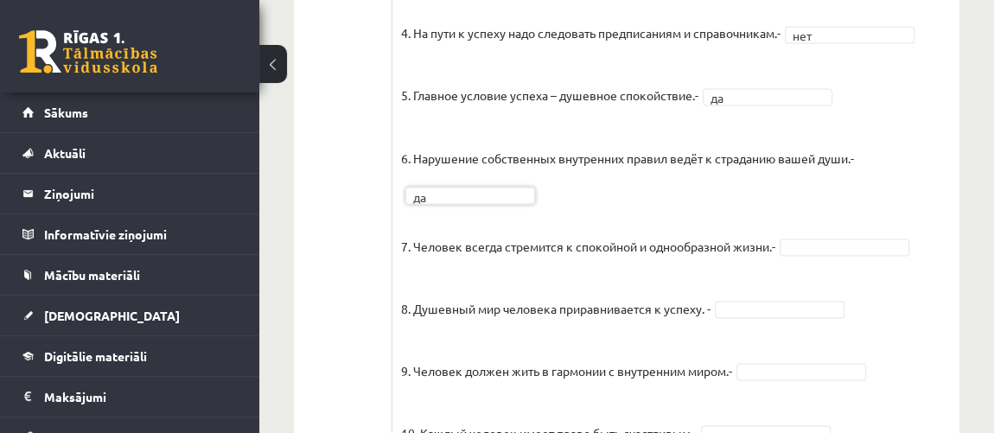
click at [853, 236] on fieldset "1. Человек должен жить по составленному плану. - нет *** 2. Если хочешь быть ус…" at bounding box center [676, 300] width 550 height 934
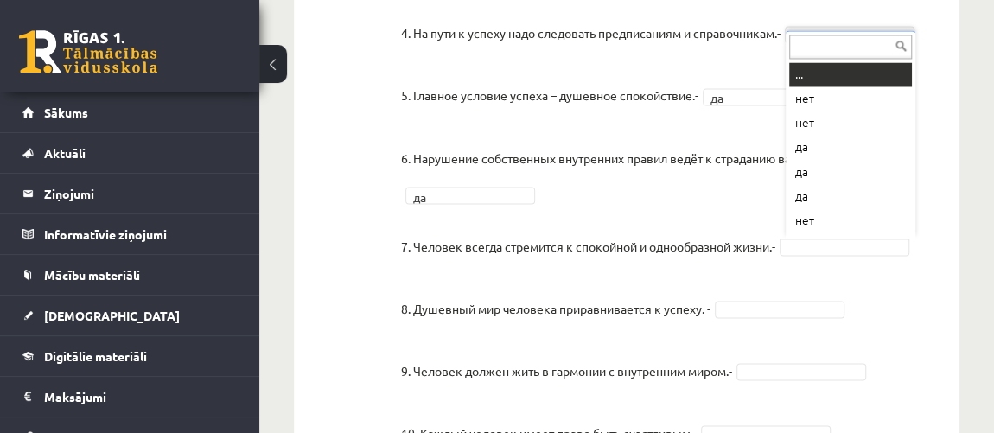
scroll to position [20, 0]
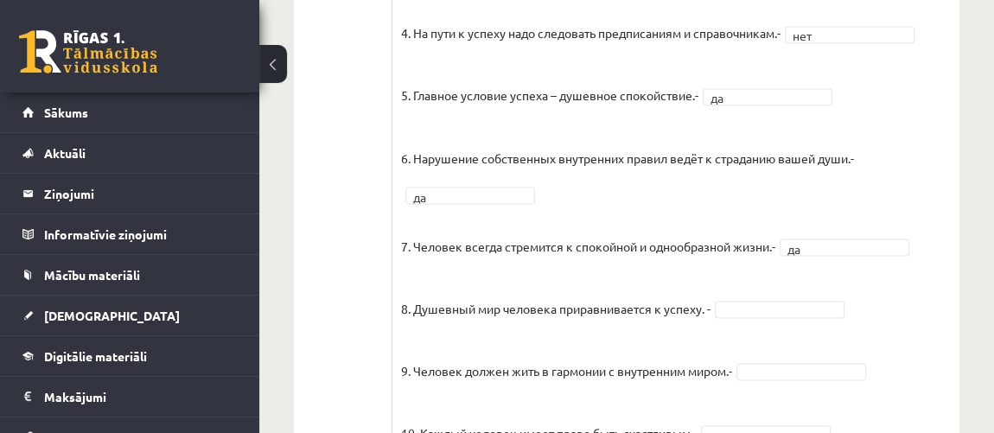
click at [838, 208] on fieldset "1. Человек должен жить по составленному плану. - нет *** 2. Если хочешь быть ус…" at bounding box center [676, 300] width 550 height 934
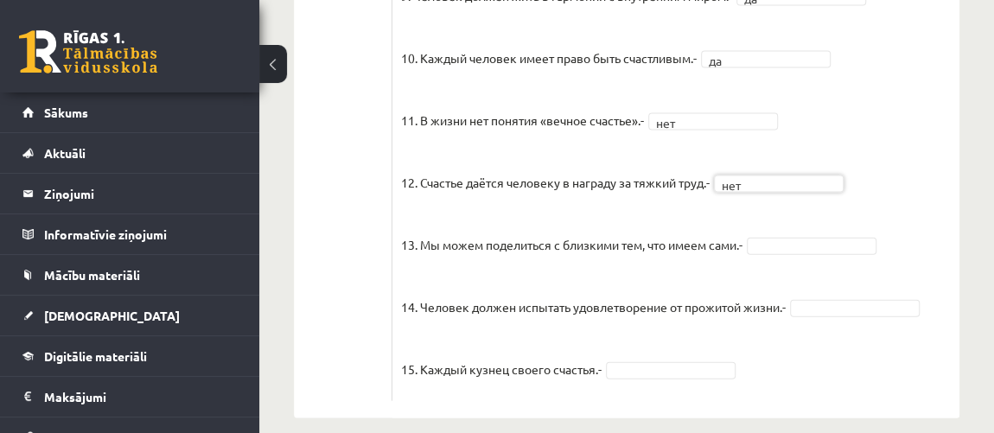
scroll to position [1830, 0]
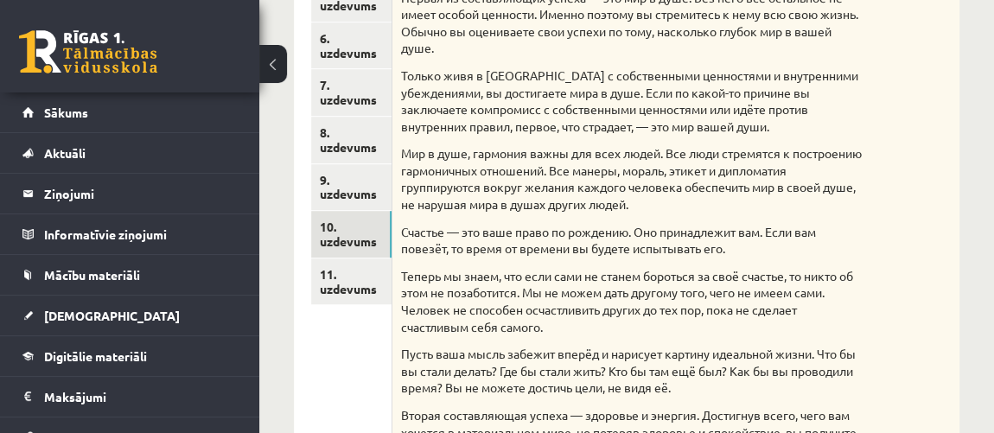
scroll to position [416, 0]
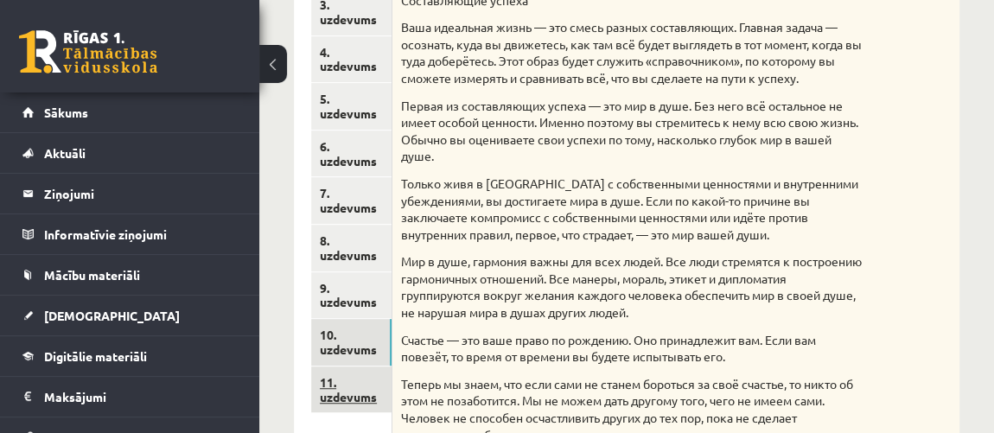
click at [340, 394] on link "11. uzdevums" at bounding box center [351, 390] width 80 height 47
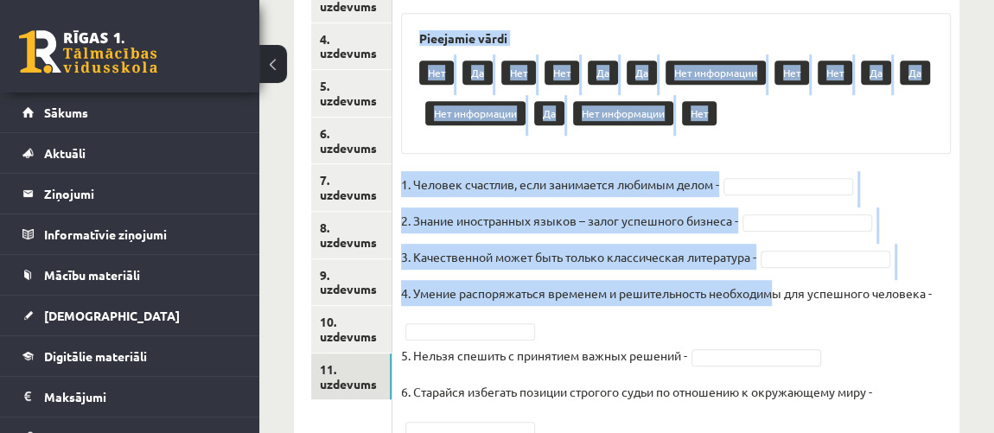
scroll to position [559, 0]
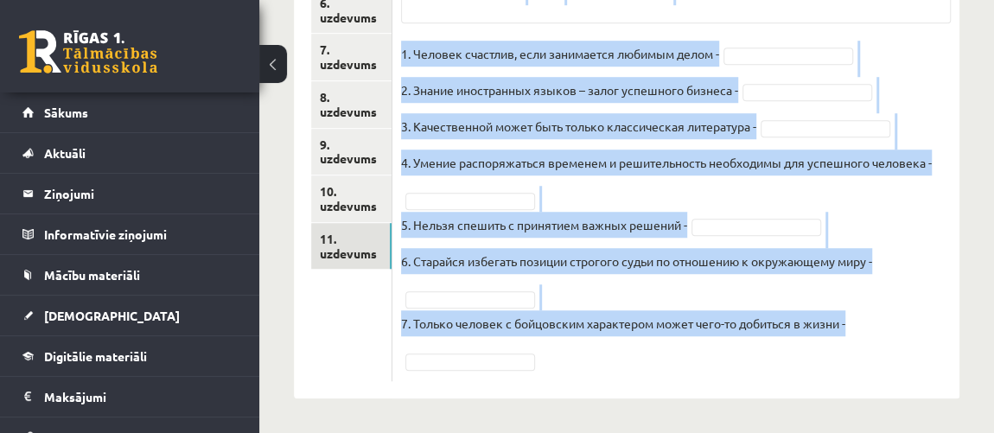
drag, startPoint x: 404, startPoint y: 83, endPoint x: 870, endPoint y: 339, distance: 531.7
click at [870, 339] on div "7p Прослушайте текст и отметьте верные утверждения Pieejamie vārdi Нет Да Нет Н…" at bounding box center [676, 74] width 567 height 613
click at [931, 42] on fieldset "1. Человек счастлив, если занимается любимым делом - 2. Знание иностранных язык…" at bounding box center [676, 207] width 550 height 332
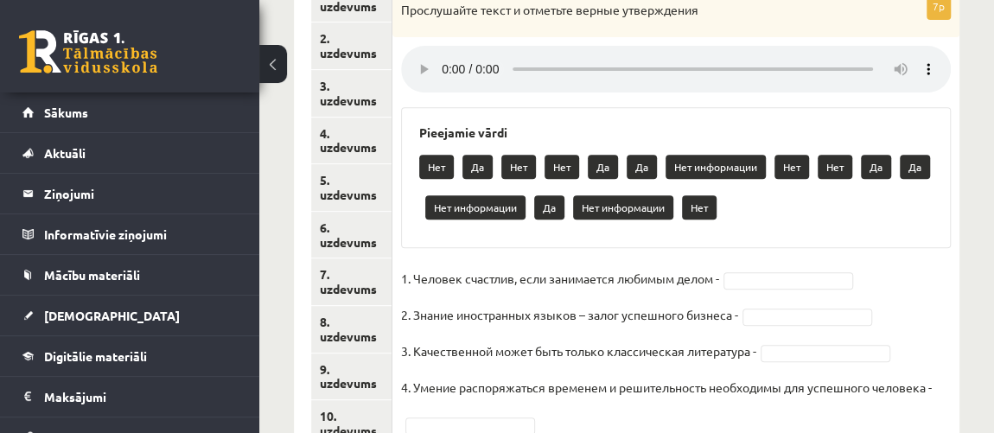
scroll to position [323, 0]
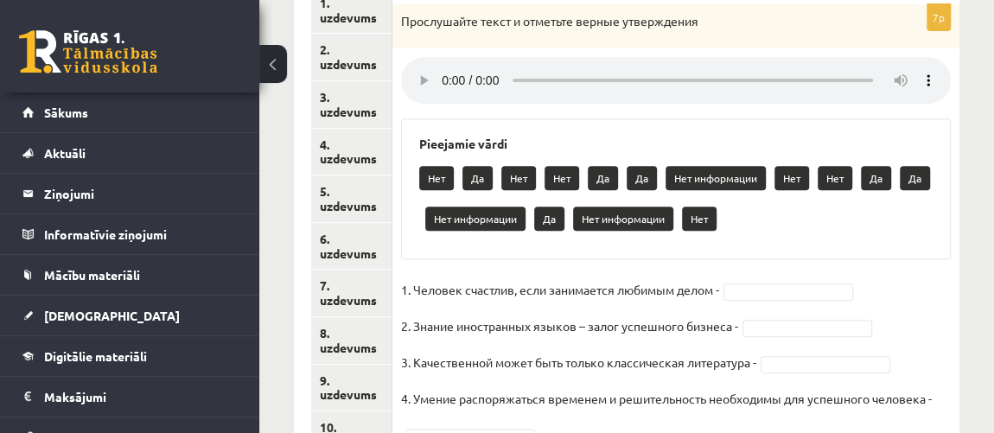
click at [702, 48] on div "7p Прослушайте текст и отметьте верные утверждения Pieejamie vārdi Нет Да Нет Н…" at bounding box center [676, 310] width 567 height 613
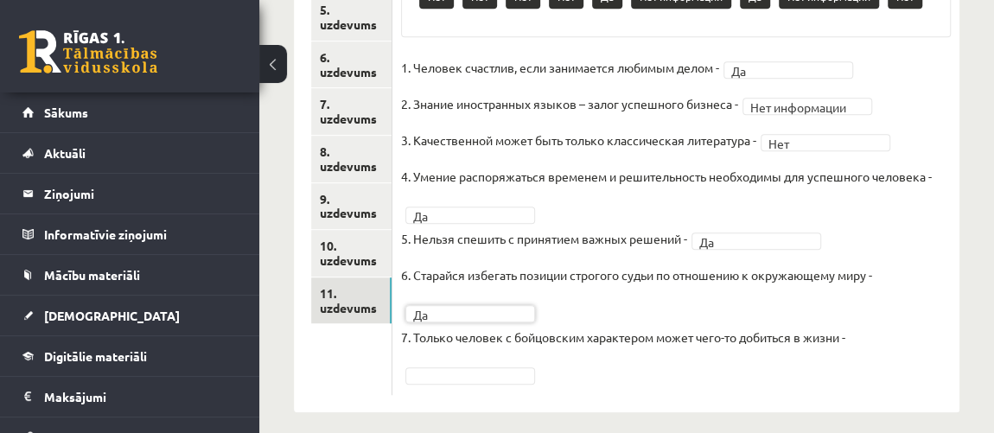
scroll to position [519, 0]
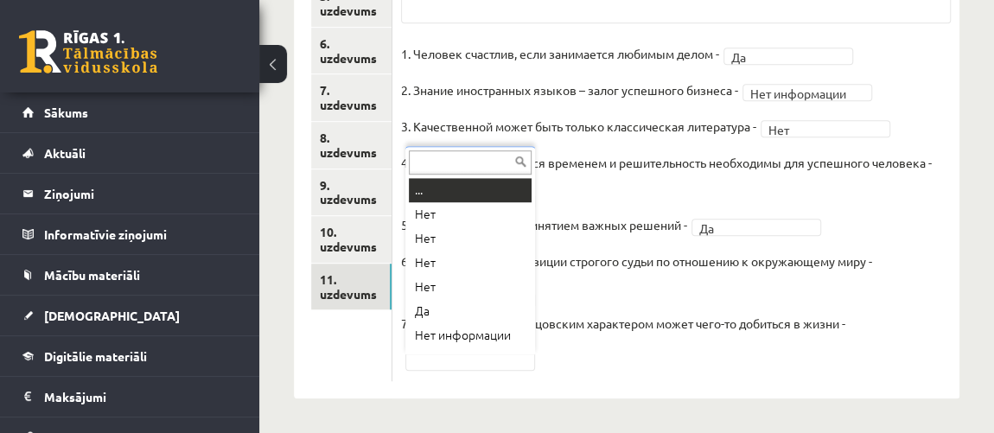
drag, startPoint x: 498, startPoint y: 355, endPoint x: 501, endPoint y: 342, distance: 13.2
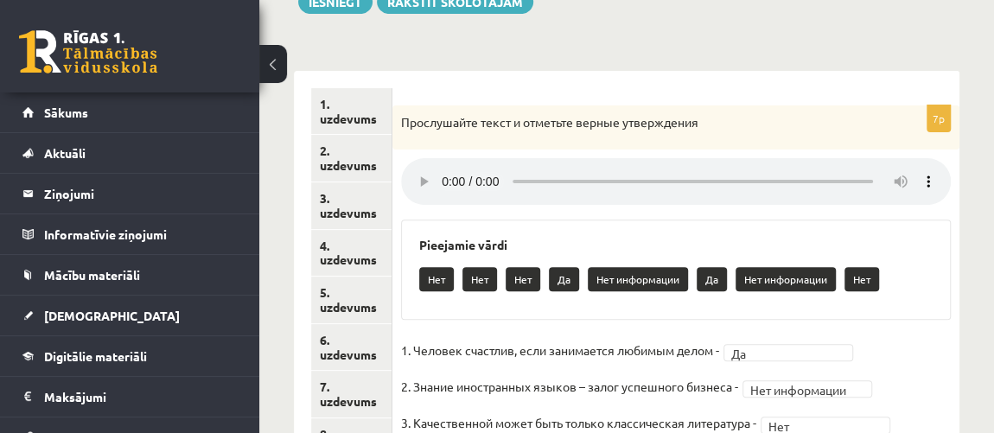
scroll to position [0, 0]
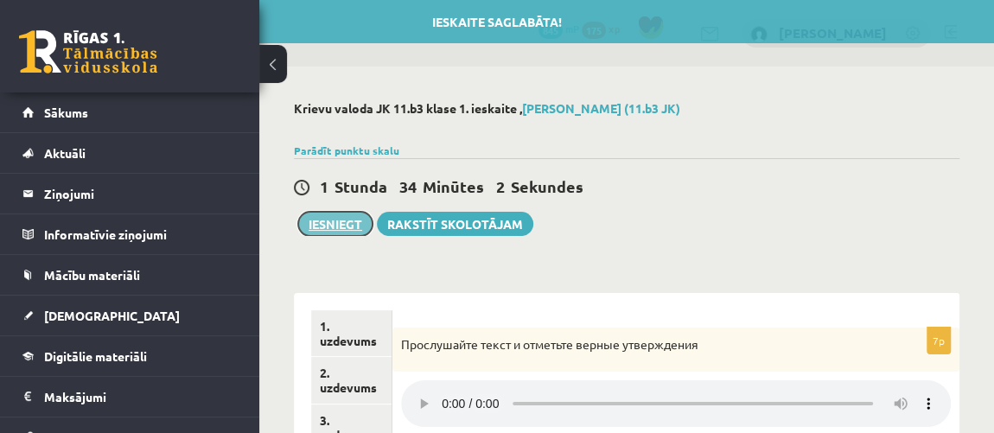
click at [357, 221] on button "Iesniegt" at bounding box center [335, 224] width 74 height 24
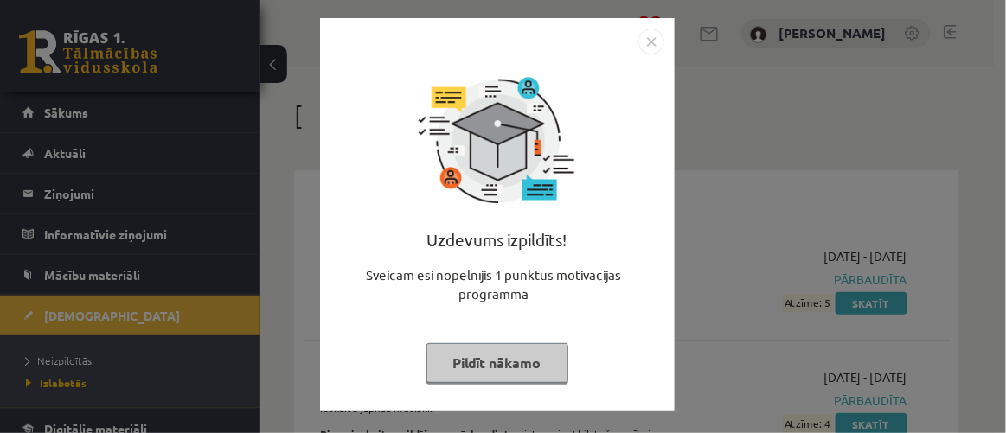
click at [535, 377] on button "Pildīt nākamo" at bounding box center [497, 363] width 142 height 40
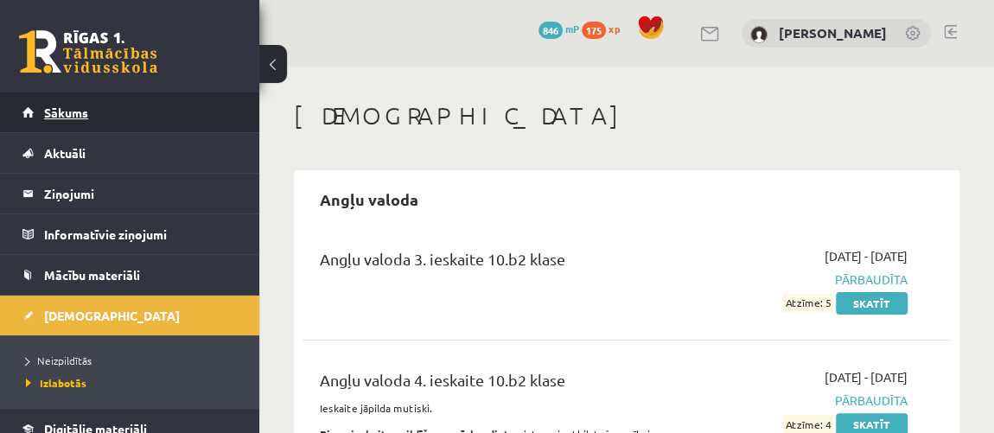
click at [53, 117] on span "Sākums" at bounding box center [66, 113] width 44 height 16
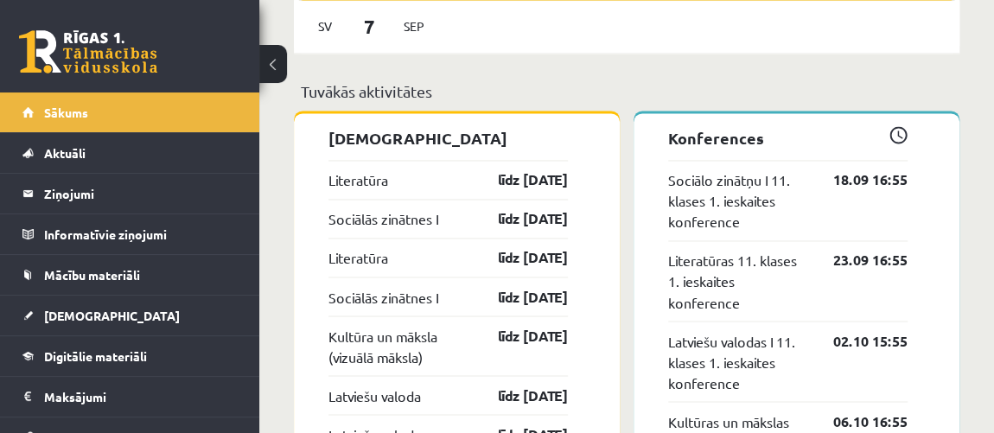
scroll to position [1415, 0]
